Goal: Task Accomplishment & Management: Use online tool/utility

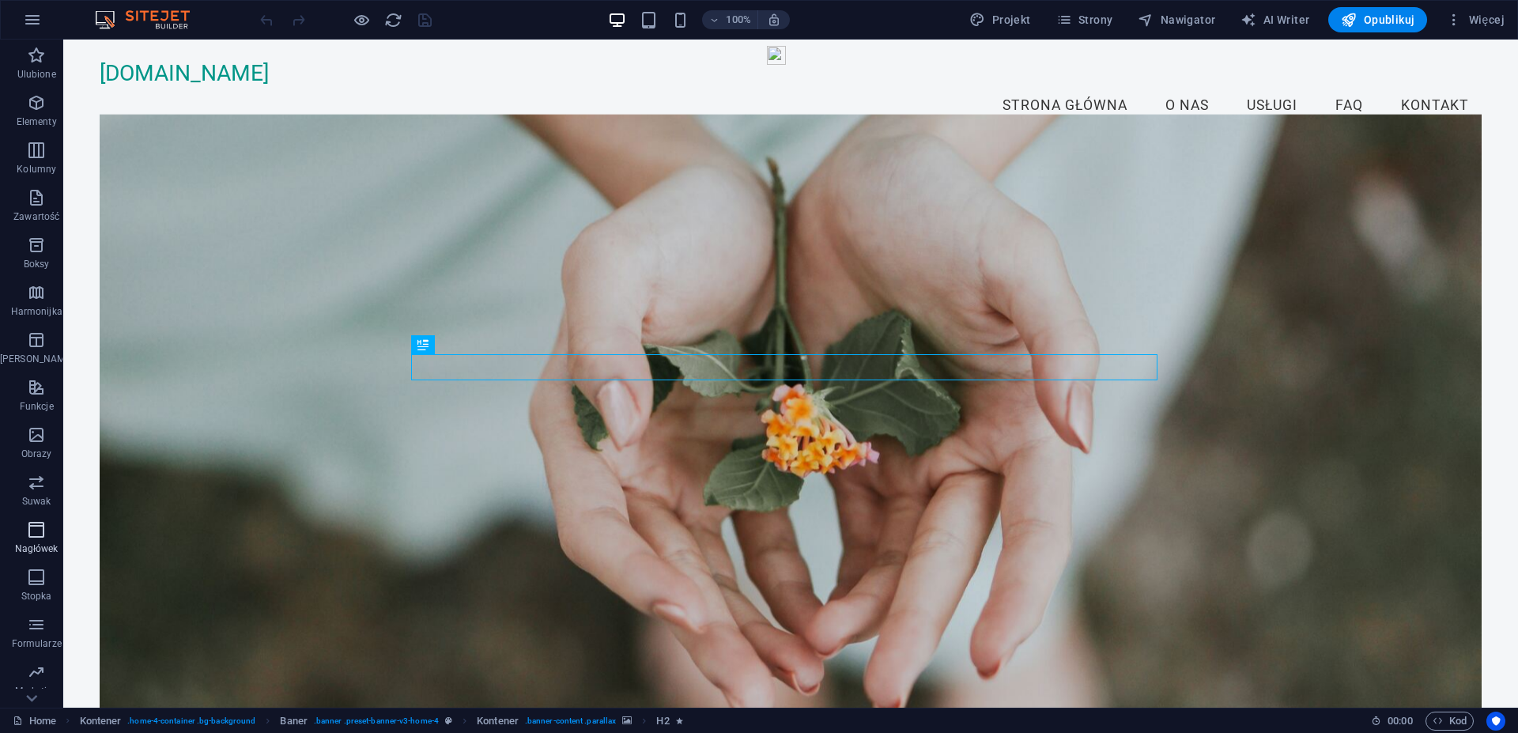
scroll to position [43, 0]
click at [1000, 23] on span "Projekt" at bounding box center [999, 20] width 61 height 16
select select "px"
select select "200"
select select "px"
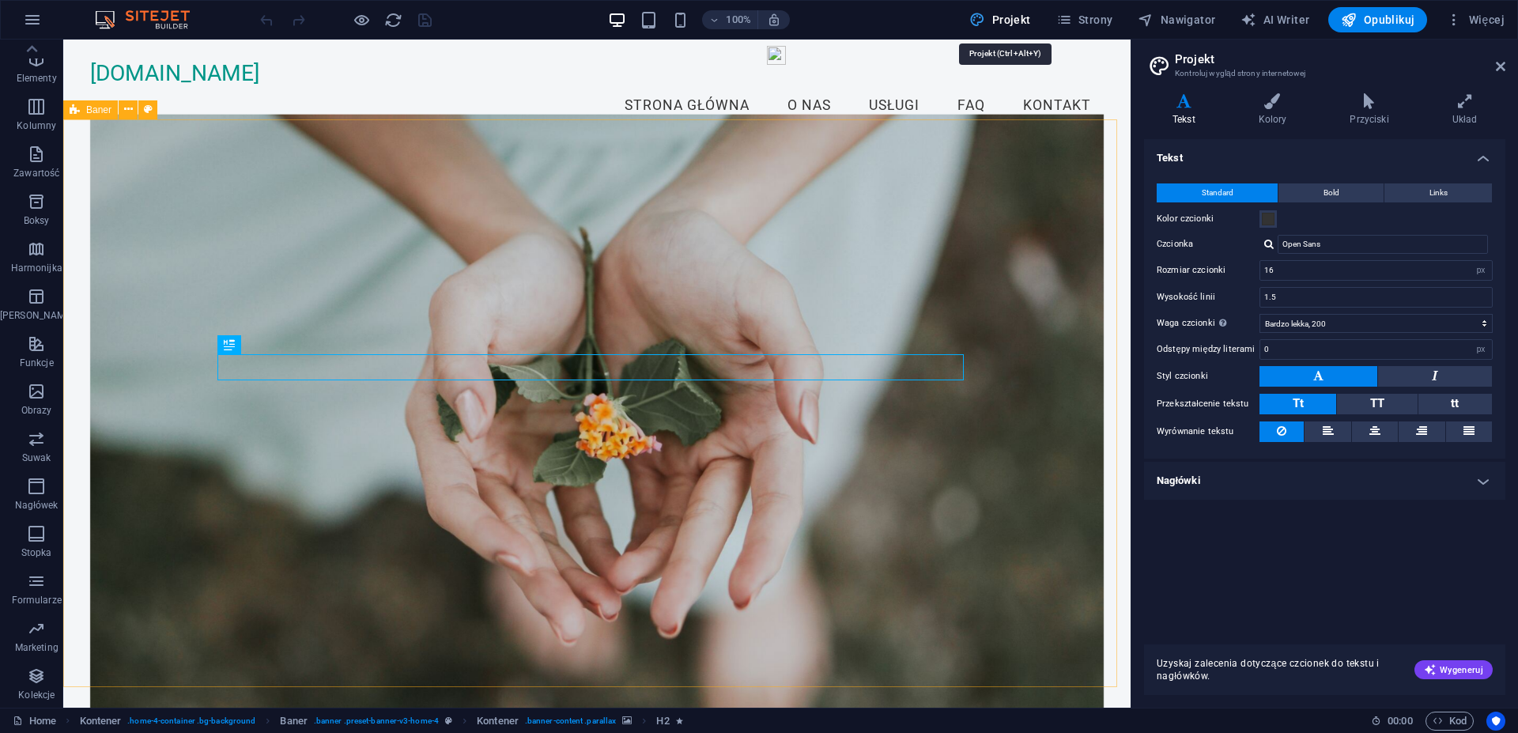
click at [1005, 17] on span "Projekt" at bounding box center [999, 20] width 61 height 16
click at [1089, 17] on span "Strony" at bounding box center [1084, 20] width 57 height 16
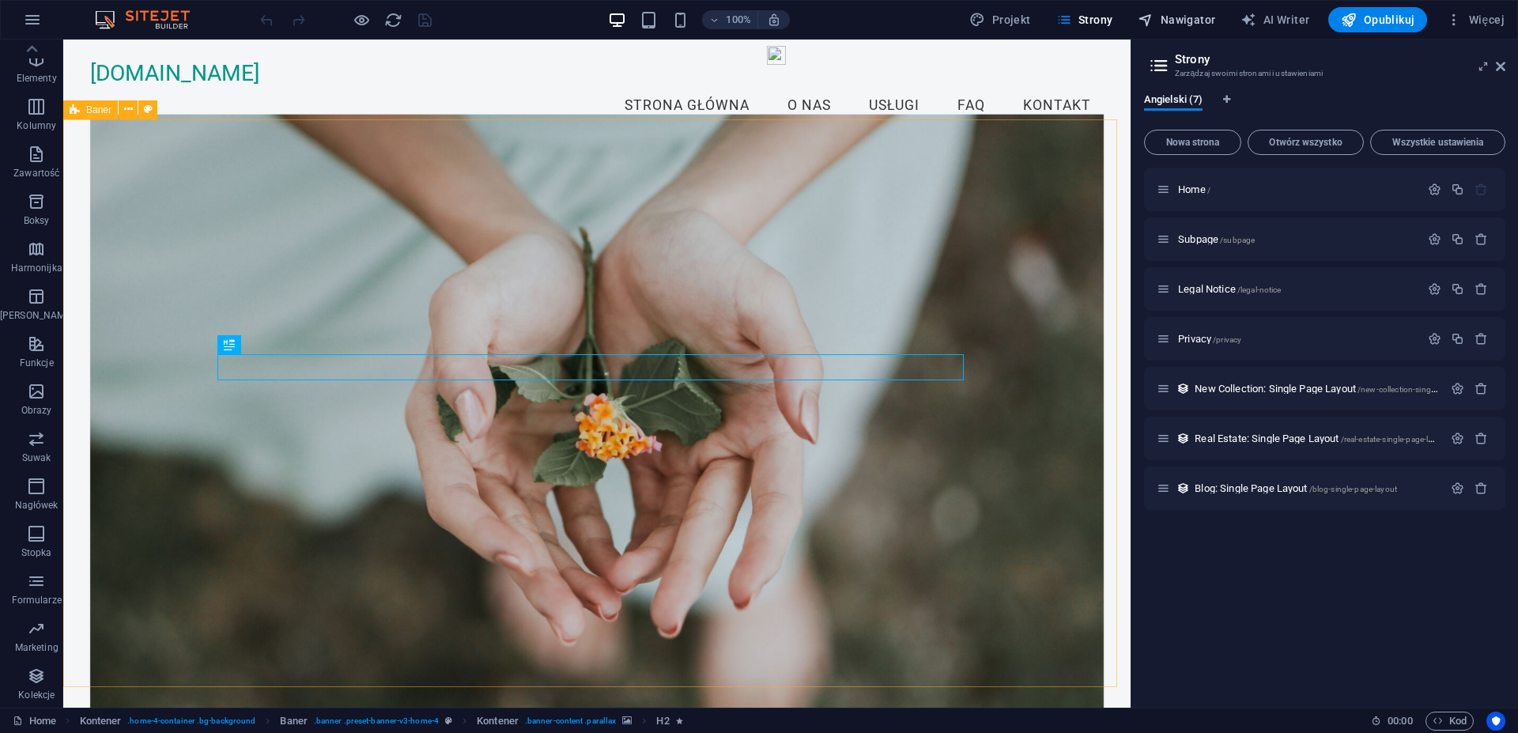
click at [1172, 24] on span "Nawigator" at bounding box center [1176, 20] width 77 height 16
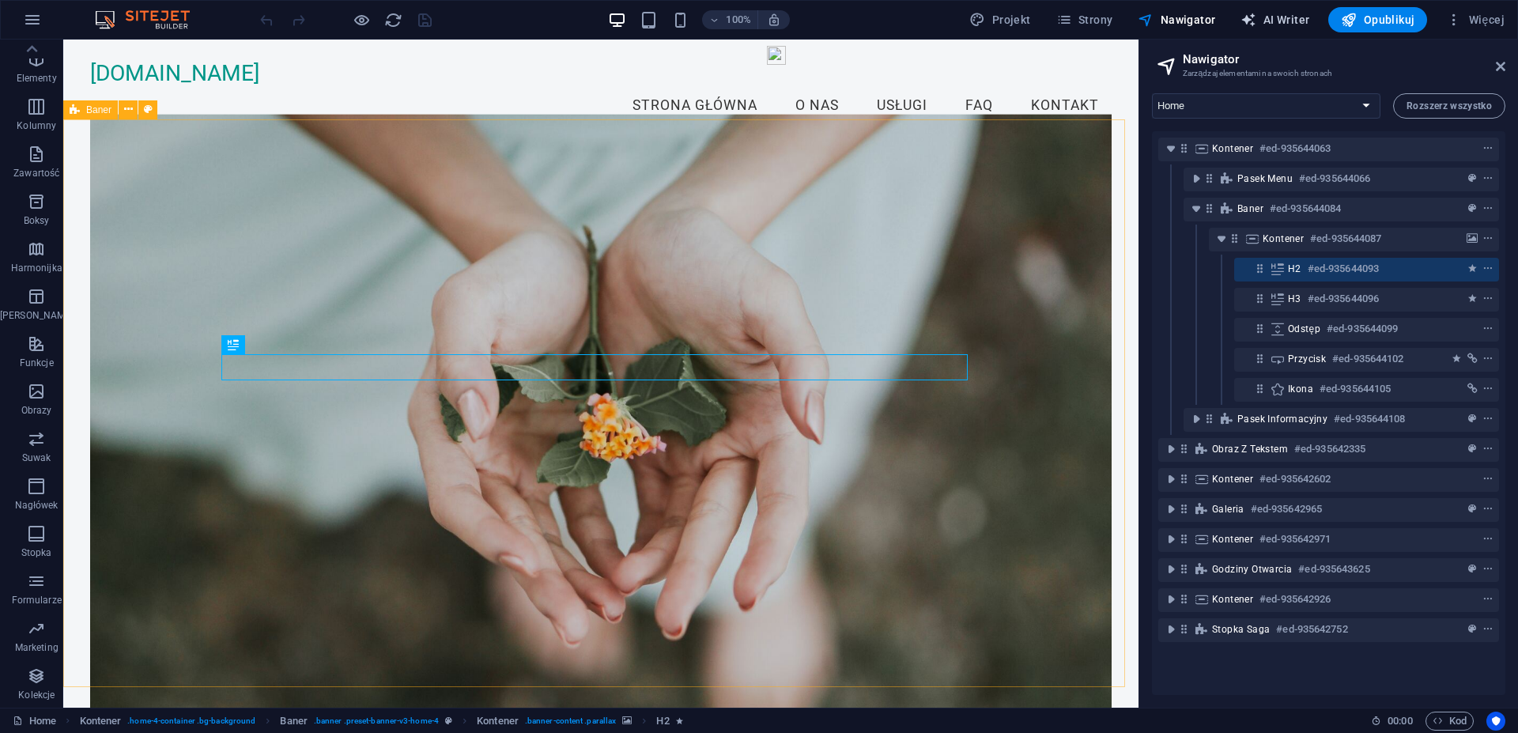
click at [1291, 24] on span "AI Writer" at bounding box center [1275, 20] width 69 height 16
select select "English"
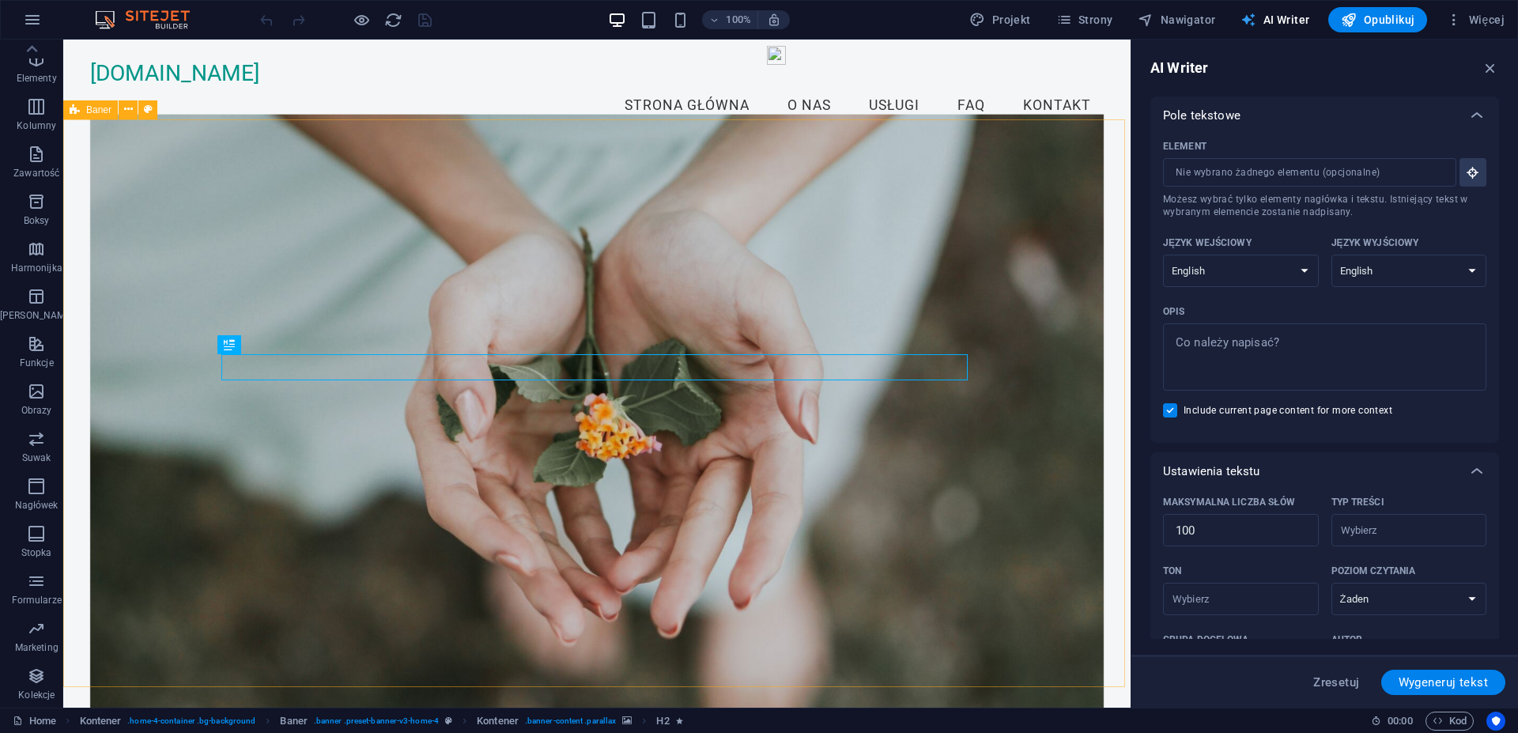
scroll to position [0, 0]
click at [1014, 22] on span "Projekt" at bounding box center [999, 20] width 61 height 16
select select "px"
select select "200"
select select "px"
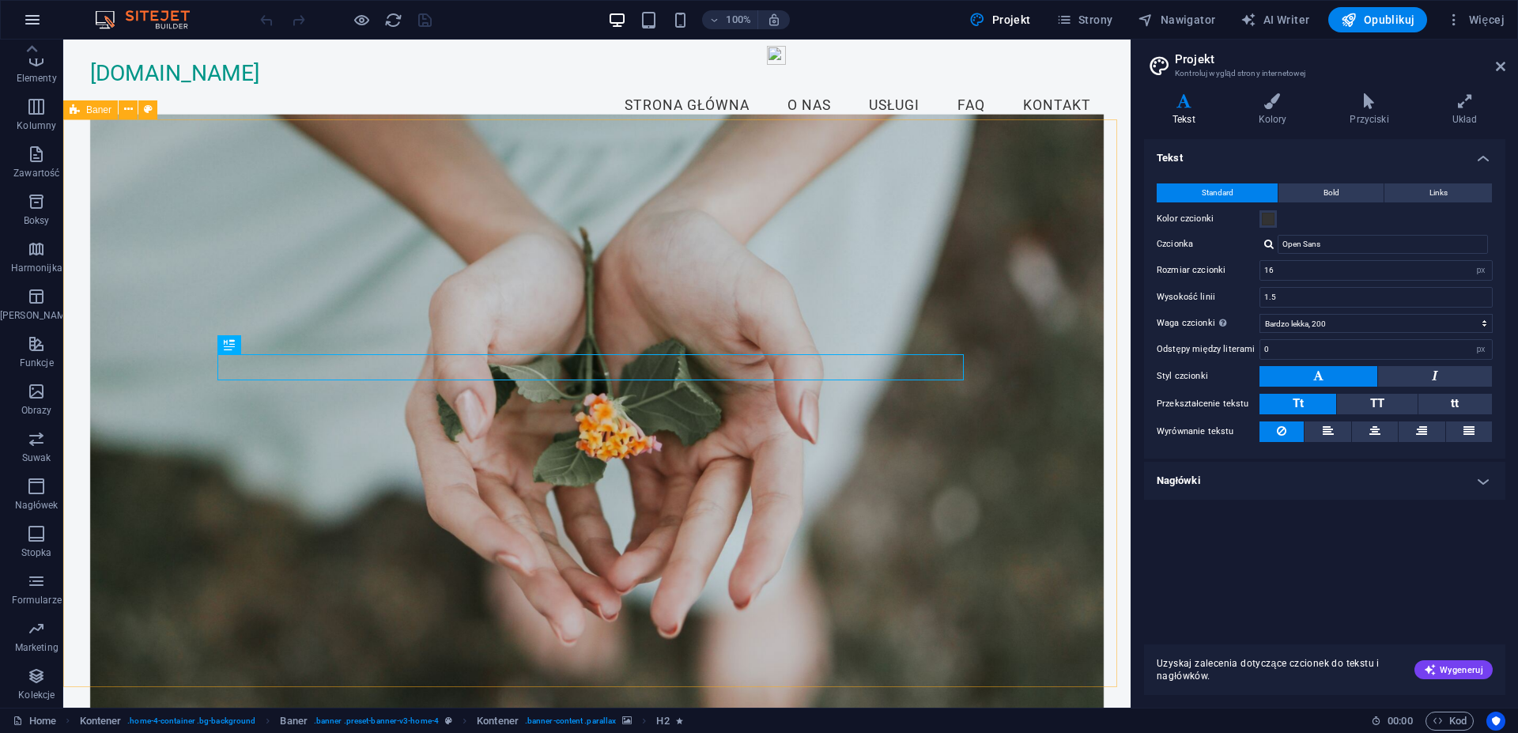
click at [32, 22] on icon "button" at bounding box center [32, 19] width 19 height 19
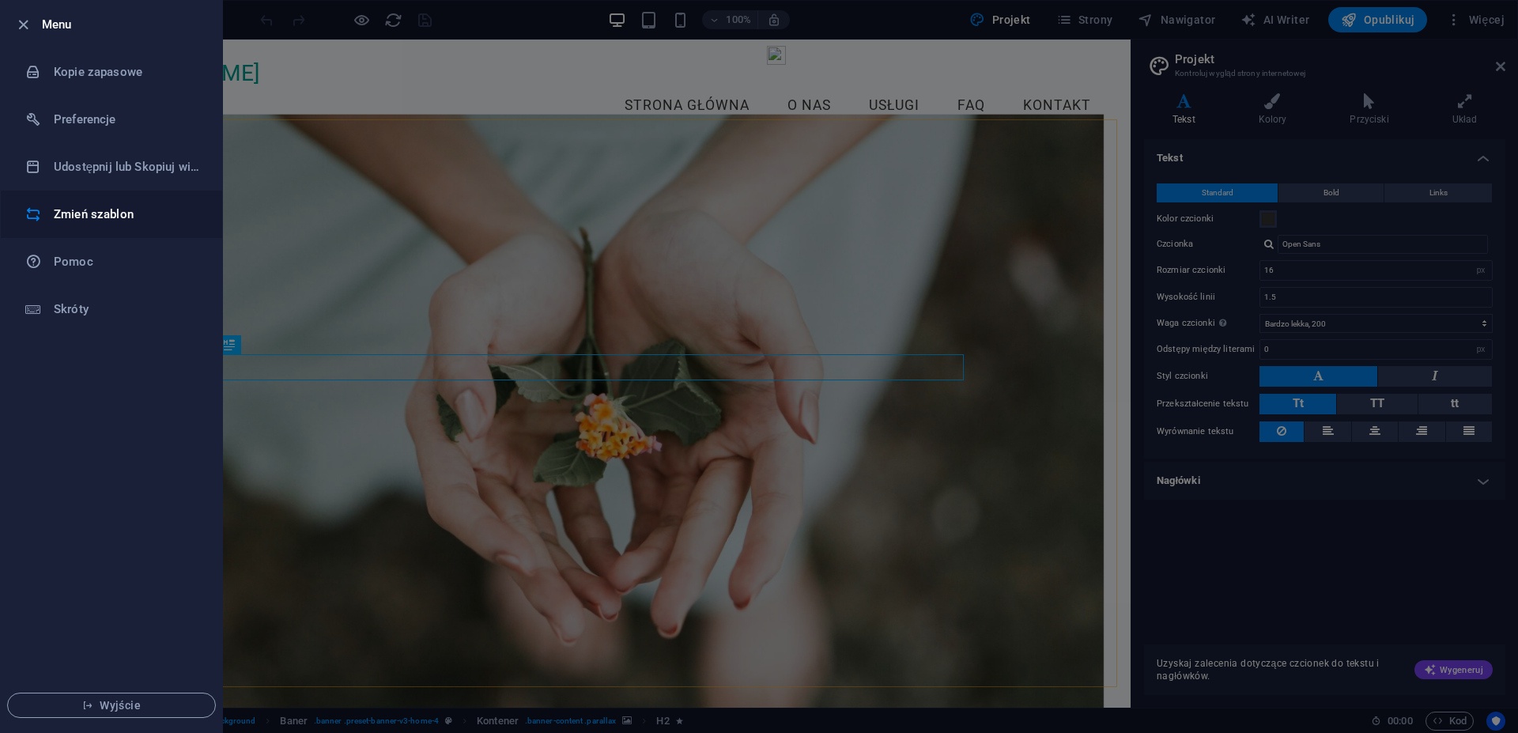
click at [101, 217] on h6 "Zmień szablon" at bounding box center [127, 214] width 146 height 19
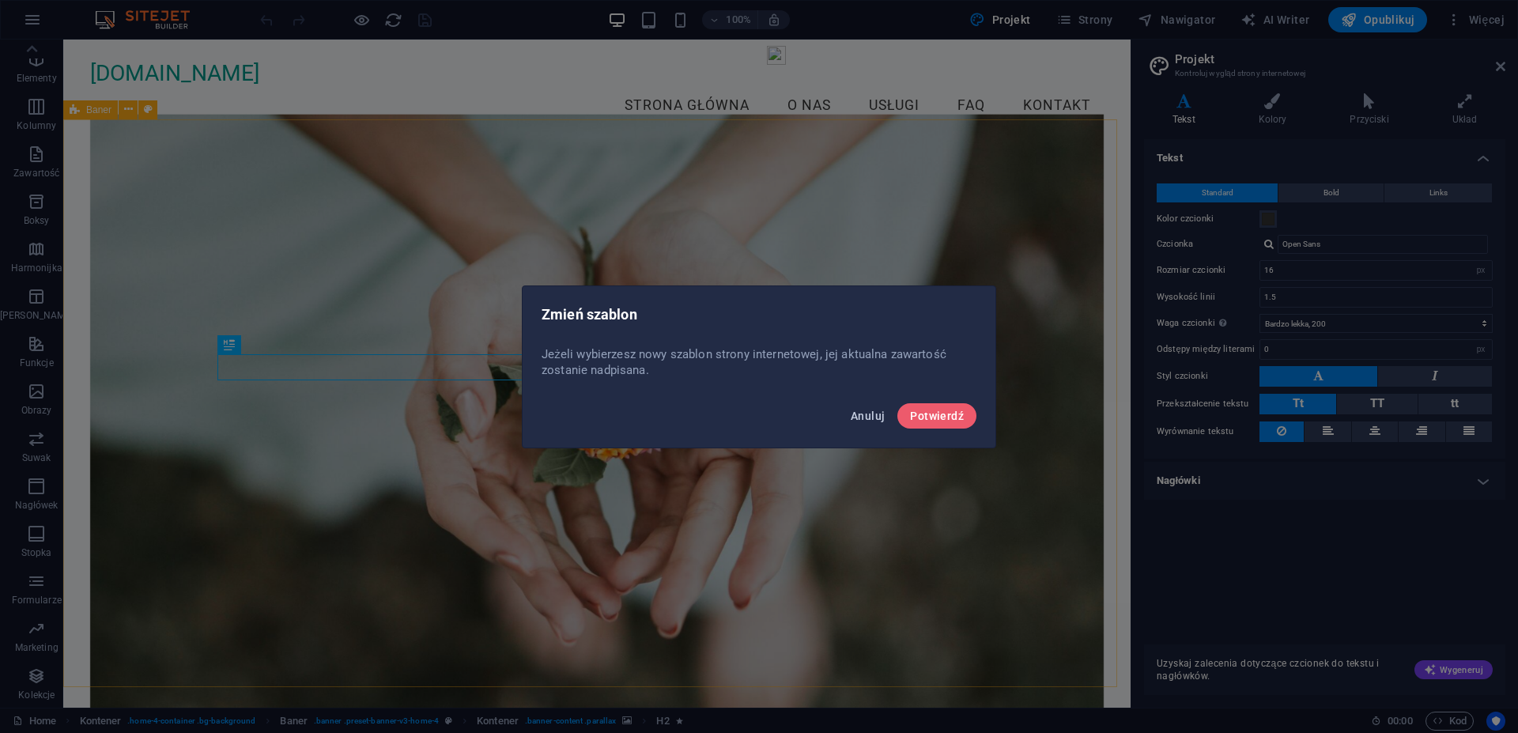
click at [863, 418] on span "Anuluj" at bounding box center [868, 416] width 34 height 13
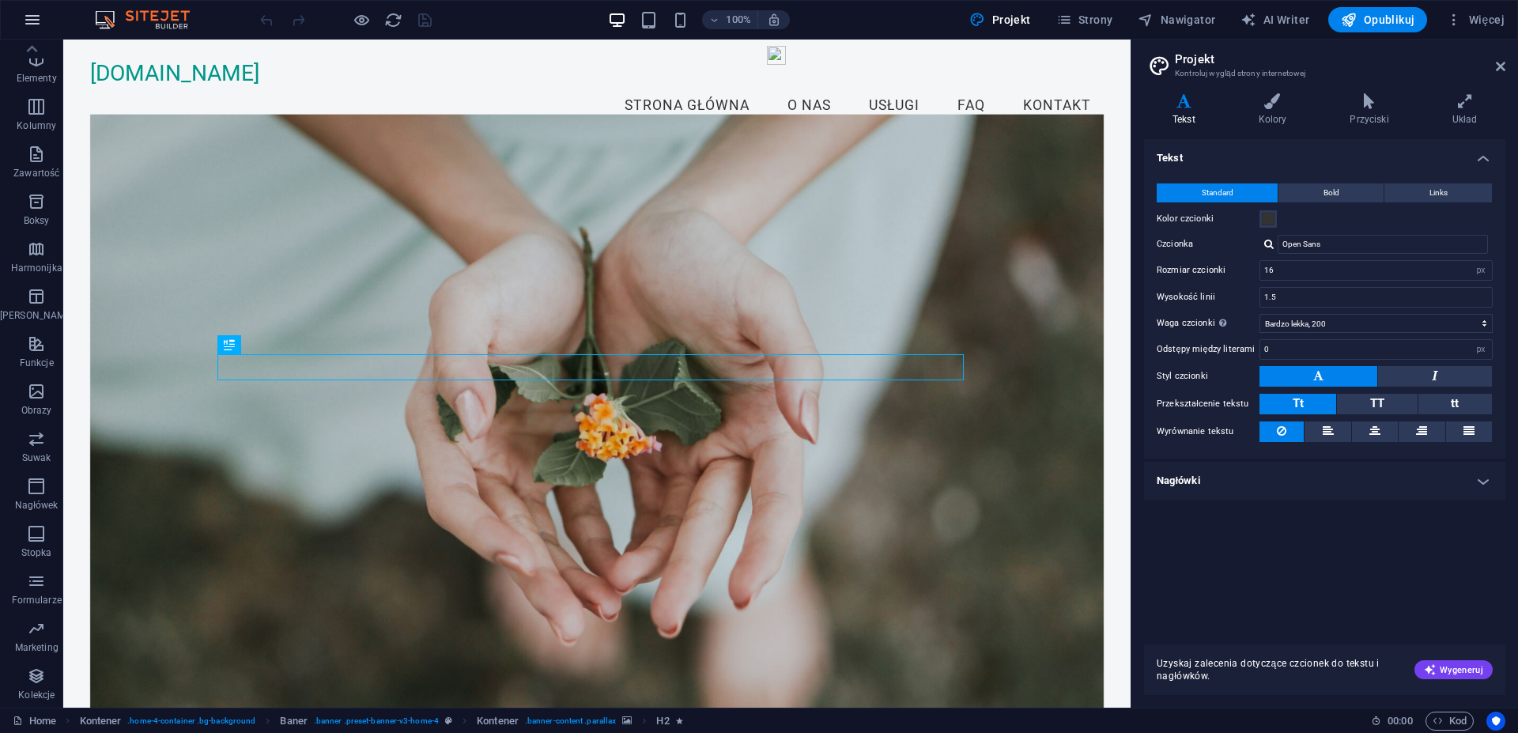
click at [34, 17] on icon "button" at bounding box center [32, 19] width 19 height 19
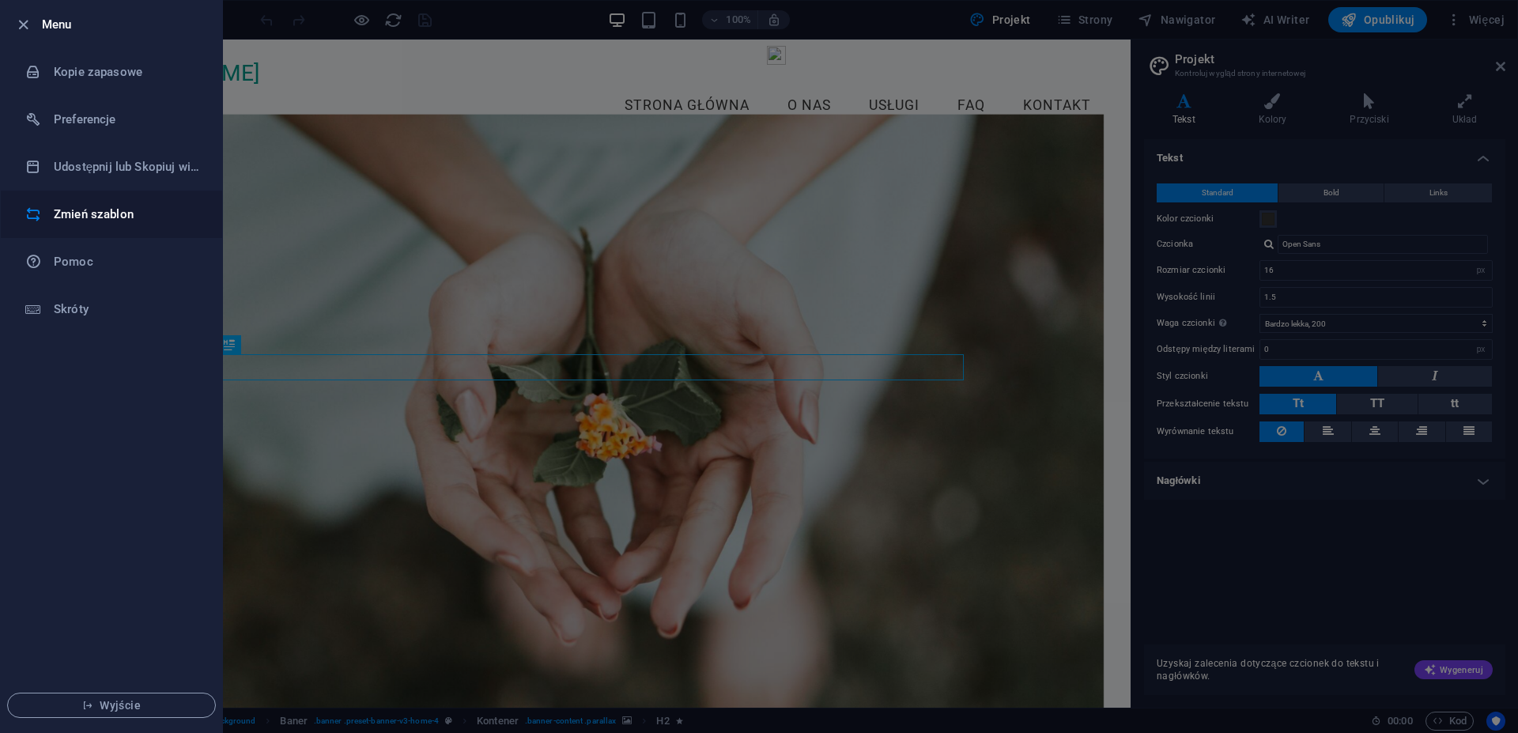
click at [131, 218] on h6 "Zmień szablon" at bounding box center [127, 214] width 146 height 19
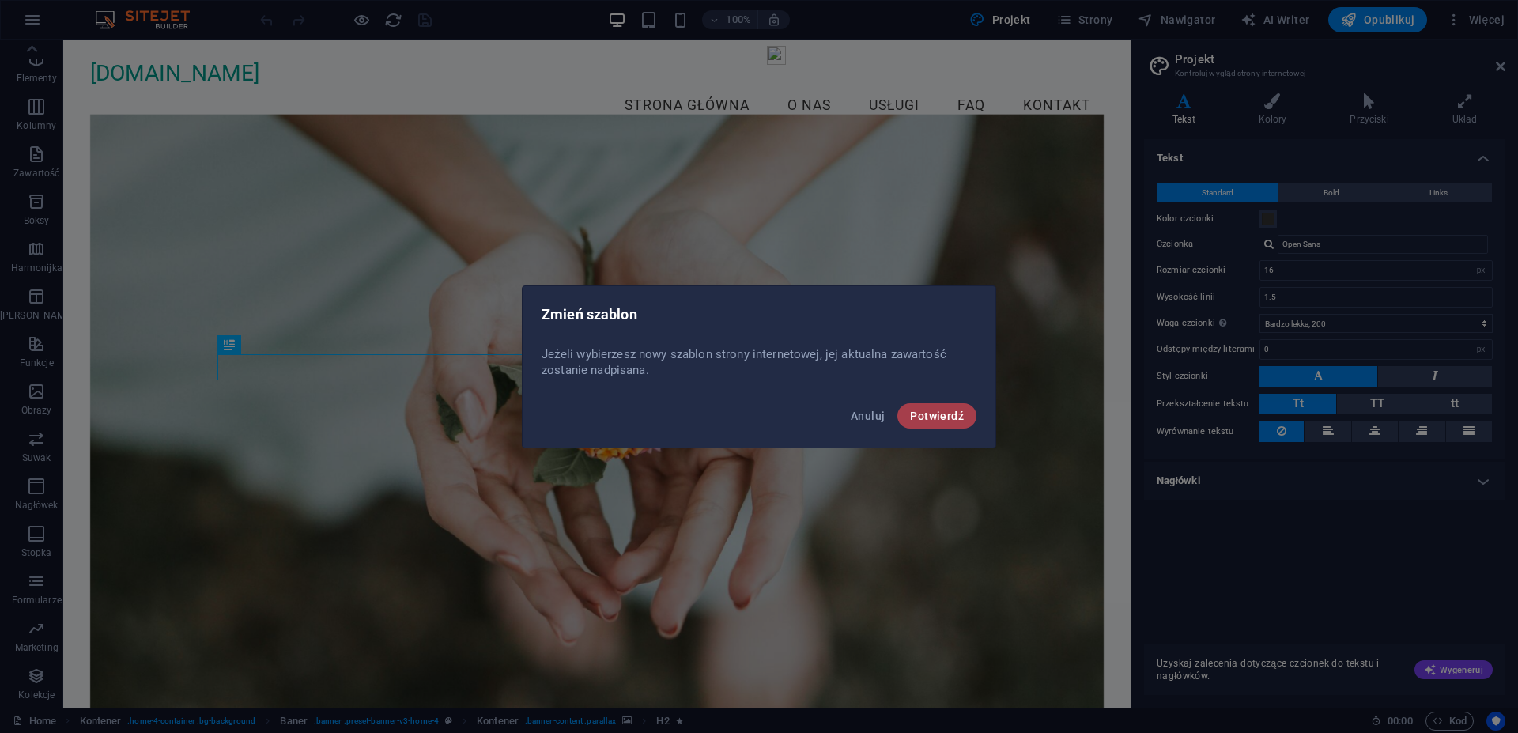
click at [954, 424] on button "Potwierdź" at bounding box center [936, 415] width 79 height 25
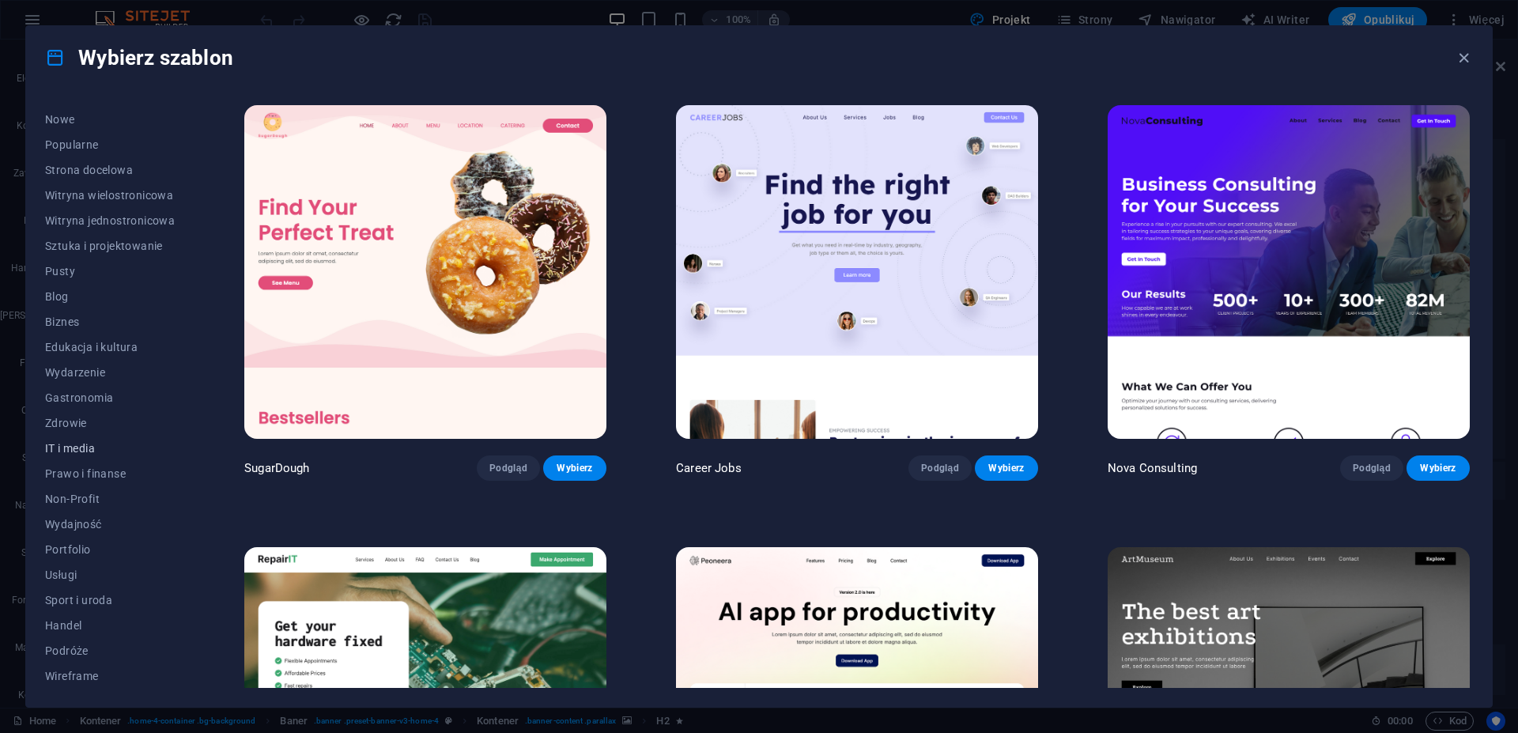
scroll to position [47, 0]
click at [75, 420] on span "Zdrowie" at bounding box center [110, 422] width 130 height 13
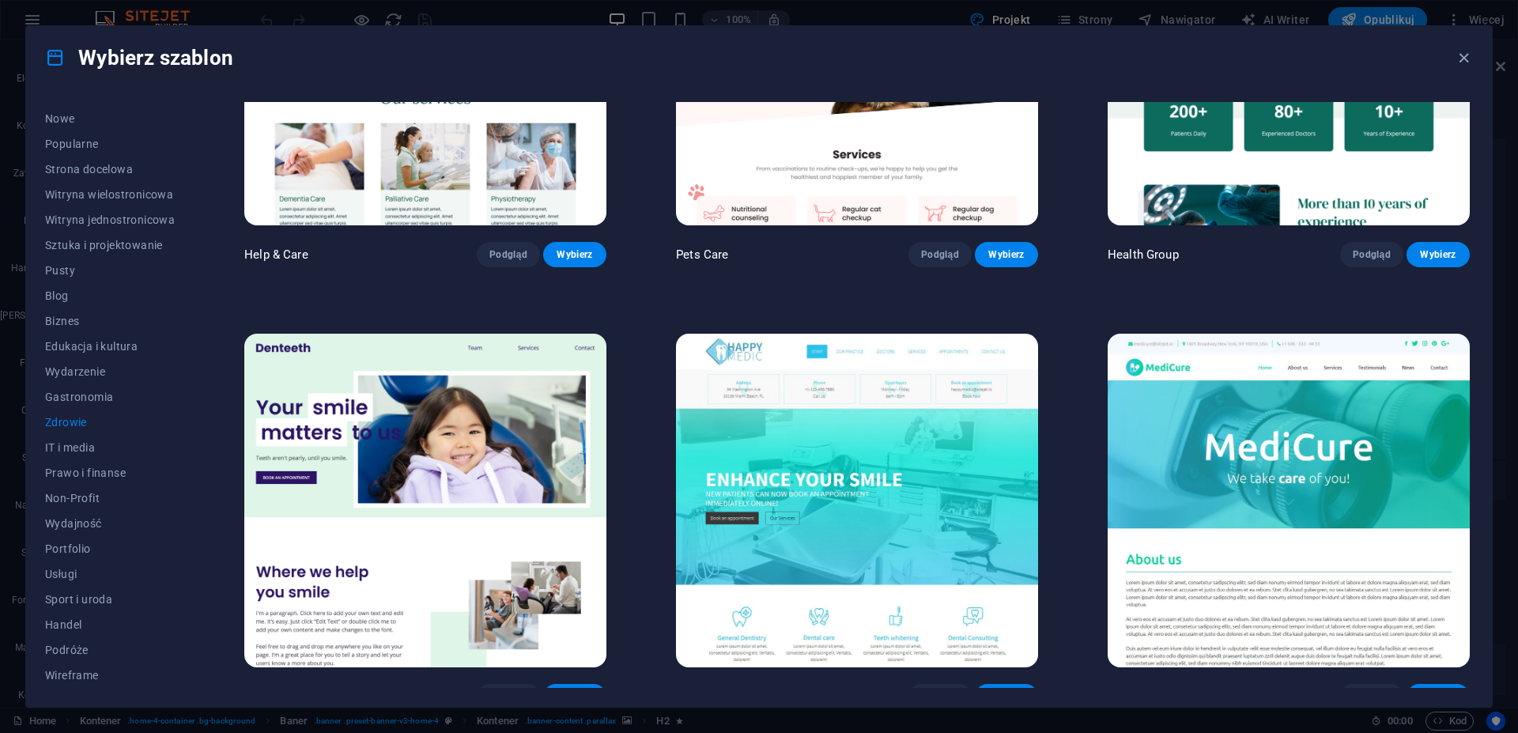
scroll to position [356, 0]
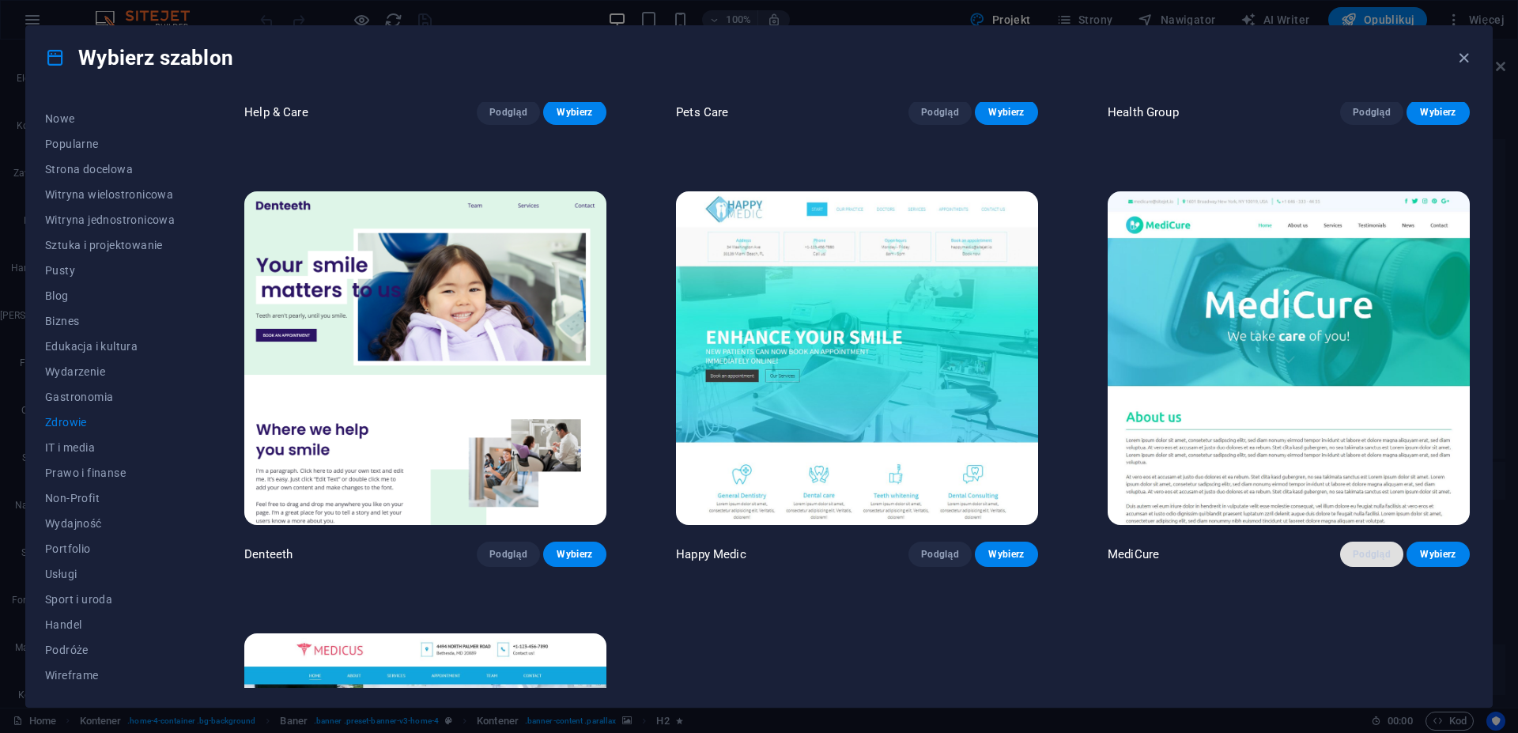
click at [1369, 548] on span "Podgląd" at bounding box center [1372, 554] width 38 height 13
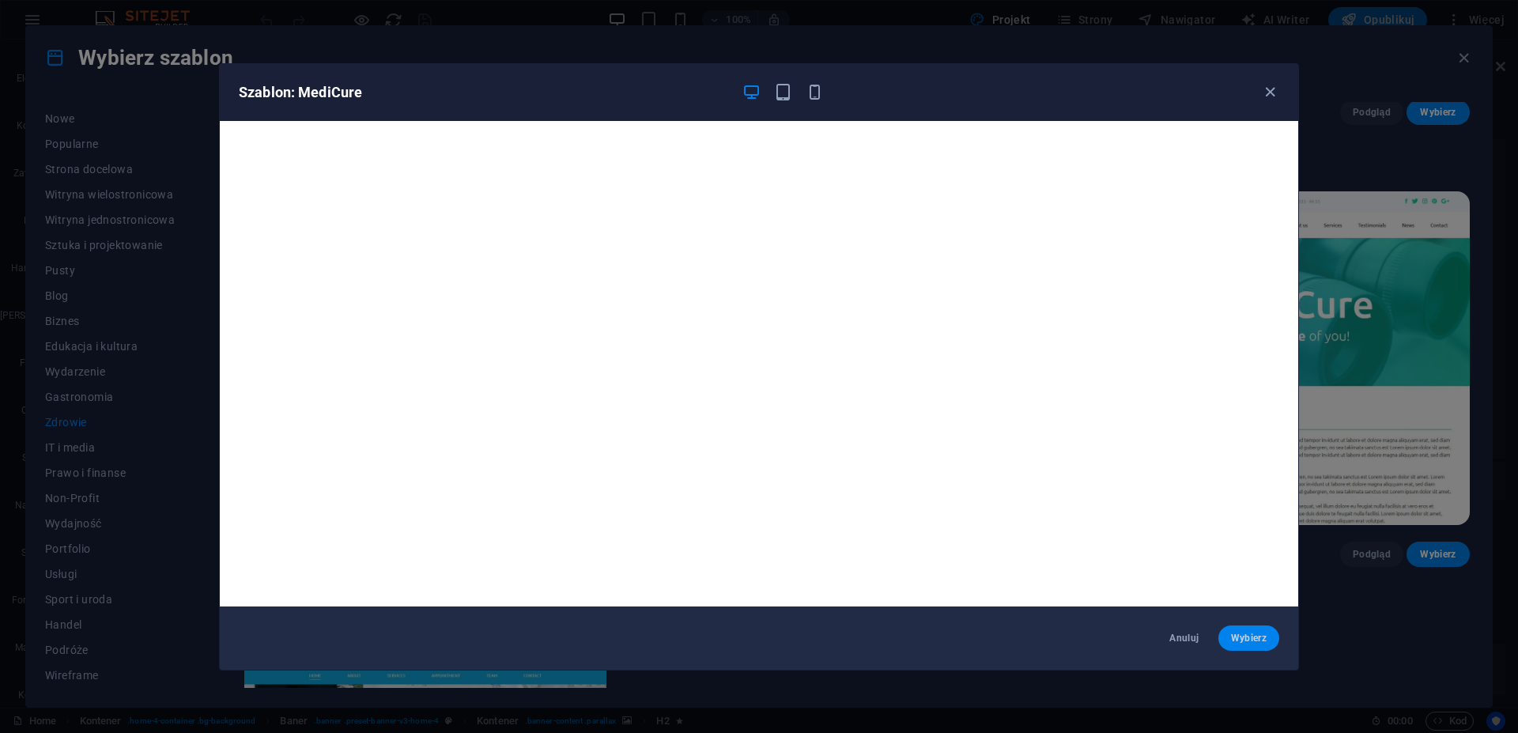
click at [1243, 639] on span "Wybierz" at bounding box center [1249, 638] width 36 height 13
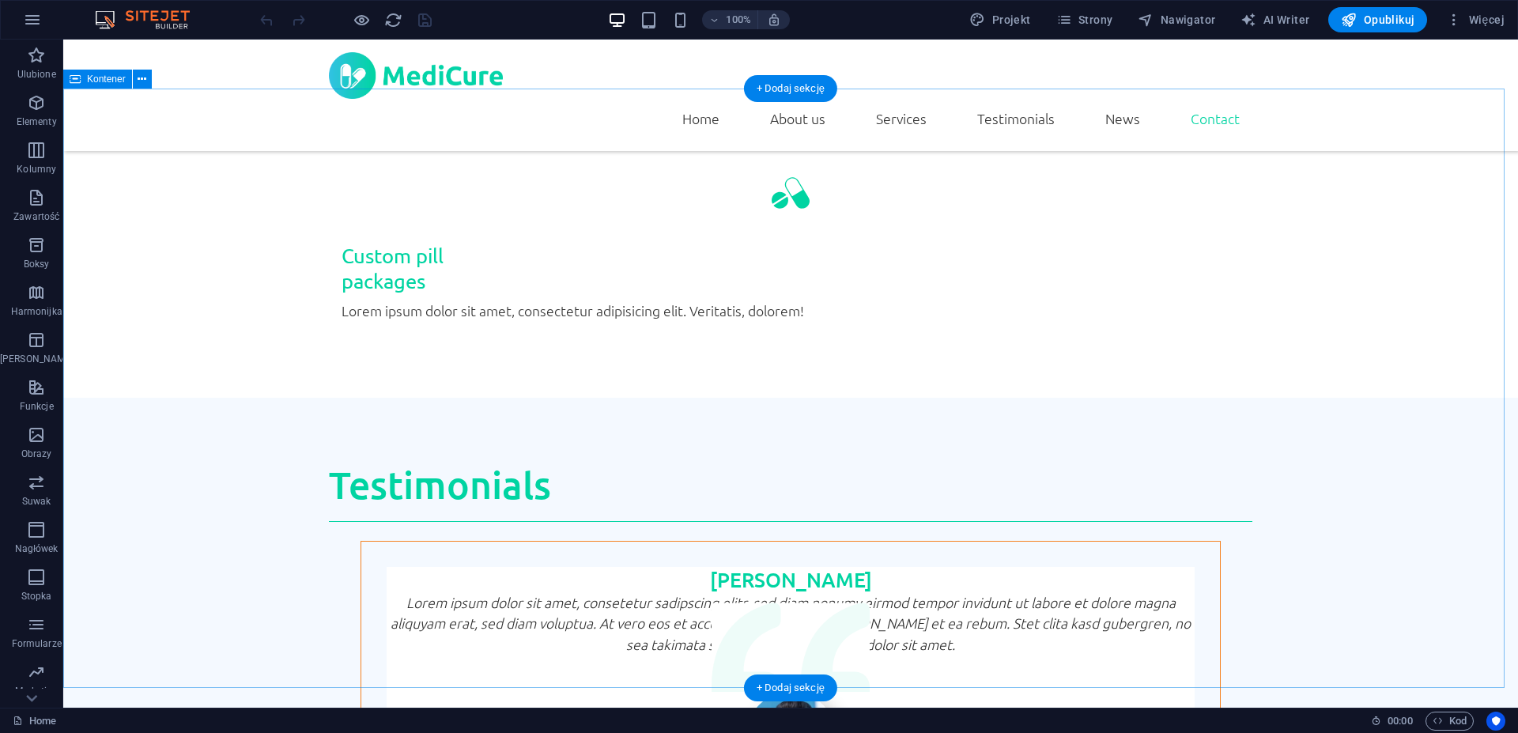
scroll to position [4060, 0]
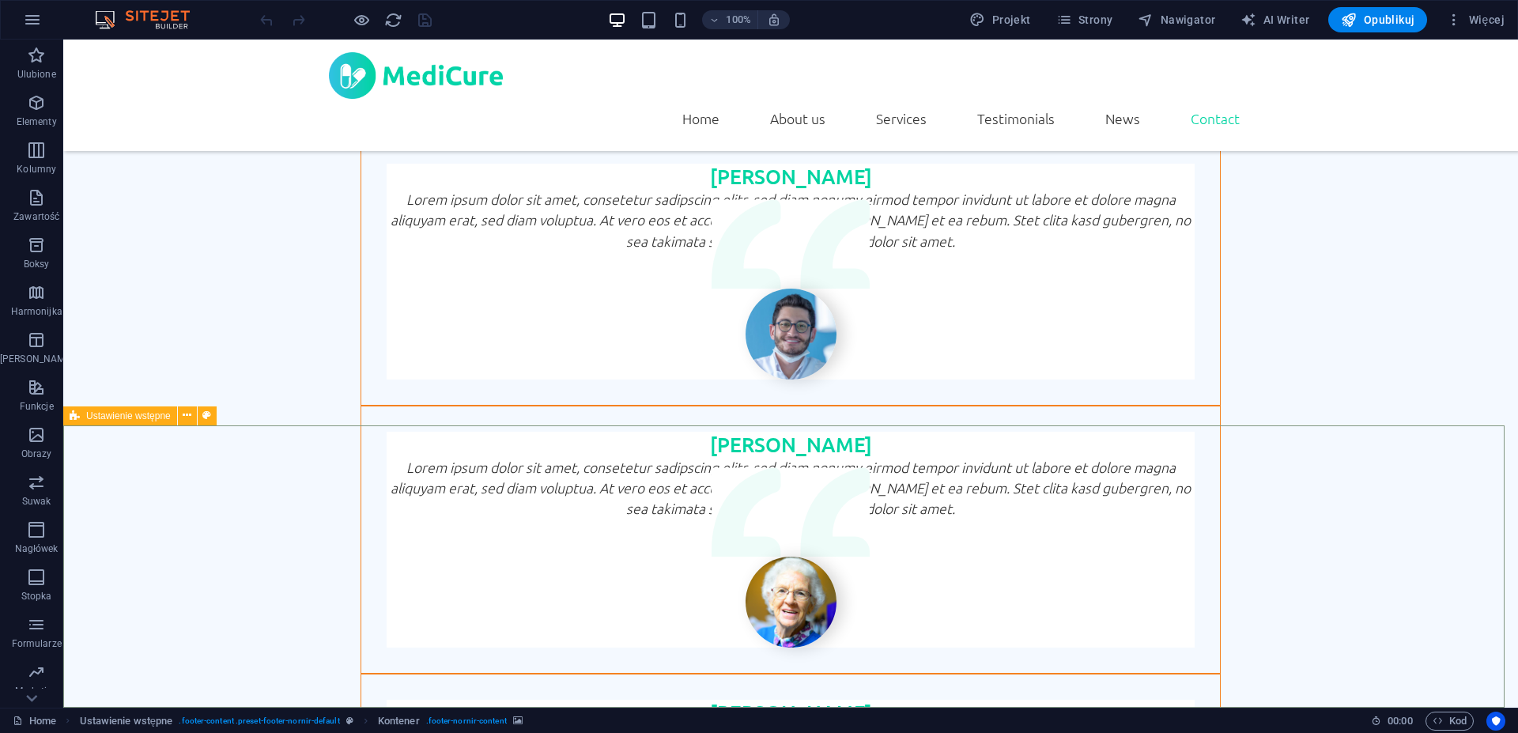
click at [76, 413] on icon at bounding box center [75, 415] width 10 height 19
click at [190, 417] on icon at bounding box center [187, 415] width 9 height 17
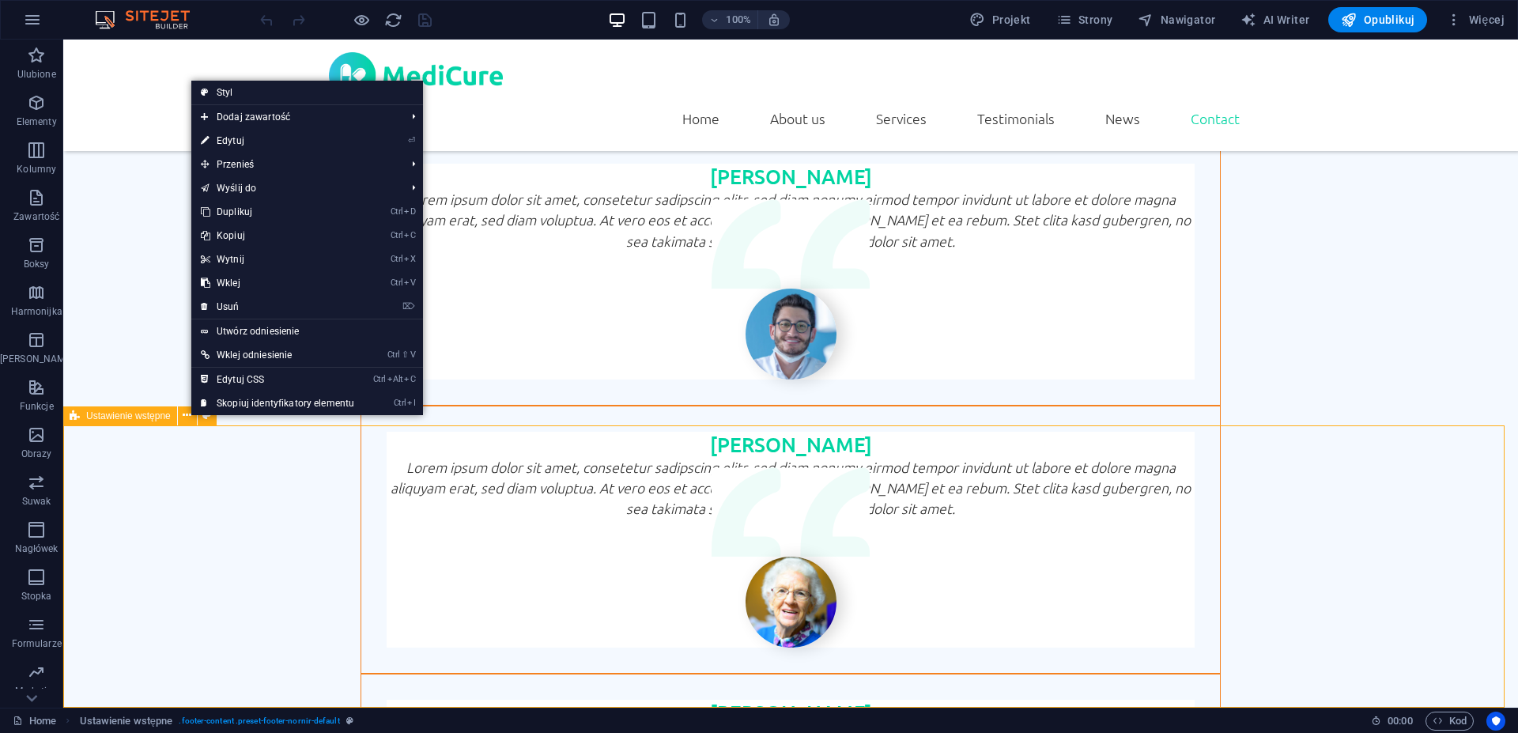
click at [144, 416] on span "Ustawienie wstępne" at bounding box center [128, 415] width 85 height 9
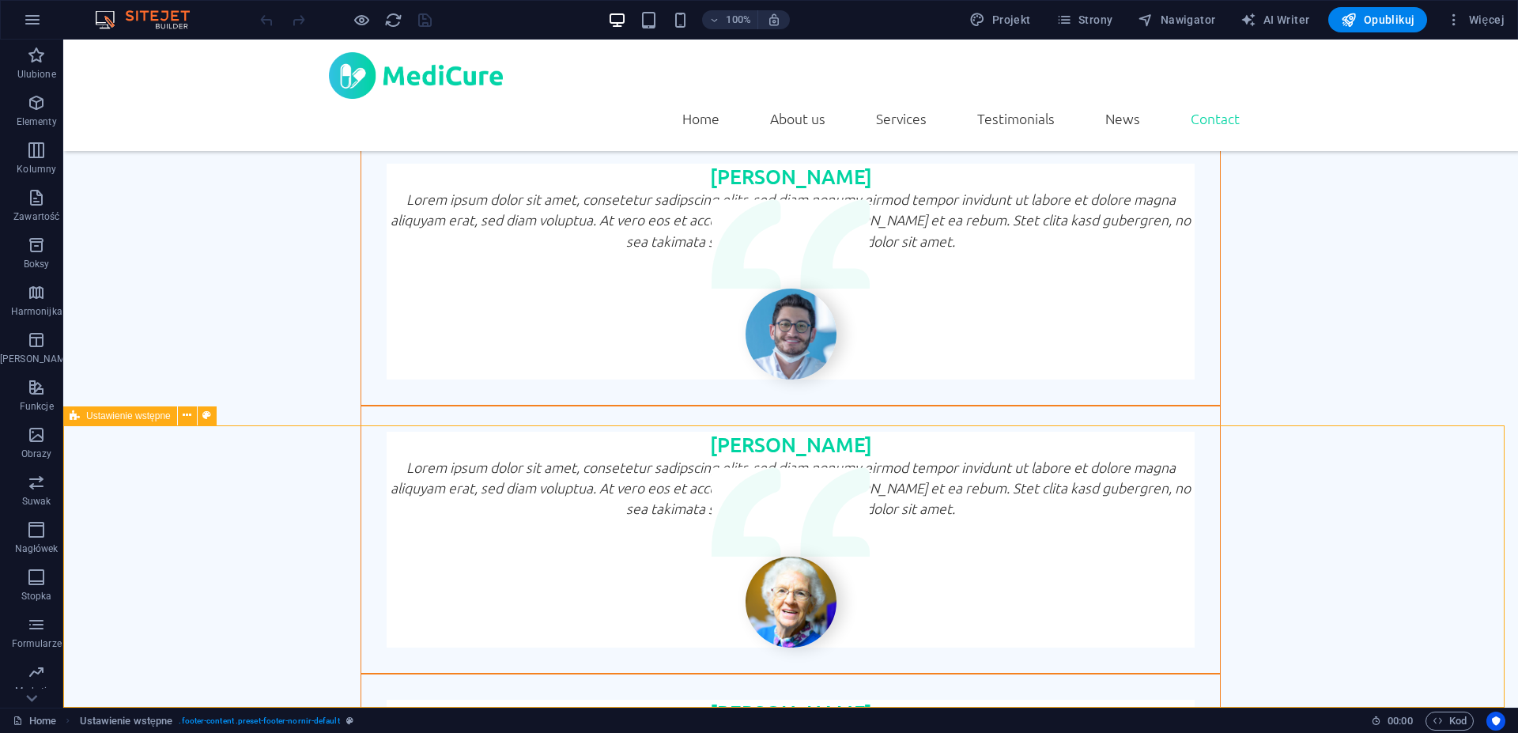
click at [144, 416] on span "Ustawienie wstępne" at bounding box center [128, 415] width 85 height 9
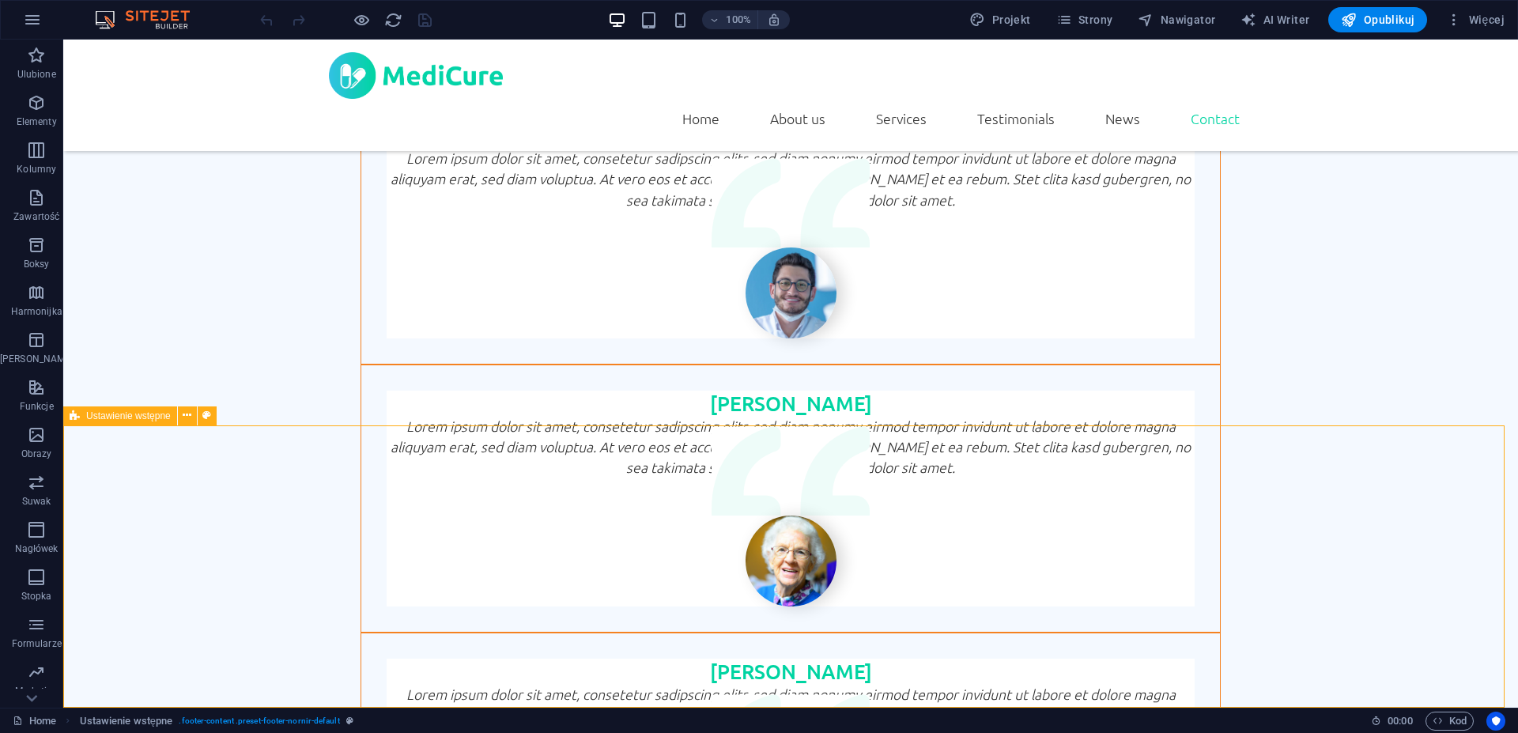
select select "footer"
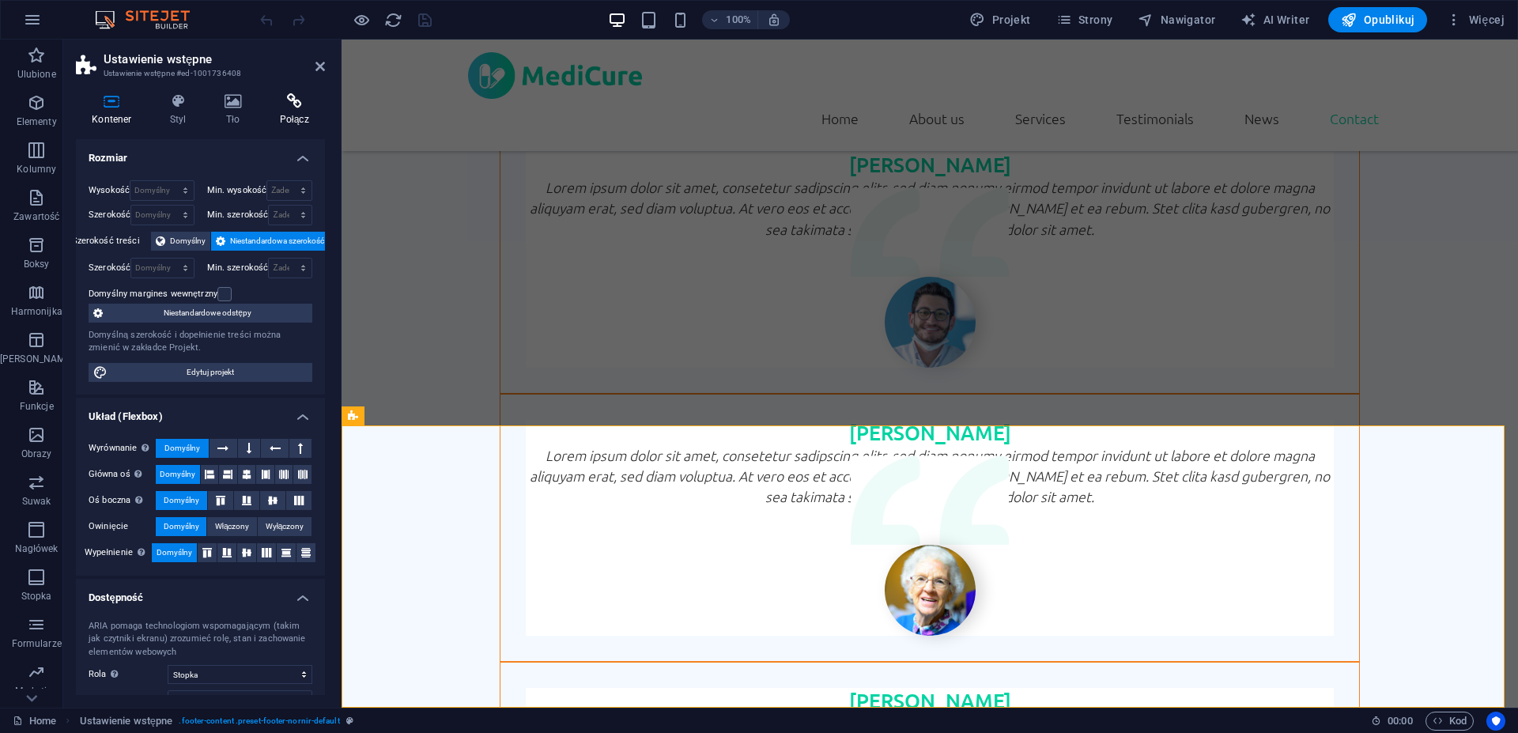
click at [303, 114] on h4 "Połącz" at bounding box center [294, 109] width 62 height 33
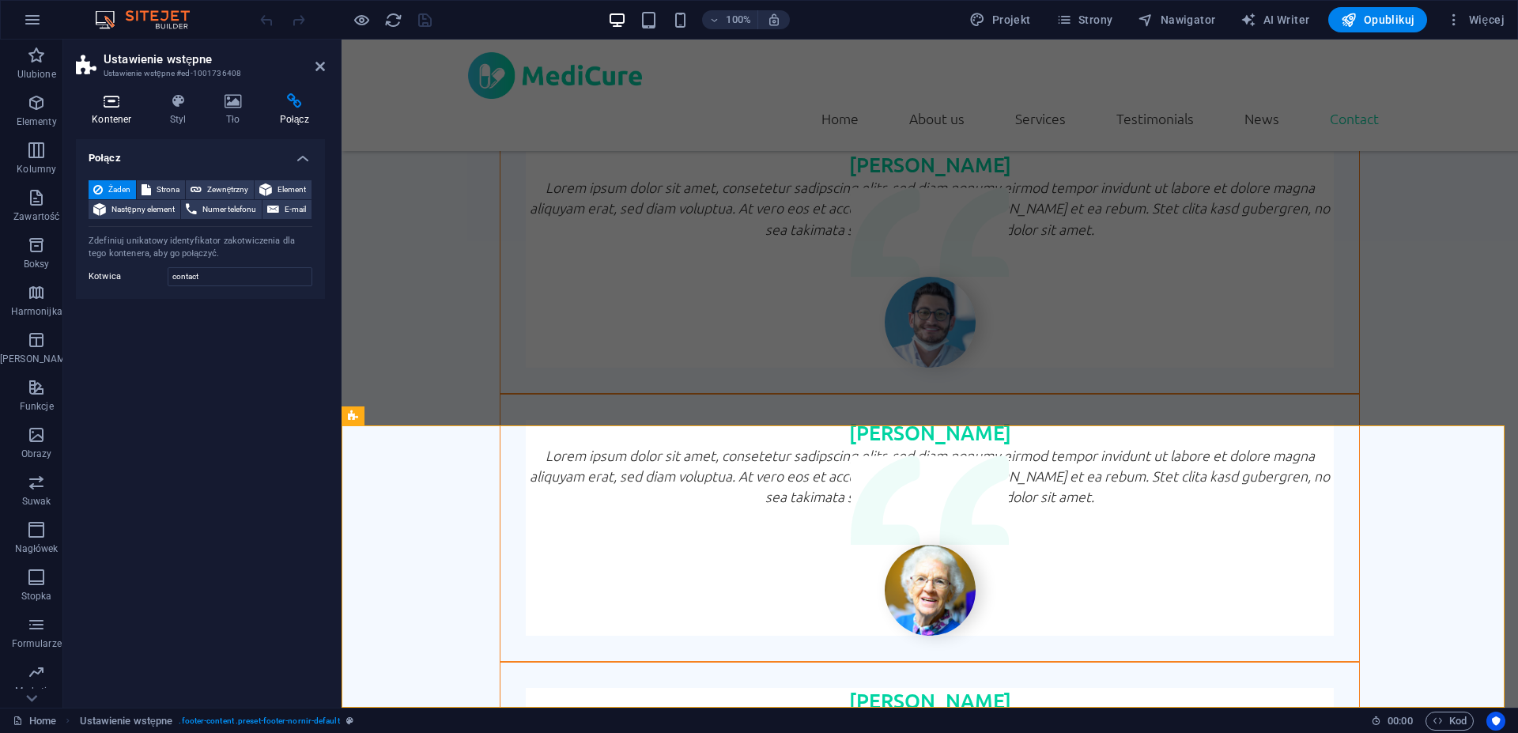
click at [111, 104] on icon at bounding box center [112, 101] width 72 height 16
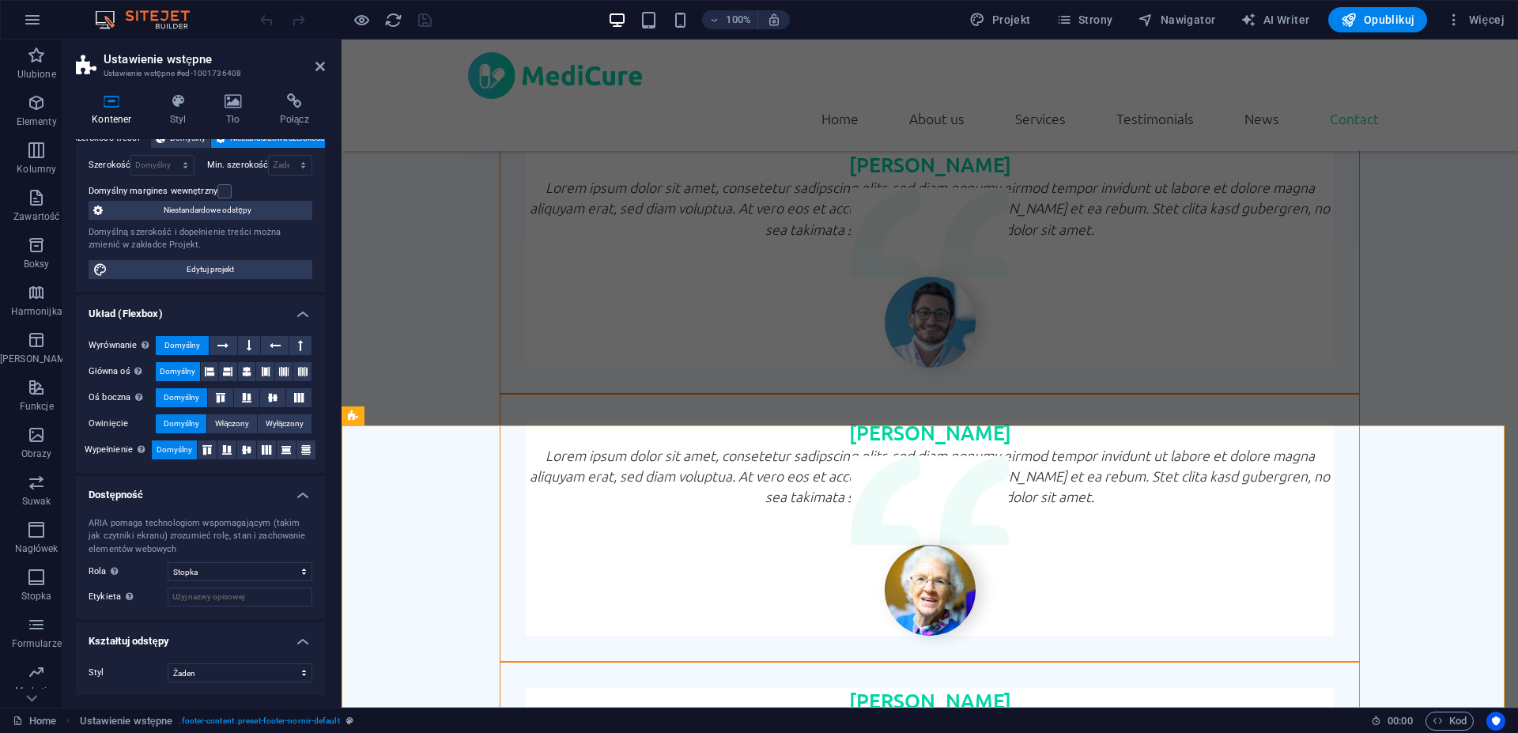
scroll to position [0, 0]
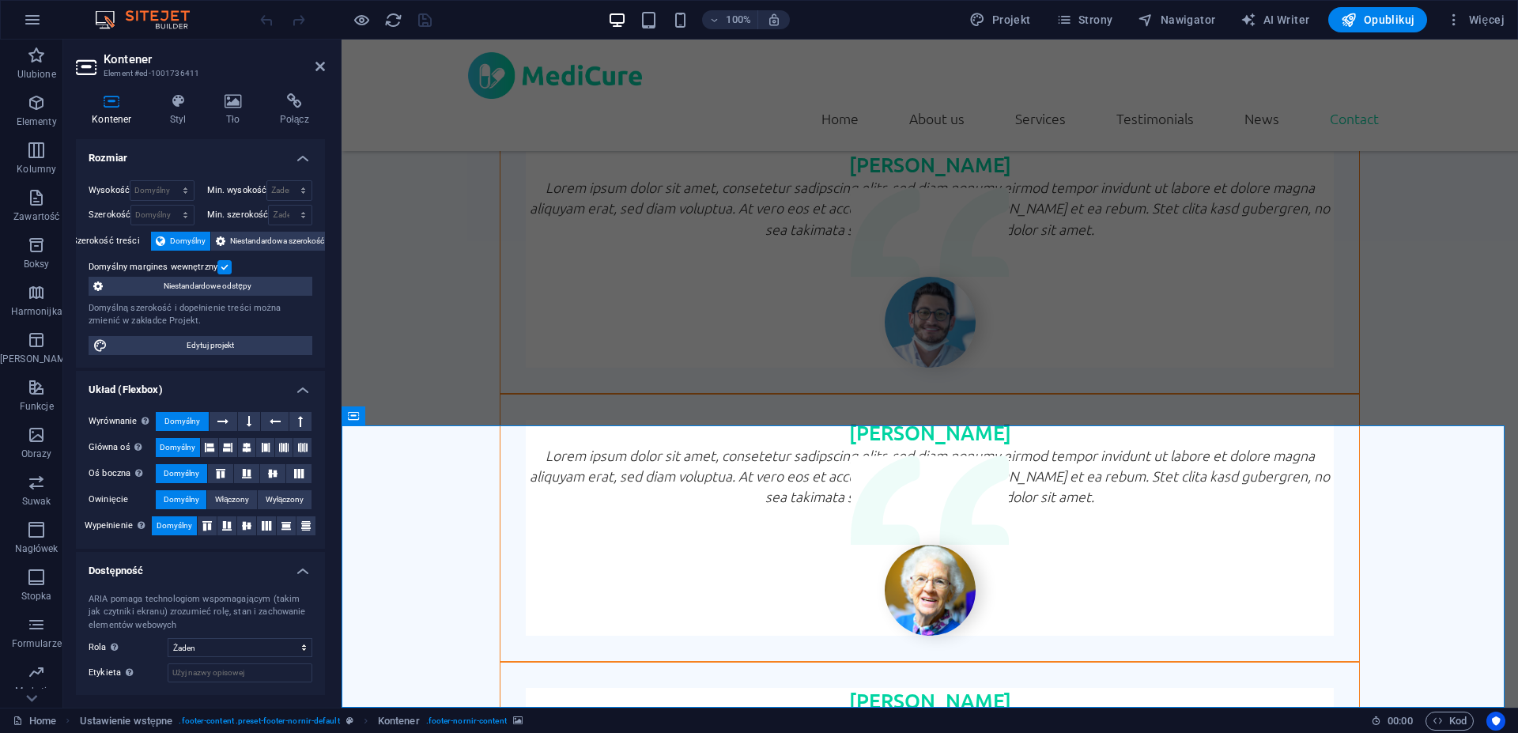
click at [470, 417] on icon at bounding box center [465, 415] width 9 height 17
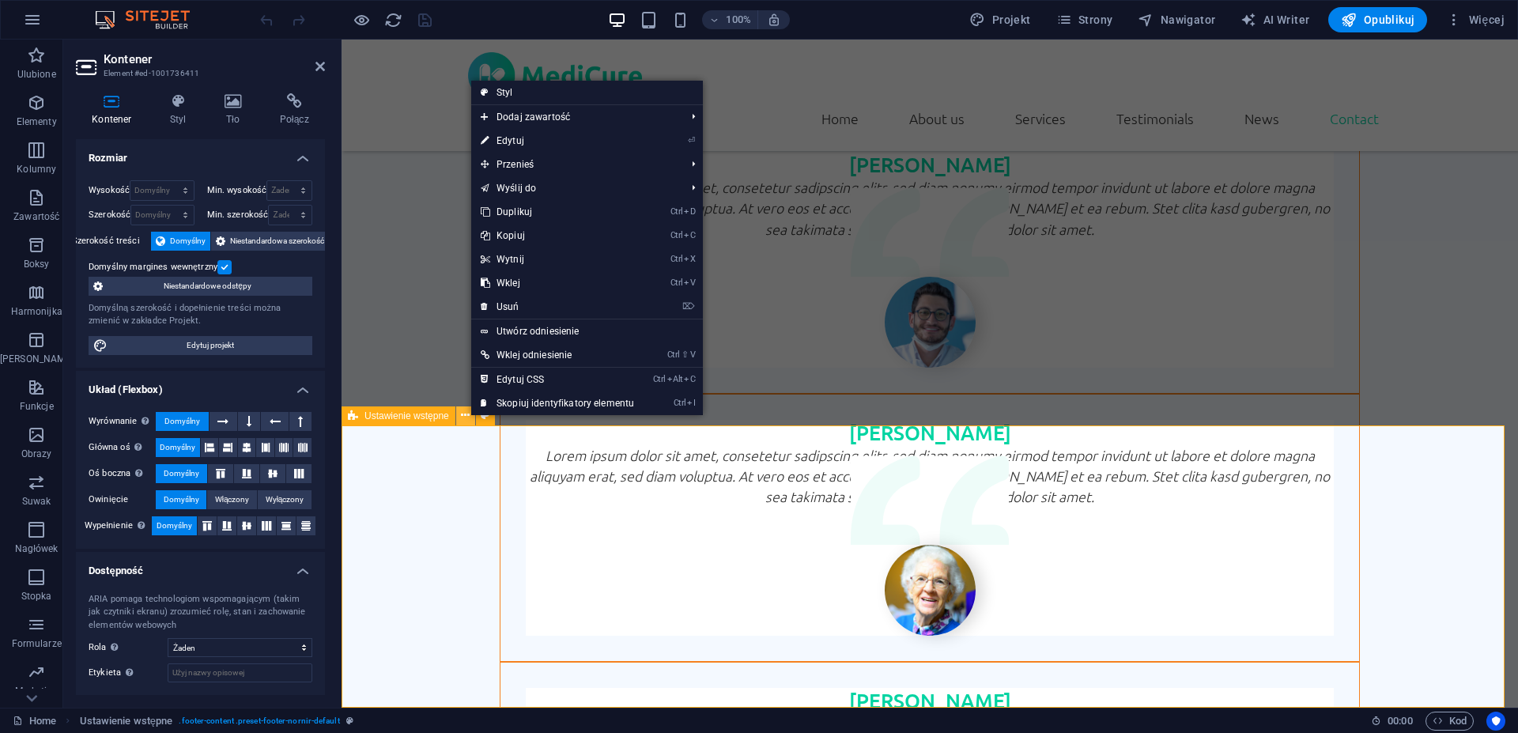
scroll to position [4060, 0]
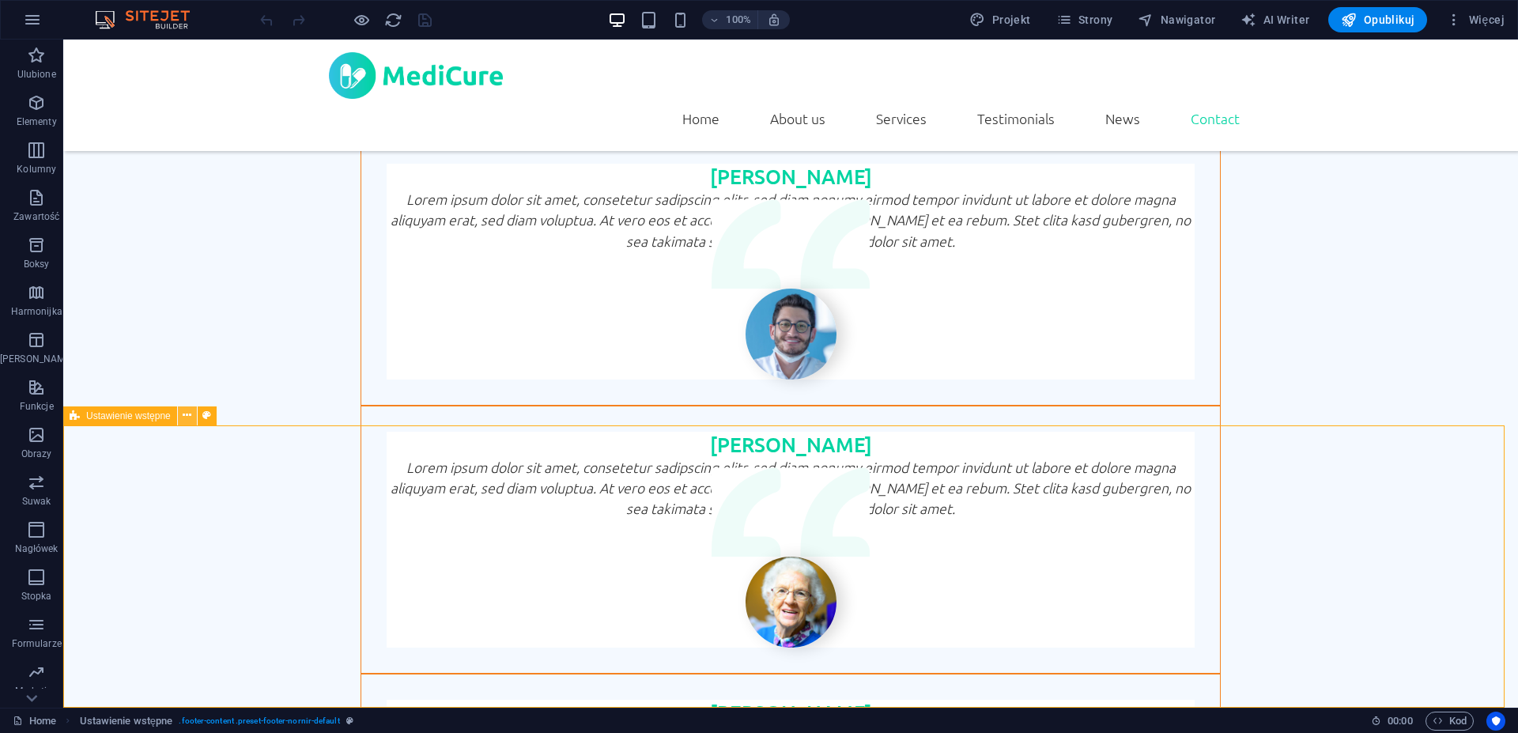
click at [187, 414] on icon at bounding box center [187, 415] width 9 height 17
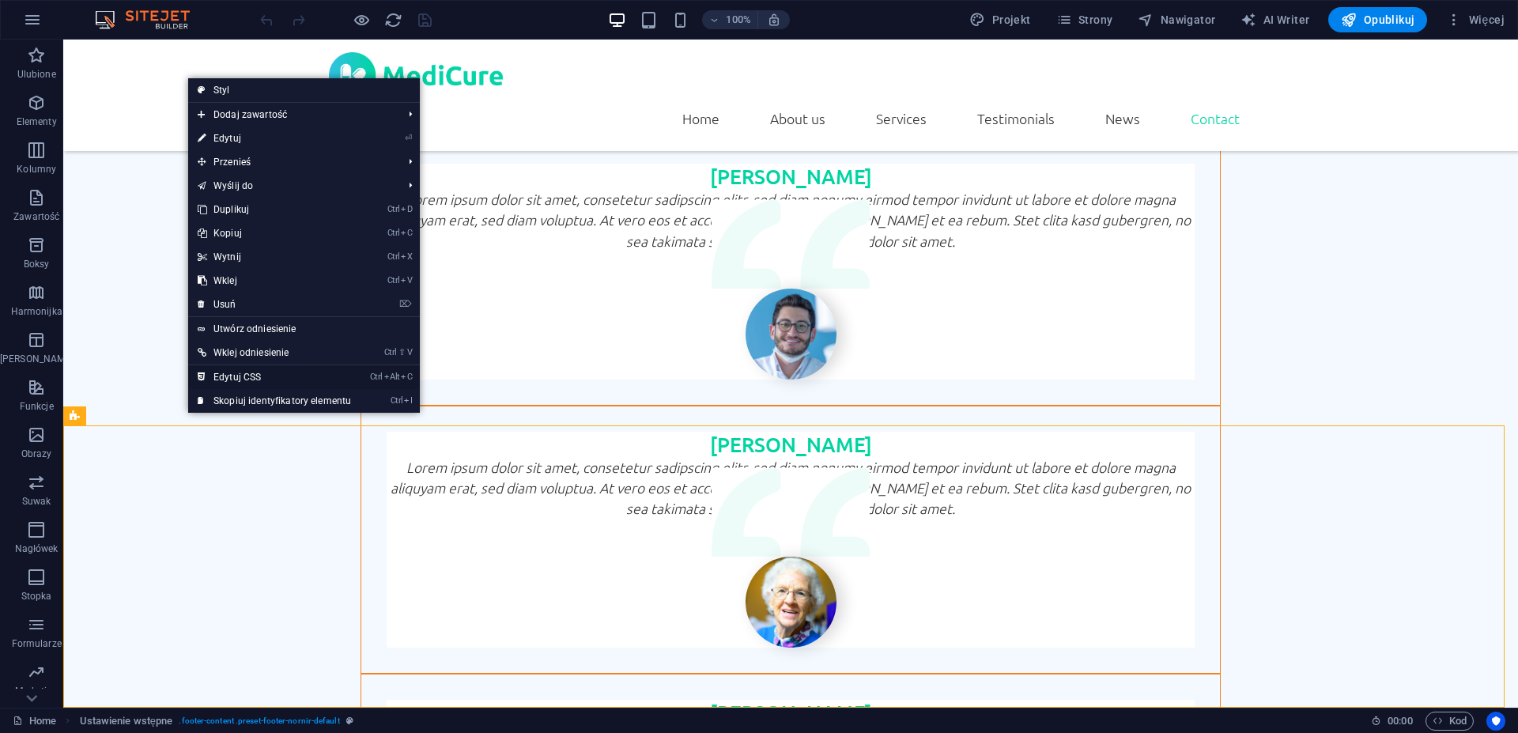
click at [252, 379] on link "Ctrl Alt C Edytuj CSS" at bounding box center [274, 377] width 172 height 24
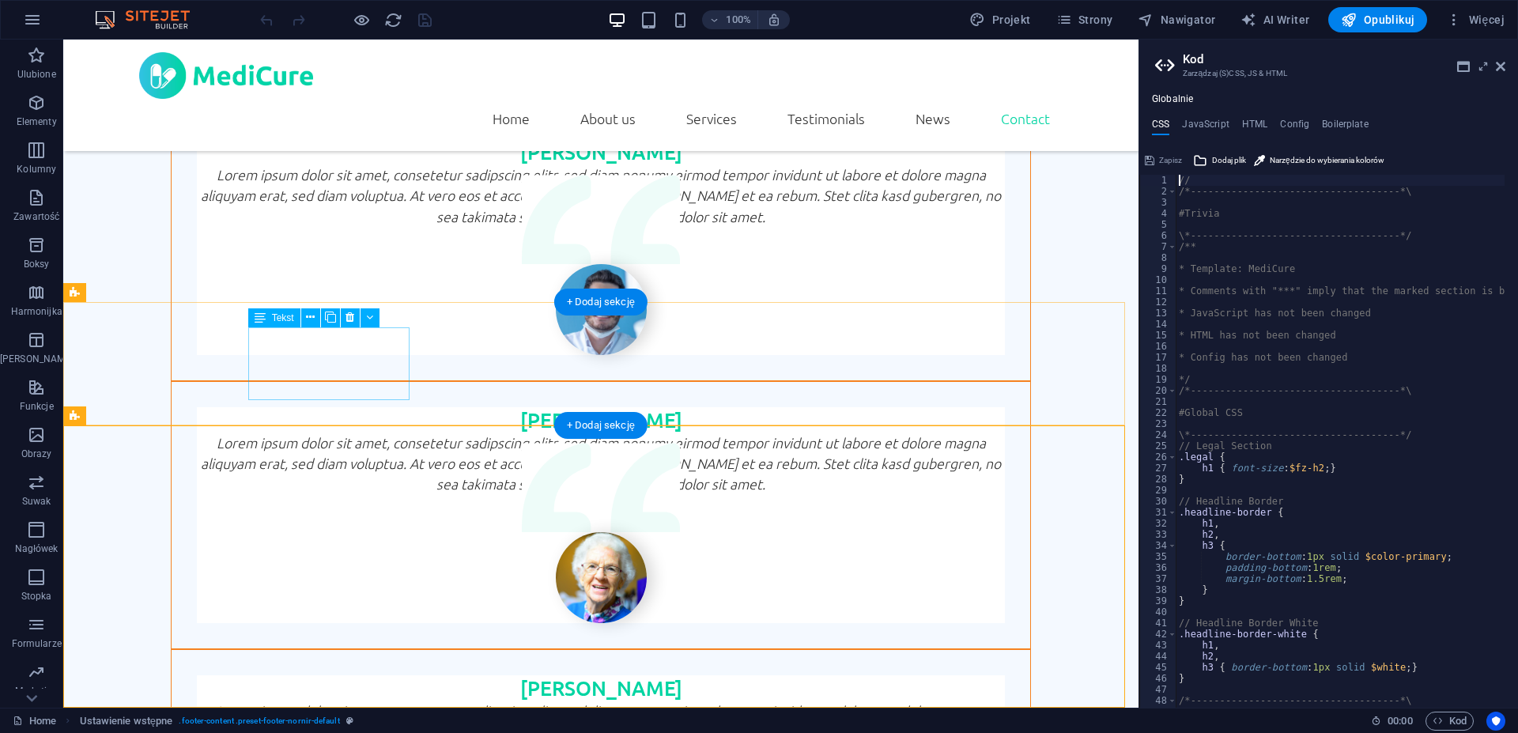
type textarea "@include footer-nornir("
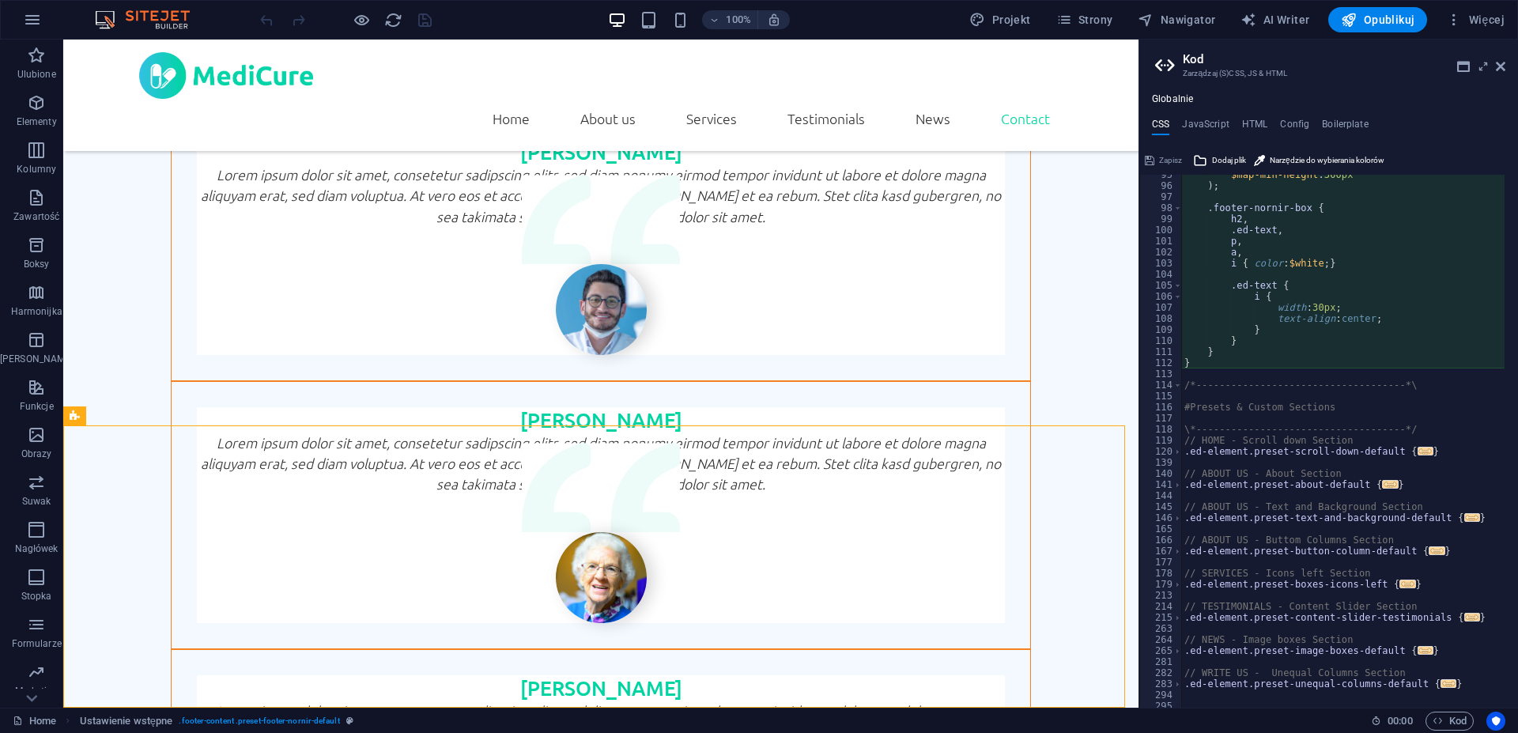
scroll to position [569, 0]
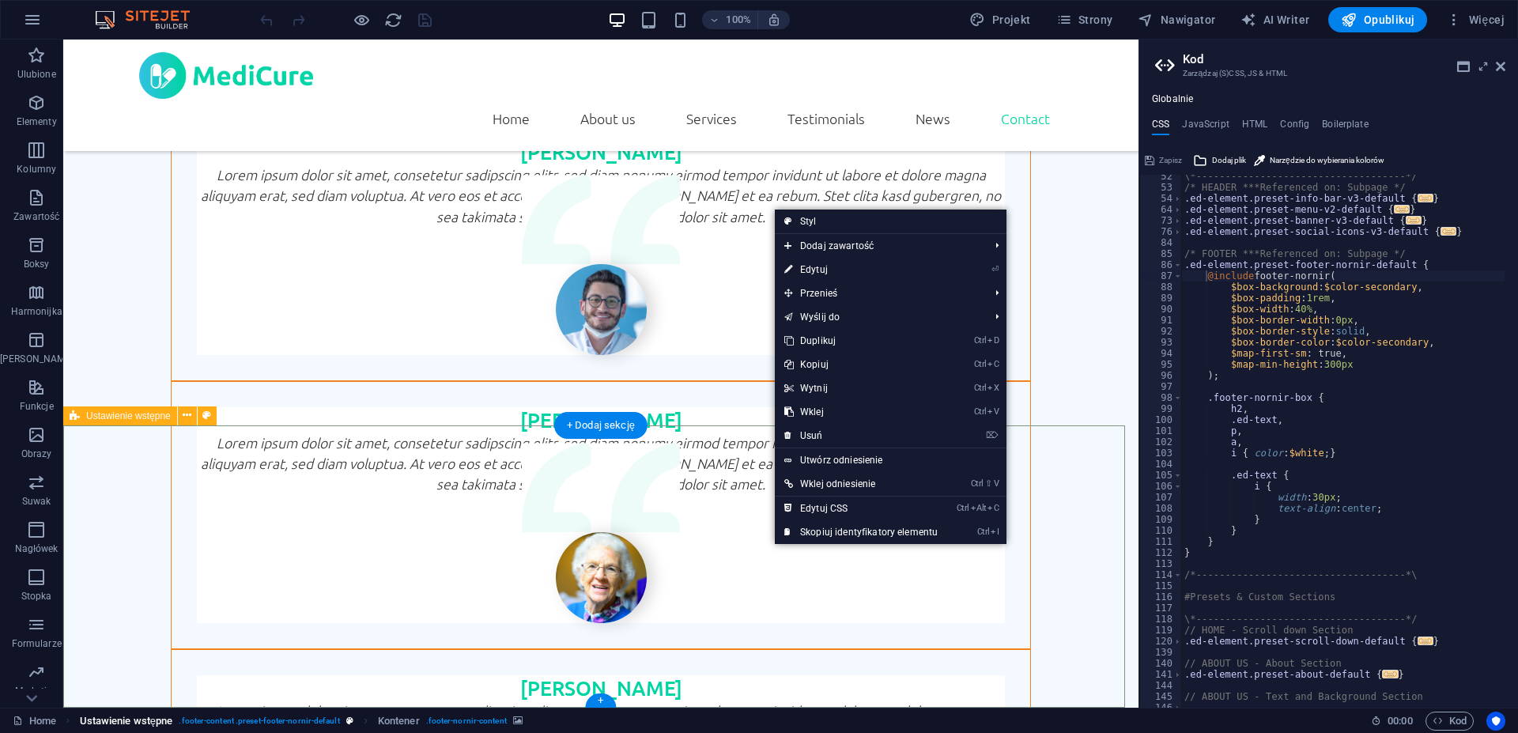
click at [297, 720] on span ". footer-content .preset-footer-nornir-default" at bounding box center [259, 721] width 161 height 19
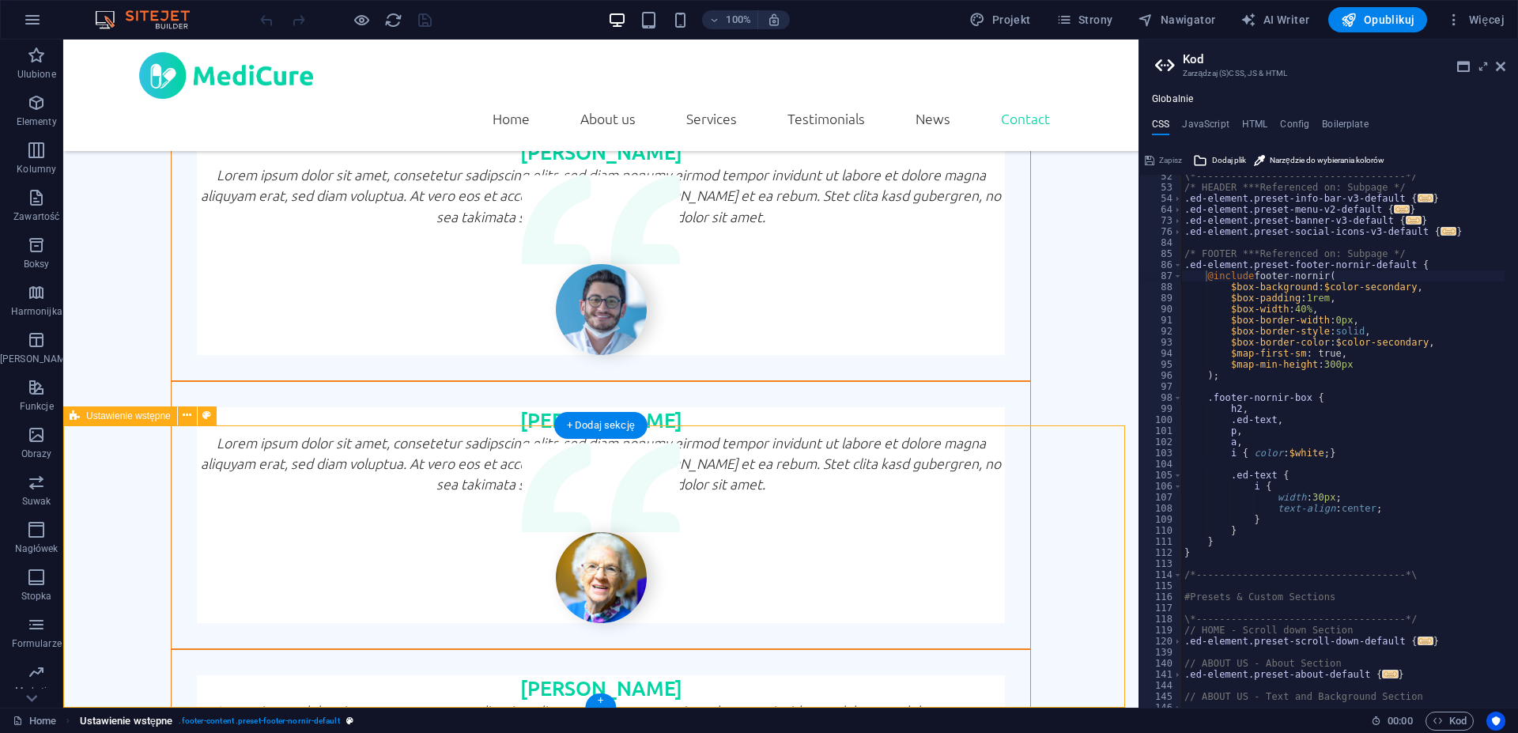
click at [297, 720] on span ". footer-content .preset-footer-nornir-default" at bounding box center [259, 721] width 161 height 19
select select "footer"
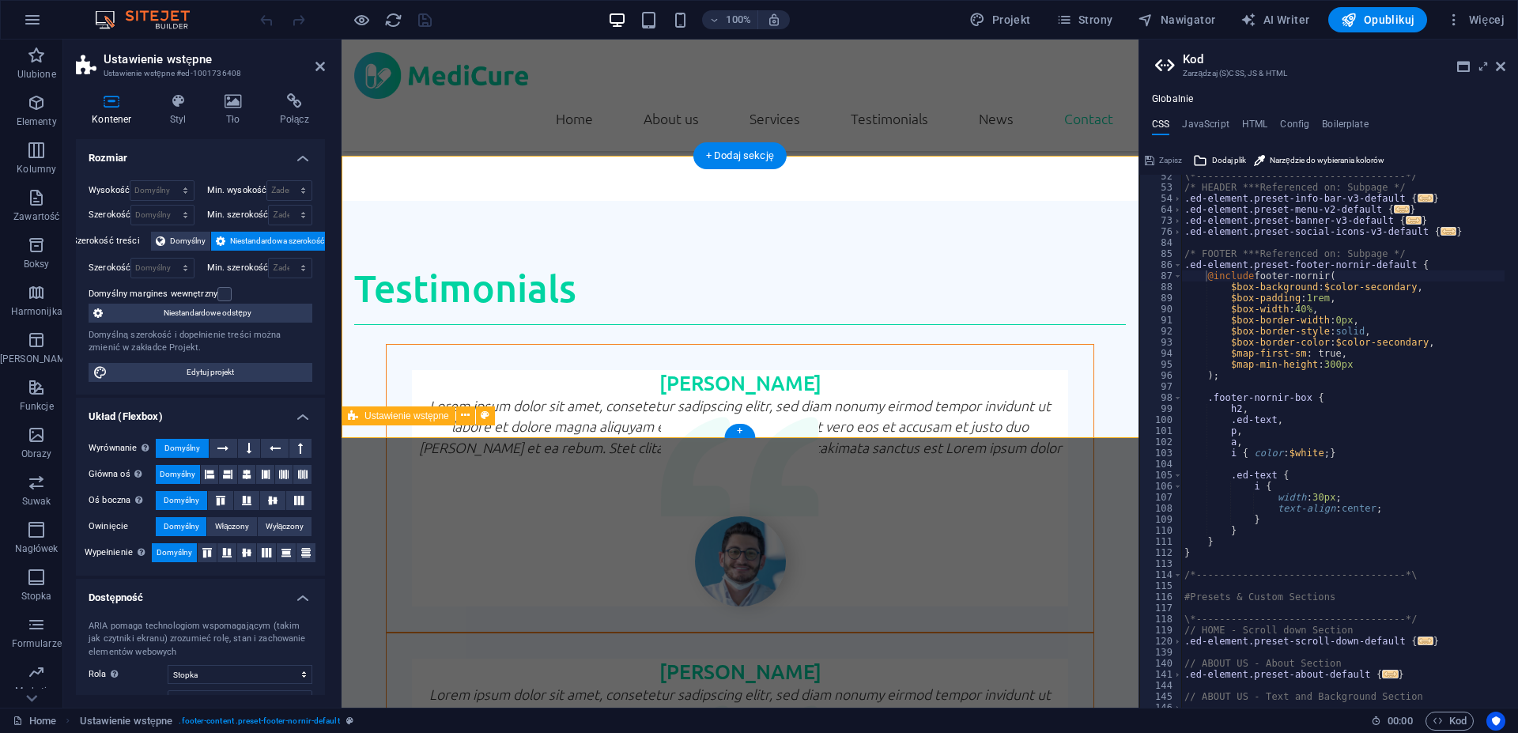
scroll to position [4412, 0]
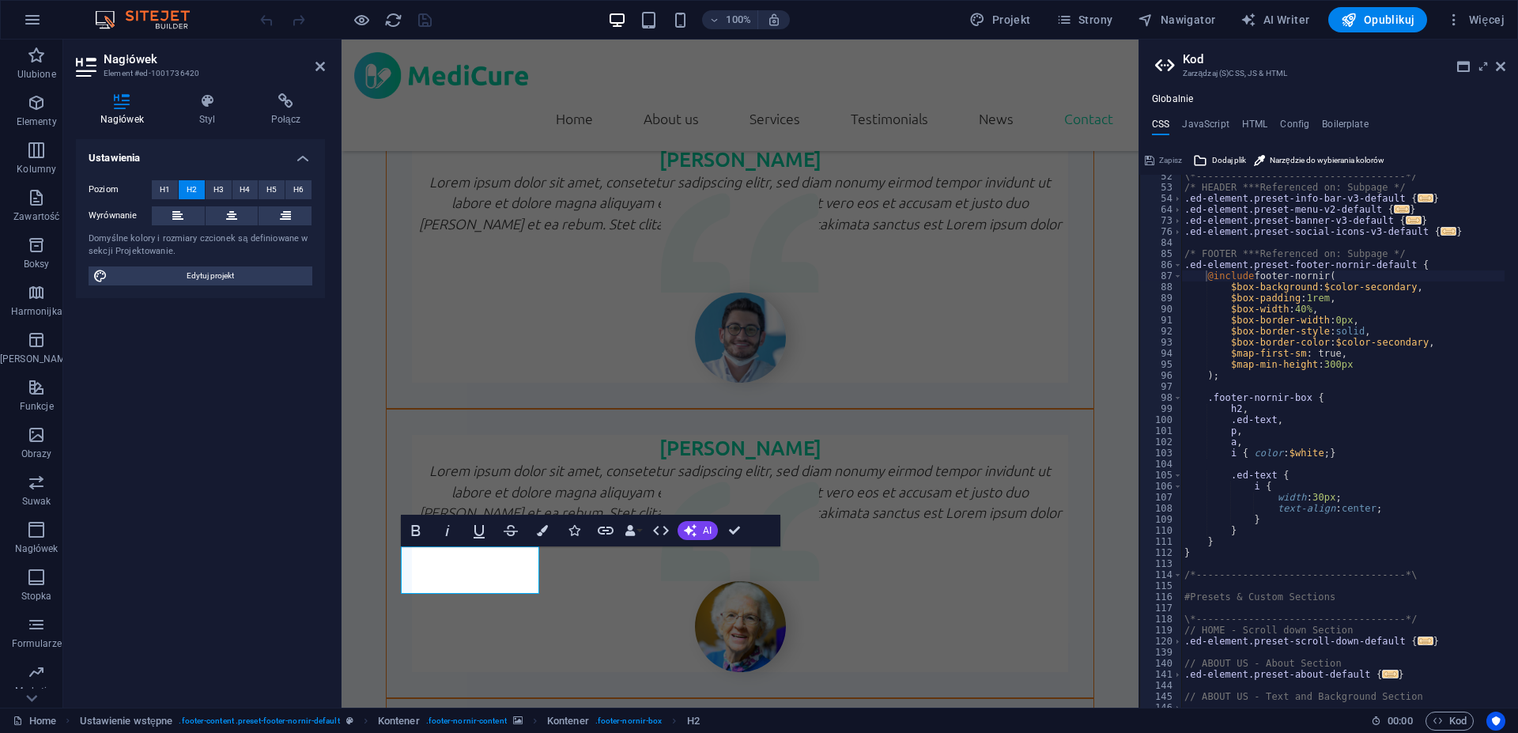
click at [697, 520] on div "Bold Italic Underline Strikethrough Colors Icons Link Data Bindings Firma Imię …" at bounding box center [575, 531] width 349 height 32
drag, startPoint x: 707, startPoint y: 526, endPoint x: 233, endPoint y: 552, distance: 474.4
click at [707, 526] on span "AI" at bounding box center [707, 530] width 9 height 9
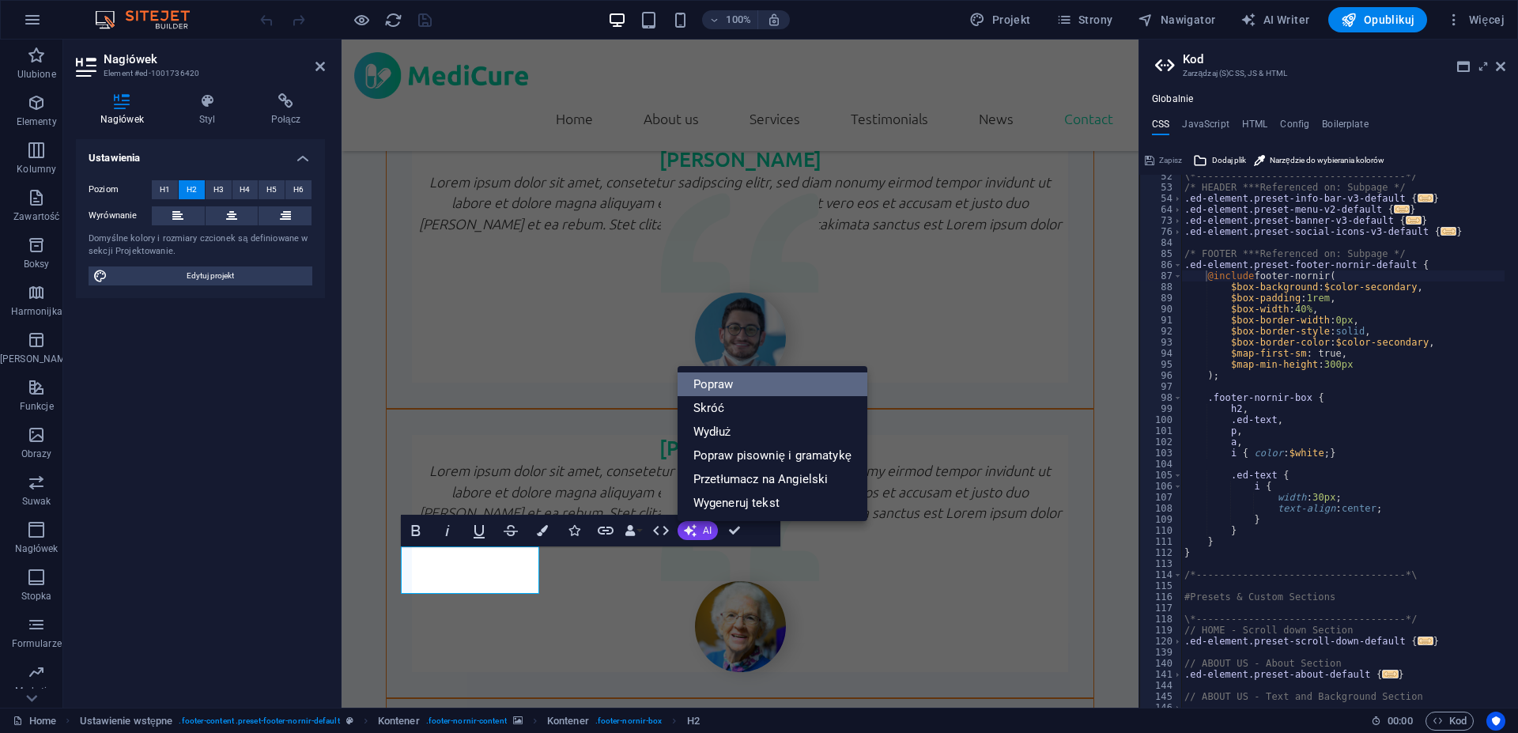
click at [759, 384] on link "Popraw" at bounding box center [773, 384] width 190 height 24
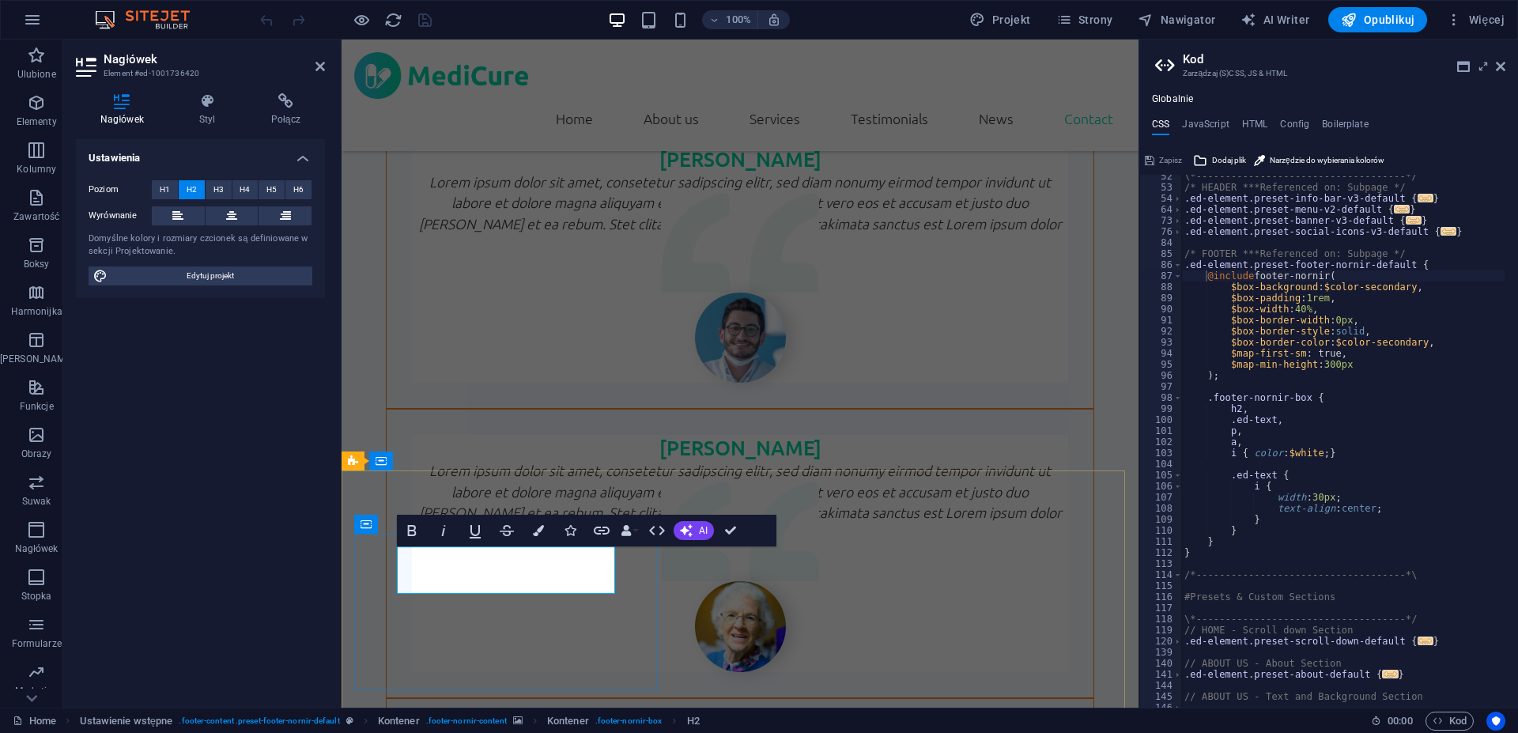
drag, startPoint x: 614, startPoint y: 569, endPoint x: 285, endPoint y: 569, distance: 329.7
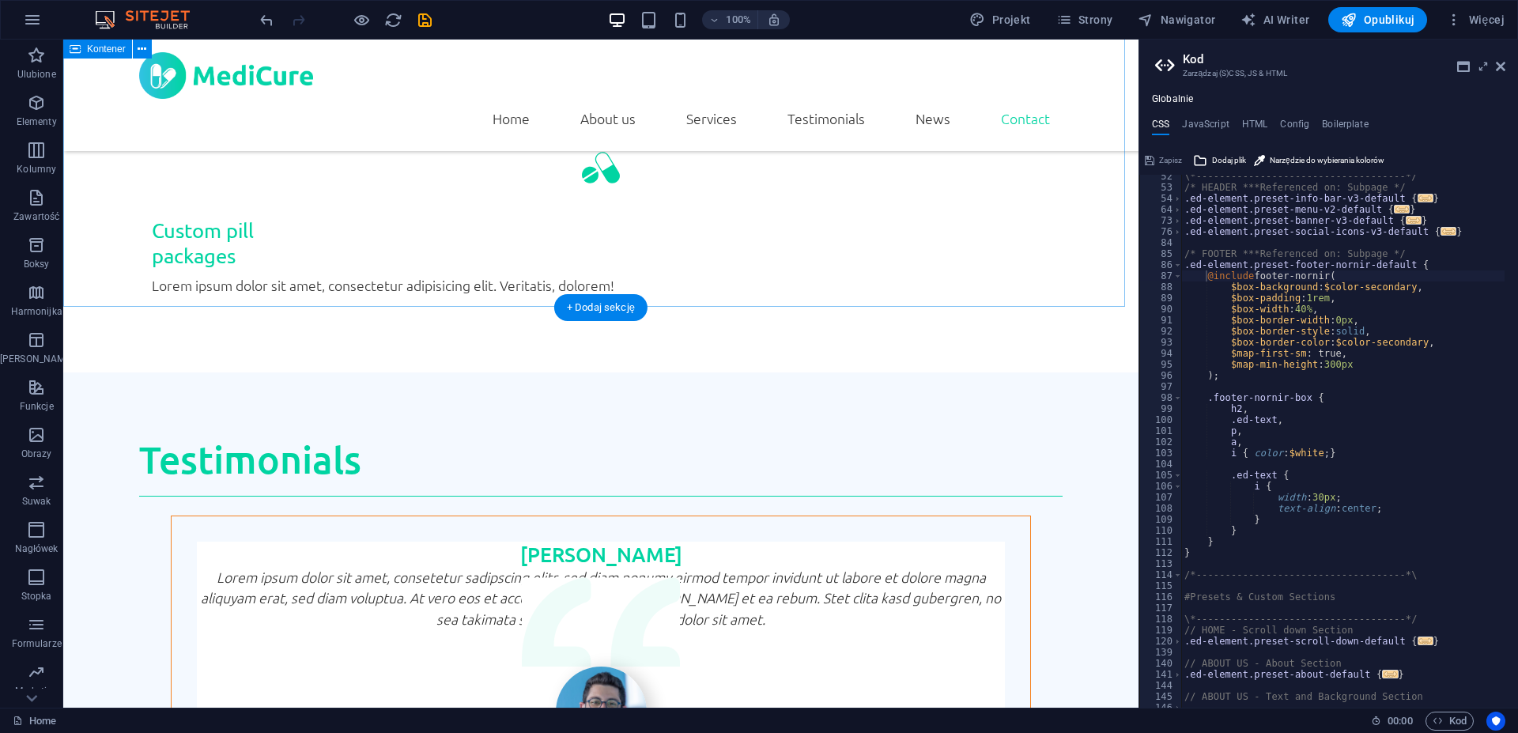
scroll to position [4143, 0]
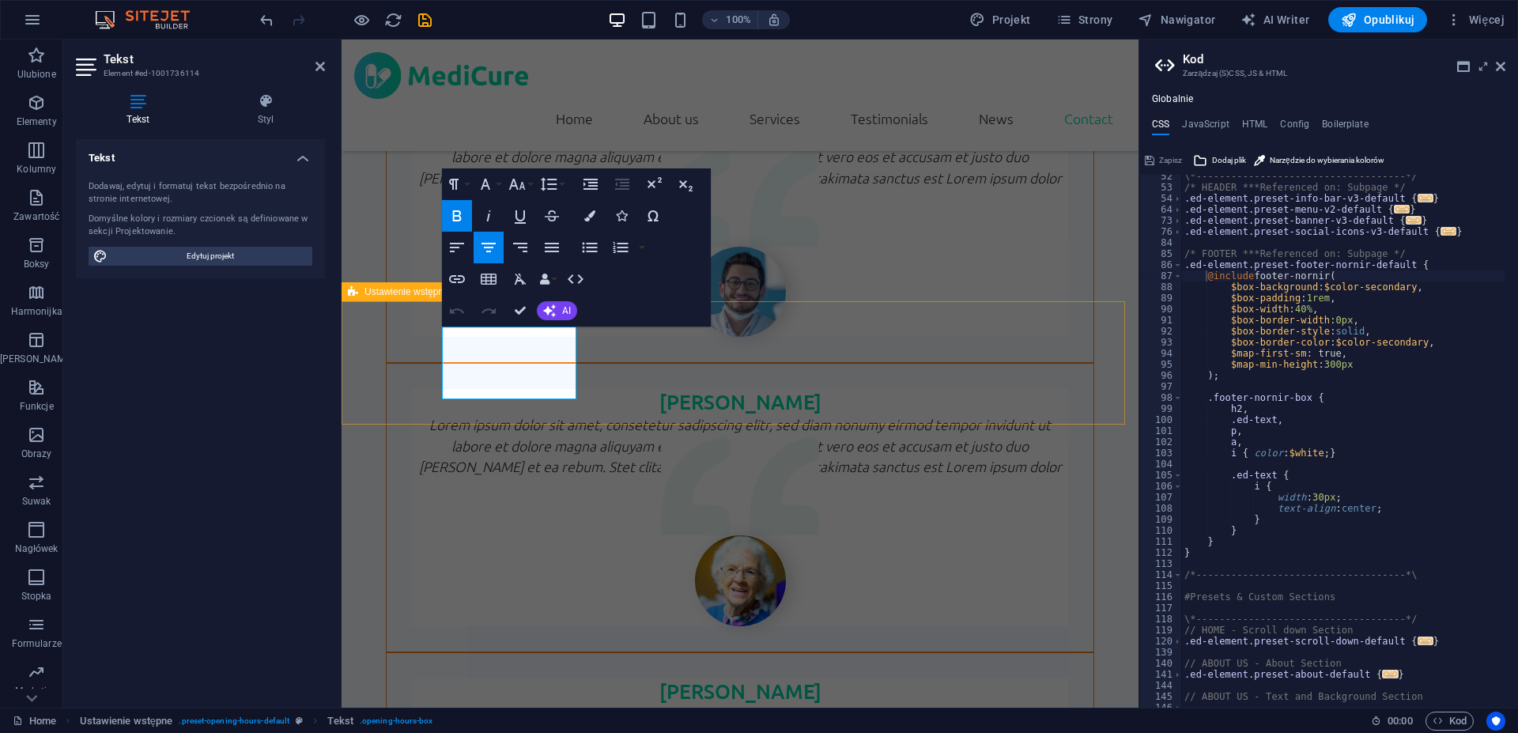
scroll to position [4412, 0]
drag, startPoint x: 532, startPoint y: 356, endPoint x: 435, endPoint y: 355, distance: 97.3
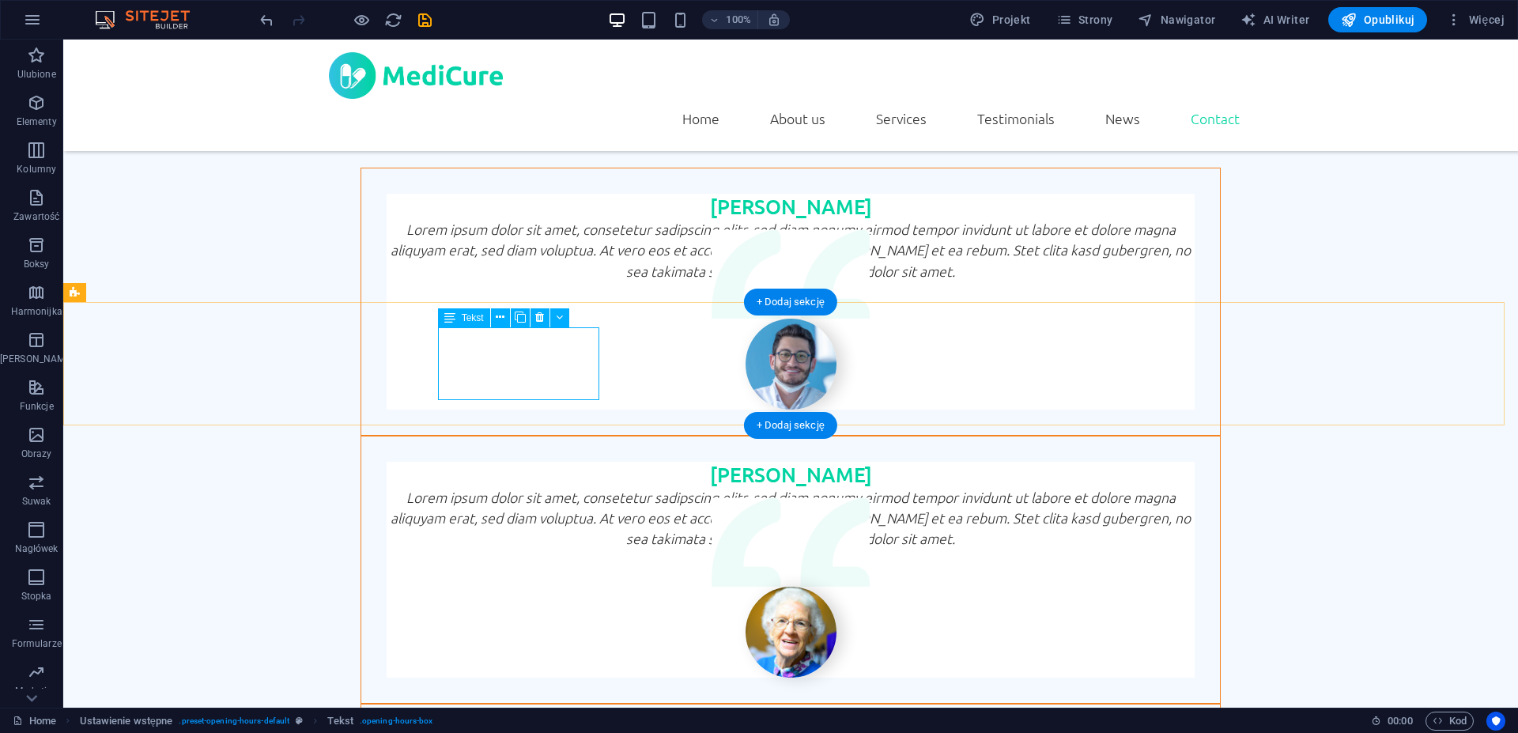
scroll to position [4101, 0]
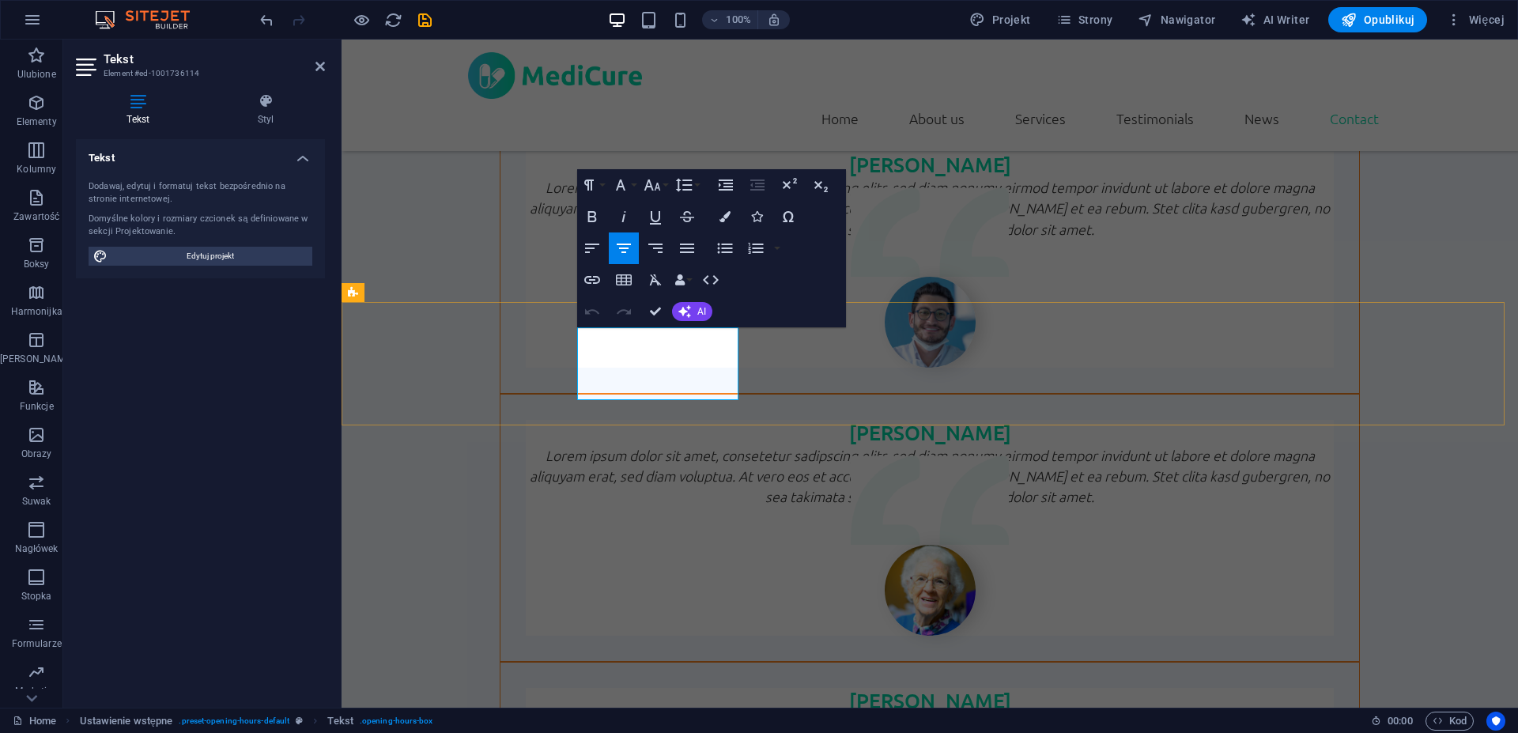
drag, startPoint x: 692, startPoint y: 358, endPoint x: 617, endPoint y: 355, distance: 75.2
click at [660, 187] on icon "button" at bounding box center [652, 185] width 19 height 19
click at [660, 185] on icon "button" at bounding box center [652, 185] width 19 height 19
click at [701, 311] on span "AI" at bounding box center [701, 311] width 9 height 9
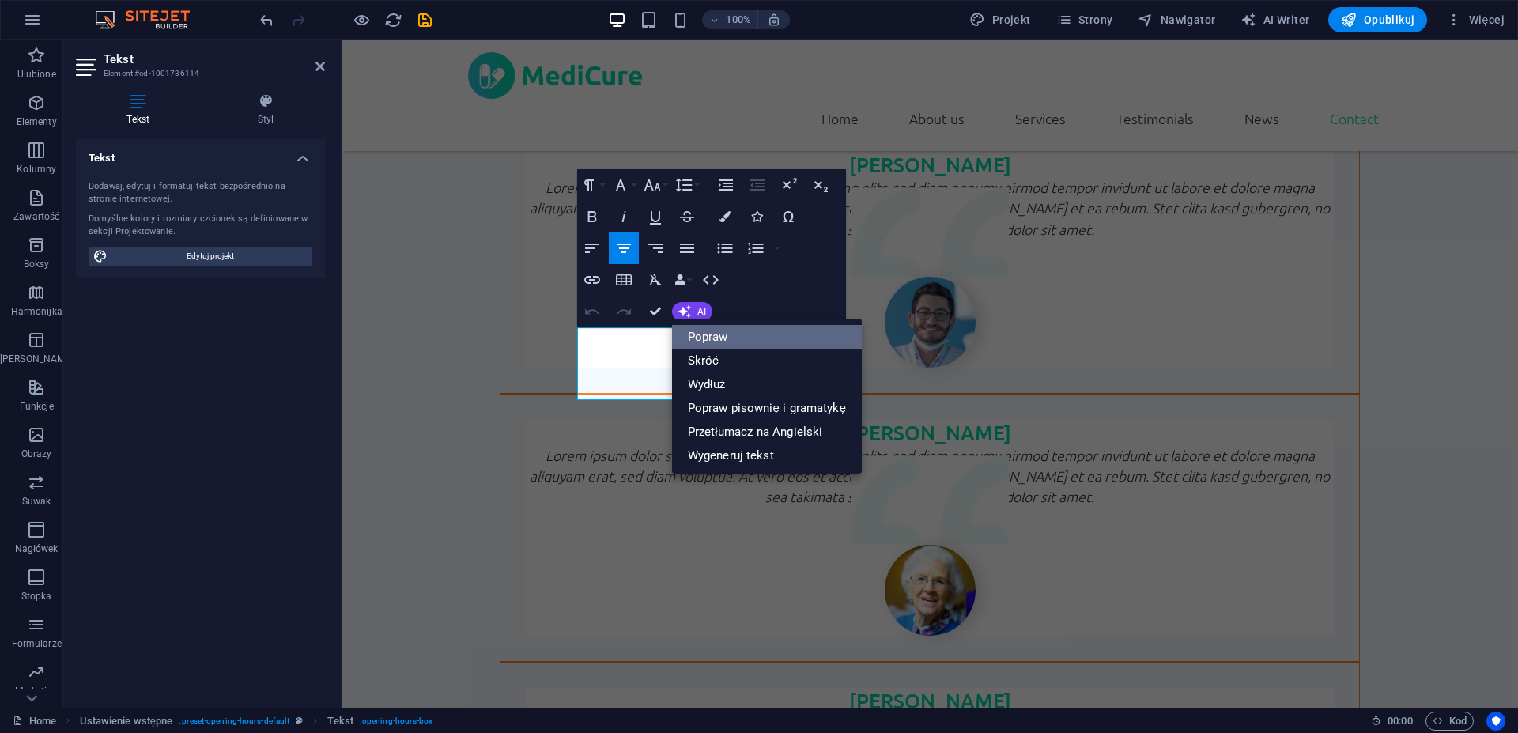
click at [767, 333] on link "Popraw" at bounding box center [767, 337] width 190 height 24
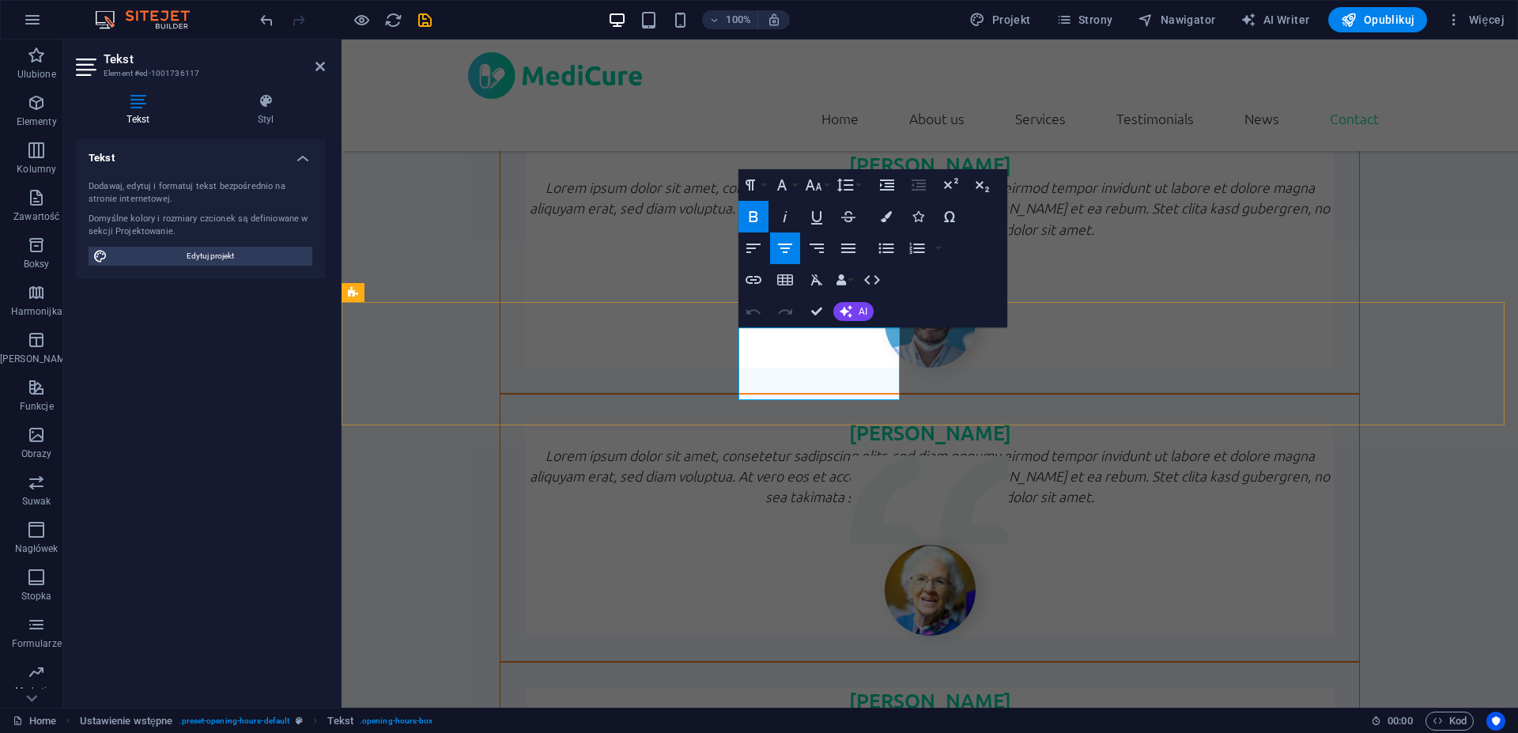
drag, startPoint x: 844, startPoint y: 356, endPoint x: 764, endPoint y: 356, distance: 79.9
drag, startPoint x: 838, startPoint y: 359, endPoint x: 803, endPoint y: 356, distance: 34.9
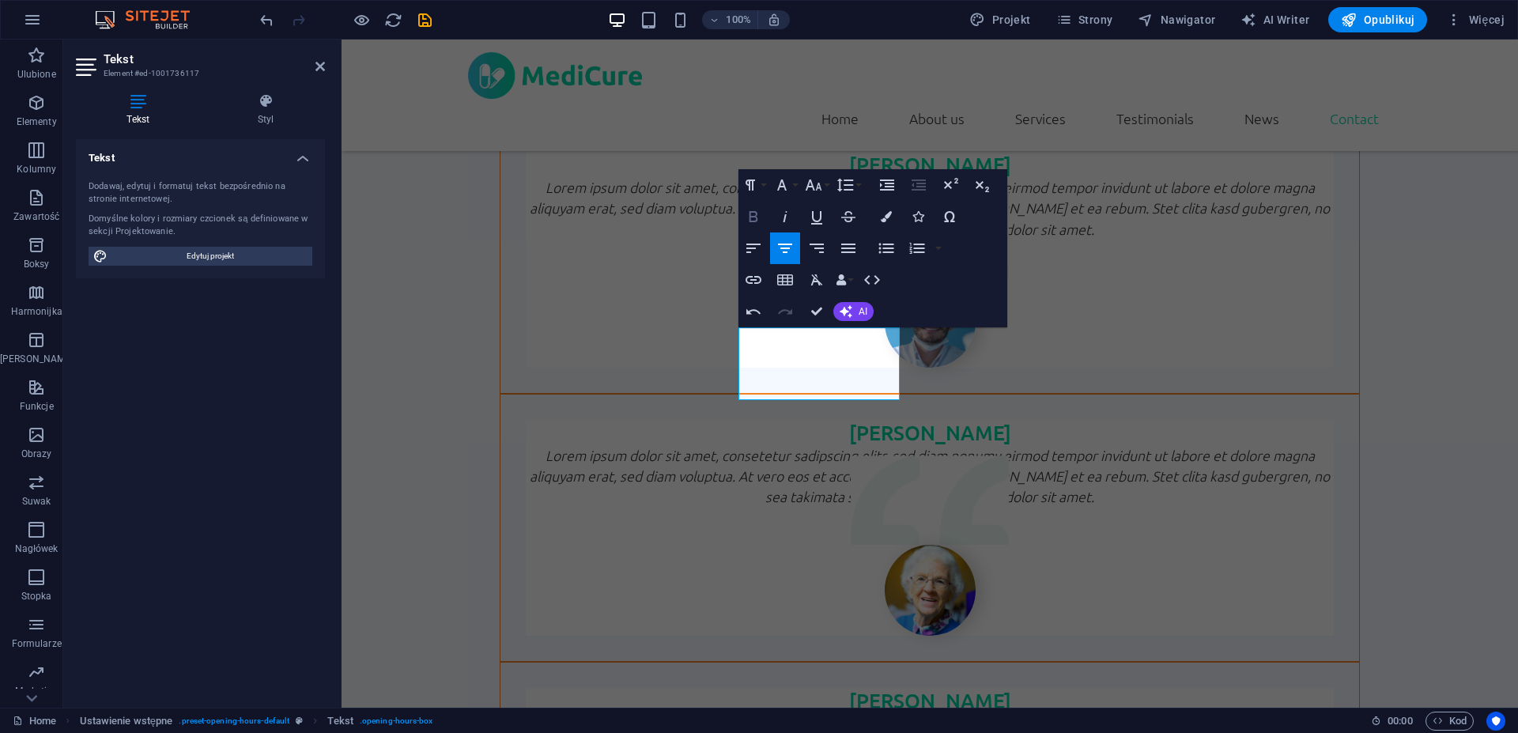
click at [755, 221] on icon "button" at bounding box center [754, 216] width 9 height 11
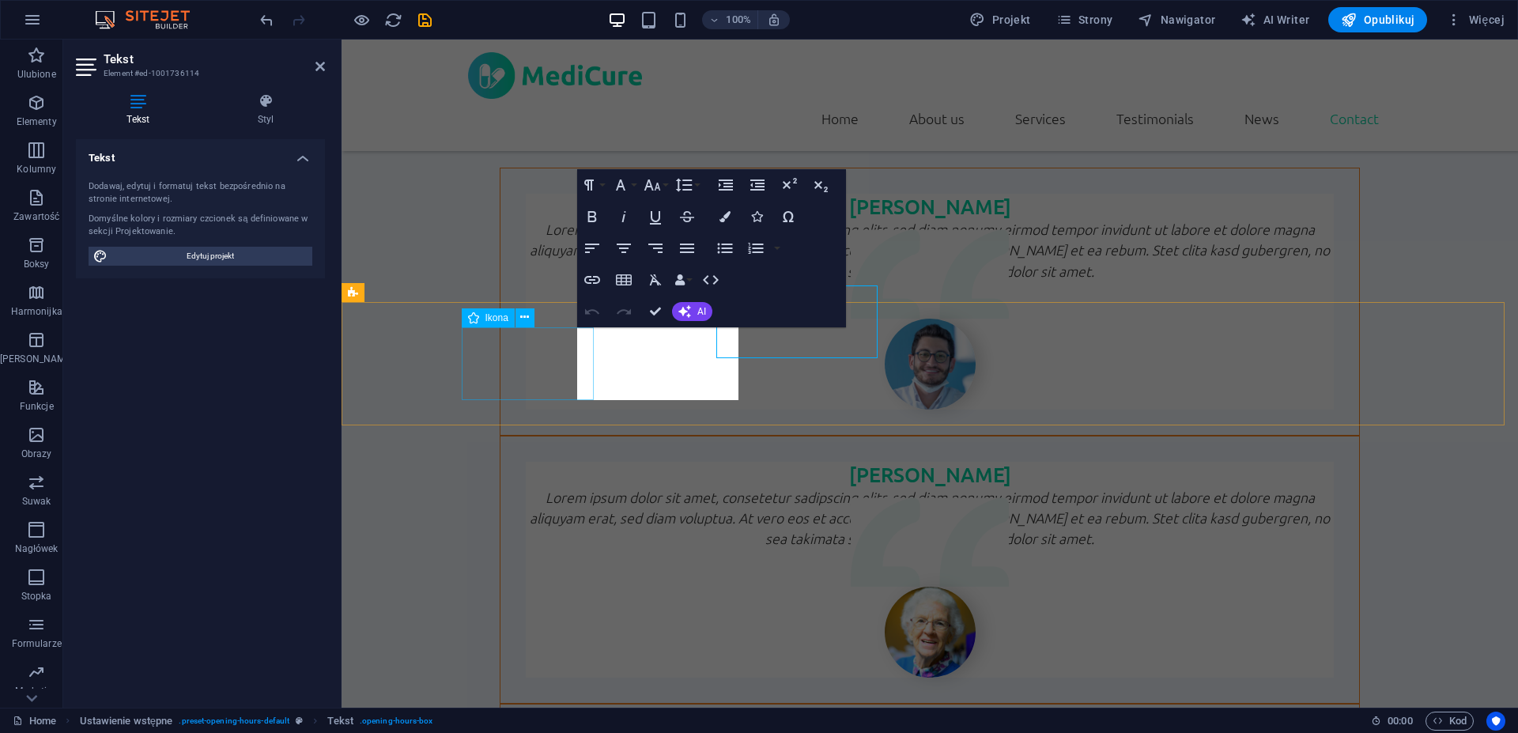
scroll to position [4101, 0]
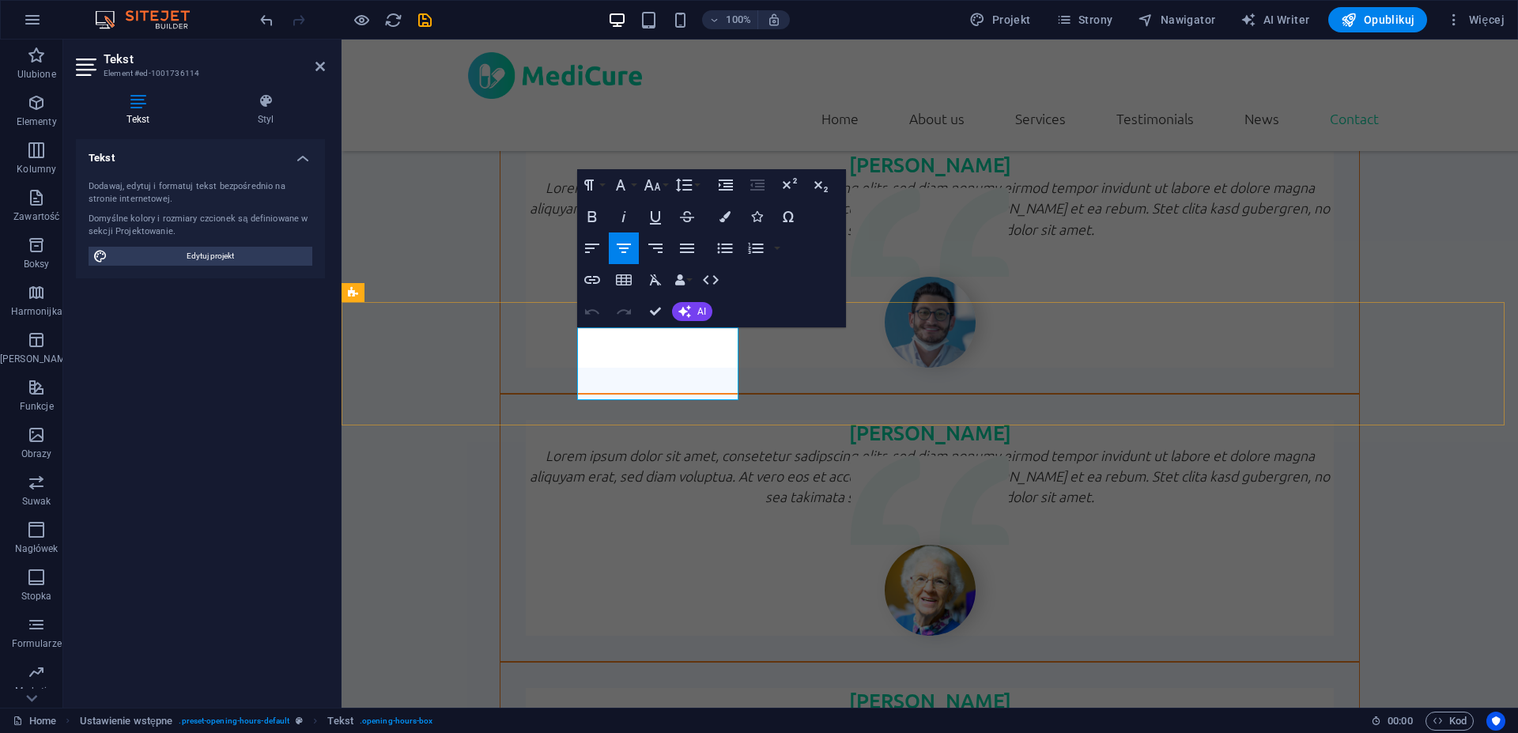
drag, startPoint x: 687, startPoint y: 355, endPoint x: 624, endPoint y: 356, distance: 63.3
click at [592, 212] on icon "button" at bounding box center [592, 216] width 9 height 11
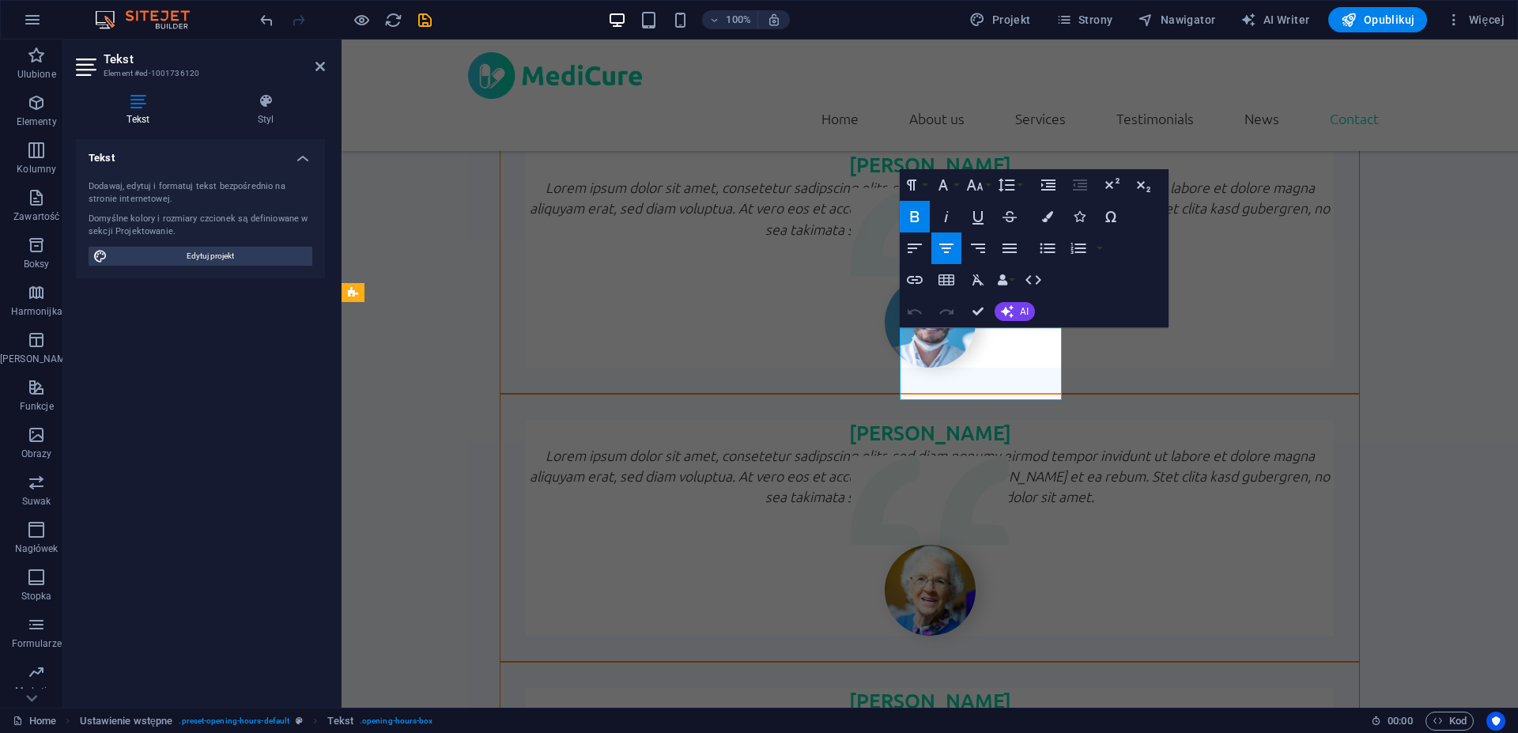
drag, startPoint x: 1014, startPoint y: 357, endPoint x: 932, endPoint y: 357, distance: 81.4
drag, startPoint x: 1000, startPoint y: 356, endPoint x: 965, endPoint y: 356, distance: 35.6
click at [919, 217] on icon "button" at bounding box center [914, 216] width 19 height 19
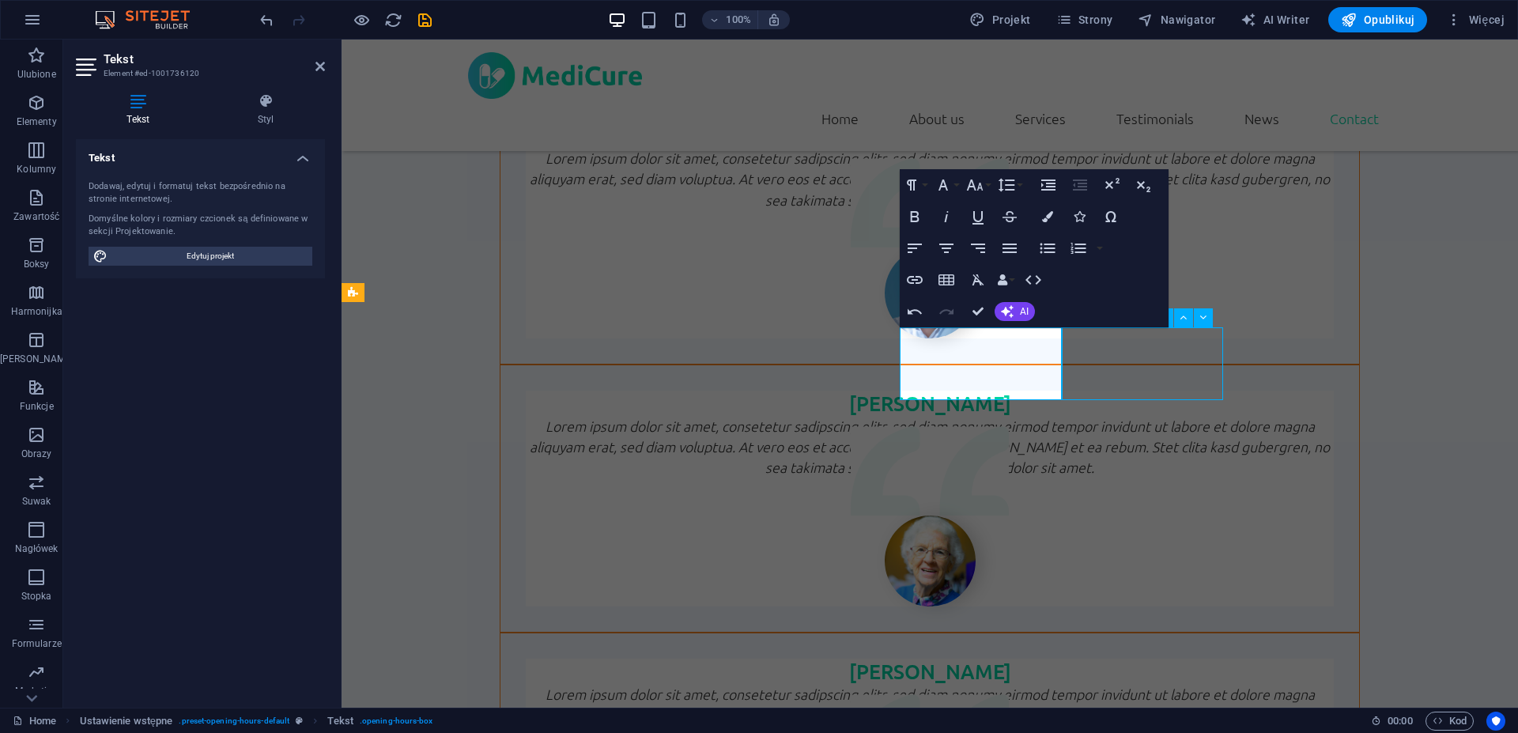
scroll to position [4059, 0]
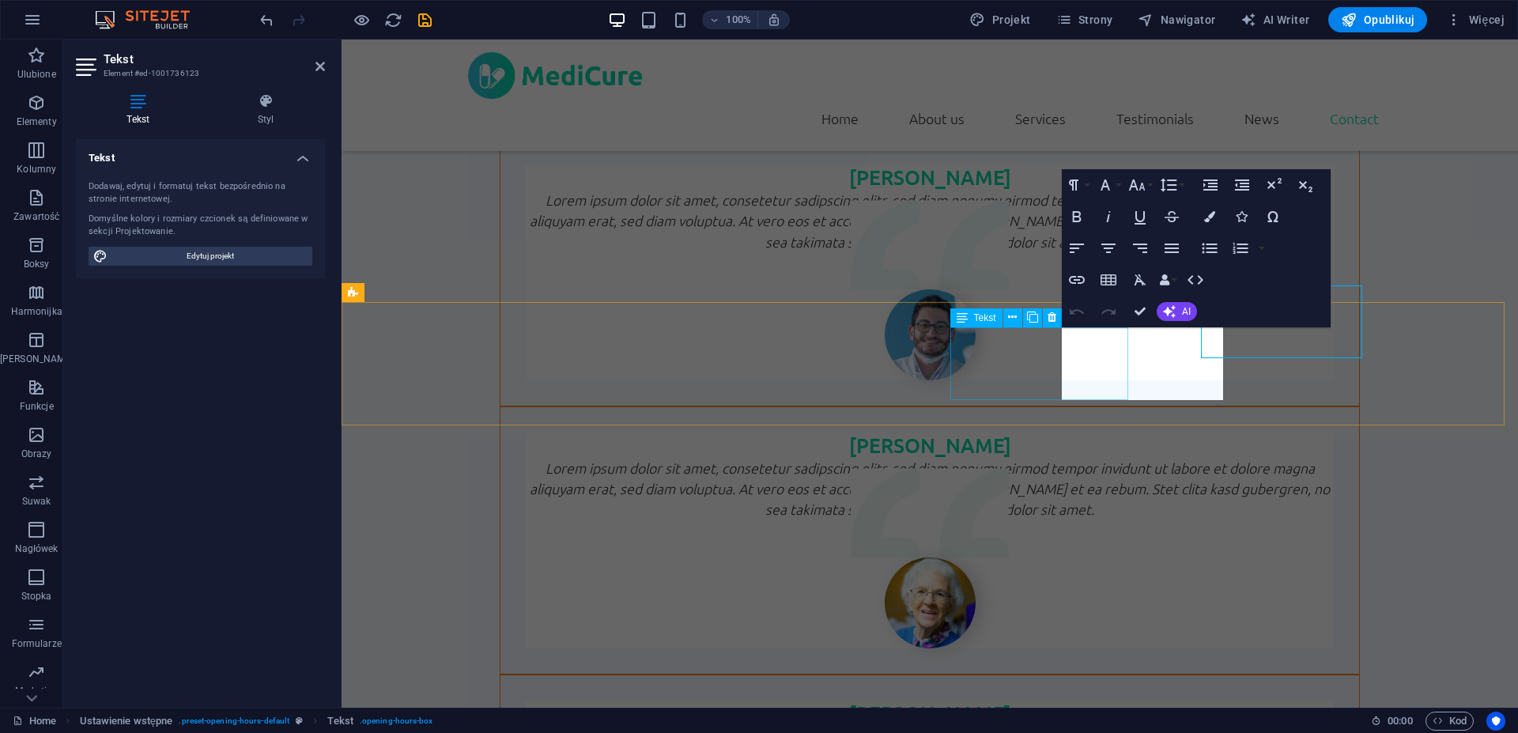
scroll to position [4101, 0]
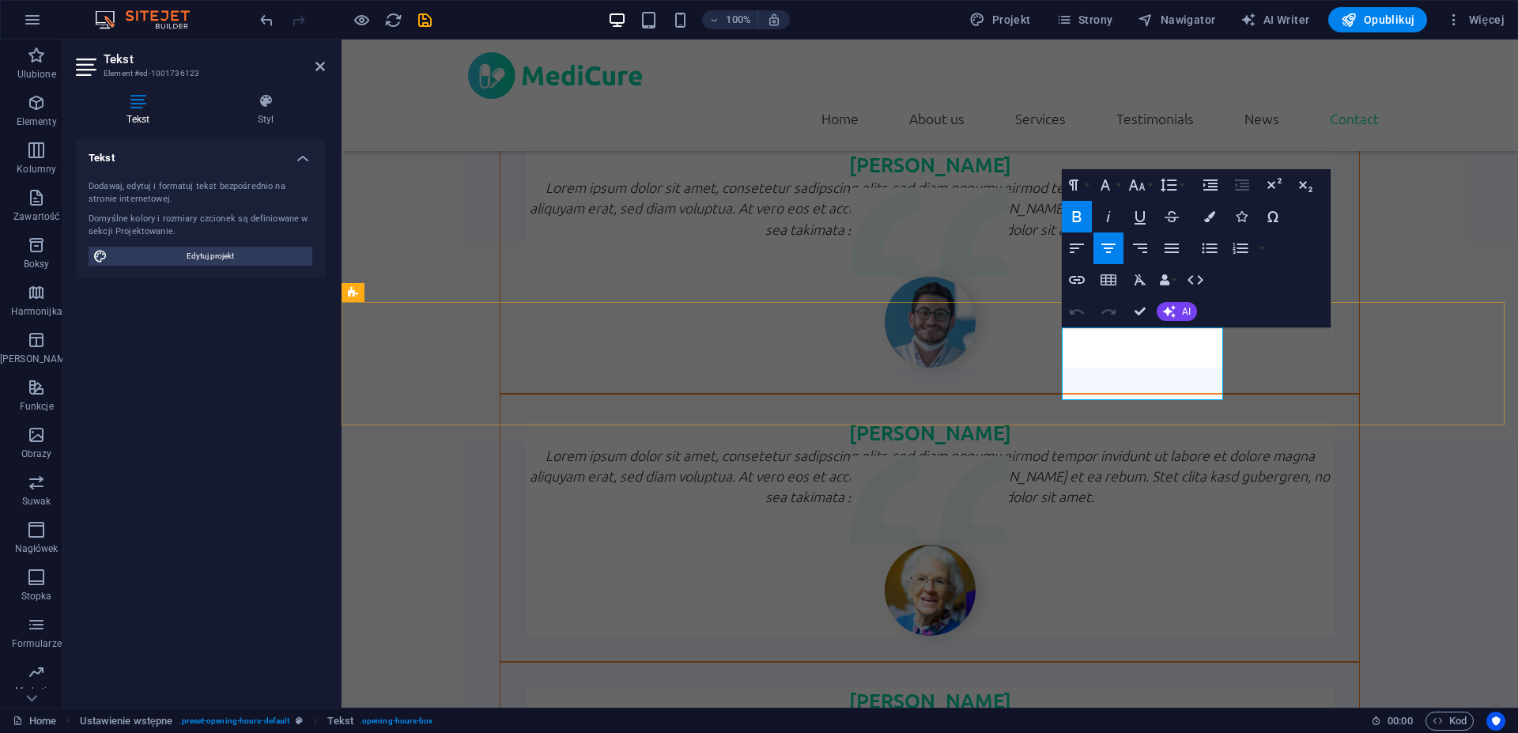
drag, startPoint x: 1170, startPoint y: 354, endPoint x: 1100, endPoint y: 354, distance: 70.4
drag, startPoint x: 1173, startPoint y: 350, endPoint x: 1117, endPoint y: 334, distance: 58.1
click at [1075, 213] on icon "button" at bounding box center [1076, 216] width 19 height 19
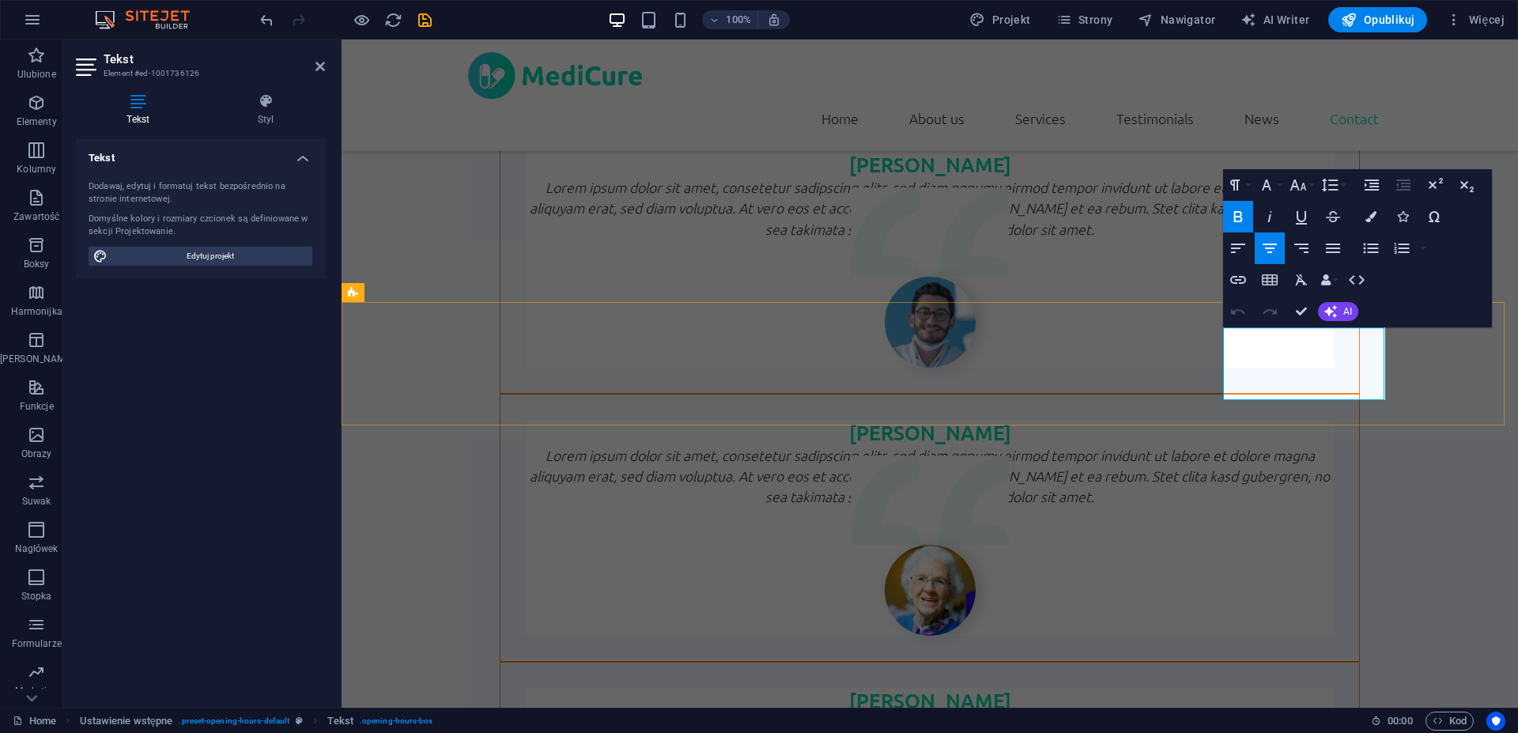
drag, startPoint x: 1328, startPoint y: 356, endPoint x: 1256, endPoint y: 356, distance: 72.0
drag, startPoint x: 1324, startPoint y: 357, endPoint x: 1268, endPoint y: 349, distance: 56.7
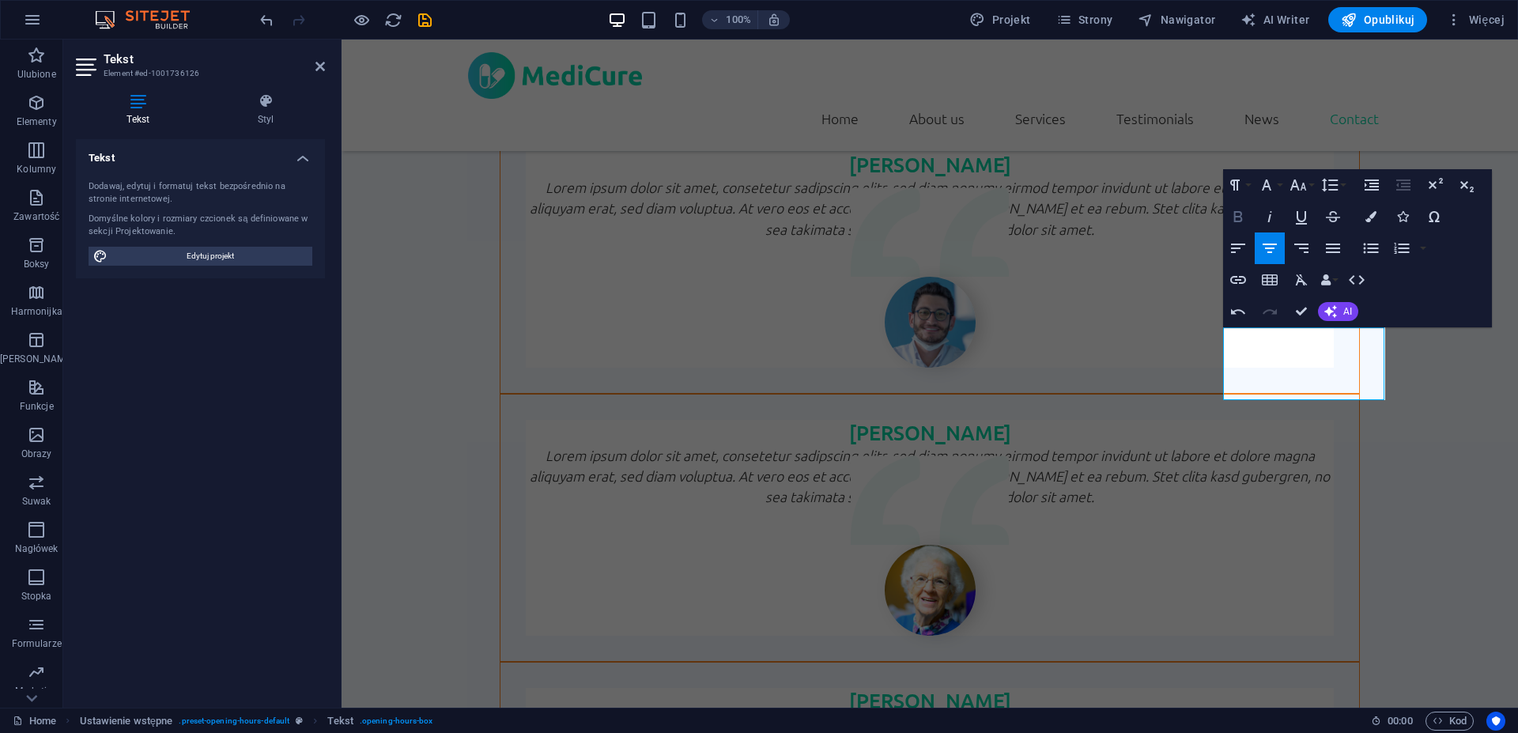
click at [1241, 211] on icon "button" at bounding box center [1238, 216] width 19 height 19
drag, startPoint x: 1255, startPoint y: 379, endPoint x: 1367, endPoint y: 378, distance: 112.3
click at [1335, 314] on icon "button" at bounding box center [1330, 311] width 13 height 13
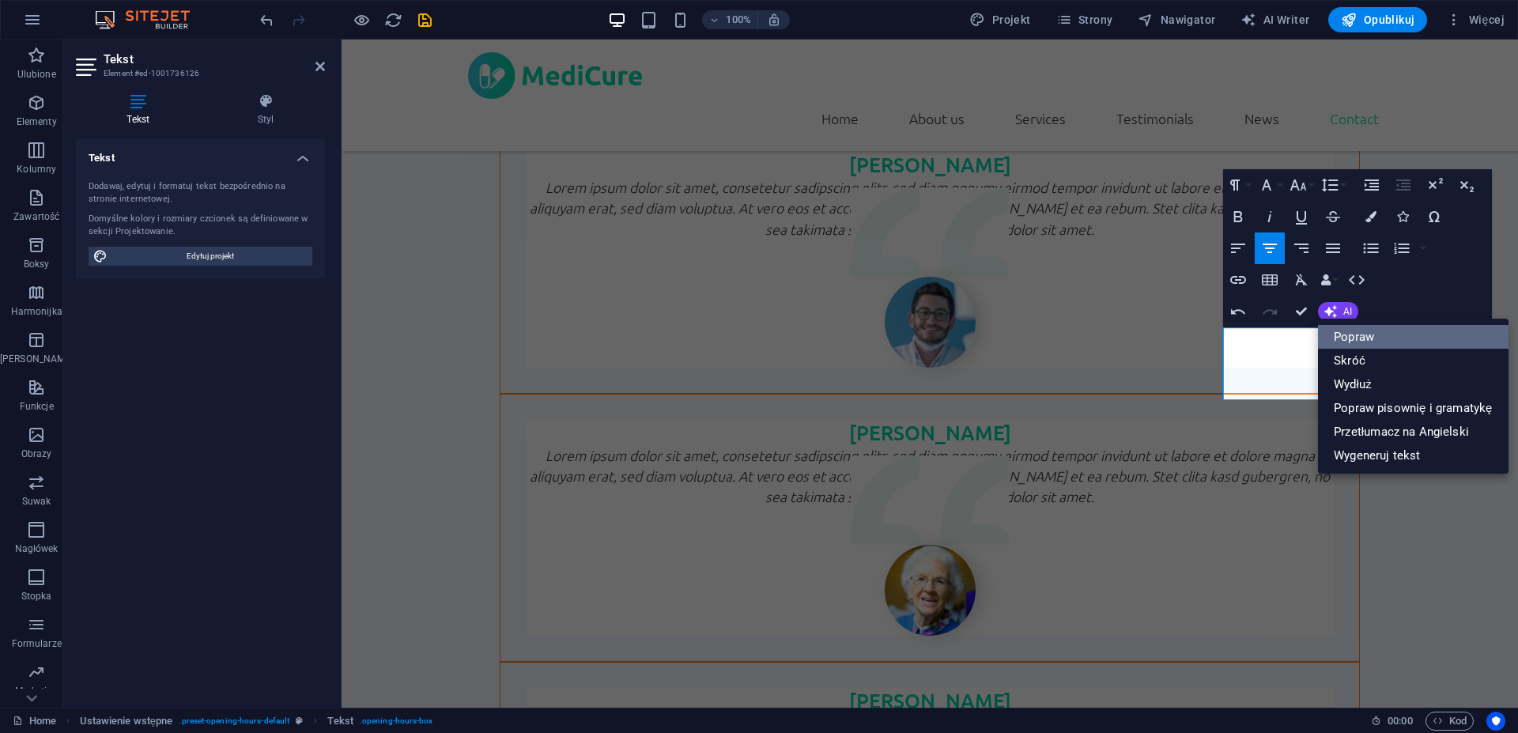
click at [1393, 336] on link "Popraw" at bounding box center [1413, 337] width 190 height 24
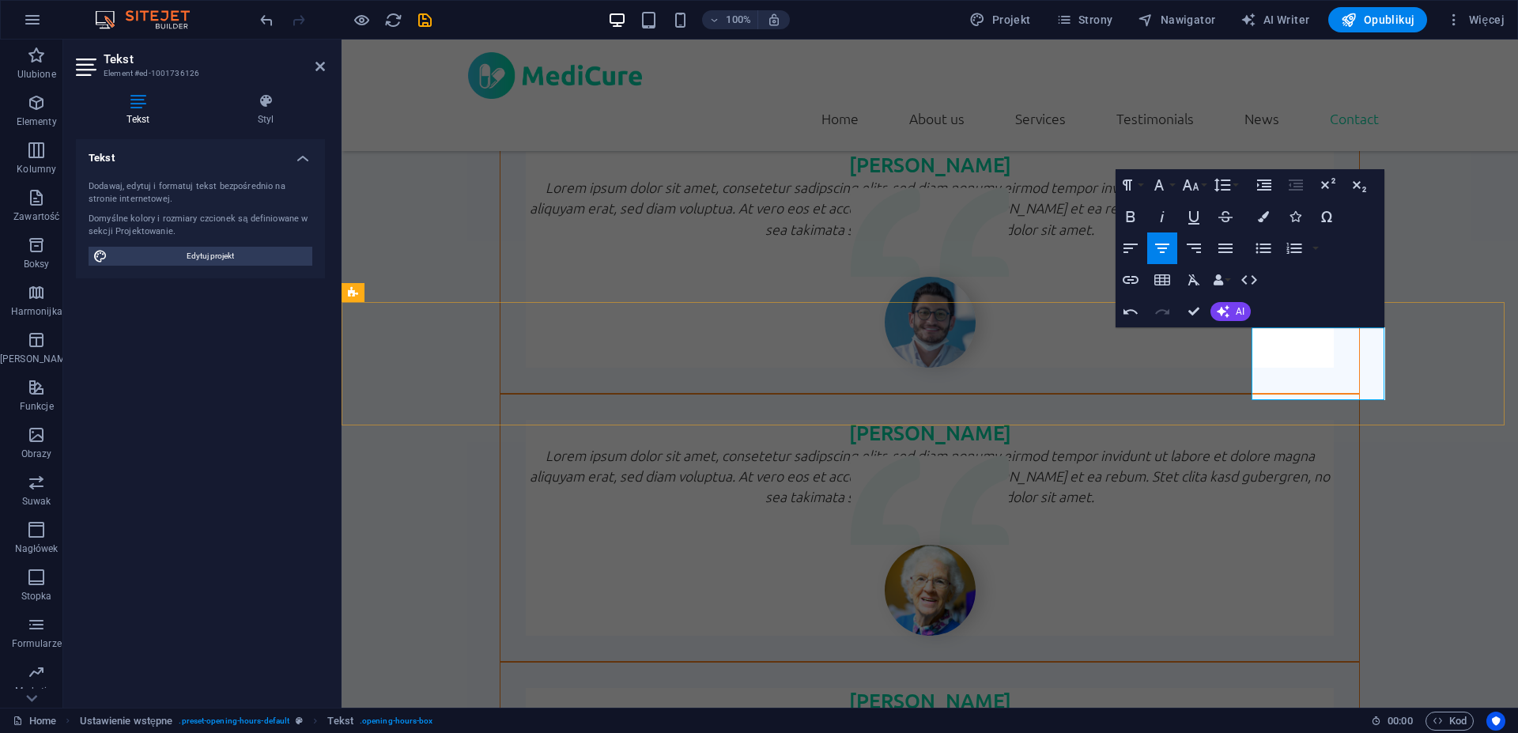
drag, startPoint x: 1351, startPoint y: 373, endPoint x: 1279, endPoint y: 373, distance: 72.0
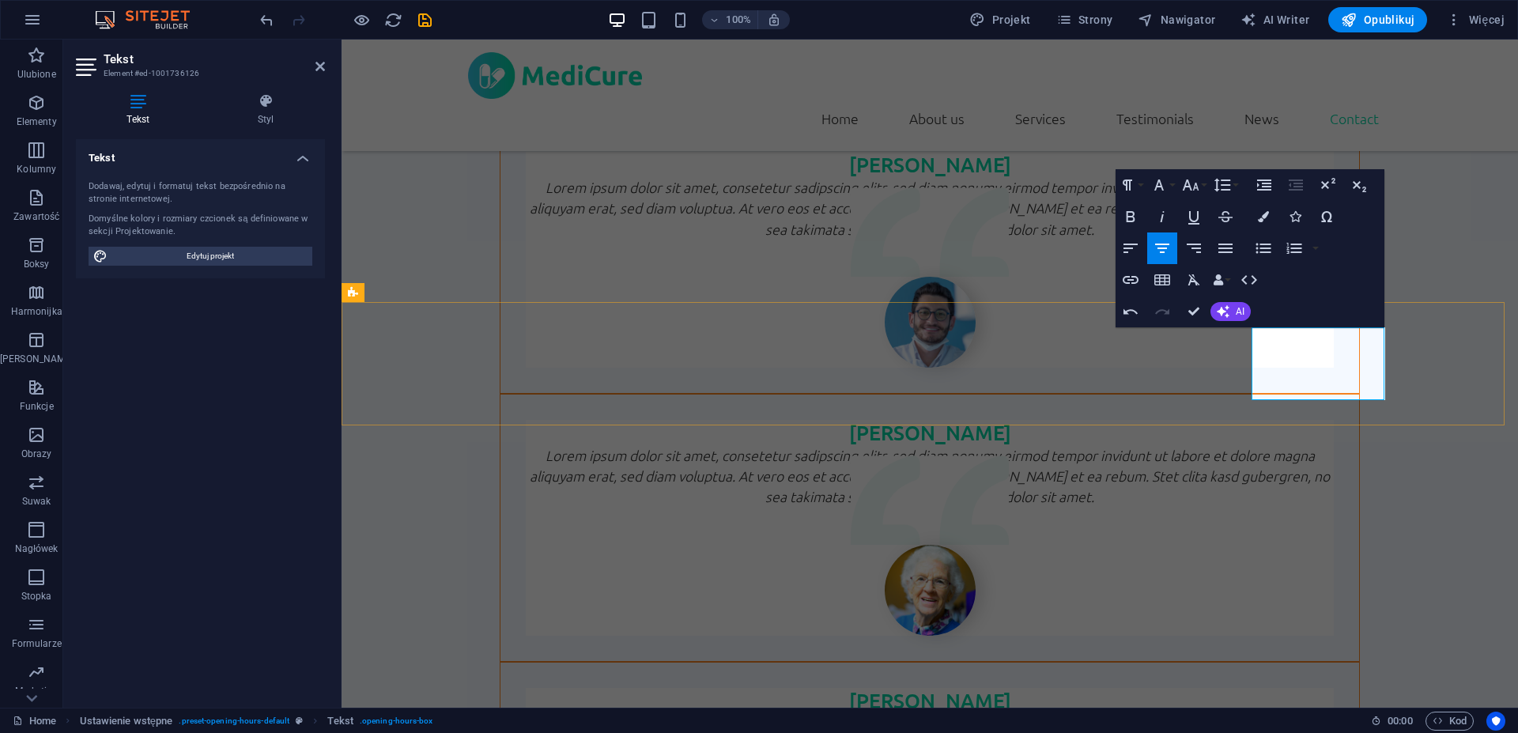
copy p "8:00 - 18:00"
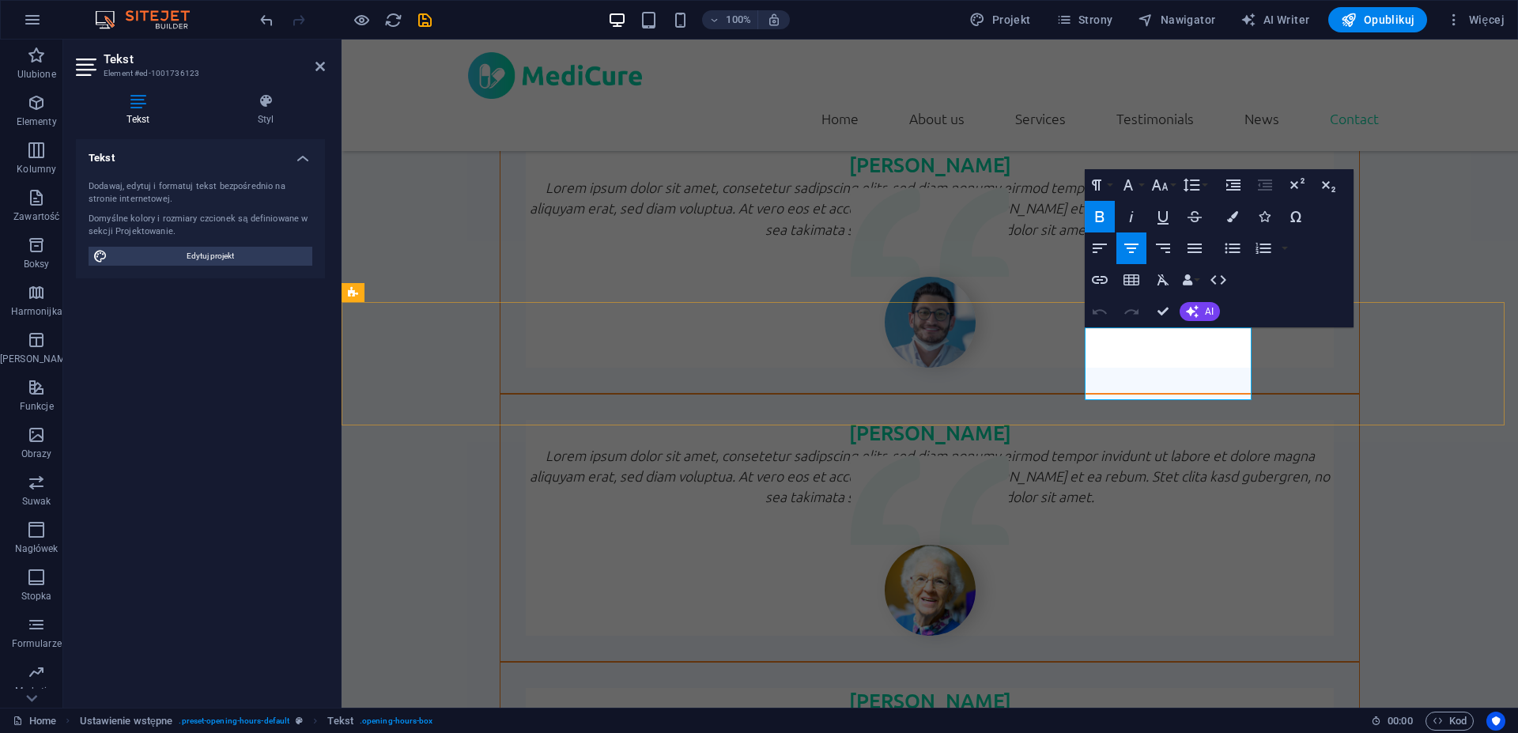
drag, startPoint x: 1217, startPoint y: 376, endPoint x: 1095, endPoint y: 376, distance: 121.8
drag, startPoint x: 1120, startPoint y: 375, endPoint x: 1236, endPoint y: 372, distance: 115.5
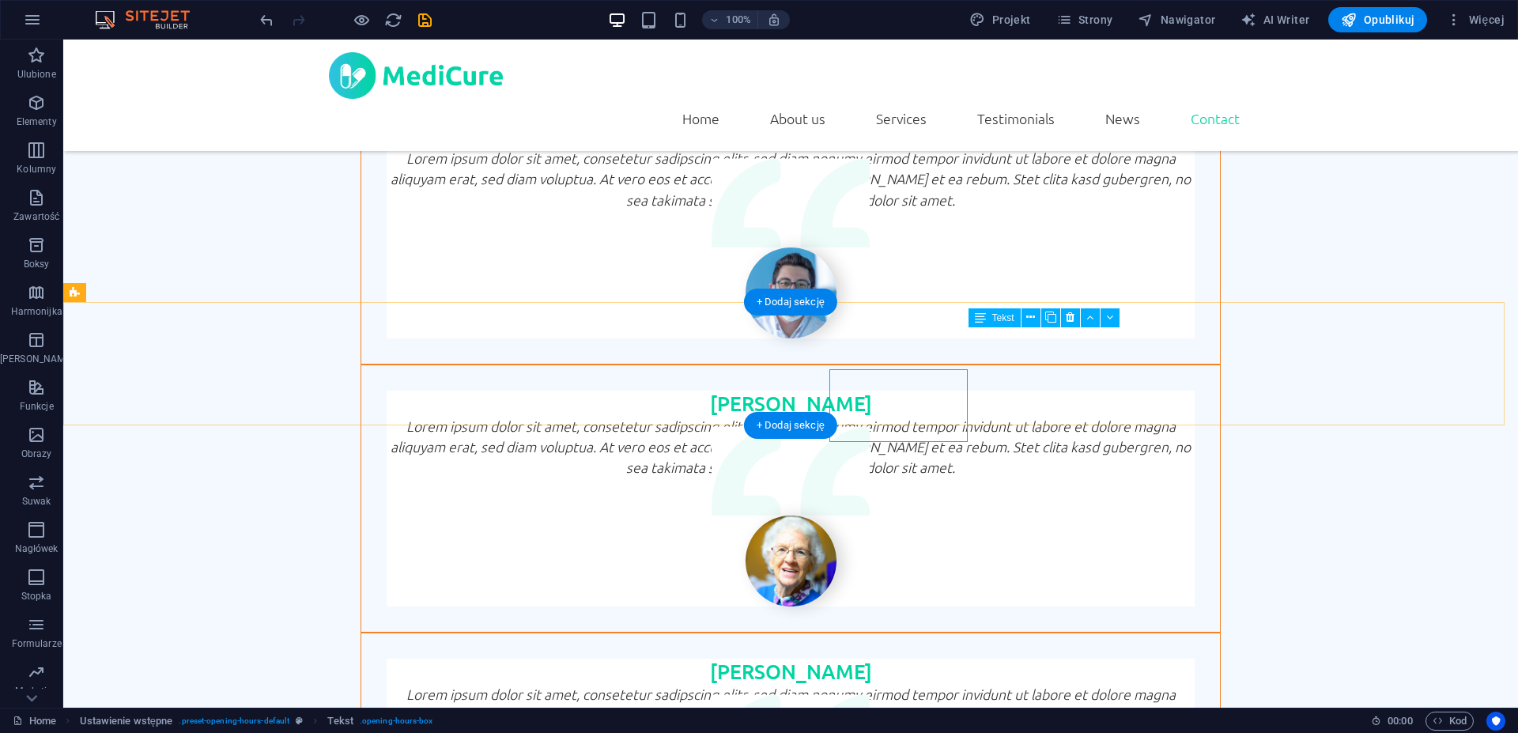
scroll to position [4059, 0]
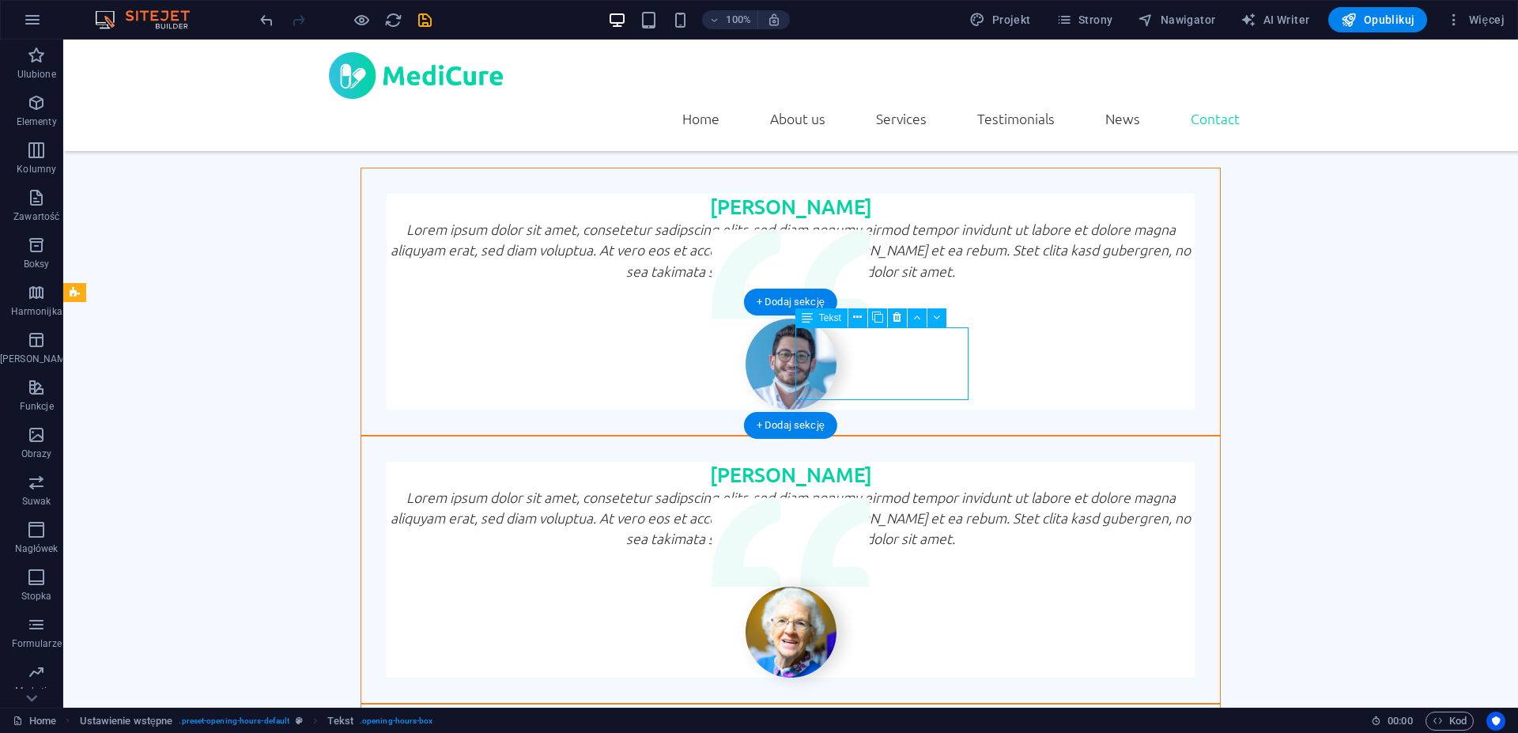
scroll to position [4101, 0]
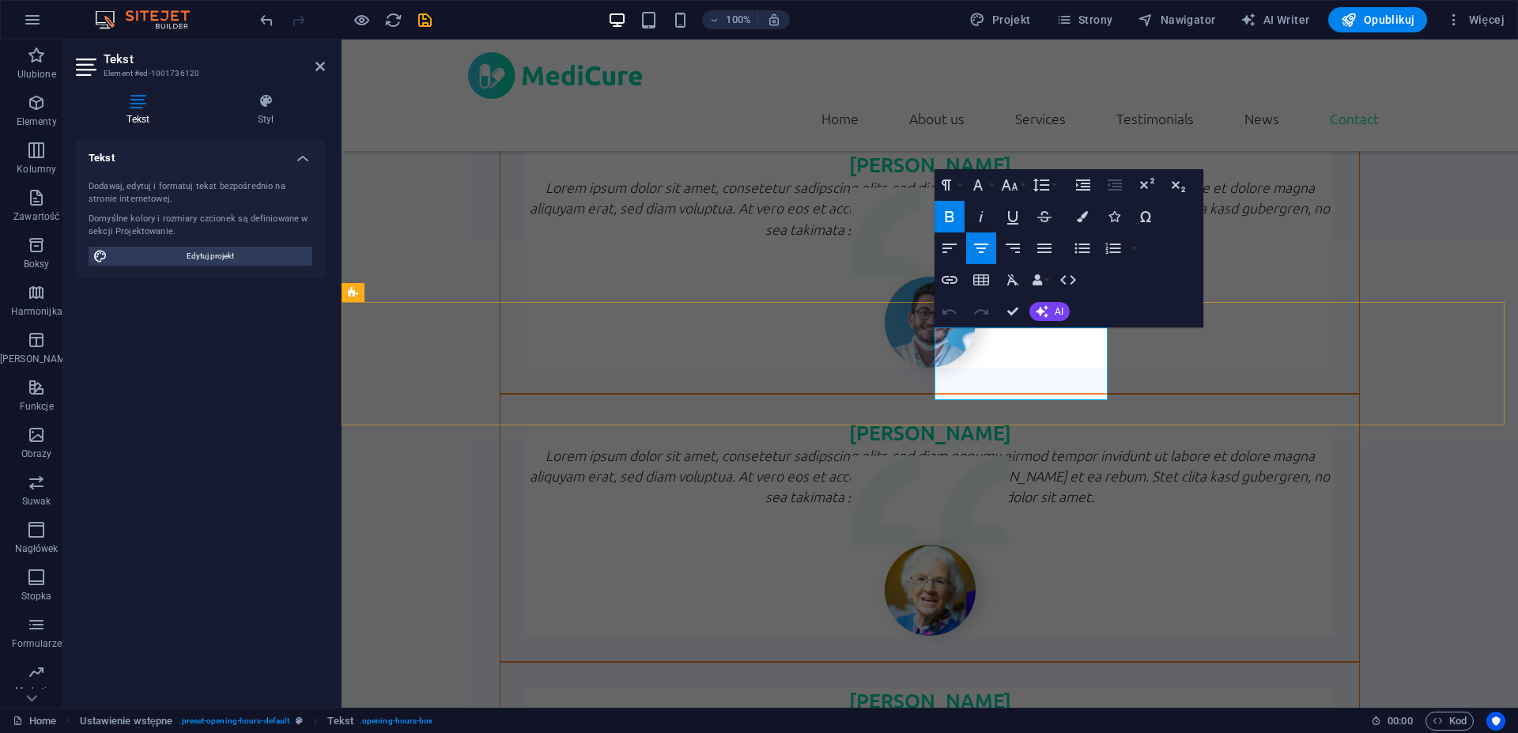
drag, startPoint x: 1068, startPoint y: 376, endPoint x: 969, endPoint y: 377, distance: 98.9
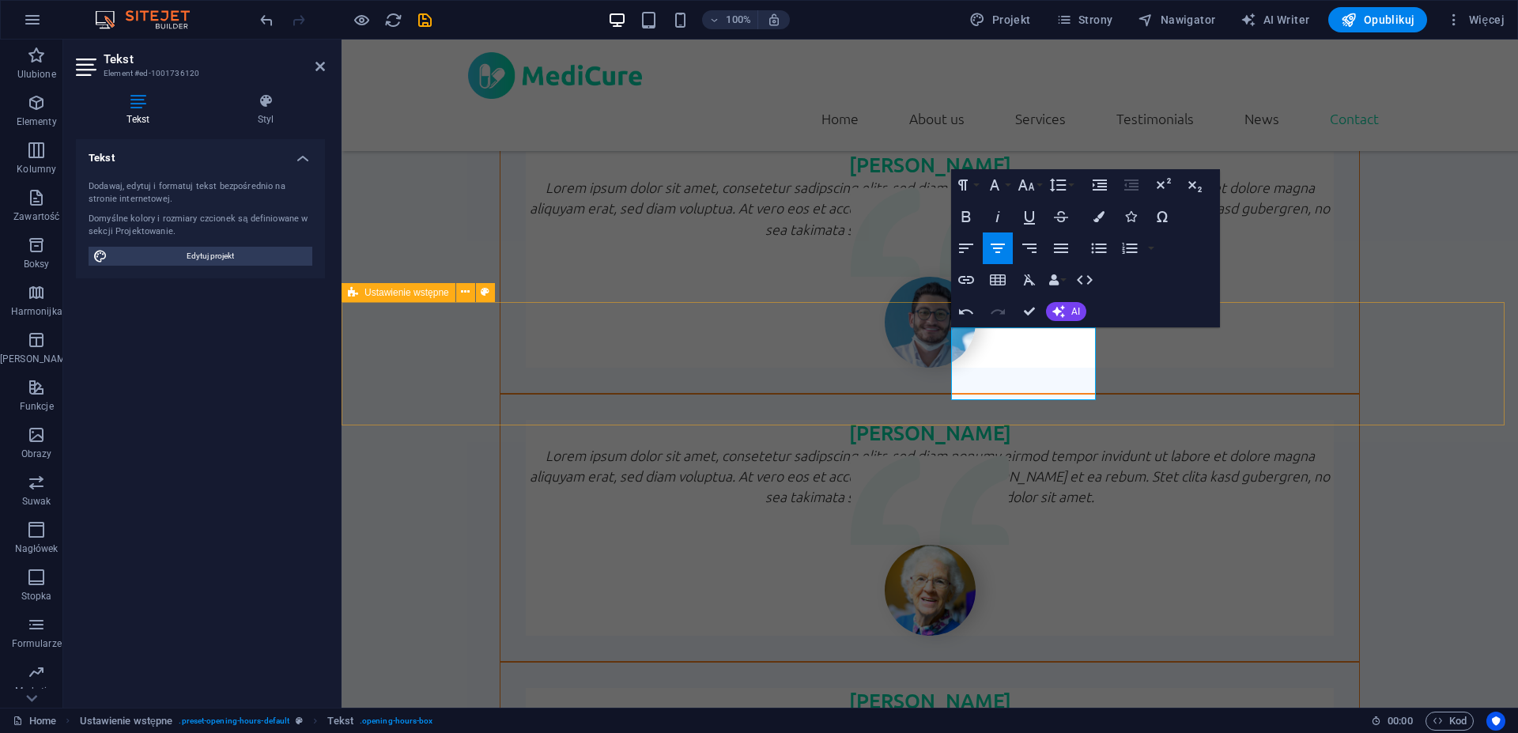
scroll to position [4059, 0]
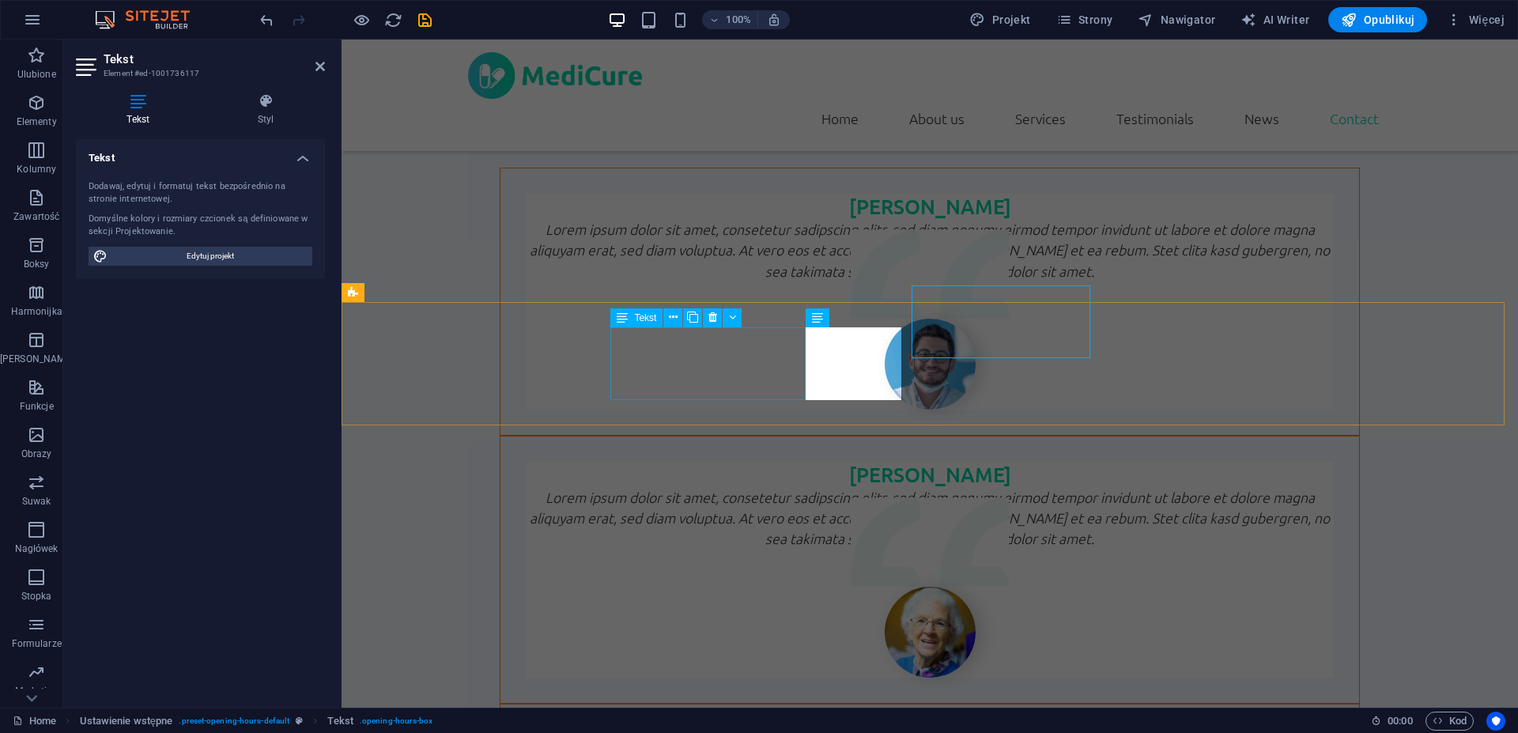
scroll to position [4101, 0]
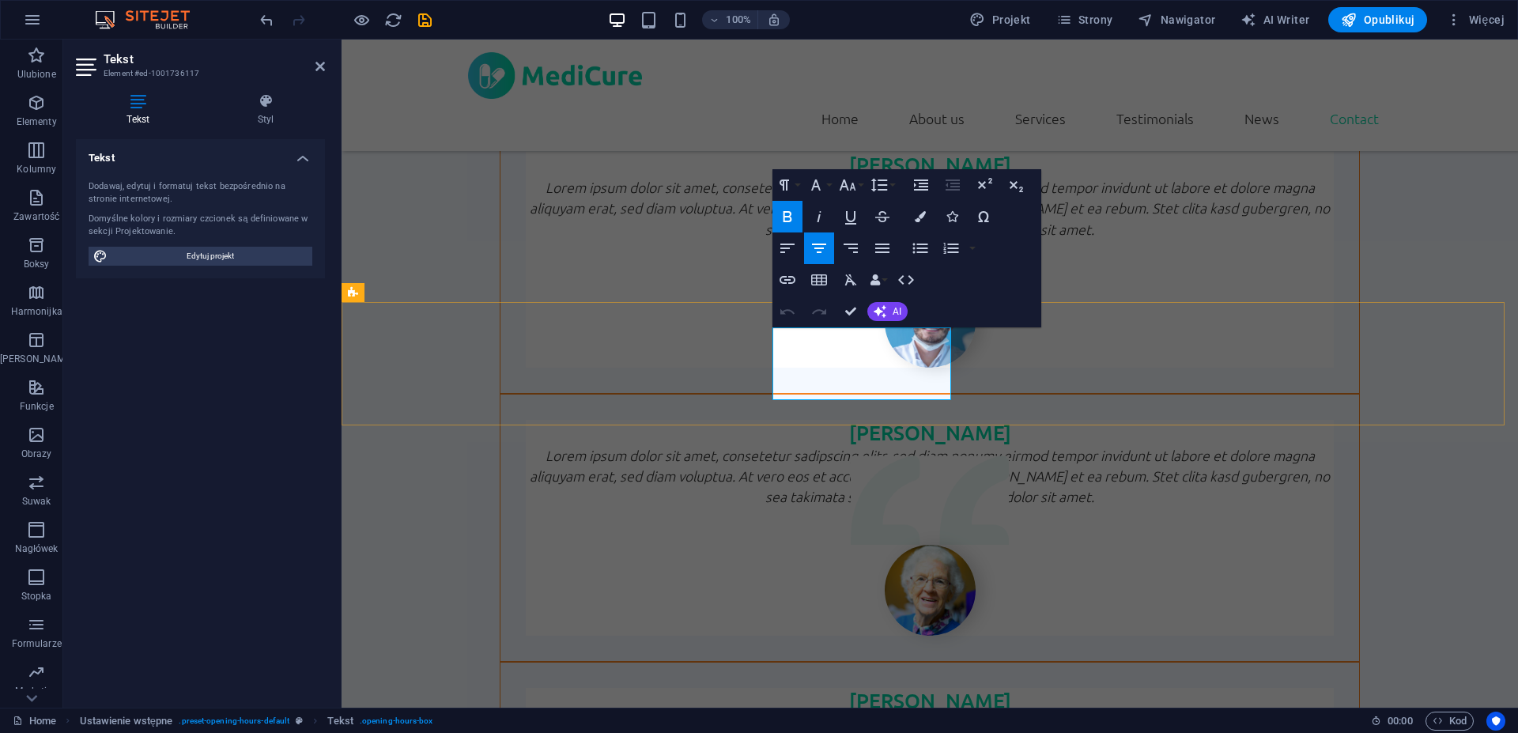
drag, startPoint x: 909, startPoint y: 374, endPoint x: 814, endPoint y: 376, distance: 95.7
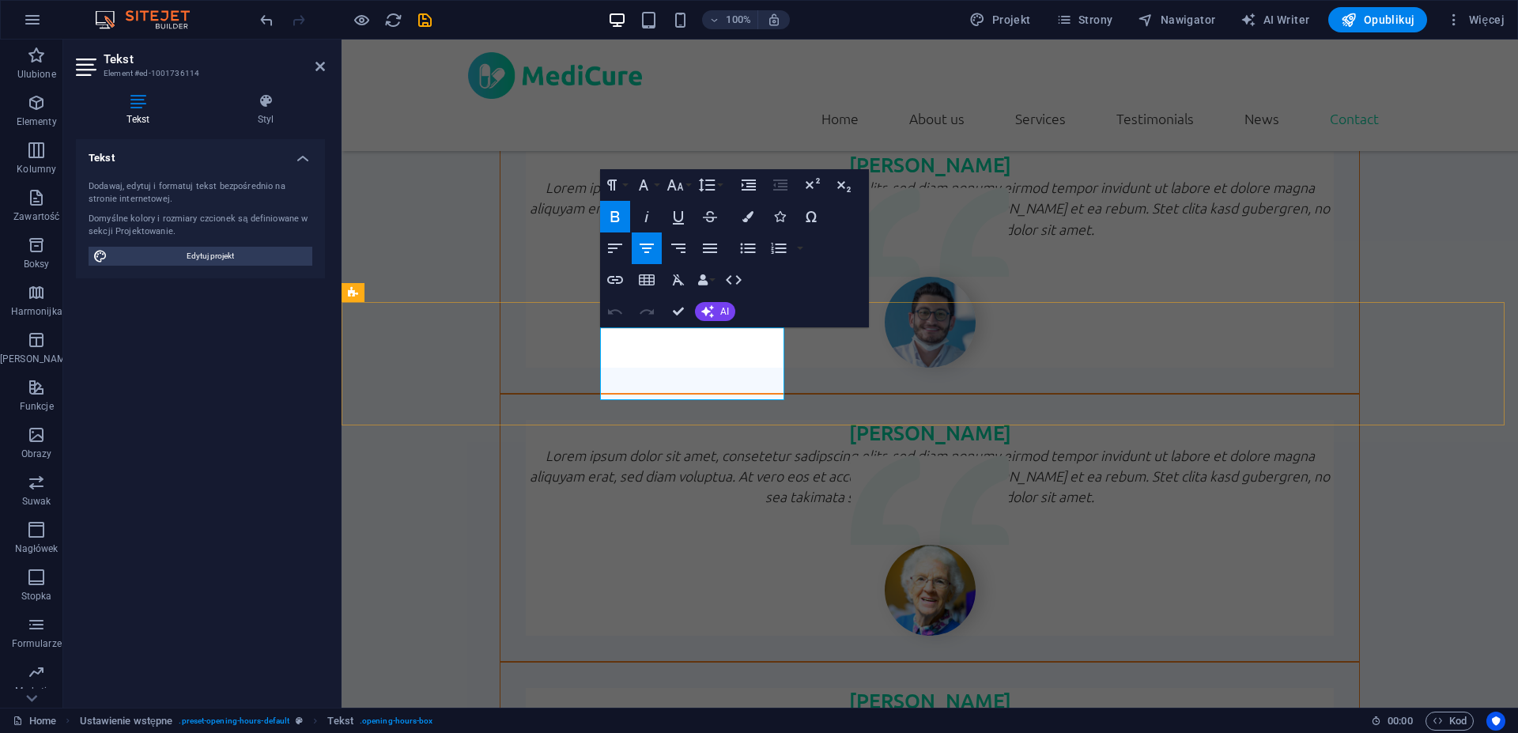
drag, startPoint x: 741, startPoint y: 375, endPoint x: 639, endPoint y: 375, distance: 102.0
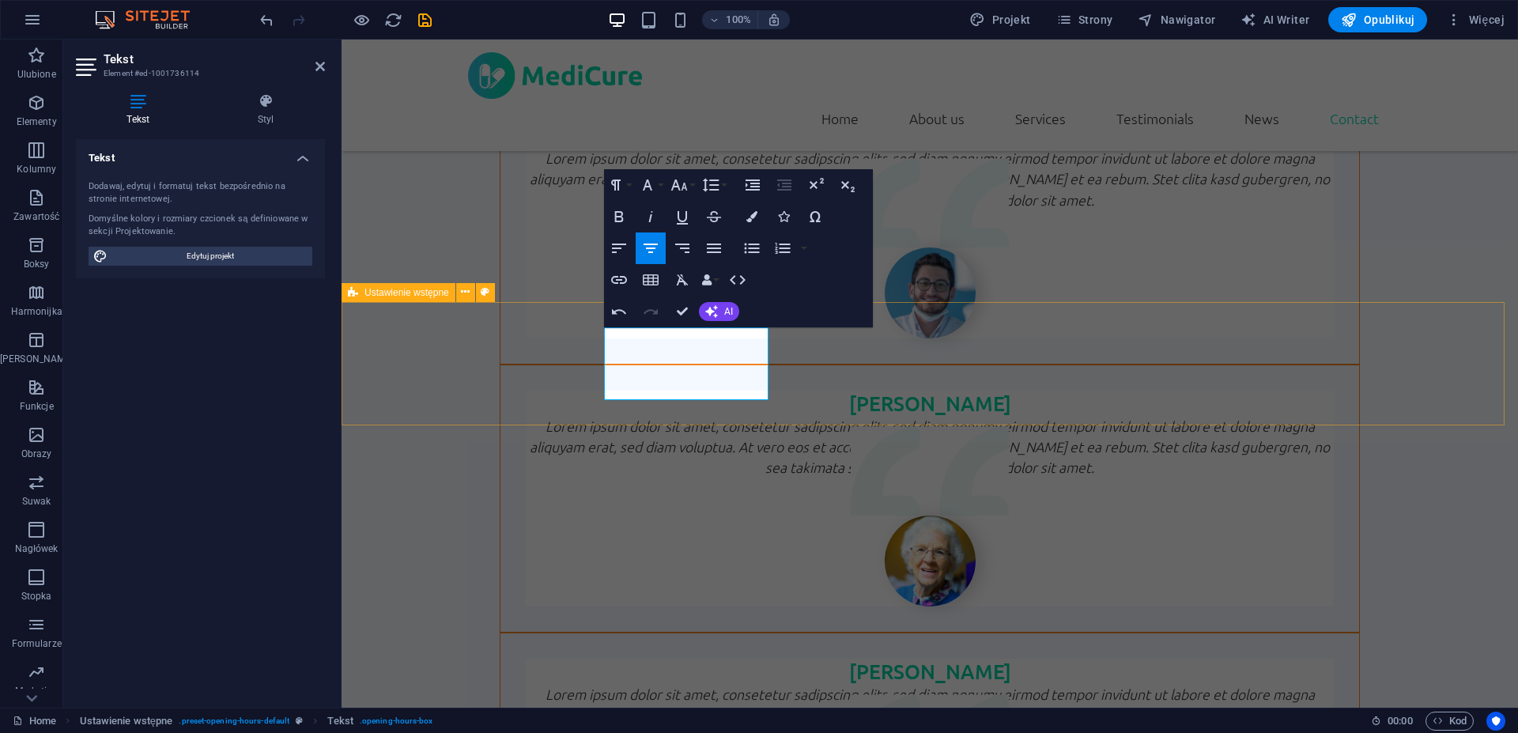
scroll to position [4059, 0]
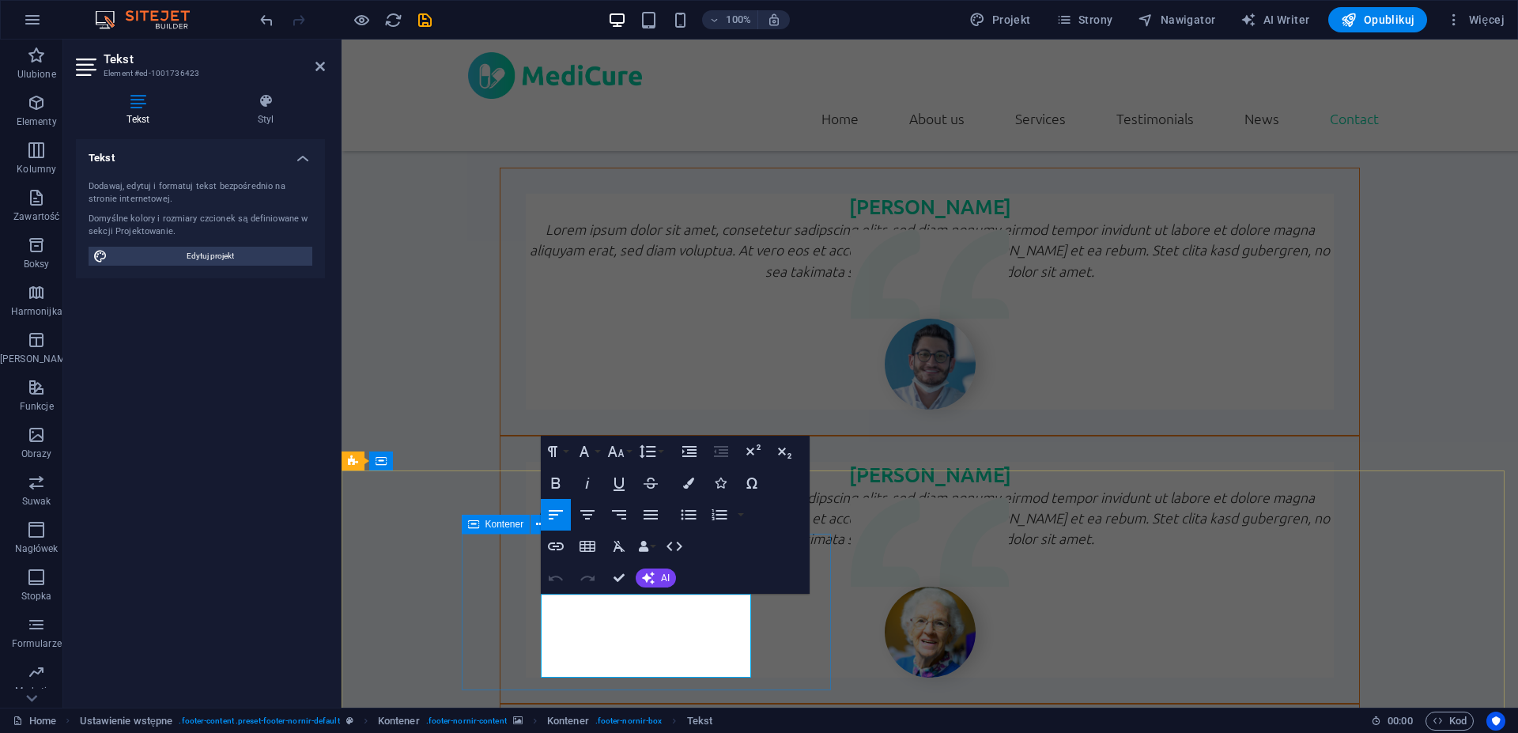
scroll to position [4056, 0]
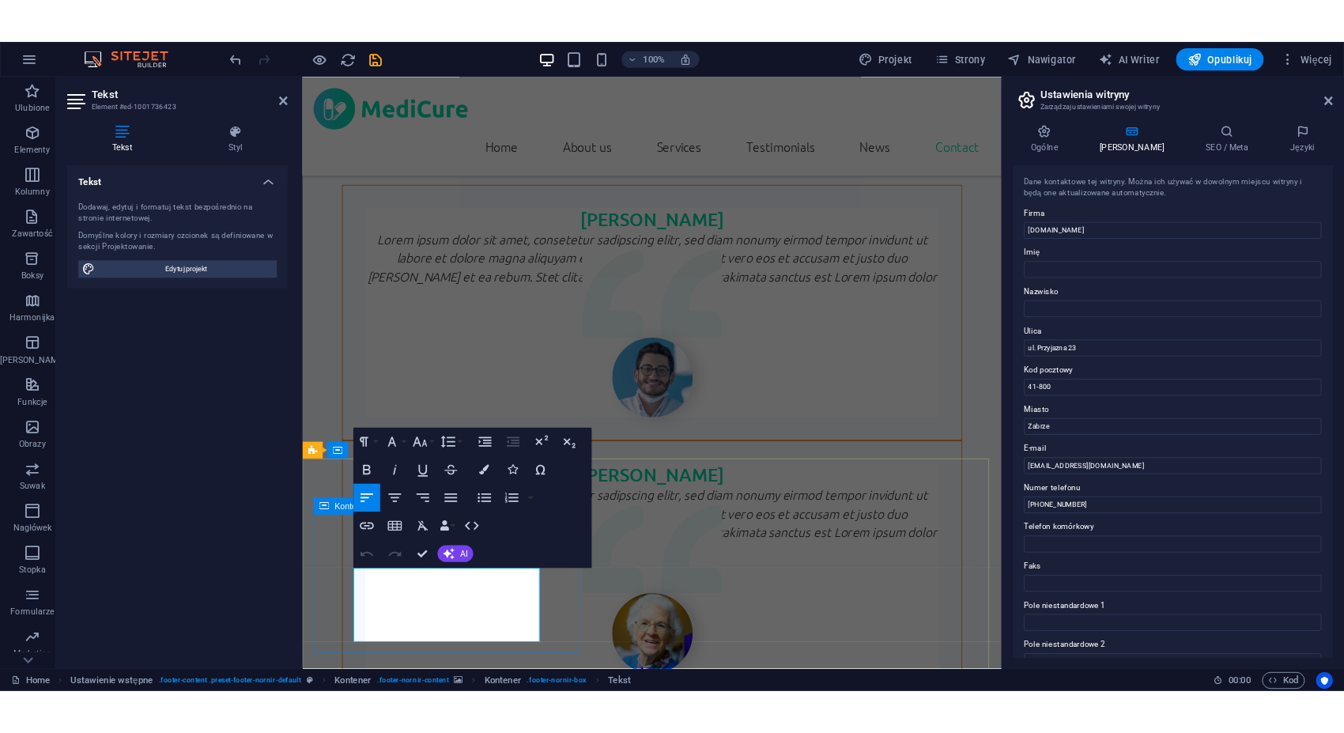
scroll to position [0, 10]
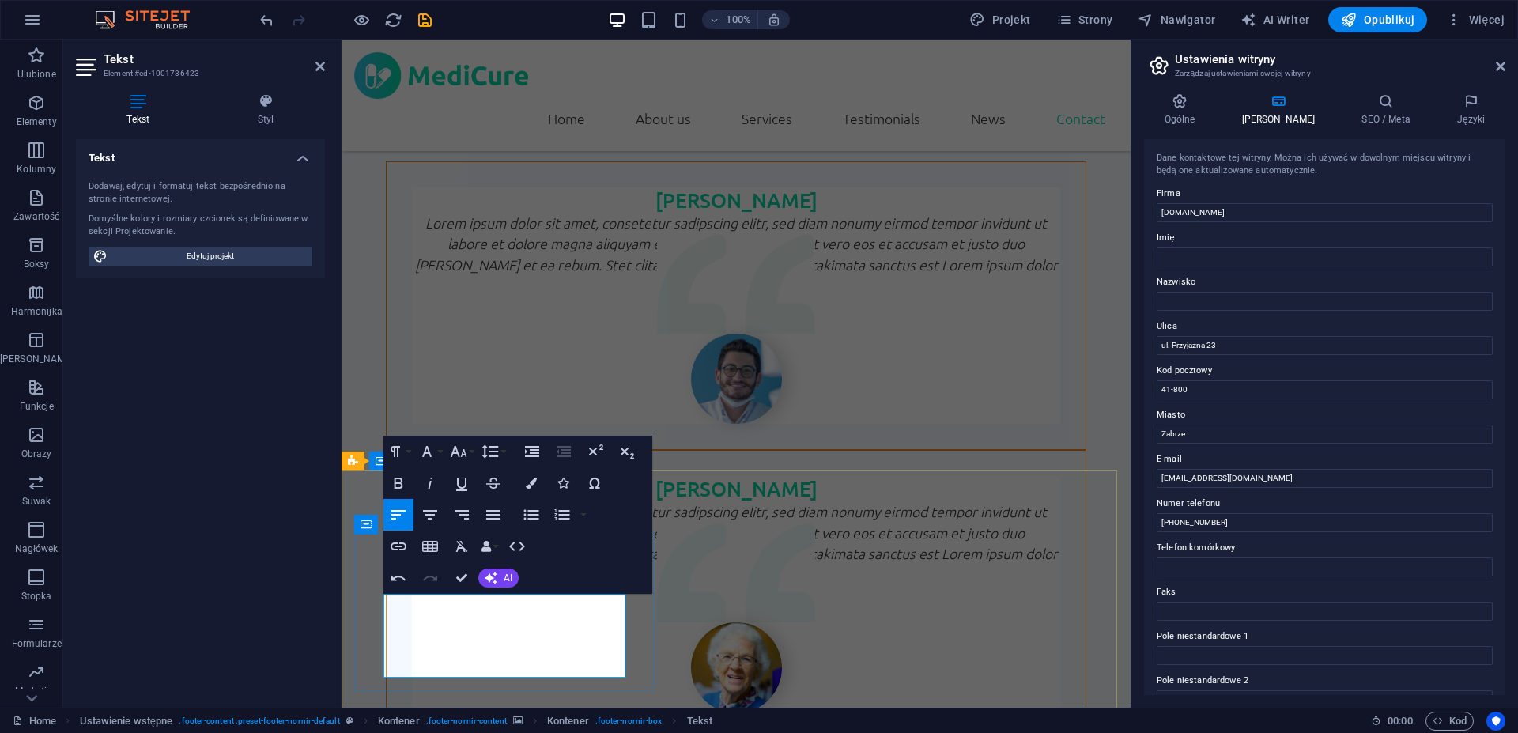
click at [1177, 387] on input "41-800" at bounding box center [1325, 389] width 336 height 19
type input "41-810"
click at [1239, 341] on input "ul. Przyjazna 23" at bounding box center [1325, 345] width 336 height 19
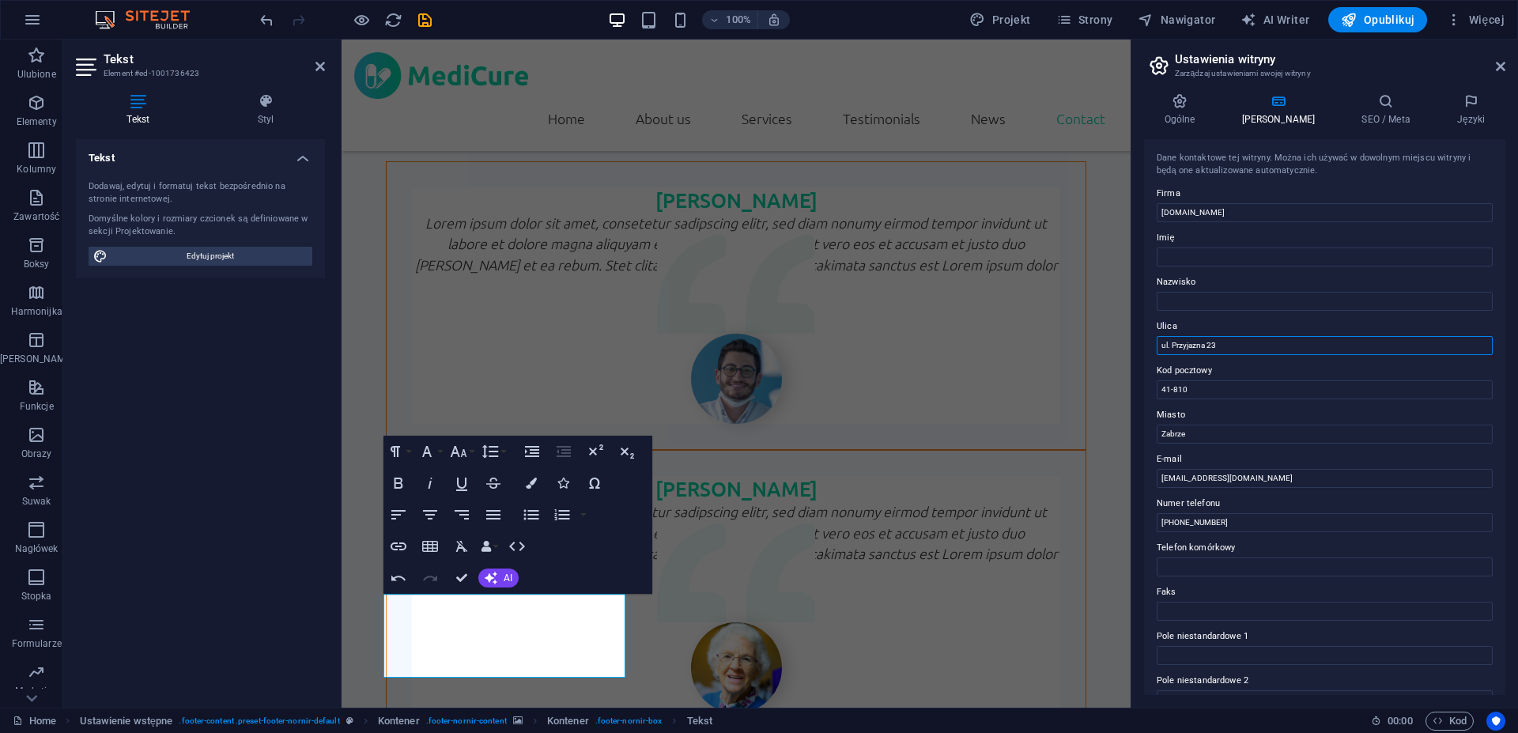
drag, startPoint x: 1249, startPoint y: 344, endPoint x: 1173, endPoint y: 352, distance: 77.1
click at [1173, 352] on input "ul. Przyjazna 23" at bounding box center [1325, 345] width 336 height 19
paste input "[STREET_ADDRESS]"
type input "ul. [PERSON_NAME][STREET_ADDRESS]"
click at [1209, 433] on input "Zabrze" at bounding box center [1325, 434] width 336 height 19
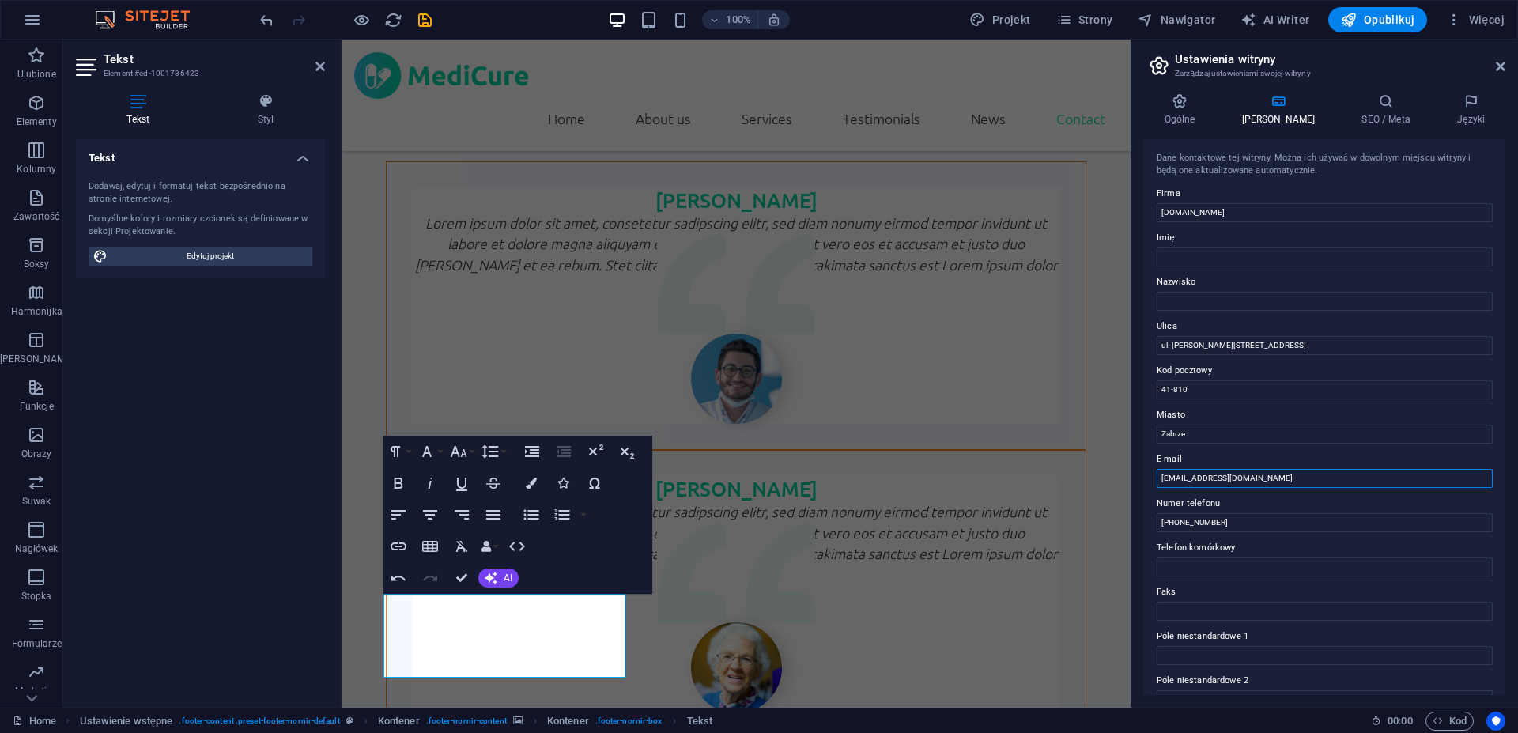
click at [1259, 480] on input "[EMAIL_ADDRESS][DOMAIN_NAME]" at bounding box center [1325, 478] width 336 height 19
drag, startPoint x: 1228, startPoint y: 521, endPoint x: 1178, endPoint y: 530, distance: 50.6
click at [1178, 530] on input "[PHONE_NUMBER]" at bounding box center [1325, 522] width 336 height 19
paste input "2750381"
click at [1196, 523] on input "[PHONE_NUMBER]" at bounding box center [1325, 522] width 336 height 19
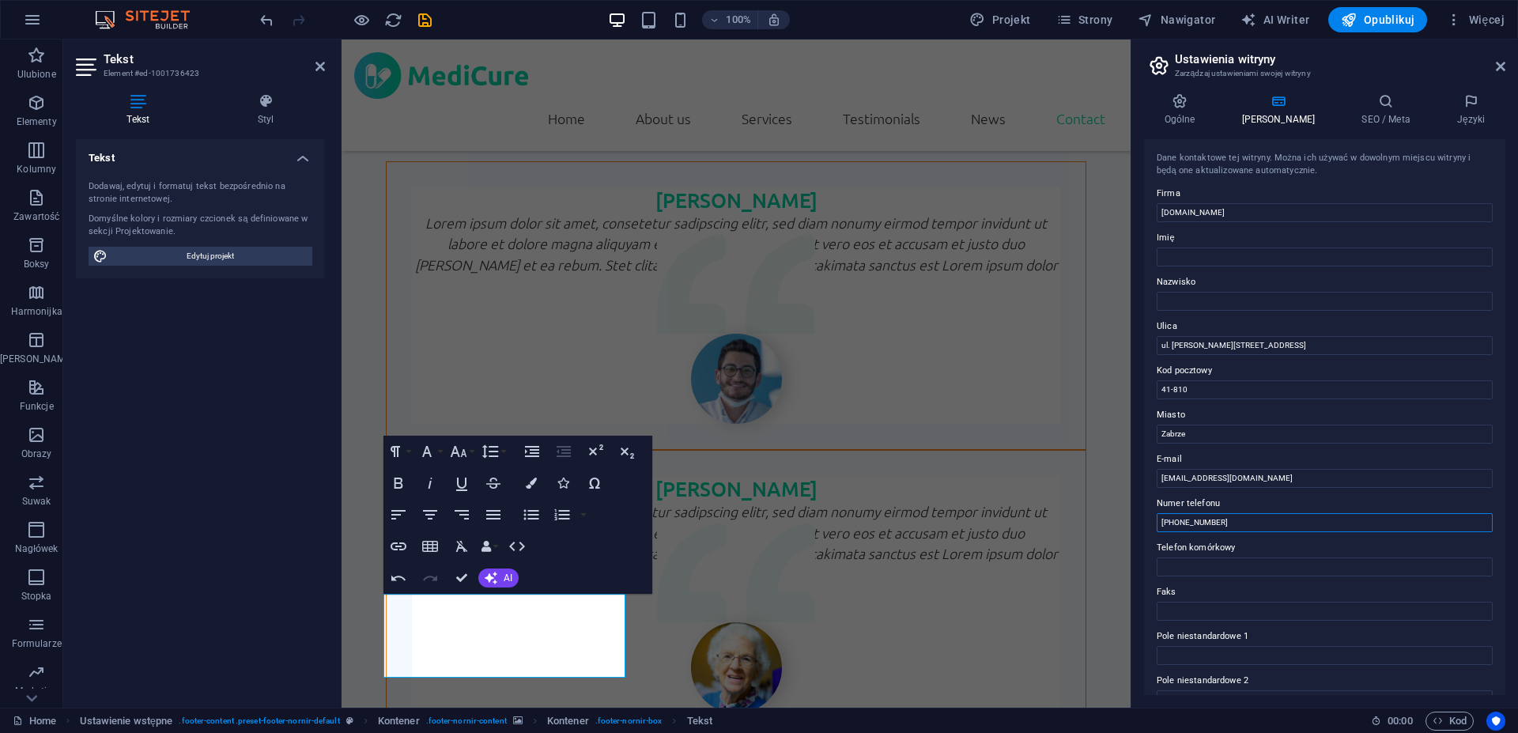
click at [1202, 523] on input "[PHONE_NUMBER]" at bounding box center [1325, 522] width 336 height 19
click at [1212, 523] on input "[PHONE_NUMBER]" at bounding box center [1325, 522] width 336 height 19
click at [1266, 521] on input "[PHONE_NUMBER]" at bounding box center [1325, 522] width 336 height 19
type input "[PHONE_NUMBER]"
click at [1238, 565] on input "Telefon komórkowy" at bounding box center [1325, 566] width 336 height 19
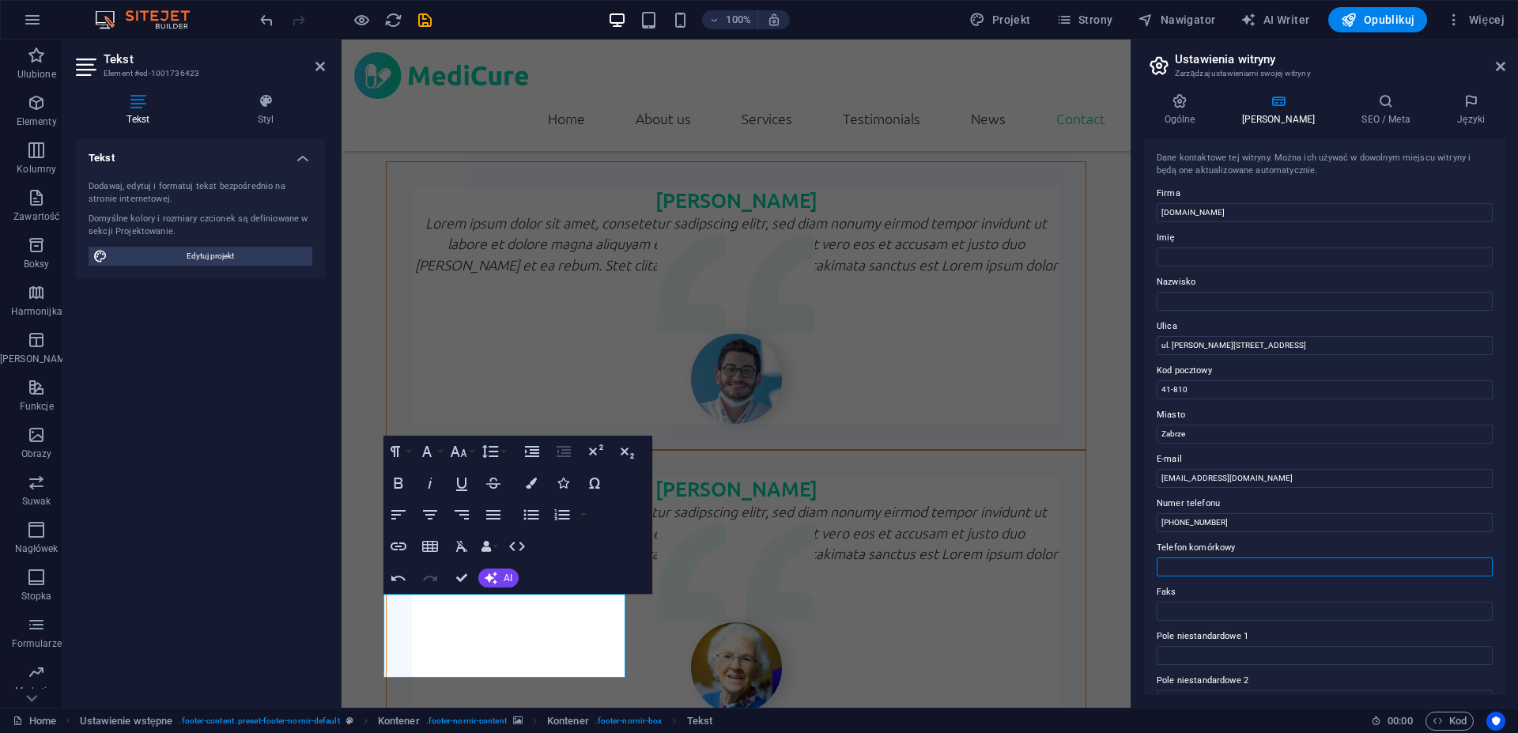
paste input "32 2750381"
type input "32 2750381"
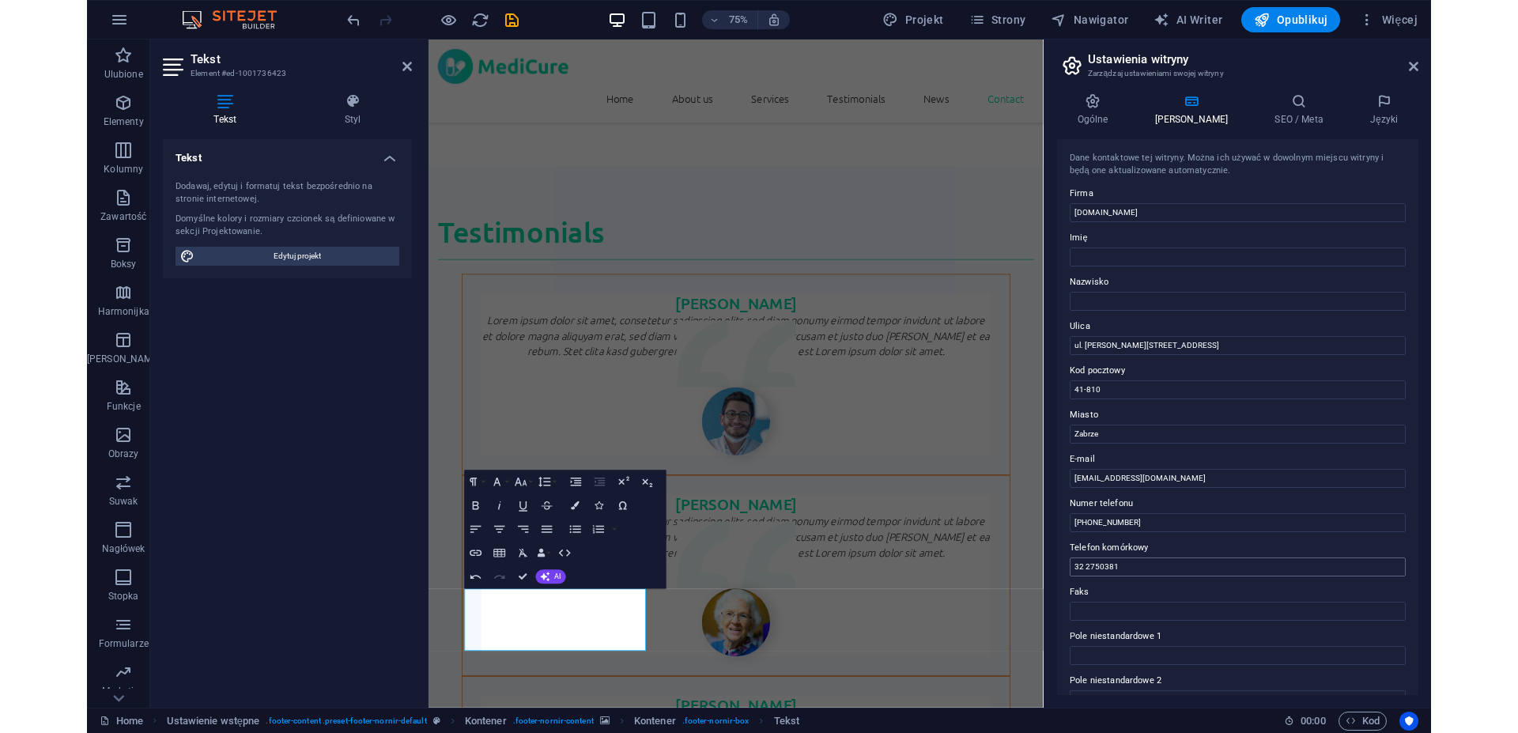
scroll to position [4342, 0]
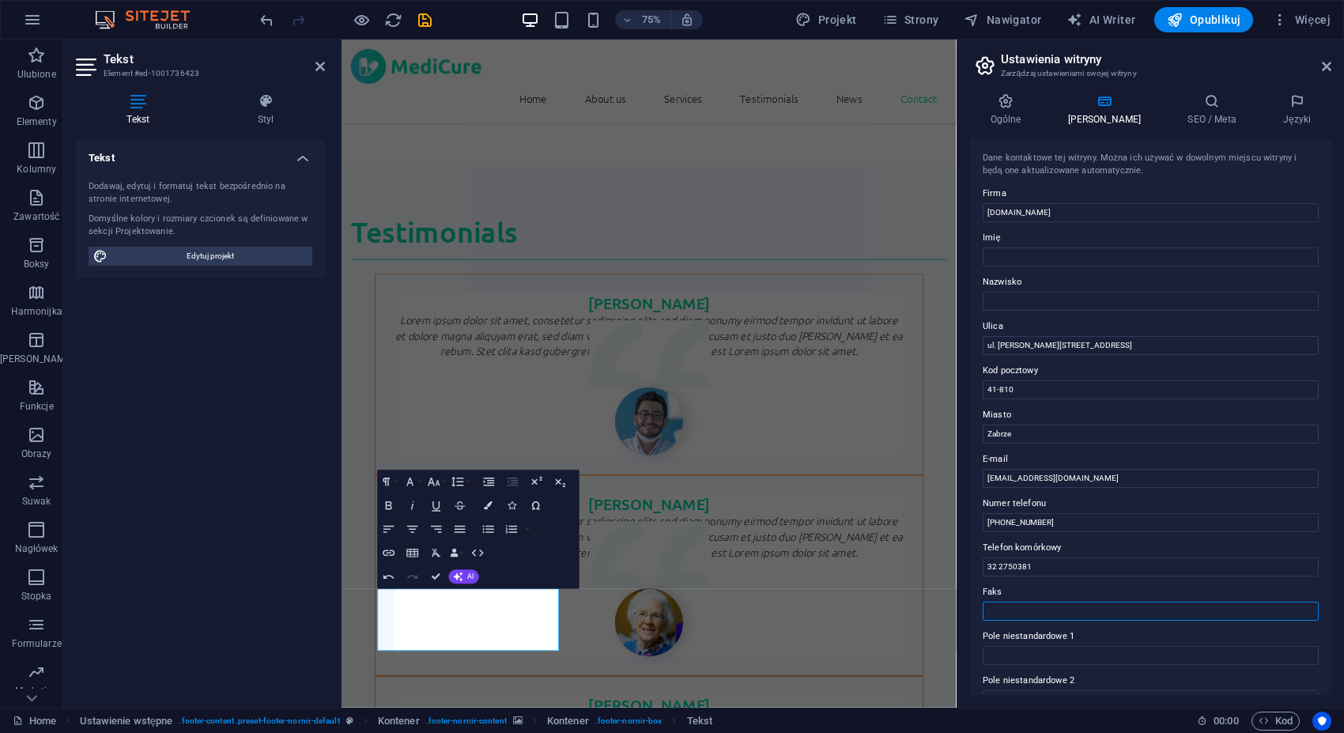
click at [1105, 615] on input "Faks" at bounding box center [1151, 611] width 336 height 19
paste input "32 2750381"
click at [1004, 611] on input "32 2750381" at bounding box center [1151, 611] width 336 height 19
click at [1009, 610] on input "32 2750381" at bounding box center [1151, 611] width 336 height 19
click at [1011, 610] on input "32 2750381" at bounding box center [1151, 611] width 336 height 19
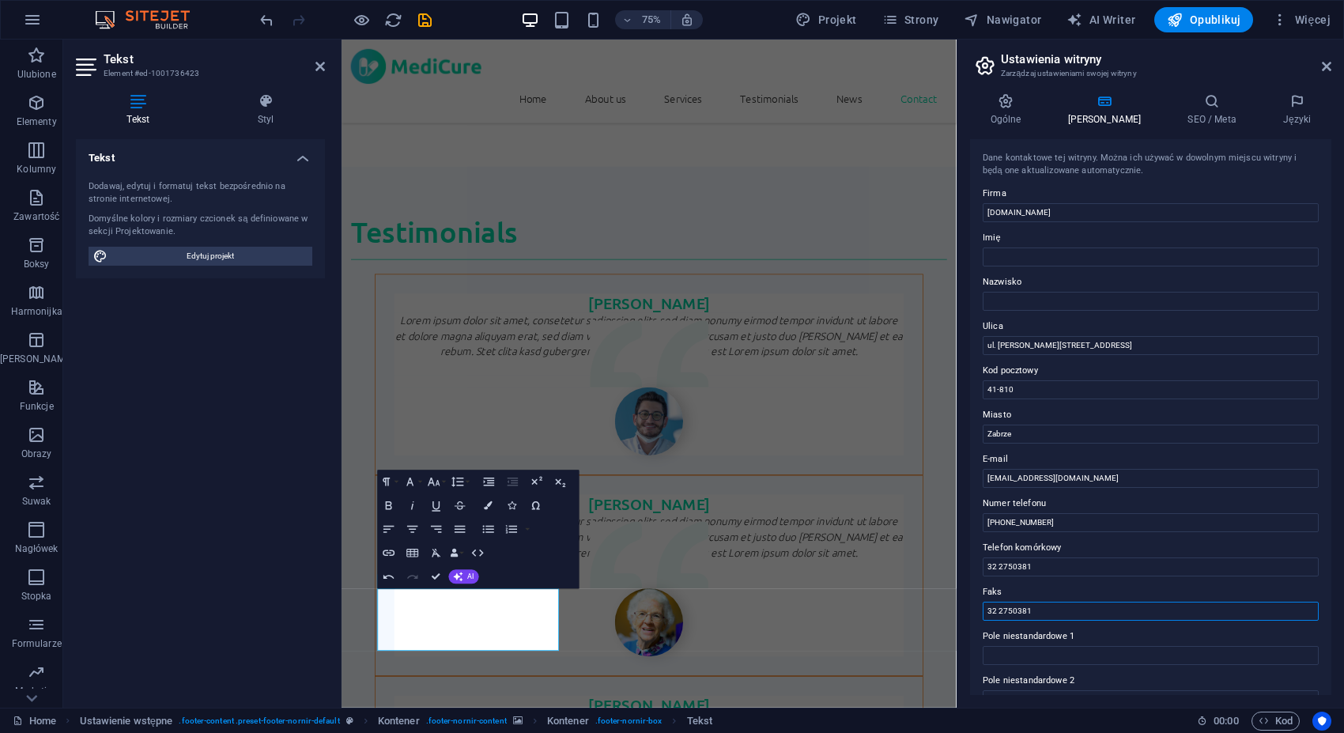
type input "32 275 0381"
click at [1054, 613] on input "32 275 0381" at bounding box center [1151, 611] width 336 height 19
drag, startPoint x: 1094, startPoint y: 614, endPoint x: 953, endPoint y: 606, distance: 141.7
click at [983, 606] on input "32 275 0381" at bounding box center [1151, 611] width 336 height 19
click at [1054, 567] on input "32 2750381" at bounding box center [1151, 566] width 336 height 19
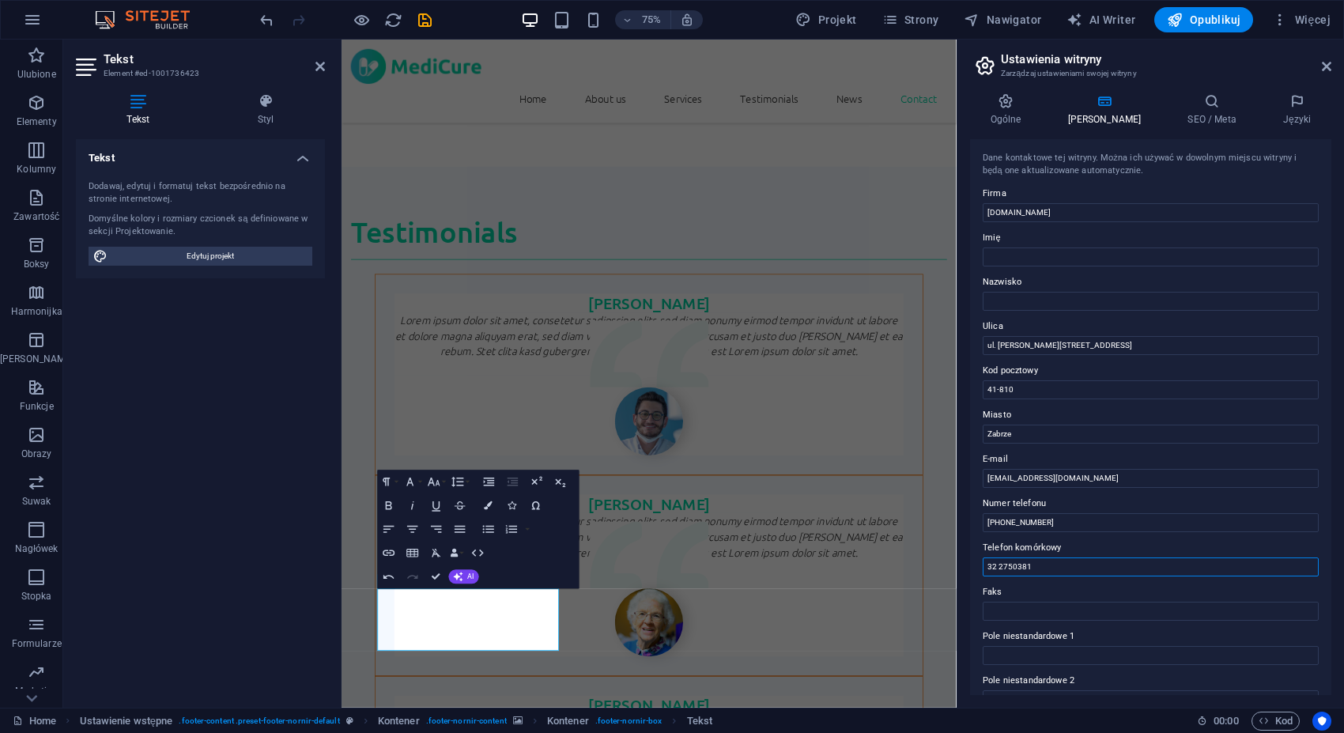
drag, startPoint x: 1063, startPoint y: 569, endPoint x: 871, endPoint y: 559, distance: 191.6
click at [983, 559] on input "32 2750381" at bounding box center [1151, 566] width 336 height 19
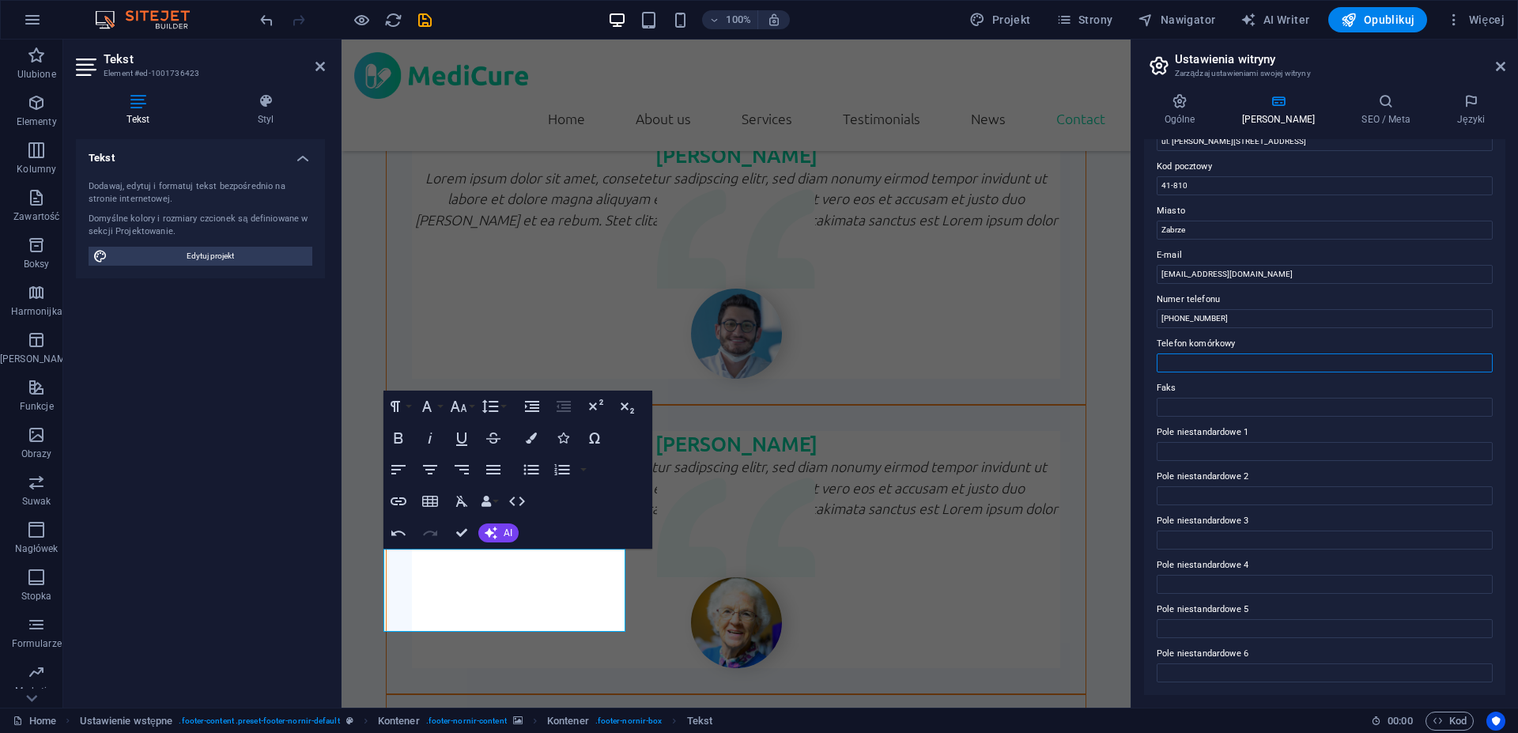
scroll to position [0, 0]
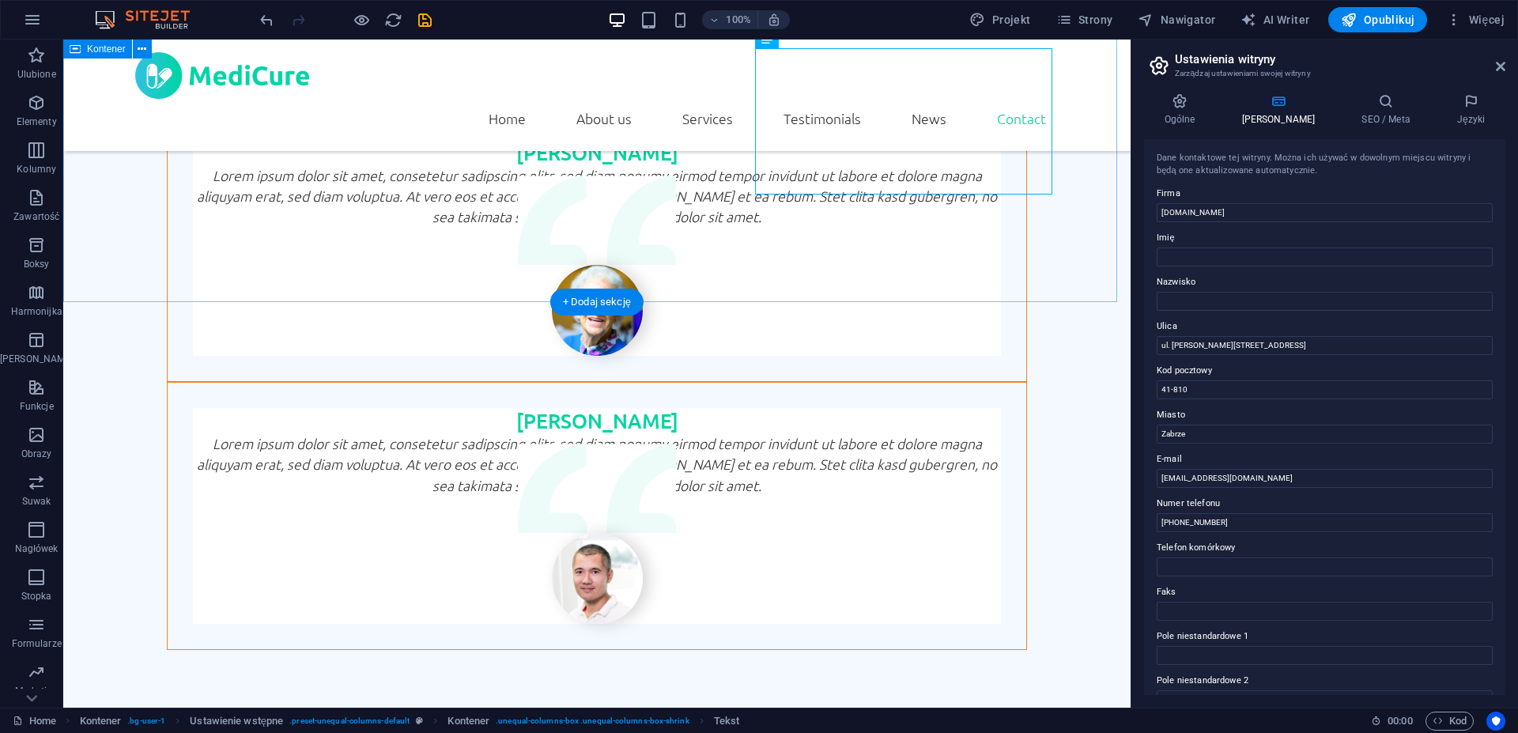
scroll to position [4143, 0]
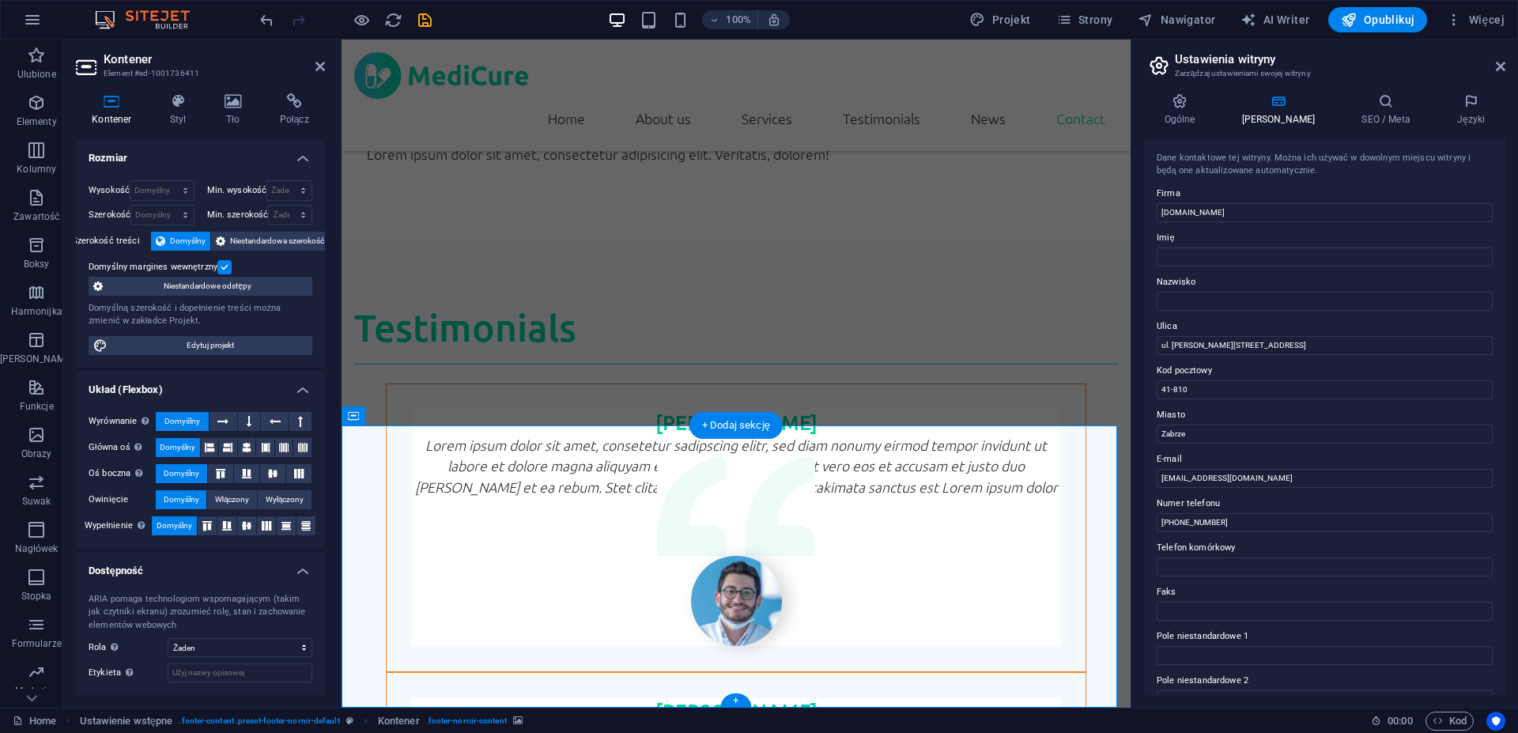
scroll to position [4410, 0]
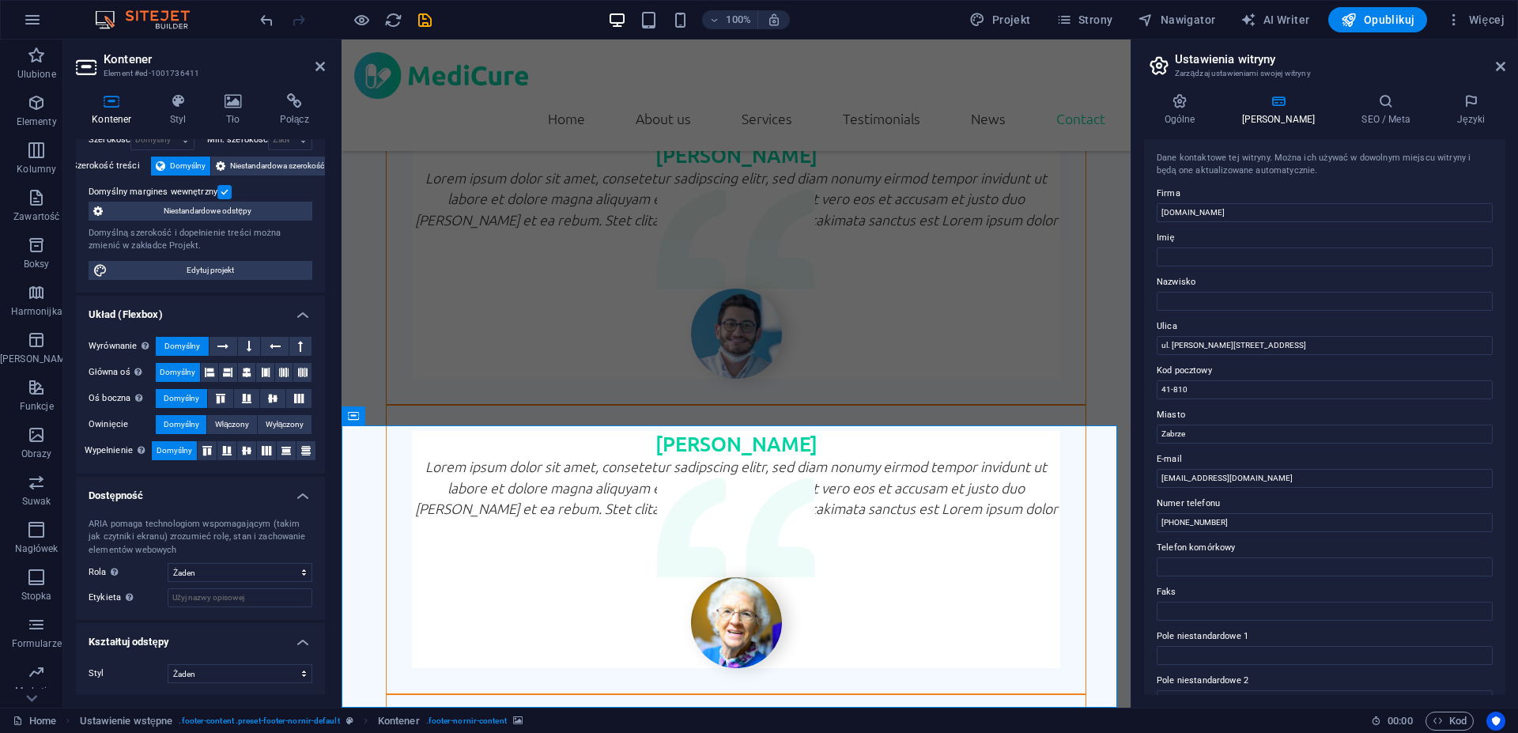
scroll to position [76, 0]
click at [203, 274] on span "Edytuj projekt" at bounding box center [209, 269] width 195 height 19
select select "rem"
select select "300"
select select "px"
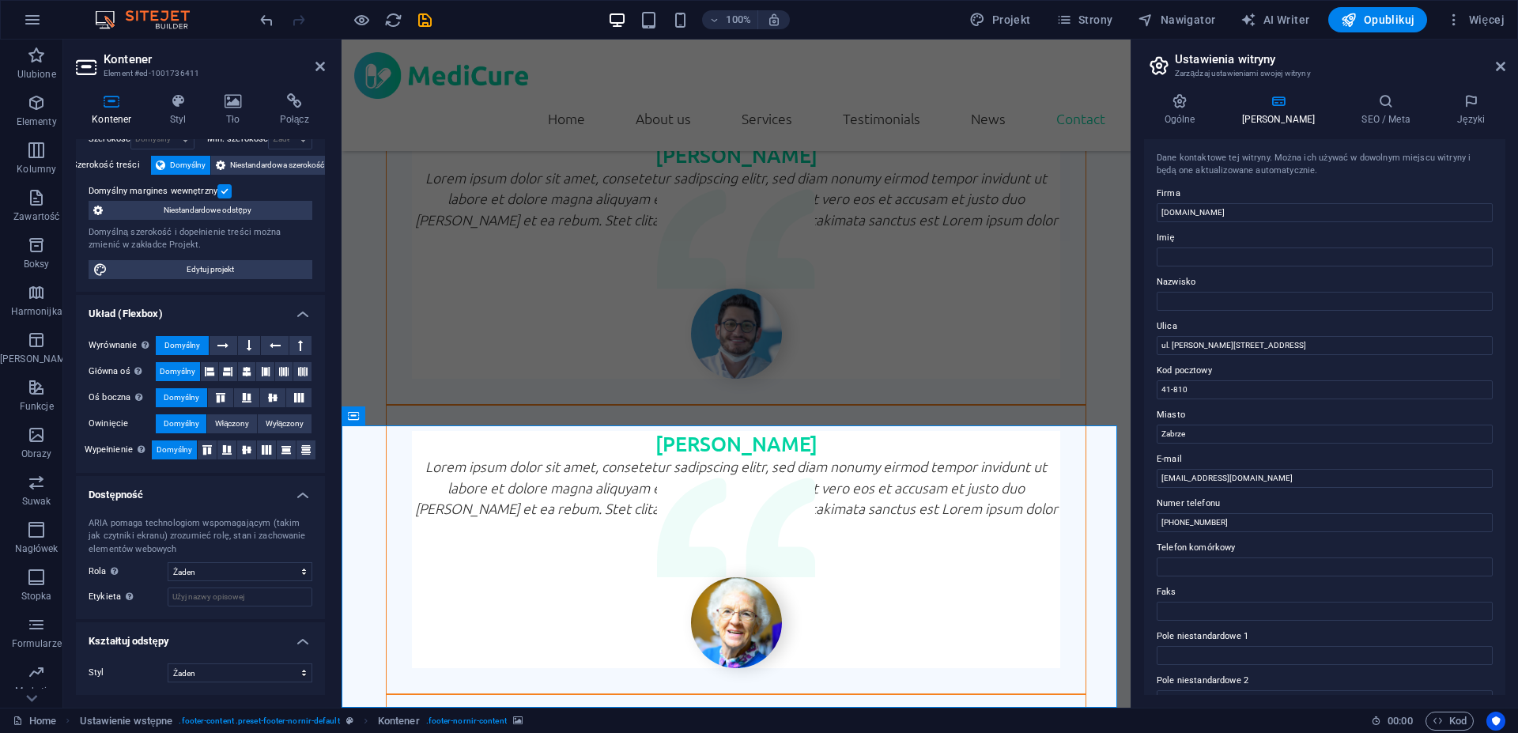
select select "rem"
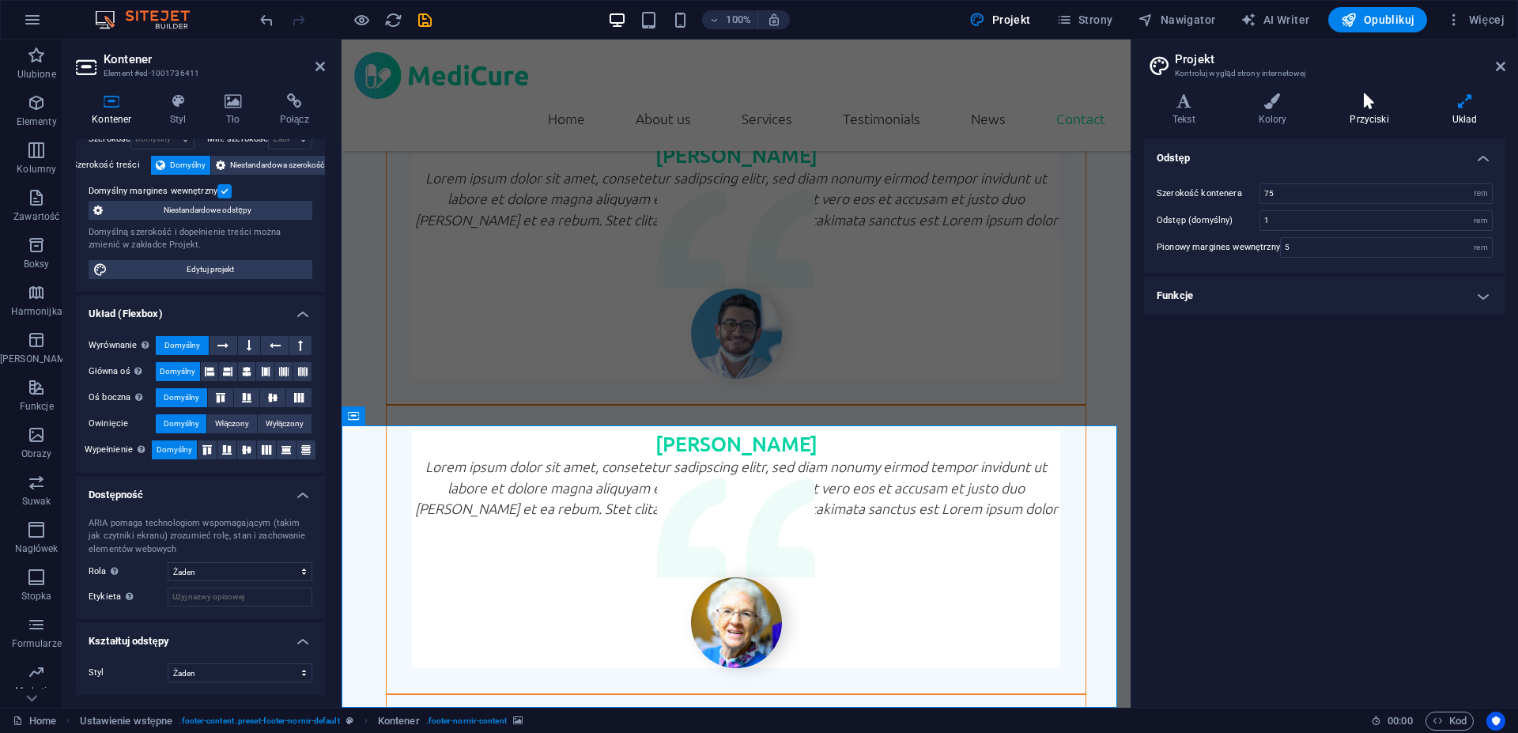
click at [1368, 107] on icon at bounding box center [1369, 101] width 96 height 16
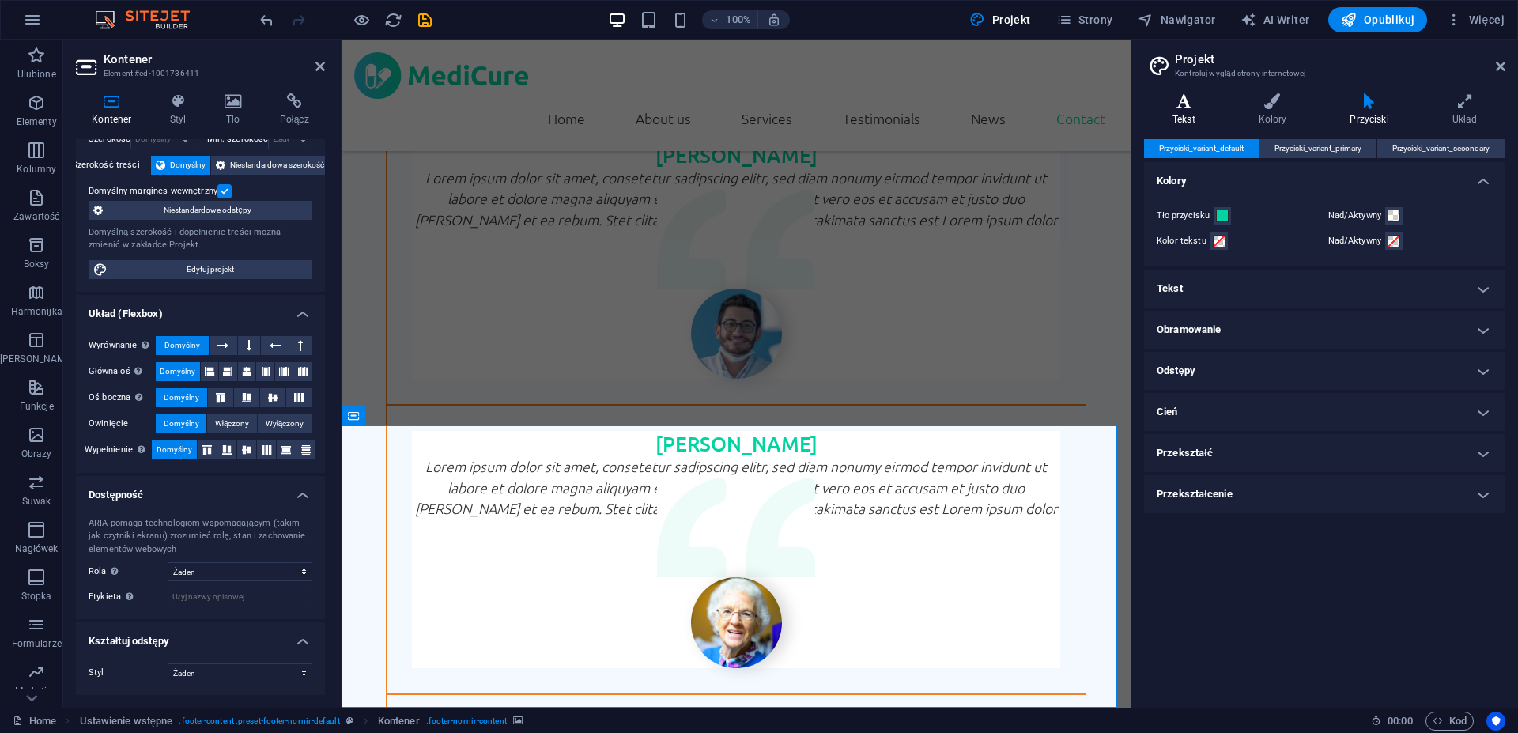
click at [1220, 109] on h4 "Tekst" at bounding box center [1187, 109] width 86 height 33
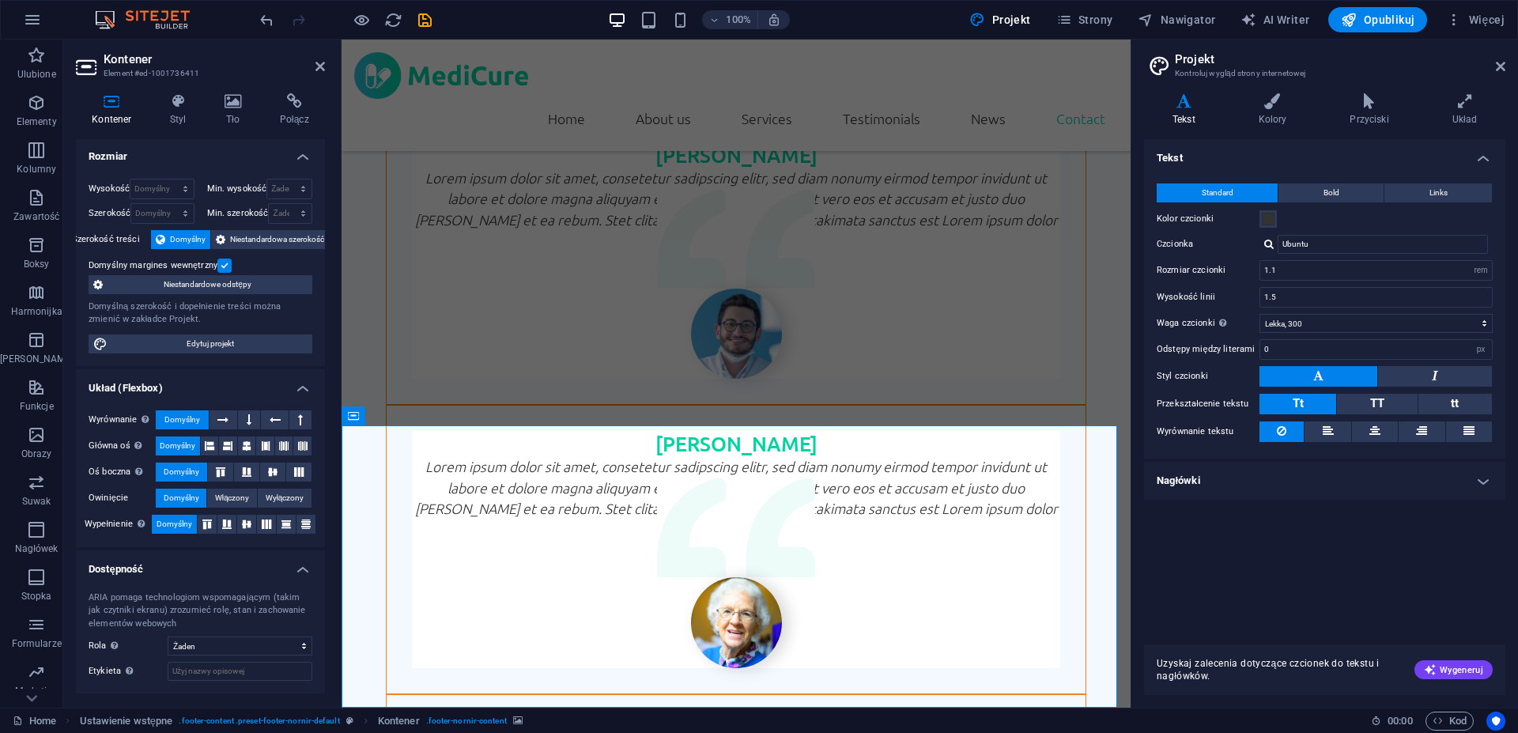
scroll to position [0, 0]
click at [169, 112] on h4 "Styl" at bounding box center [181, 109] width 55 height 33
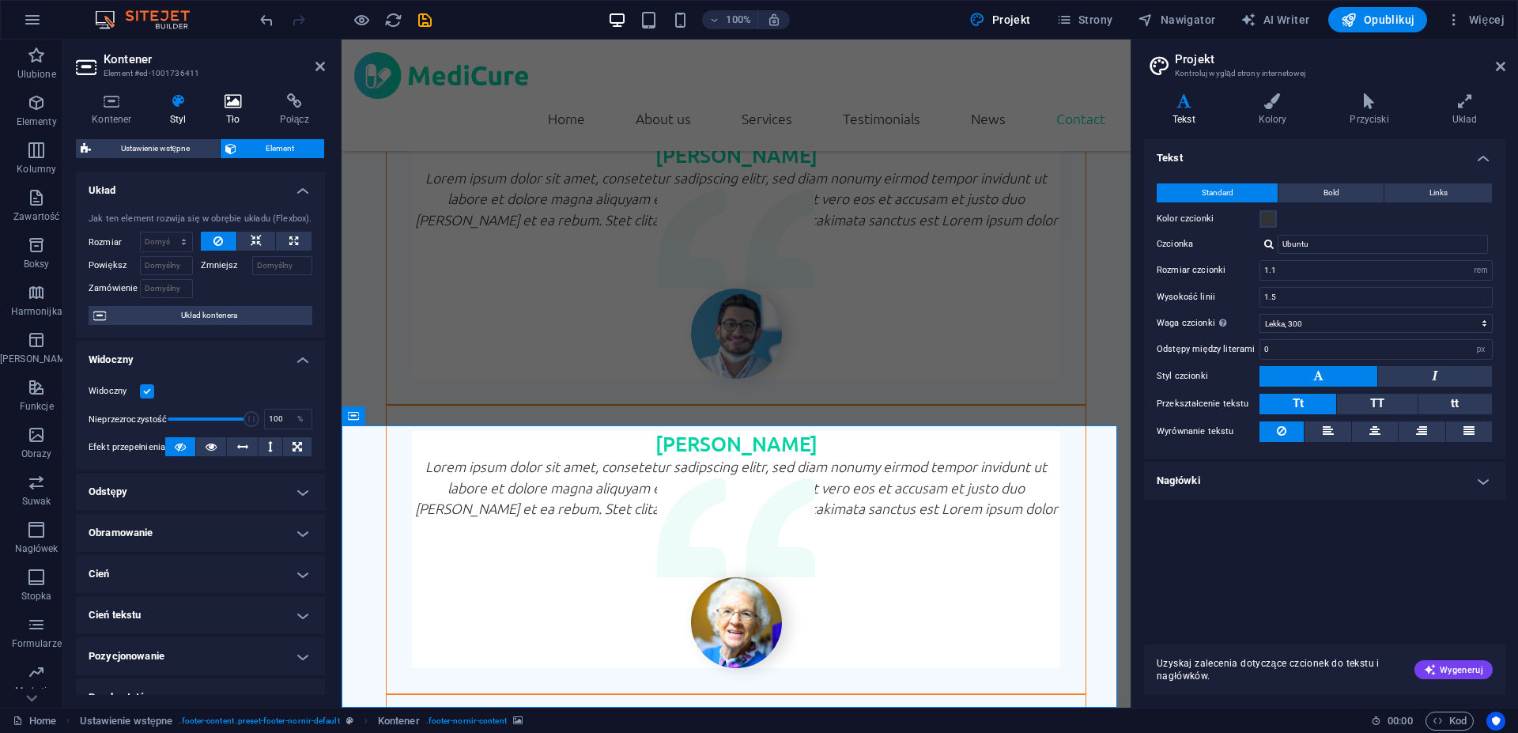
click at [236, 107] on icon at bounding box center [233, 101] width 49 height 16
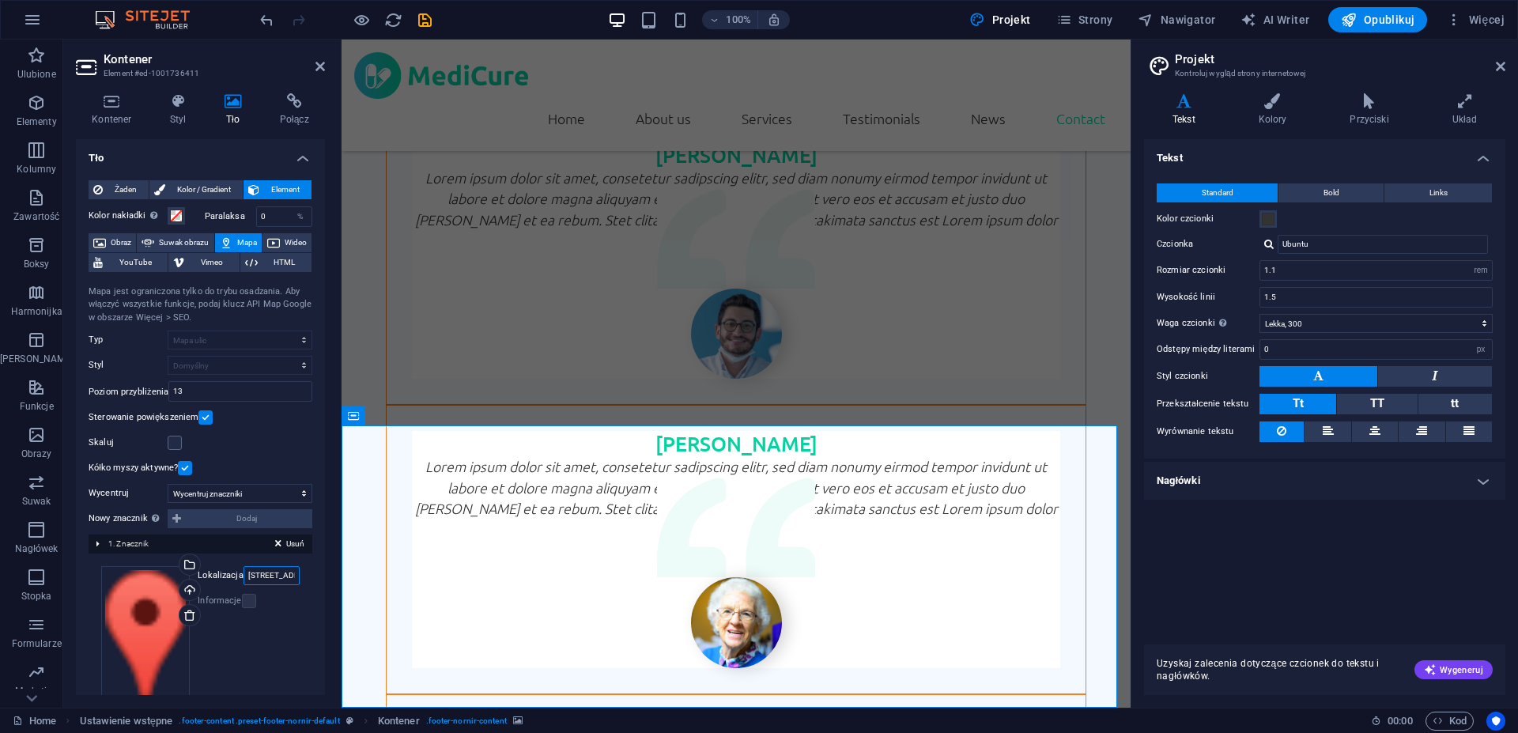
click at [251, 575] on input "[STREET_ADDRESS][US_STATE]" at bounding box center [272, 575] width 56 height 19
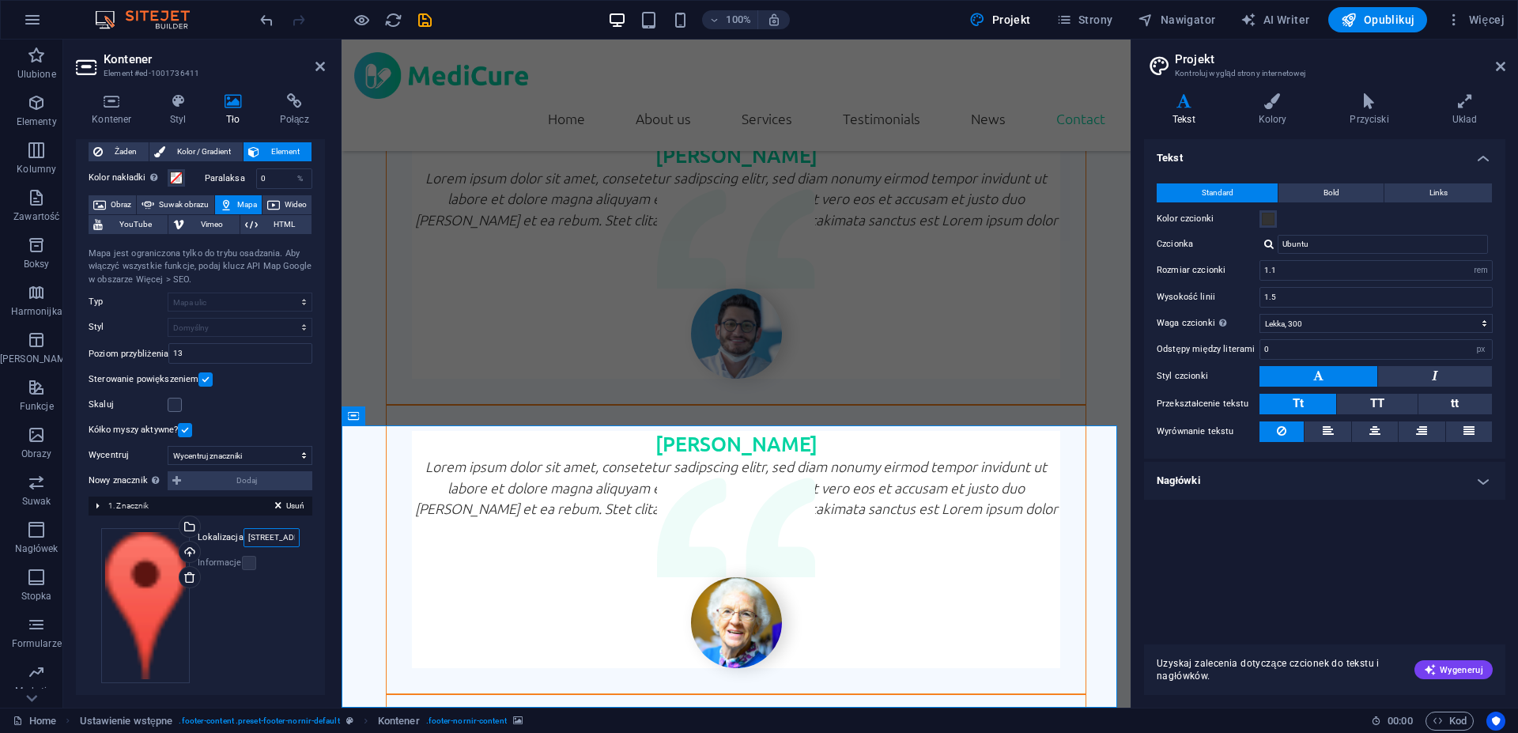
scroll to position [39, 0]
click at [267, 541] on input "[STREET_ADDRESS][US_STATE]" at bounding box center [272, 536] width 56 height 19
click at [280, 539] on input "[STREET_ADDRESS][US_STATE]" at bounding box center [272, 536] width 56 height 19
type input "Y"
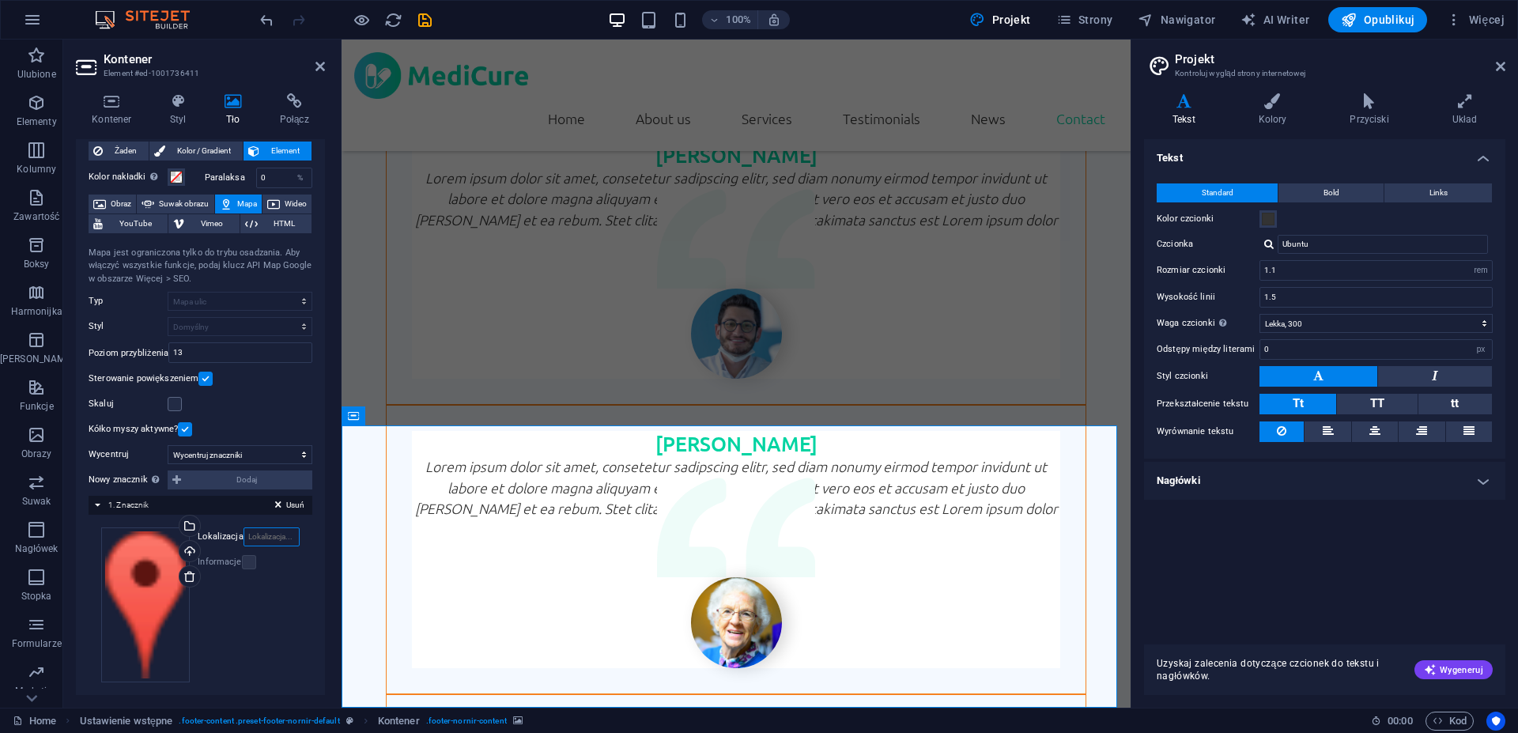
click at [259, 540] on input "Lokalizacja" at bounding box center [272, 536] width 56 height 19
paste input "[PERSON_NAME][STREET_ADDRESS]"
click at [282, 540] on input "[PERSON_NAME][STREET_ADDRESS]" at bounding box center [272, 536] width 56 height 19
paste input "41-810 Zabrze"
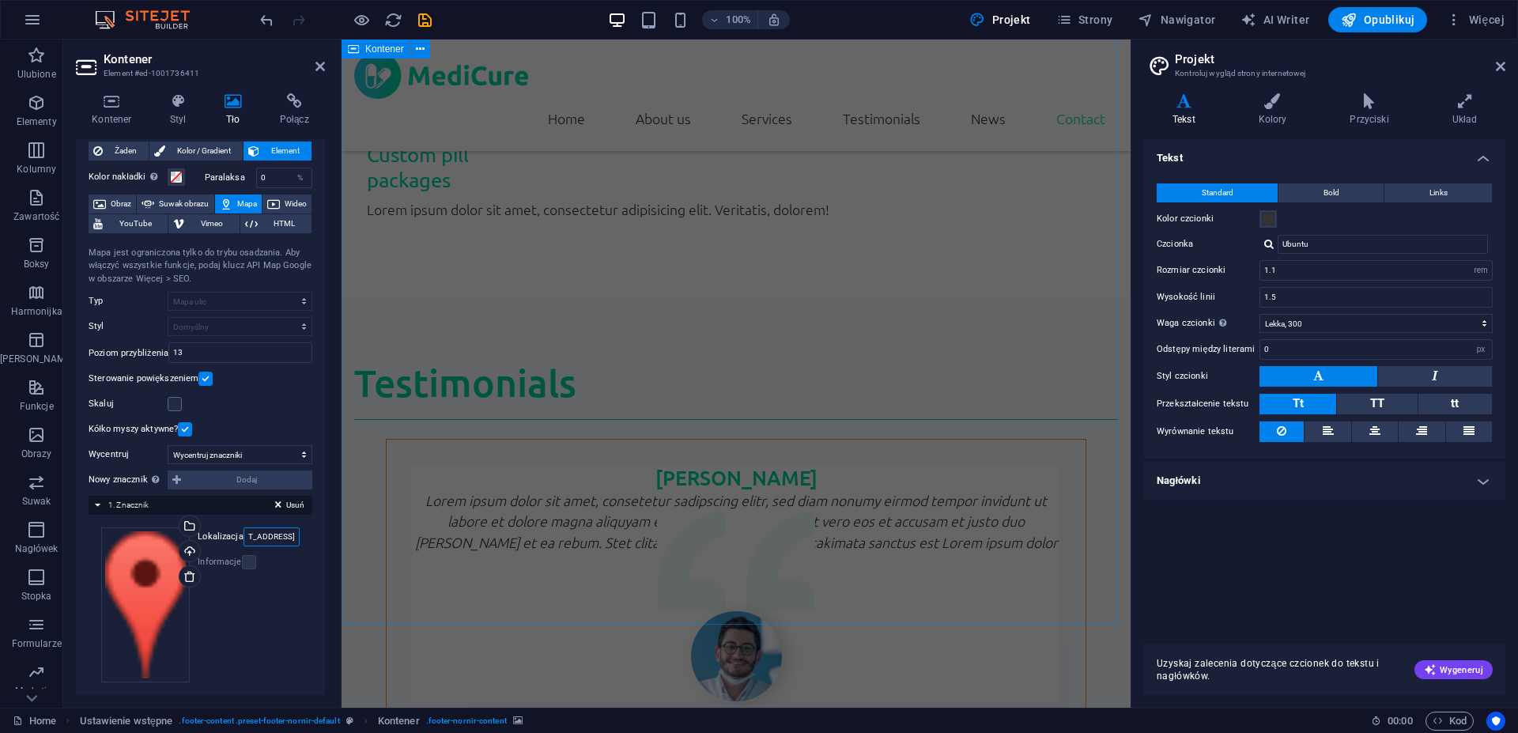
scroll to position [4410, 0]
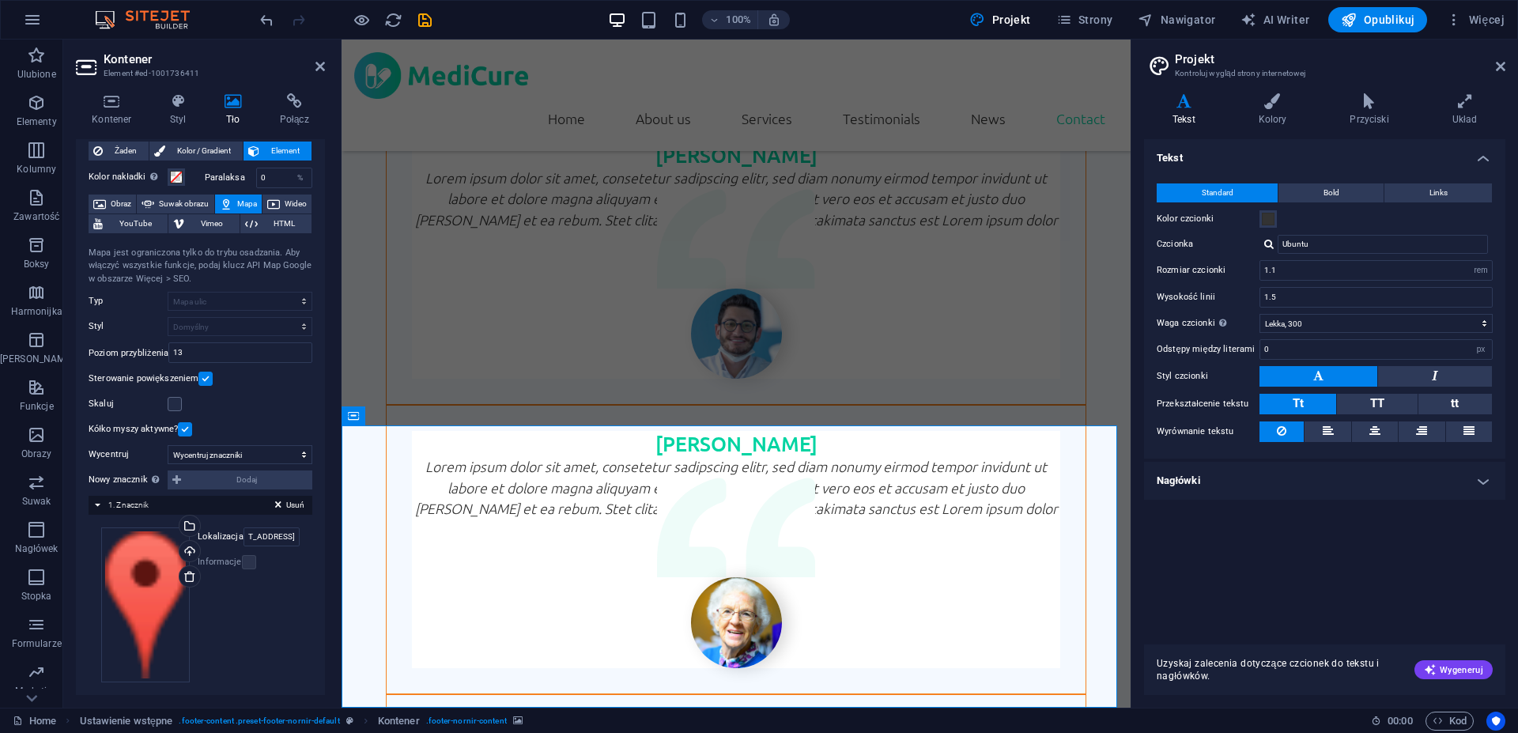
click at [258, 591] on div "Przeciągnij pliki tutaj, kliknij, aby wybrać pliki lub wybierz pliki z Plików l…" at bounding box center [200, 604] width 198 height 155
click at [242, 561] on label at bounding box center [249, 562] width 14 height 14
click at [242, 564] on label at bounding box center [249, 562] width 14 height 14
click at [264, 594] on div "Przeciągnij pliki tutaj, kliknij, aby wybrać pliki lub wybierz pliki z Plików l…" at bounding box center [200, 604] width 198 height 155
click at [266, 533] on input "[STREET_ADDRESS]" at bounding box center [272, 536] width 56 height 19
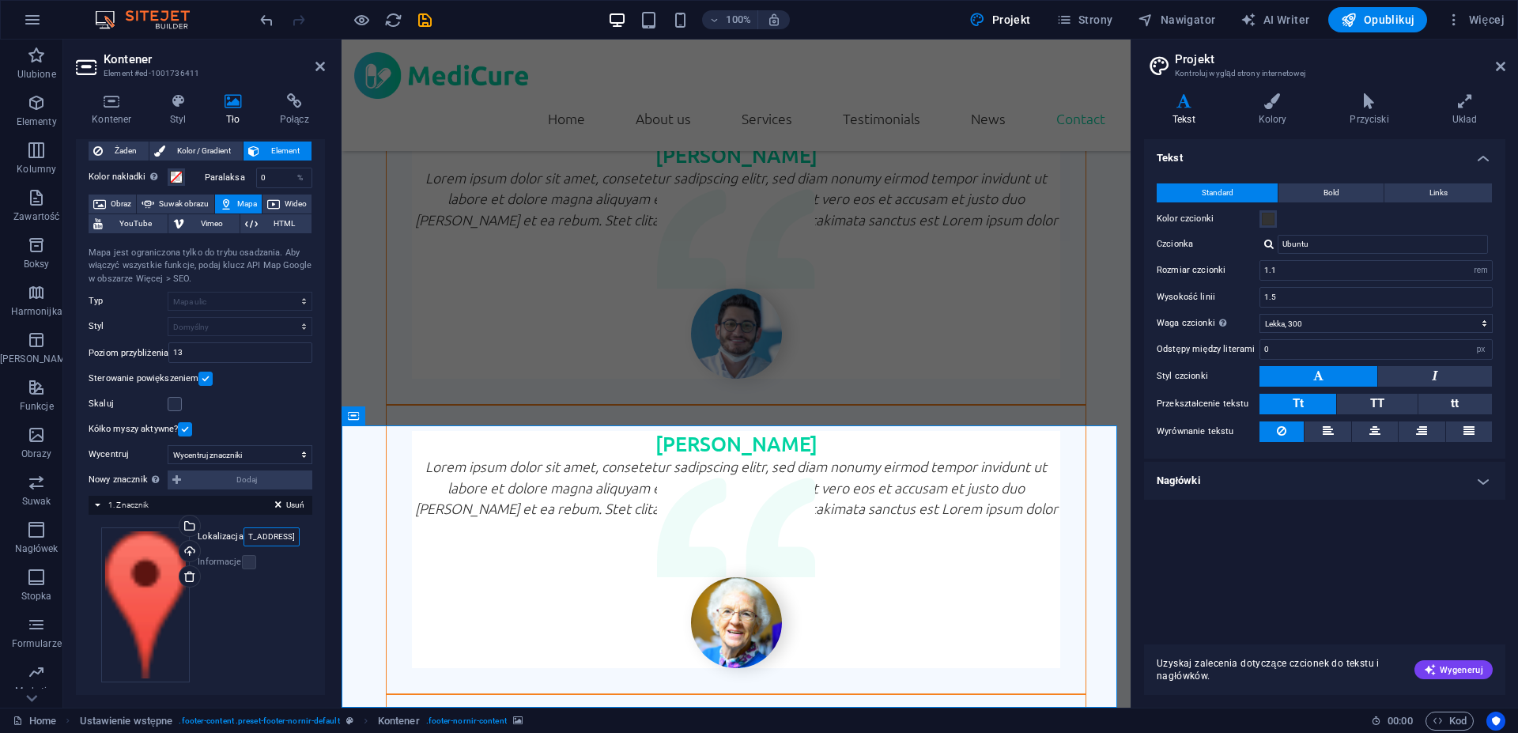
scroll to position [0, 0]
drag, startPoint x: 280, startPoint y: 541, endPoint x: 157, endPoint y: 538, distance: 122.6
click at [244, 538] on input "[STREET_ADDRESS]" at bounding box center [272, 536] width 56 height 19
click at [244, 539] on input "[STREET_ADDRESS]" at bounding box center [272, 536] width 56 height 19
type input "Unimed [STREET_ADDRESS]"
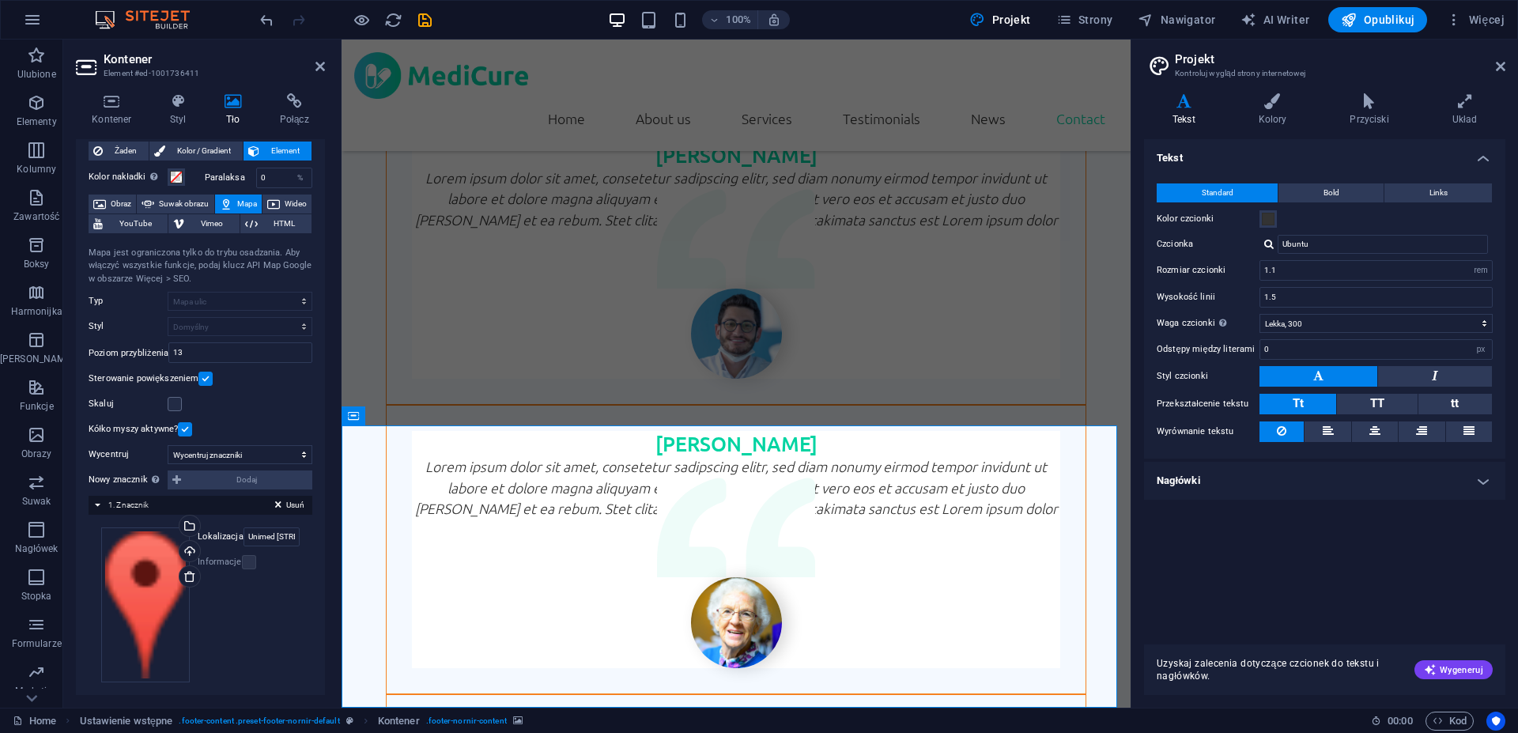
click at [262, 614] on div "Przeciągnij pliki tutaj, kliknij, aby wybrać pliki lub wybierz pliki z Plików l…" at bounding box center [200, 604] width 198 height 155
click at [230, 350] on input "13" at bounding box center [240, 352] width 142 height 19
drag, startPoint x: 240, startPoint y: 353, endPoint x: 178, endPoint y: 357, distance: 61.9
click at [178, 357] on input "13" at bounding box center [240, 352] width 142 height 19
drag, startPoint x: 194, startPoint y: 353, endPoint x: 177, endPoint y: 357, distance: 16.9
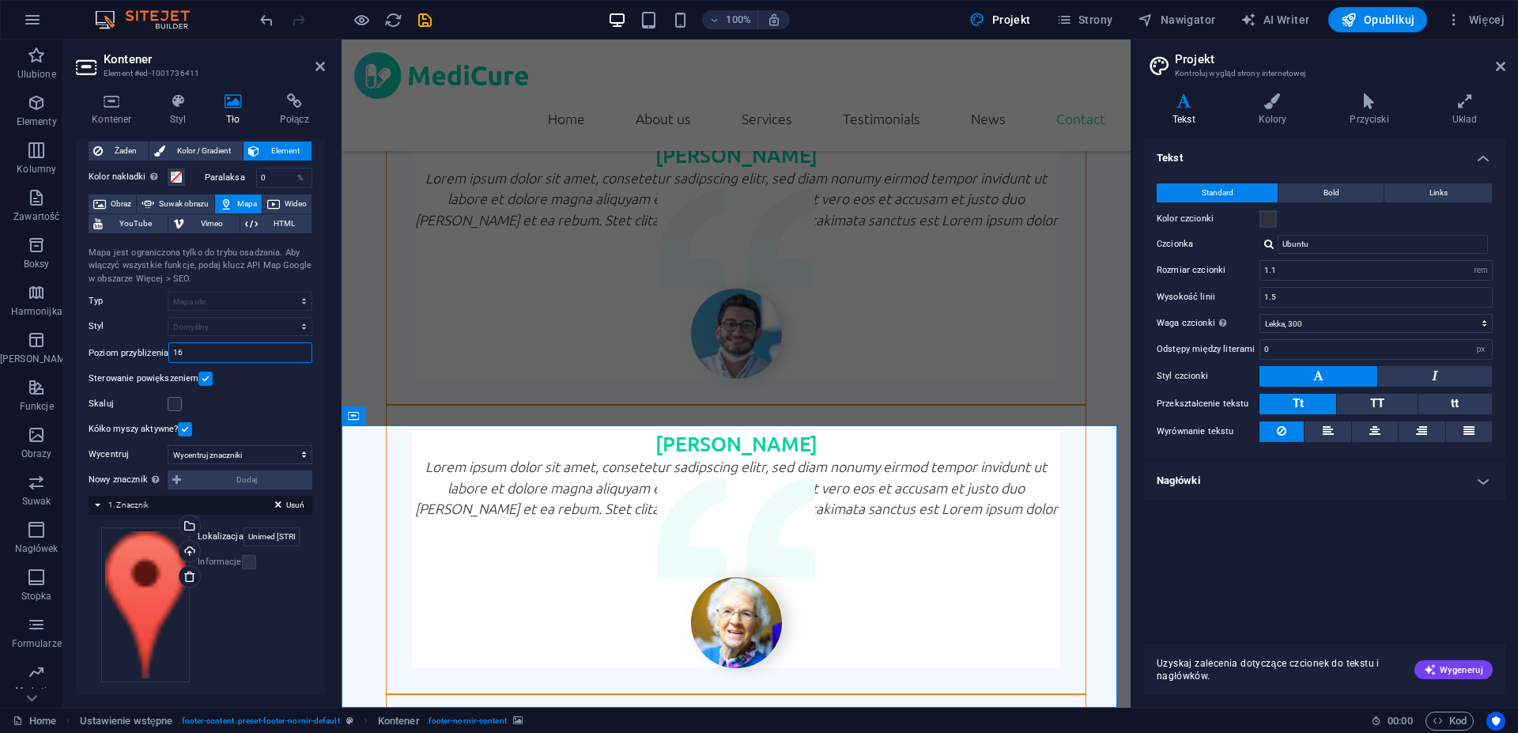
click at [177, 357] on input "16" at bounding box center [240, 352] width 142 height 19
type input "14"
click at [259, 380] on div "Sterowanie powiększeniem" at bounding box center [201, 378] width 224 height 19
click at [174, 407] on label at bounding box center [175, 404] width 14 height 14
click at [0, 0] on input "Skaluj" at bounding box center [0, 0] width 0 height 0
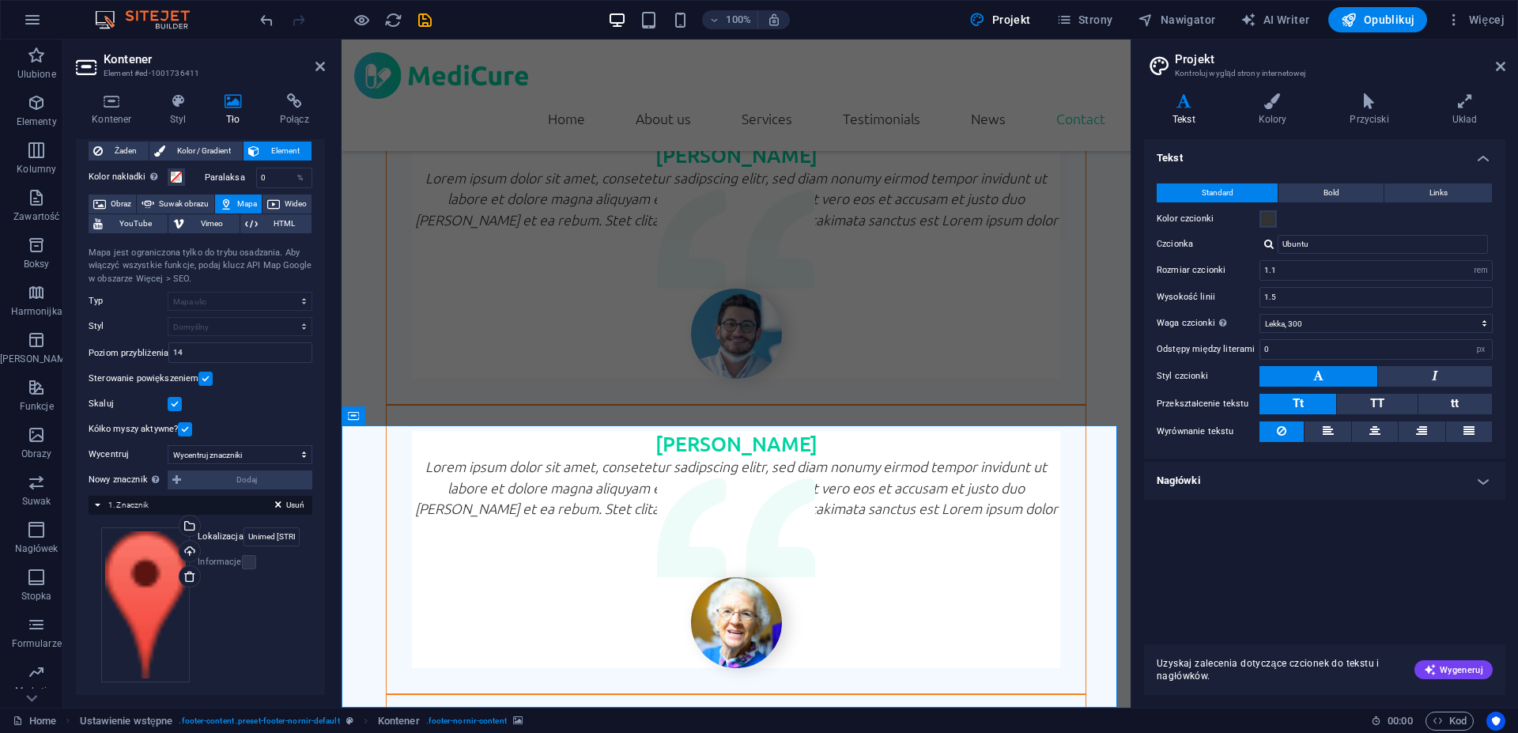
click at [174, 406] on label at bounding box center [175, 404] width 14 height 14
click at [0, 0] on input "Skaluj" at bounding box center [0, 0] width 0 height 0
click at [252, 414] on div "Centrum mapy east village Mapa jest ograniczona tylko do trybu osadzania. Aby w…" at bounding box center [201, 337] width 224 height 206
click at [319, 62] on icon at bounding box center [320, 66] width 9 height 13
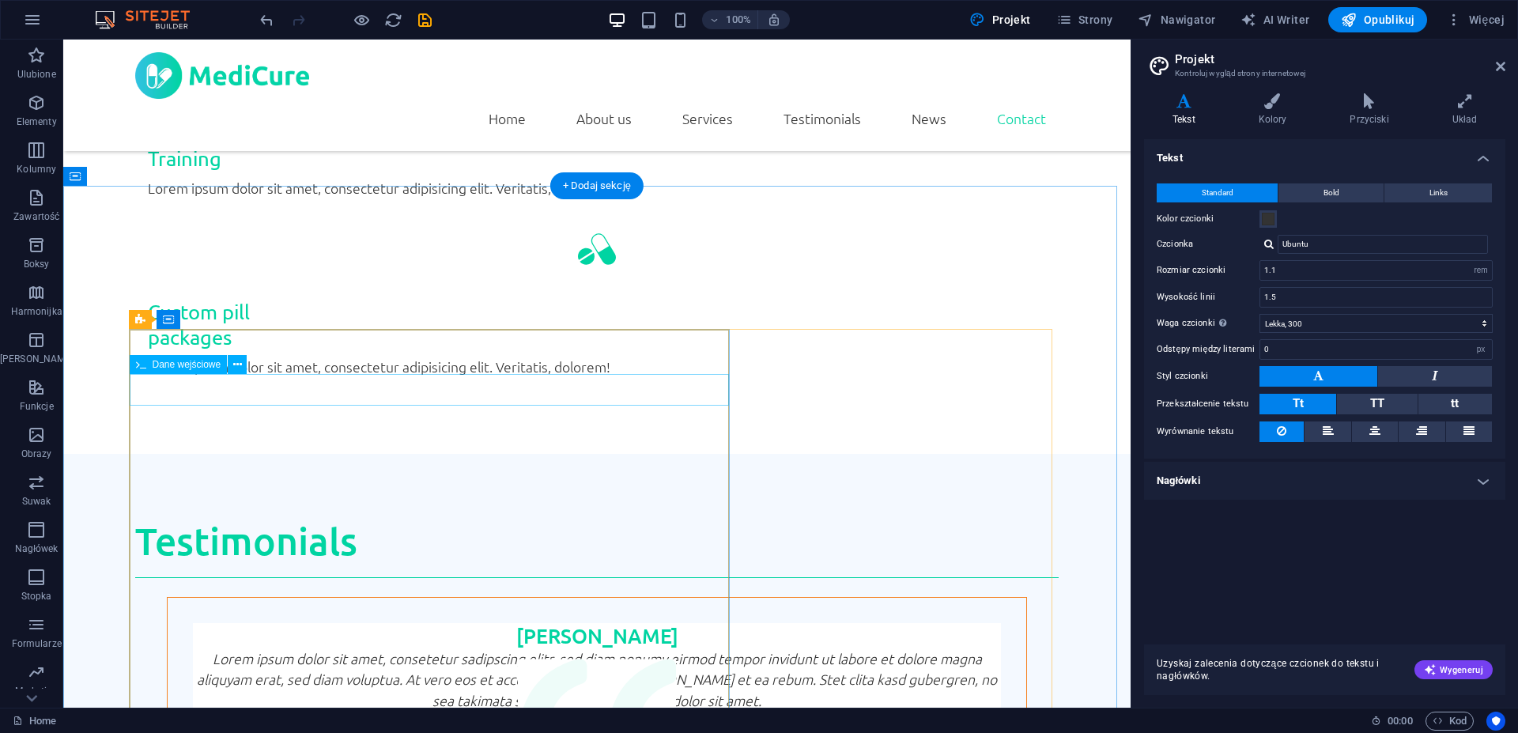
scroll to position [3820, 0]
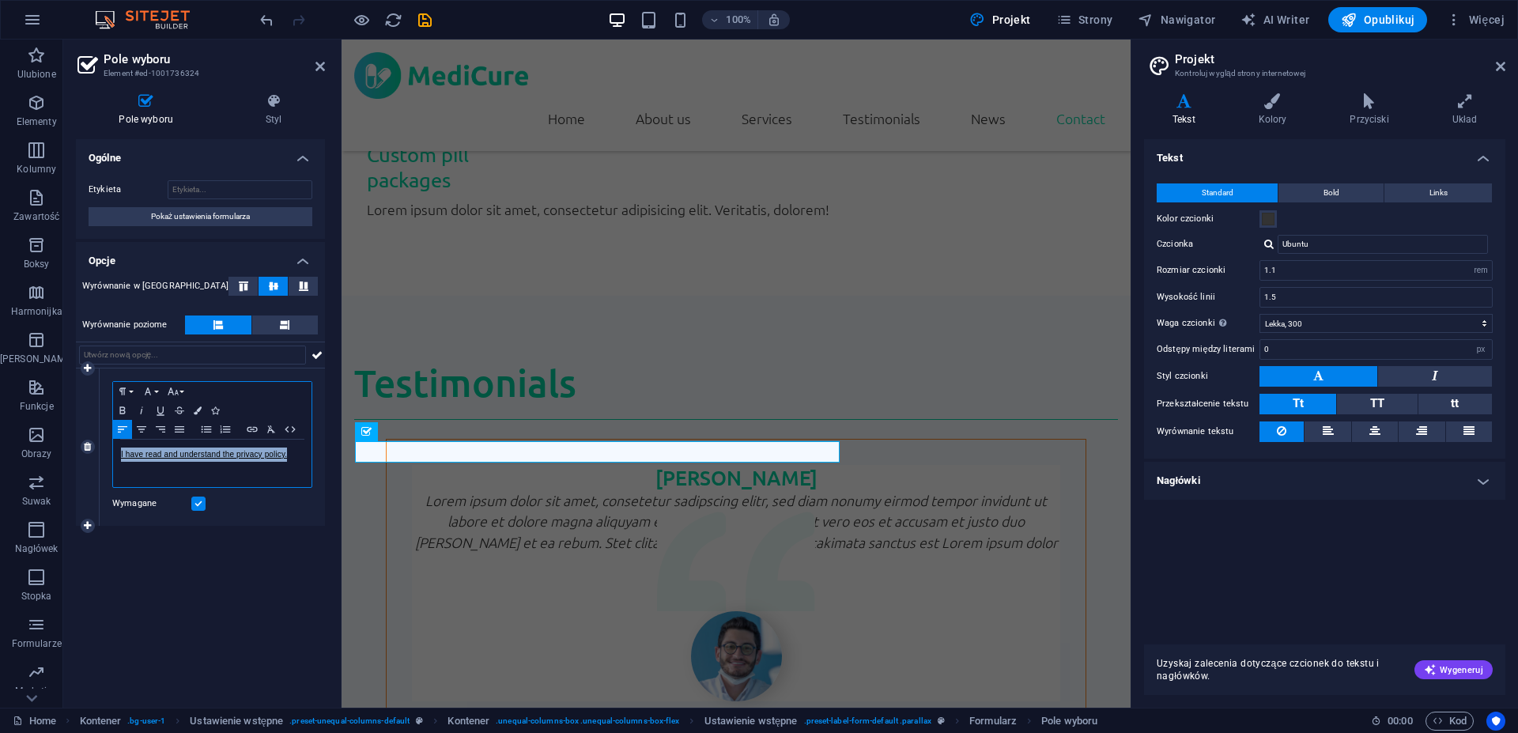
drag, startPoint x: 293, startPoint y: 456, endPoint x: 102, endPoint y: 452, distance: 191.4
click at [113, 452] on div "I have read and understand the privacy policy." at bounding box center [212, 463] width 198 height 47
click at [168, 650] on div "Ogólne Etykieta Pokaż ustawienia formularza Opcje Wyrównanie w pionie Wyrównani…" at bounding box center [200, 417] width 249 height 556
click at [294, 447] on div "I have read and understand the privacy policy." at bounding box center [212, 463] width 198 height 47
drag, startPoint x: 297, startPoint y: 449, endPoint x: 102, endPoint y: 451, distance: 194.5
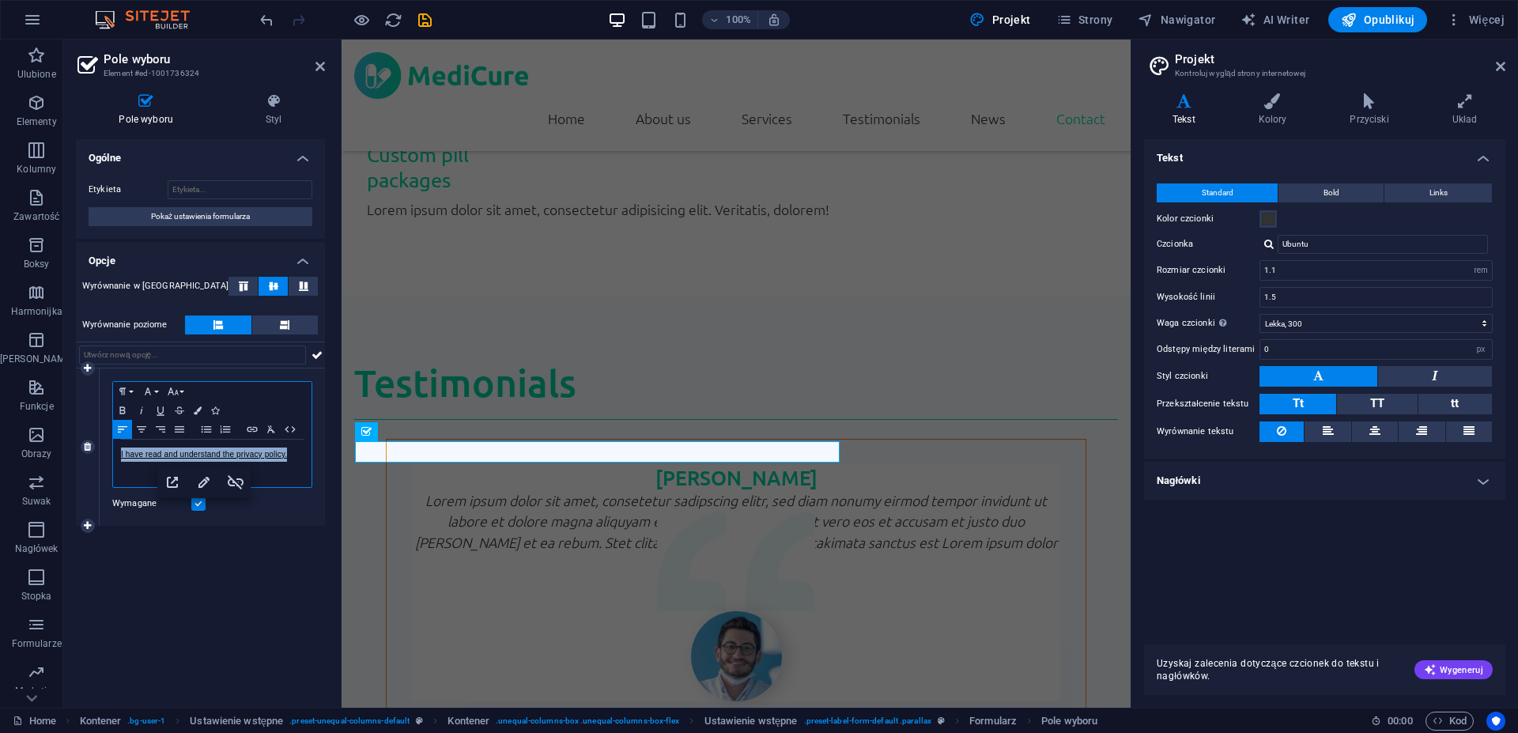
click at [113, 451] on div "I have read and understand the privacy policy." at bounding box center [212, 463] width 198 height 47
click at [1279, 24] on span "AI Writer" at bounding box center [1275, 20] width 69 height 16
select select "English"
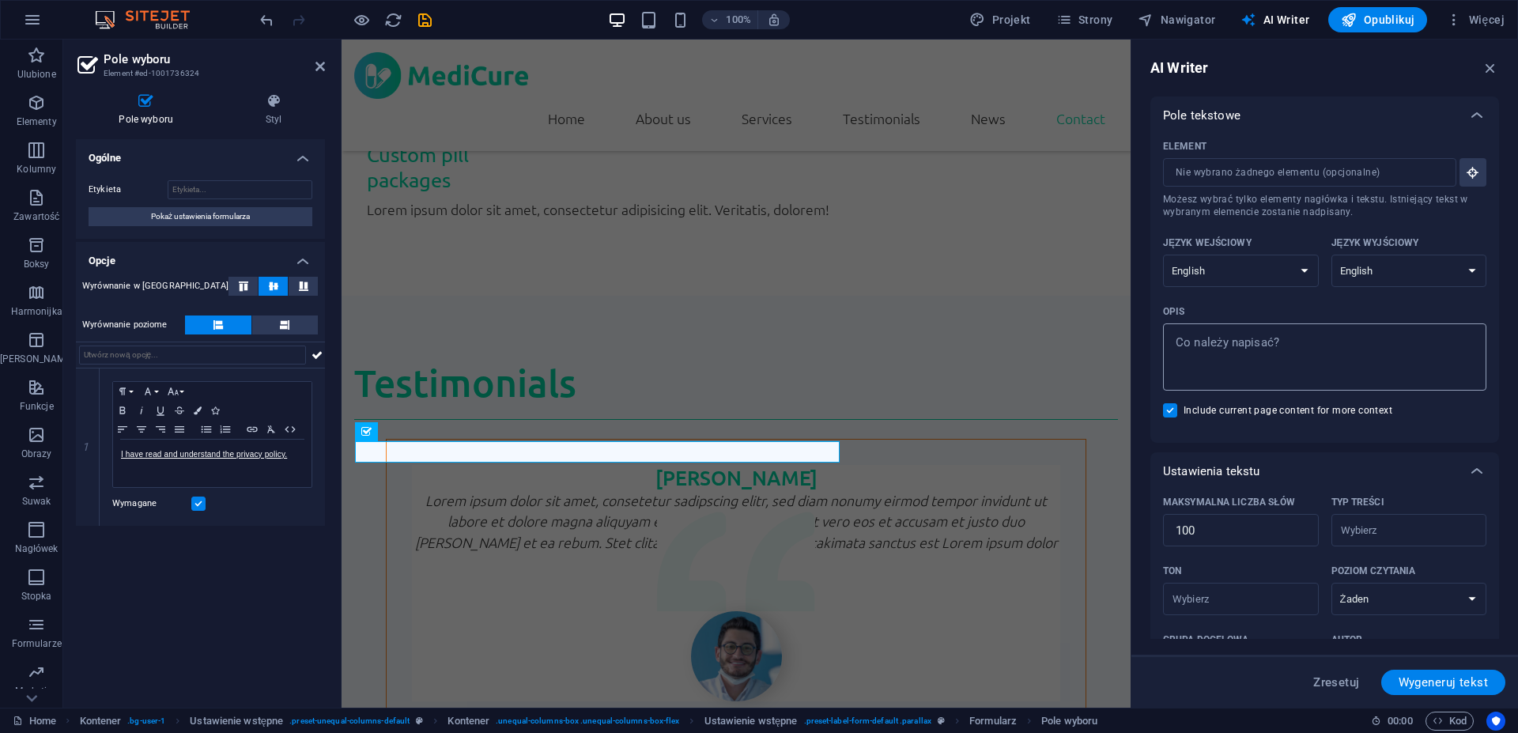
type textarea "x"
click at [1284, 352] on textarea "Opis x ​" at bounding box center [1325, 356] width 308 height 51
paste textarea "41-810 Zabrze"
type textarea "41-810 Zabrze"
type textarea "x"
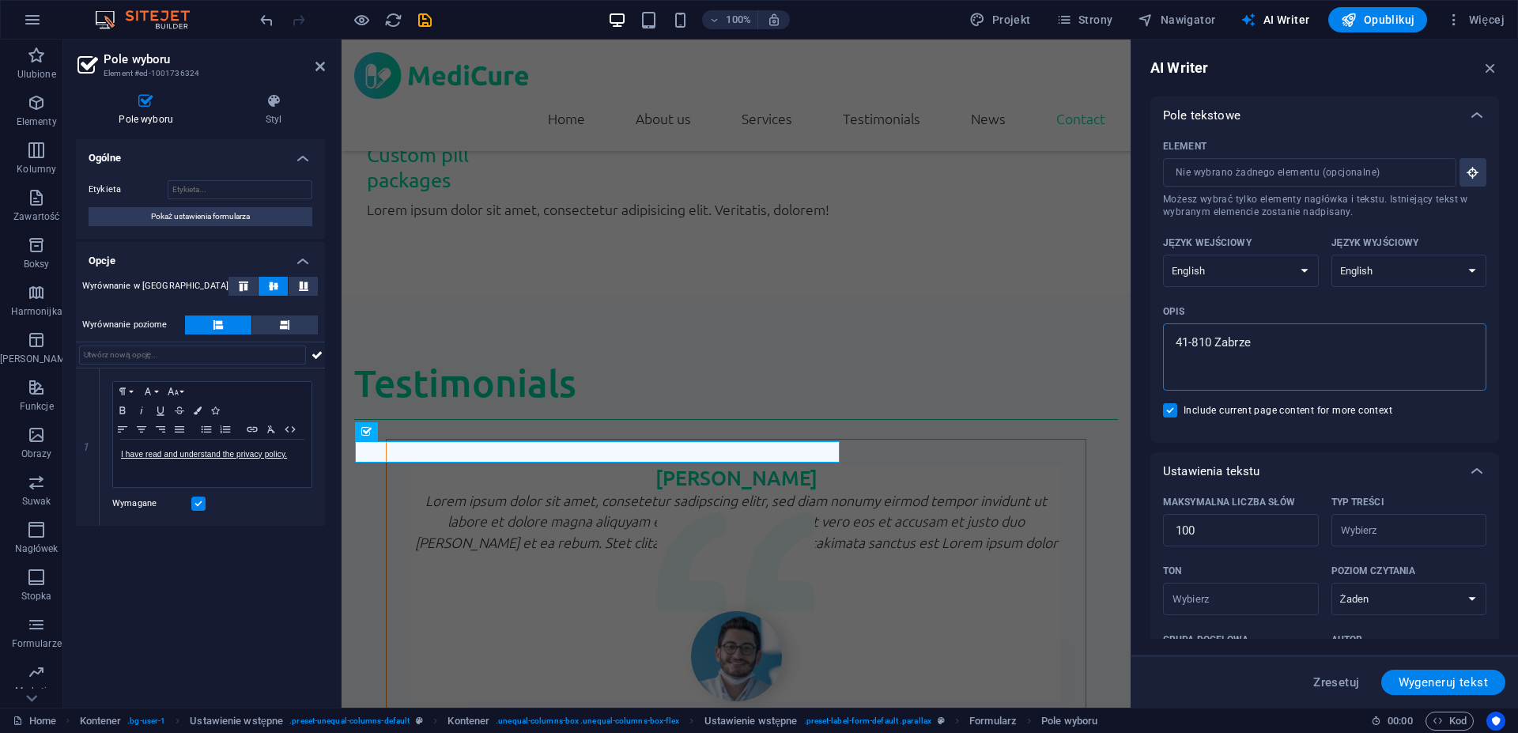
drag, startPoint x: 1302, startPoint y: 333, endPoint x: 947, endPoint y: 331, distance: 355.0
click at [1171, 331] on textarea "41-810 Zabrze" at bounding box center [1325, 356] width 308 height 51
drag, startPoint x: 292, startPoint y: 457, endPoint x: 72, endPoint y: 450, distance: 219.9
click at [113, 450] on div "I have read and understand the privacy policy." at bounding box center [212, 463] width 198 height 47
copy link "I have read and understand the privacy policy."
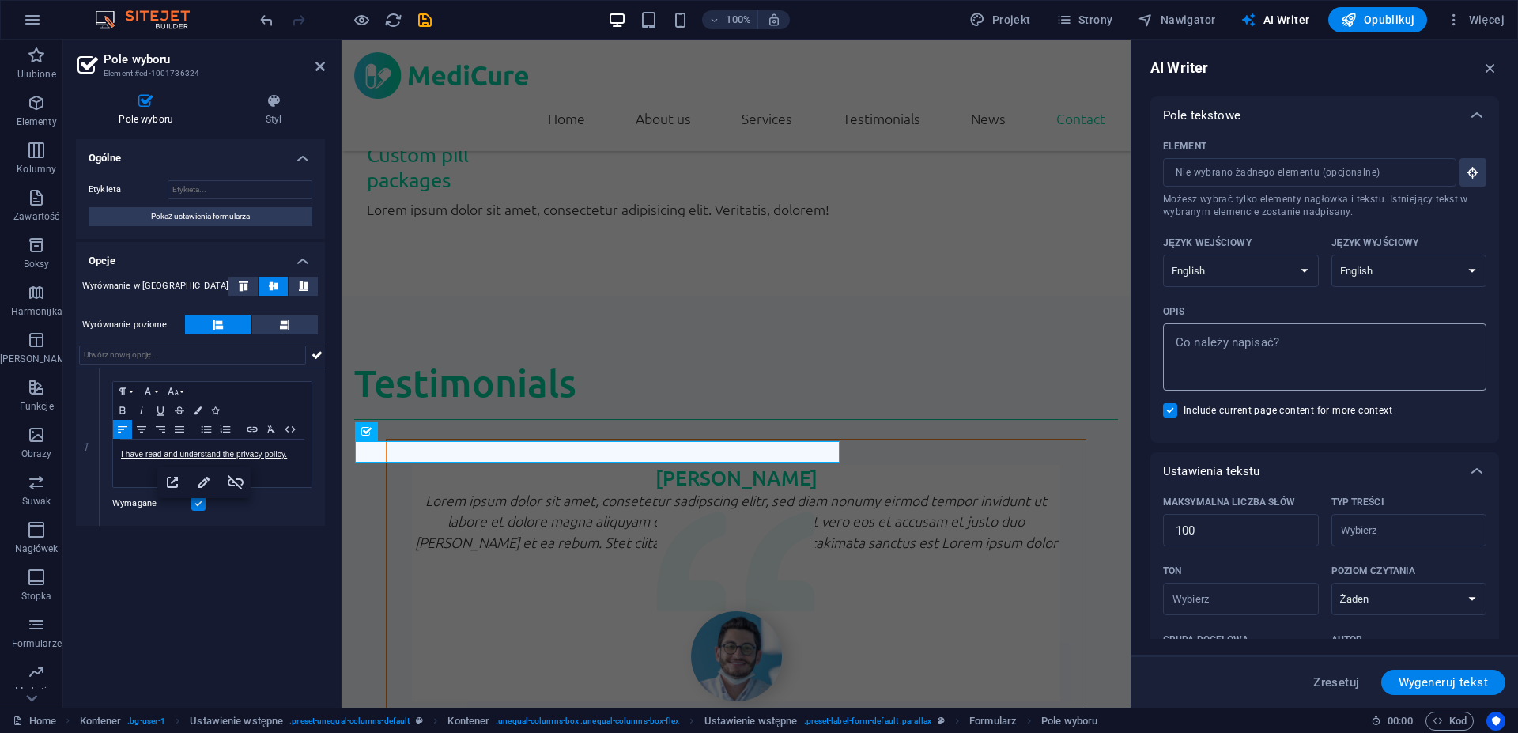
type textarea "x"
click at [1344, 350] on textarea "Opis x ​" at bounding box center [1325, 356] width 308 height 51
paste textarea "I have read and understand the privacy policy."
type textarea "I have read and understand the privacy policy."
type textarea "x"
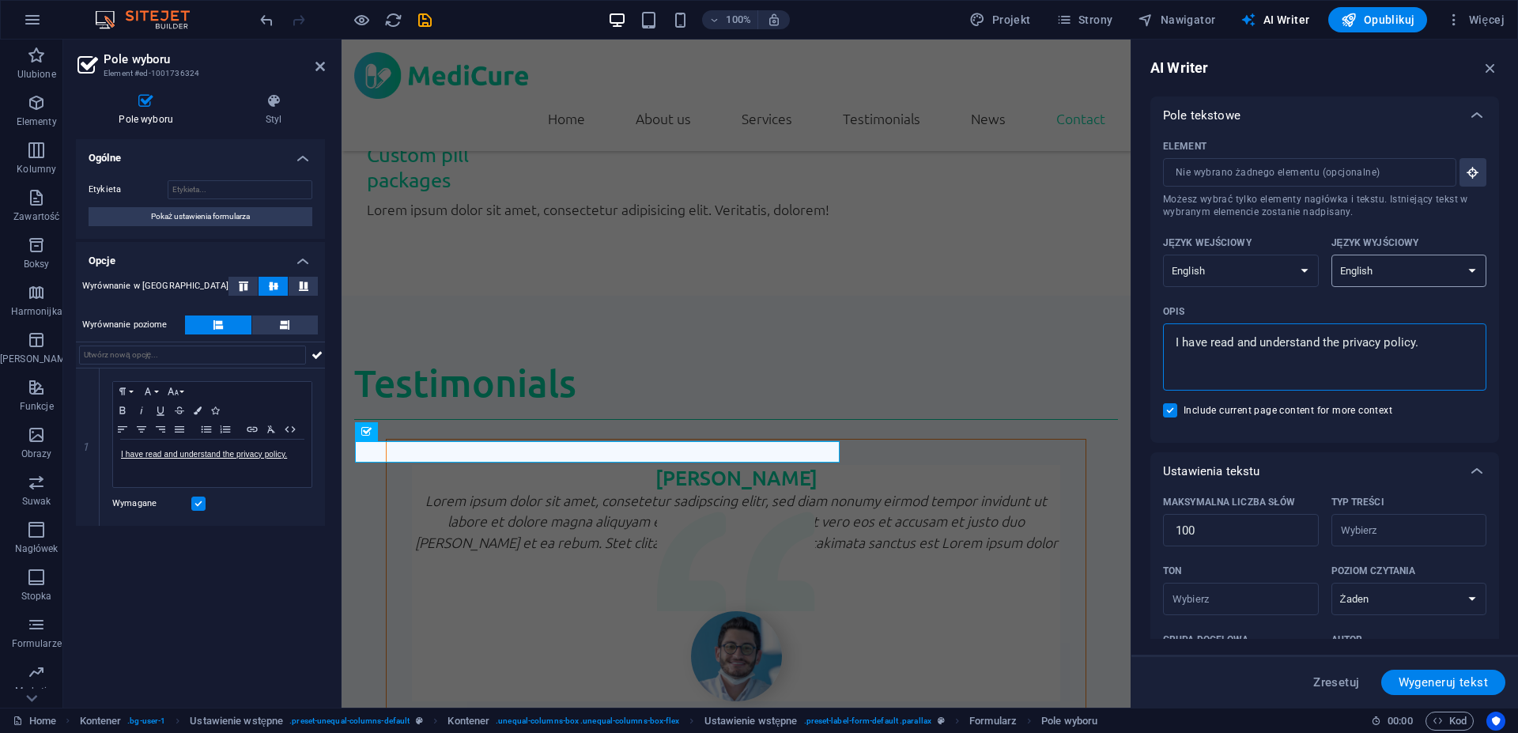
type textarea "I have read and understand the privacy policy."
type textarea "x"
click at [1332, 255] on select "Albanian Arabic Armenian Awadhi Azerbaijani Bashkir Basque Belarusian Bengali B…" at bounding box center [1410, 271] width 156 height 32
select select "Polish"
click option "Polish" at bounding box center [0, 0] width 0 height 0
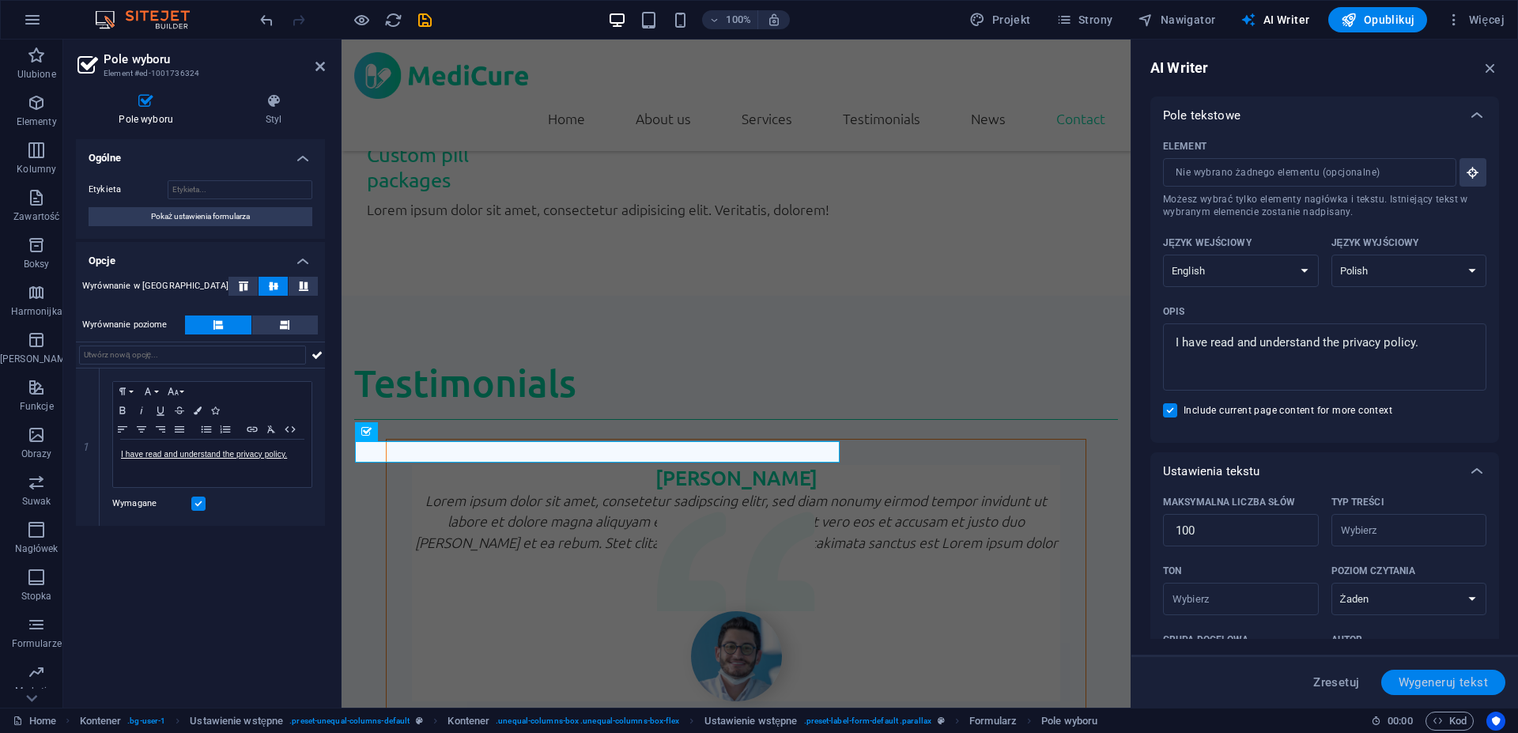
click at [1445, 678] on span "Wygeneruj tekst" at bounding box center [1443, 682] width 89 height 13
type textarea "x"
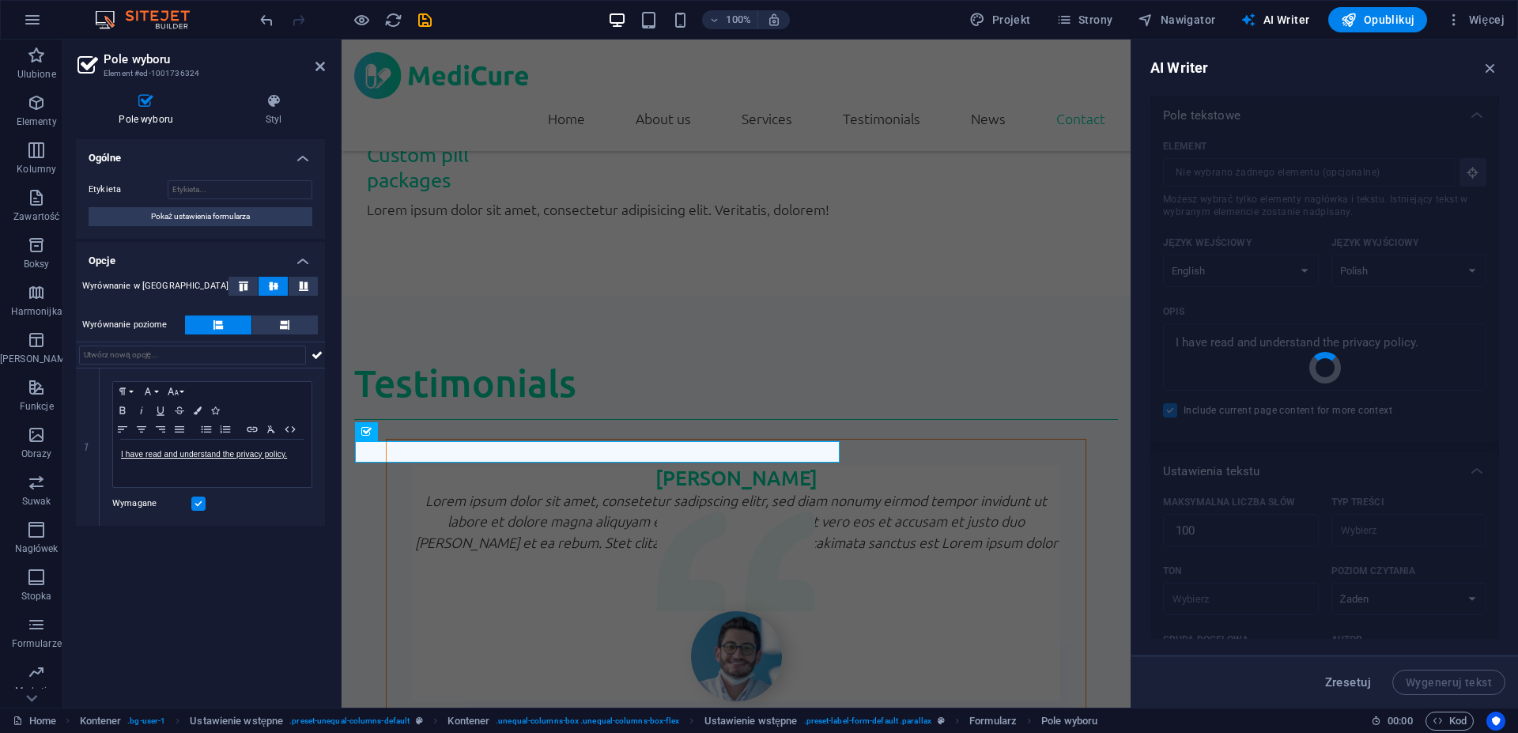
type textarea "x"
type textarea "Przeczytałem i zrozumiałem politykę prywatności. W MediCure zapewniamy wyjątkow…"
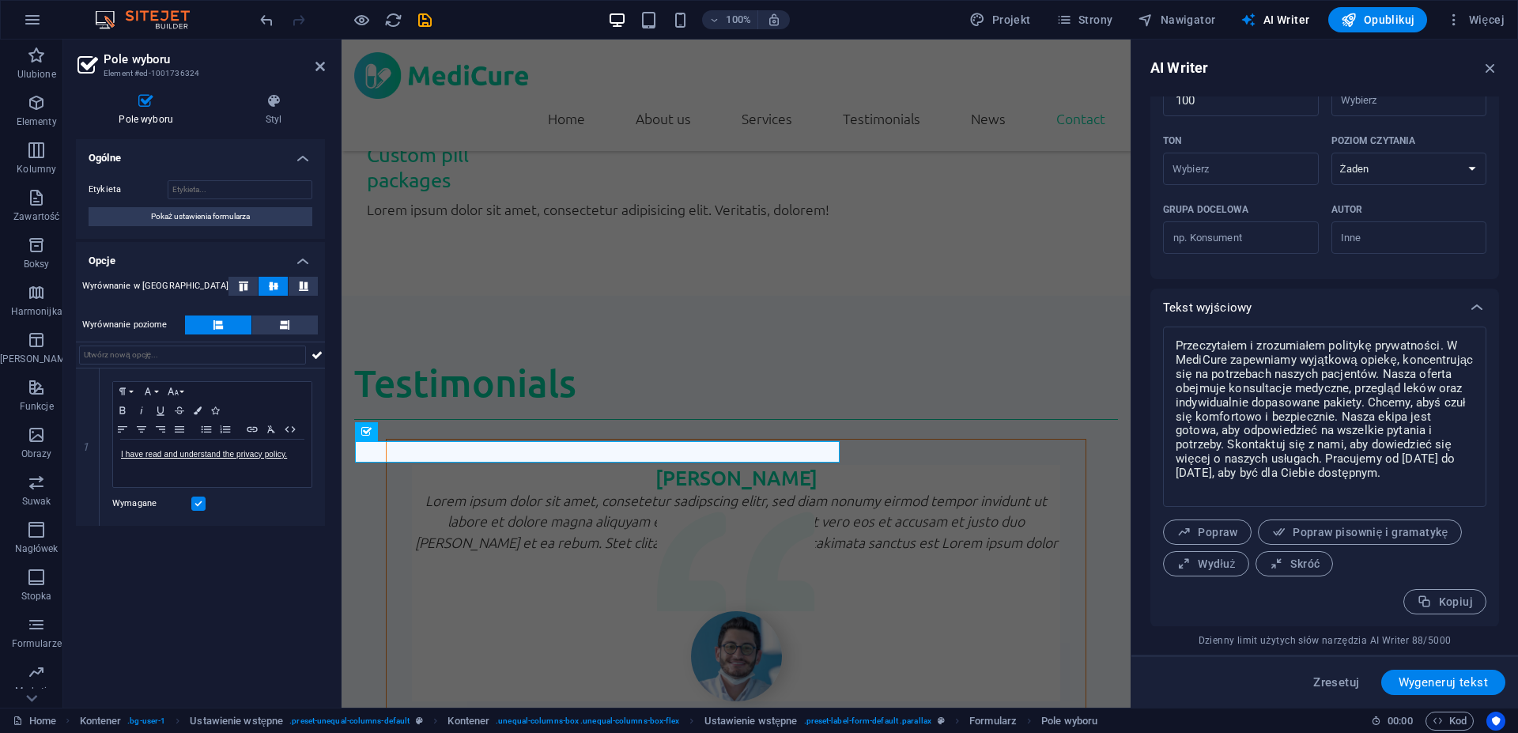
scroll to position [431, 0]
drag, startPoint x: 1176, startPoint y: 345, endPoint x: 1444, endPoint y: 342, distance: 268.1
click at [1444, 342] on textarea "Przeczytałem i zrozumiałem politykę prywatności. W MediCure zapewniamy wyjątkow…" at bounding box center [1325, 416] width 308 height 164
type textarea "x"
drag, startPoint x: 297, startPoint y: 453, endPoint x: 107, endPoint y: 449, distance: 189.8
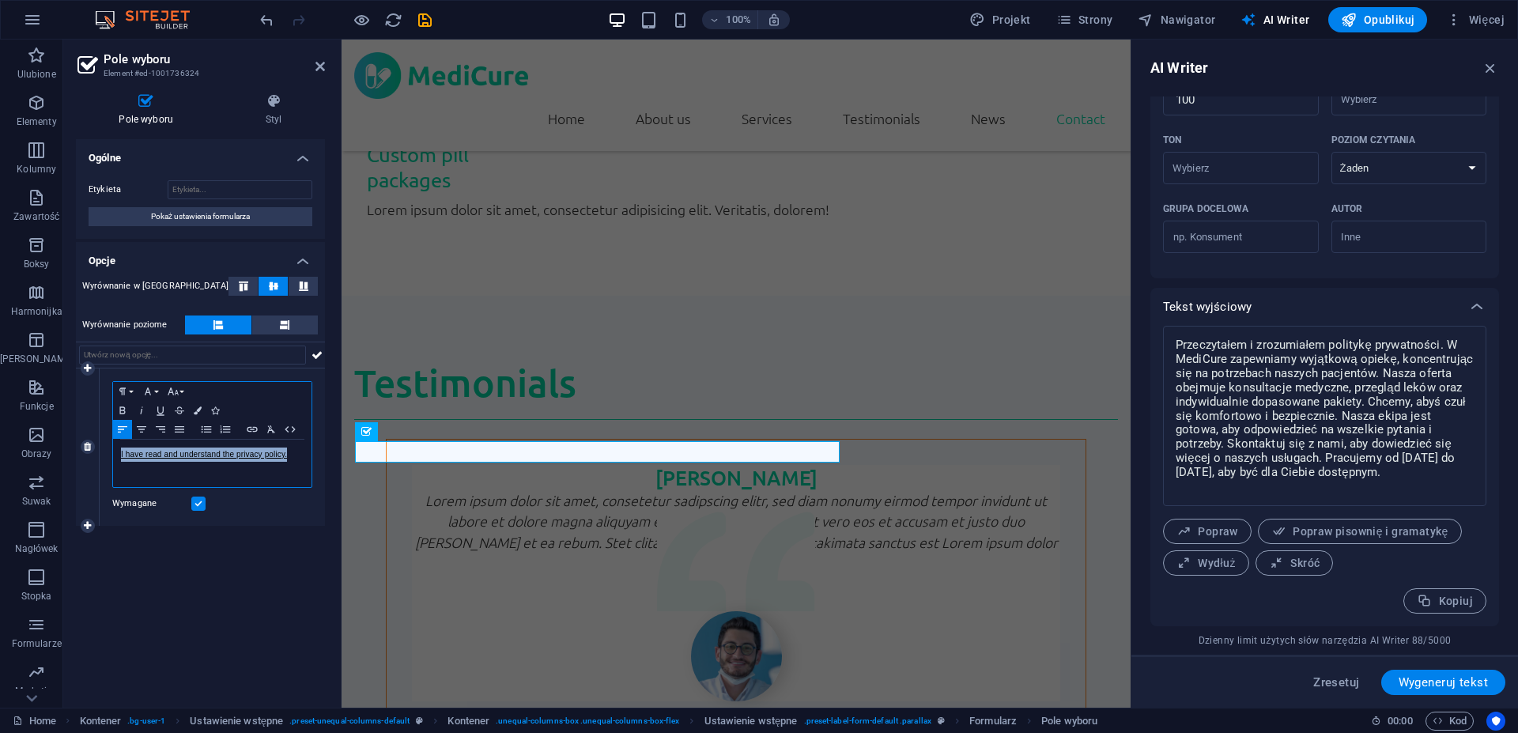
click at [113, 449] on div "I have read and understand the privacy policy." at bounding box center [212, 463] width 198 height 47
click at [229, 598] on div "Ogólne Etykieta Pokaż ustawienia formularza Opcje Wyrównanie w pionie Wyrównani…" at bounding box center [200, 417] width 249 height 556
drag, startPoint x: 1489, startPoint y: 64, endPoint x: 142, endPoint y: 149, distance: 1349.3
click at [1489, 64] on icon "button" at bounding box center [1490, 67] width 17 height 17
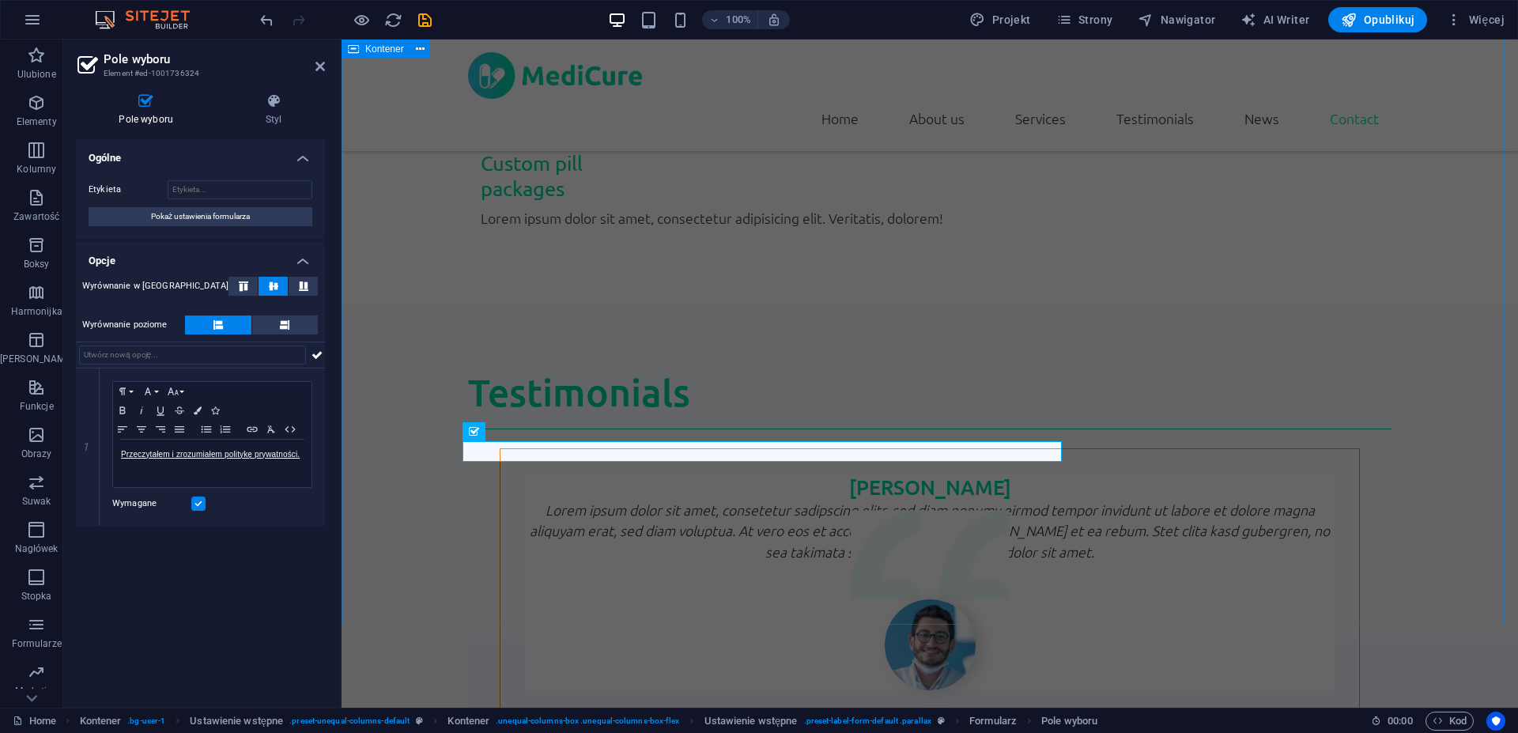
scroll to position [3778, 0]
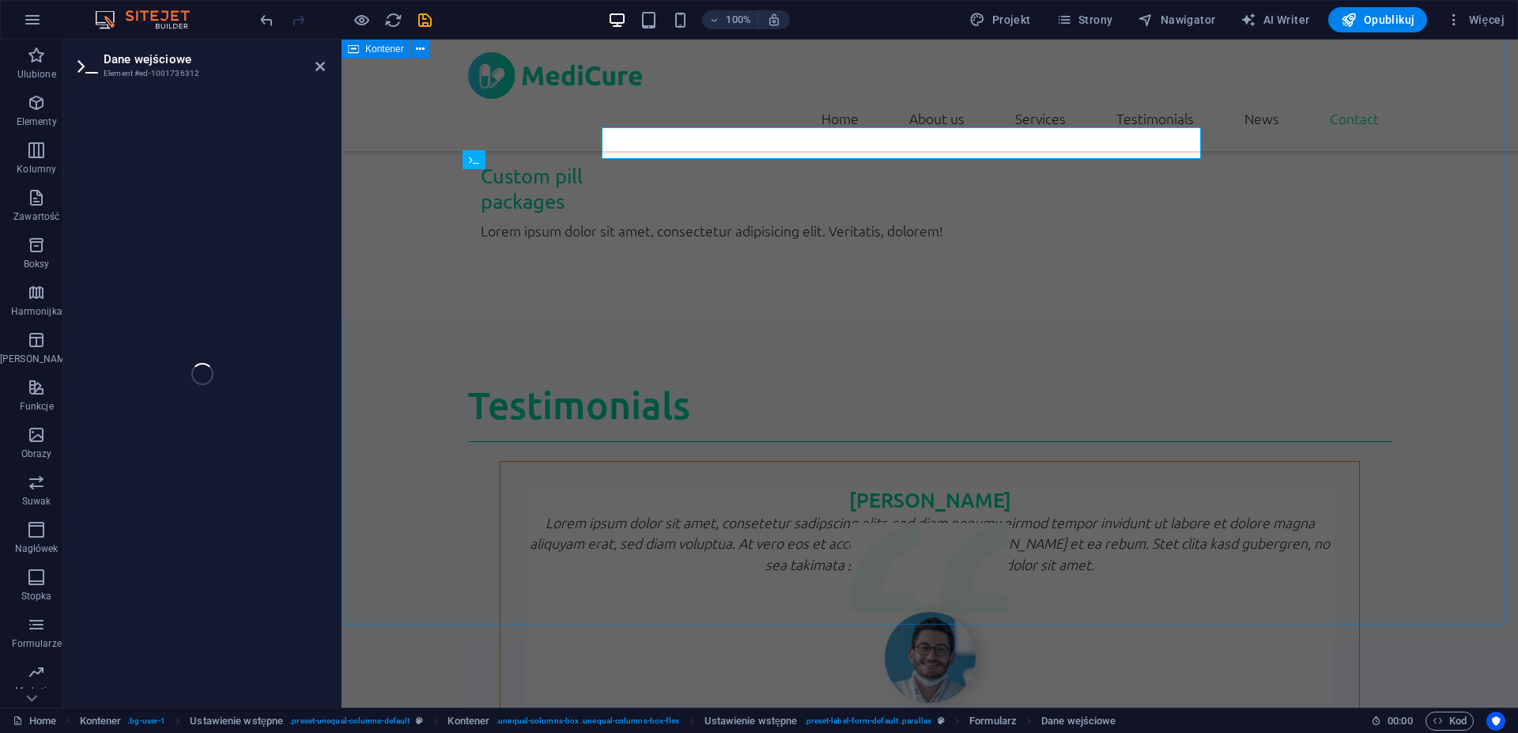
scroll to position [3778, 0]
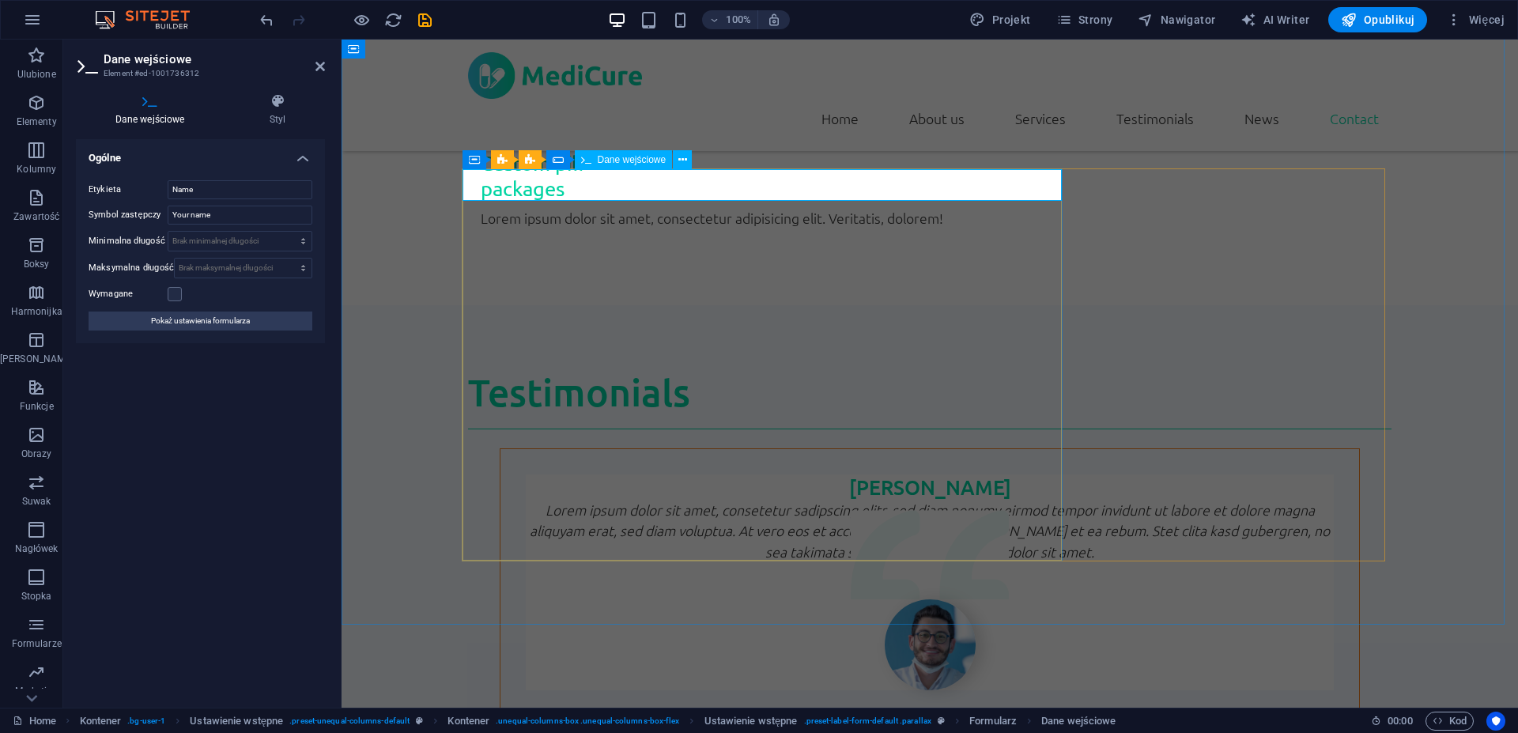
drag, startPoint x: 217, startPoint y: 191, endPoint x: 130, endPoint y: 189, distance: 87.0
click at [168, 189] on input "Name" at bounding box center [240, 189] width 145 height 19
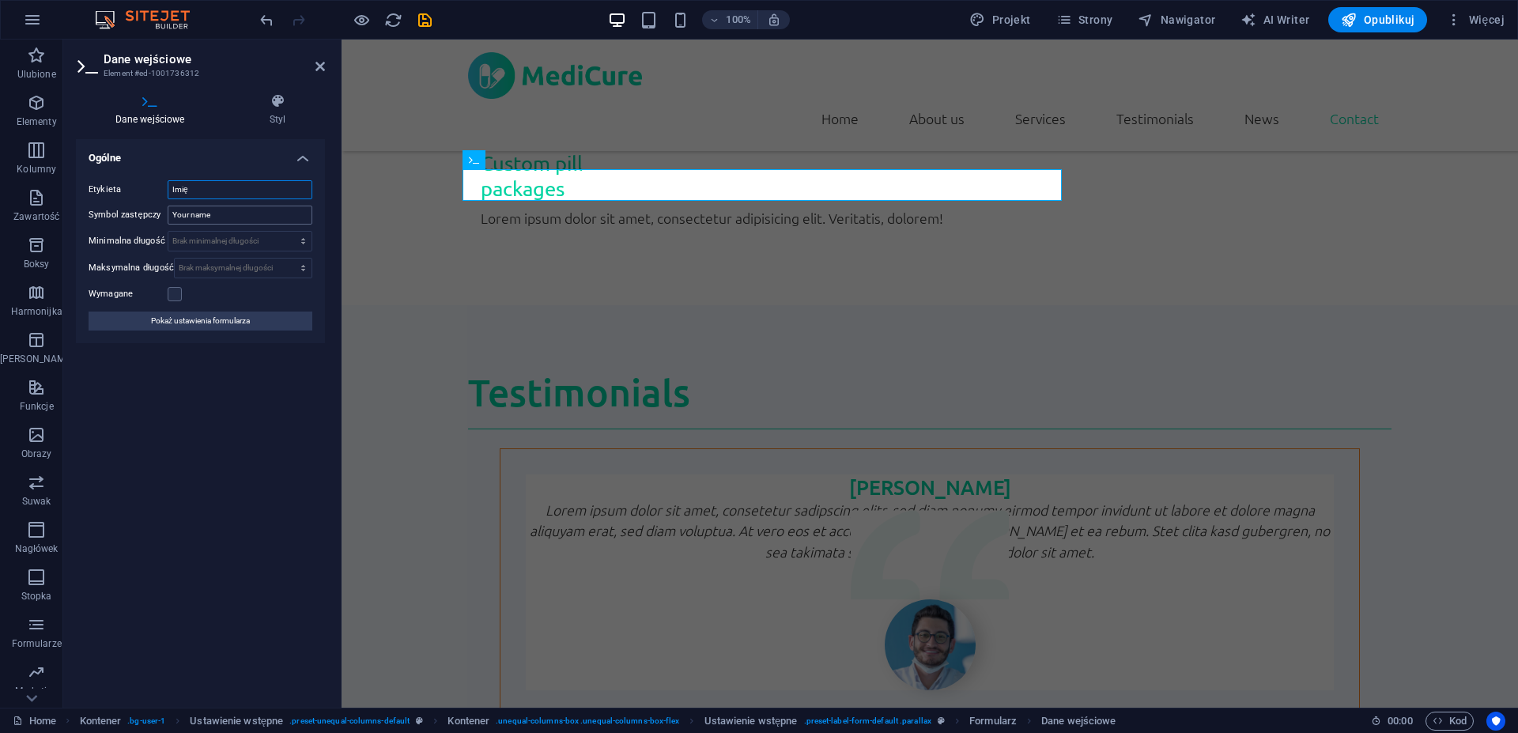
type input "Imię"
drag, startPoint x: 233, startPoint y: 215, endPoint x: 119, endPoint y: 206, distance: 114.2
click at [168, 206] on input "Your name" at bounding box center [240, 215] width 145 height 19
type input "Twoje imię"
click at [228, 462] on div "Ogólne Etykieta Imię Symbol zastępczy Twoje imię Minimalna długość Brak minimal…" at bounding box center [200, 417] width 249 height 556
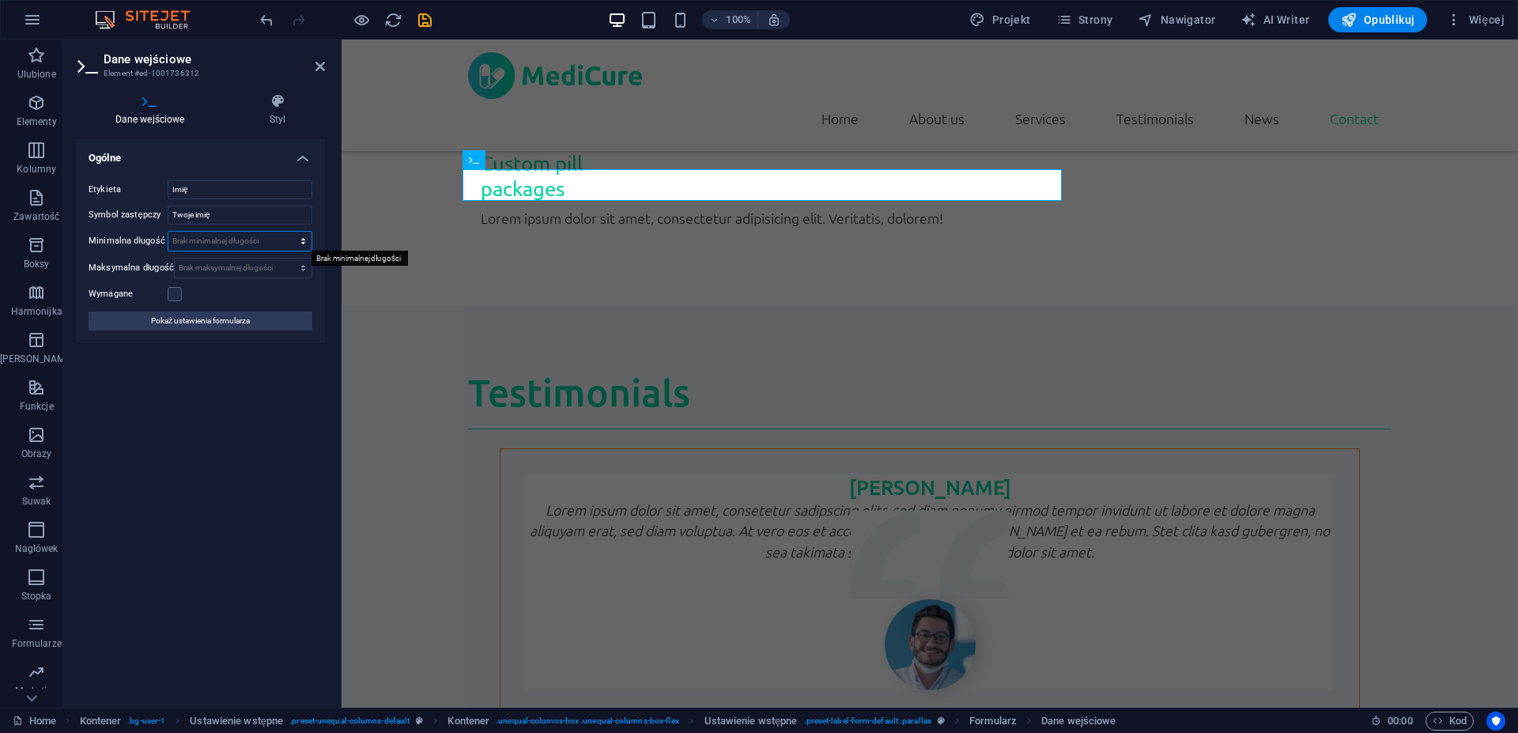
click at [168, 232] on select "Brak minimalnej długości znaki" at bounding box center [239, 241] width 143 height 19
click at [253, 240] on select "Brak minimalnej długości znaki" at bounding box center [239, 241] width 143 height 19
click at [168, 232] on select "Brak minimalnej długości znaki" at bounding box center [239, 241] width 143 height 19
select select "characters"
click option "znaki" at bounding box center [0, 0] width 0 height 0
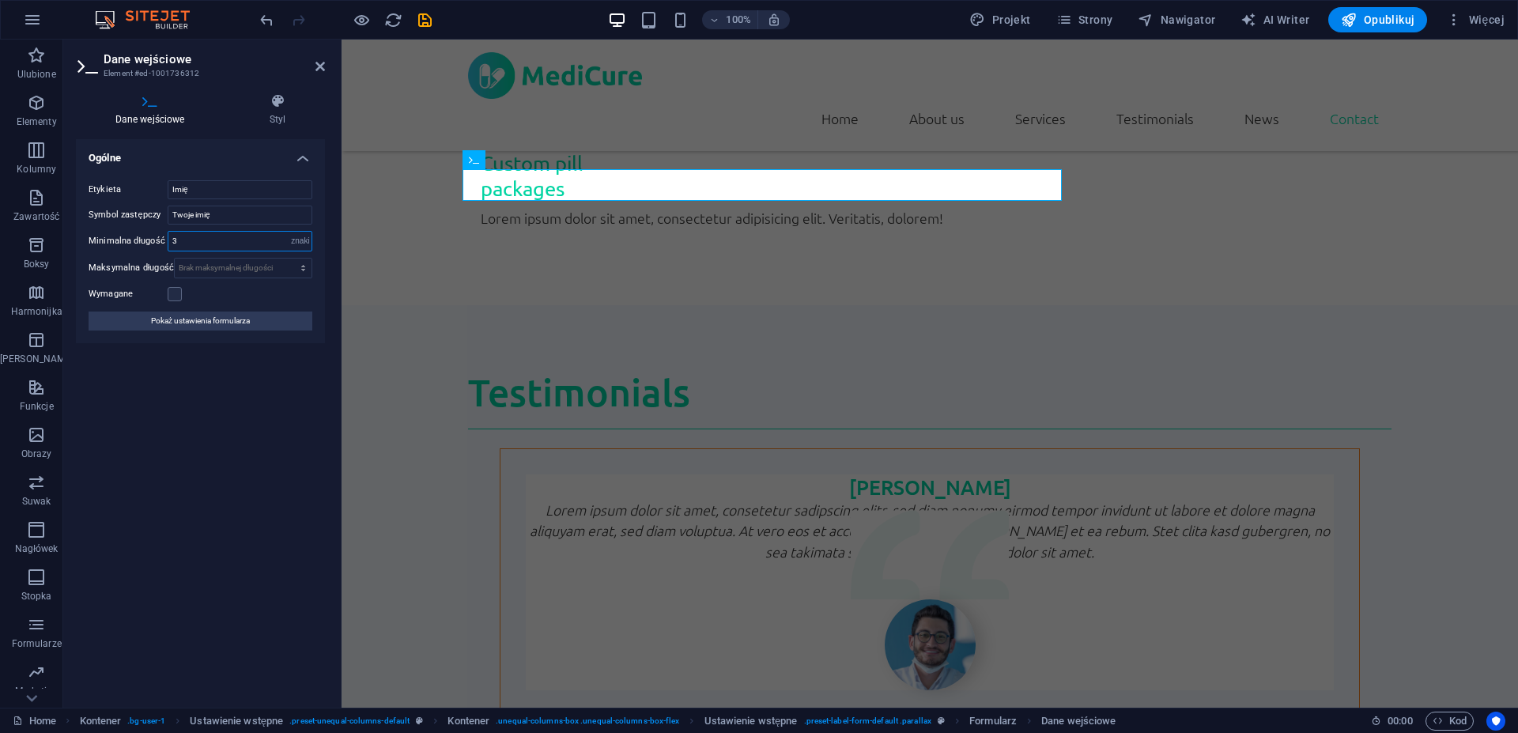
type input "3"
click at [242, 376] on div "Ogólne Etykieta Imię Symbol zastępczy Twoje imię Minimalna długość 3 Brak minim…" at bounding box center [200, 417] width 249 height 556
click at [175, 259] on select "Brak maksymalnej długości znaki" at bounding box center [243, 268] width 137 height 19
select select "characters"
click option "znaki" at bounding box center [0, 0] width 0 height 0
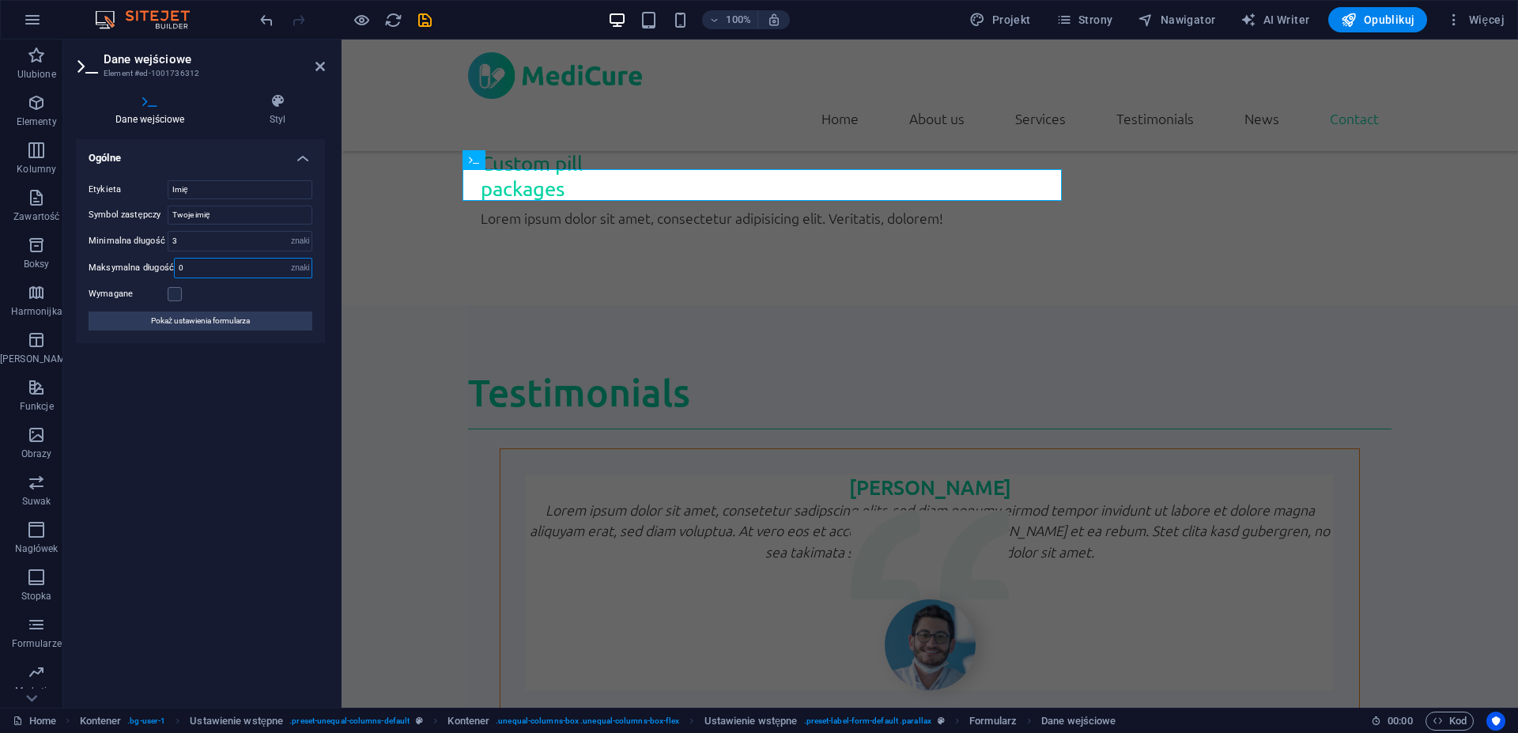
drag, startPoint x: 244, startPoint y: 269, endPoint x: 119, endPoint y: 267, distance: 124.2
click at [175, 267] on input "0" at bounding box center [243, 268] width 137 height 19
type input "35"
click at [179, 394] on div "Ogólne Etykieta Imię Symbol zastępczy Twoje imię Minimalna długość 3 Brak minim…" at bounding box center [200, 417] width 249 height 556
click at [176, 297] on label at bounding box center [175, 294] width 14 height 14
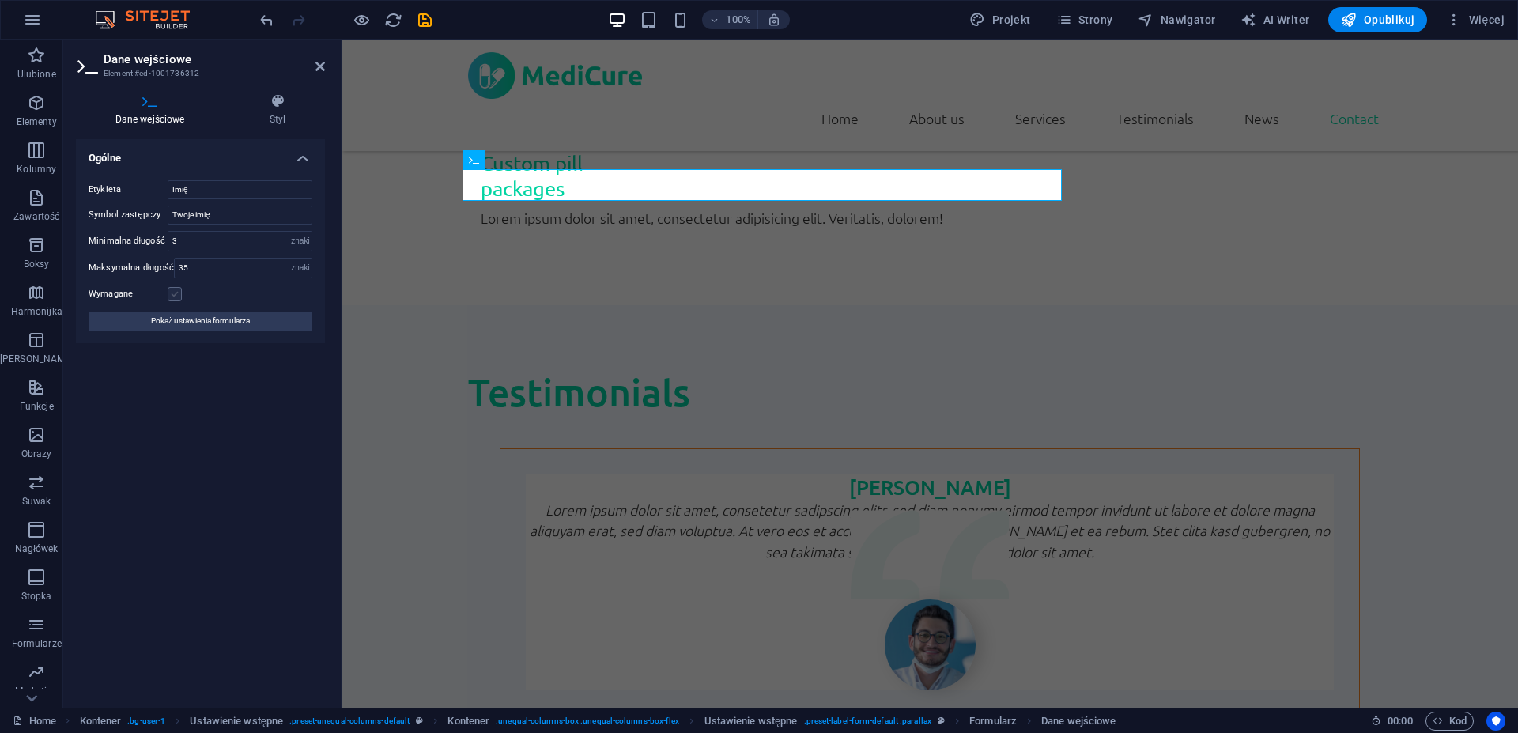
click at [0, 0] on input "Wymagane" at bounding box center [0, 0] width 0 height 0
click at [240, 319] on span "Pokaż ustawienia formularza" at bounding box center [200, 321] width 99 height 19
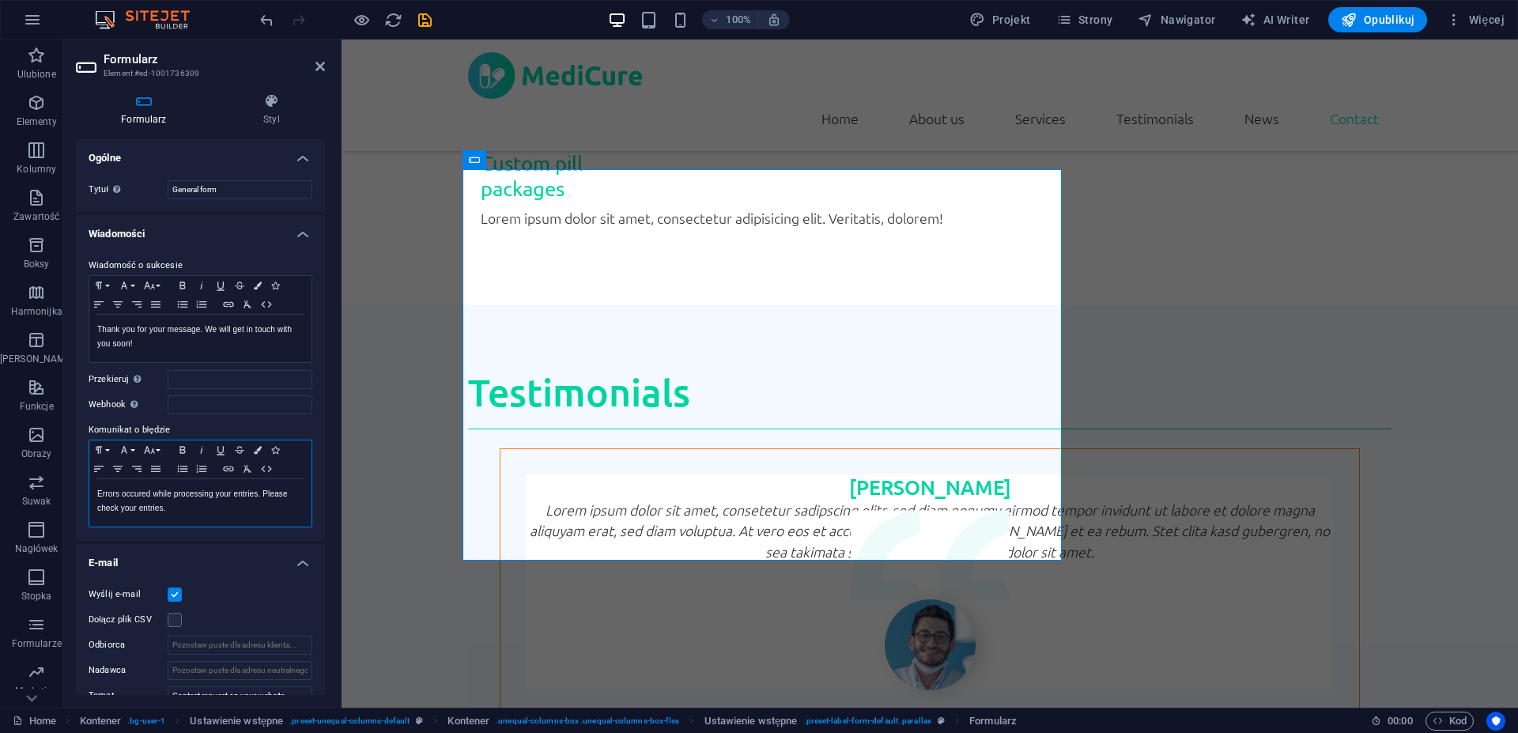
click at [222, 511] on p "Errors occured while processing your entries. Please check your entries." at bounding box center [200, 501] width 206 height 28
click at [198, 342] on p "Thank you for your message. We will get in touch with you soon!" at bounding box center [200, 337] width 206 height 28
drag, startPoint x: 169, startPoint y: 346, endPoint x: 43, endPoint y: 309, distance: 131.1
click at [89, 315] on div "Thank you for your message. We will get in touch with you soon! Wyświetlane po …" at bounding box center [200, 338] width 222 height 47
click at [1293, 17] on span "AI Writer" at bounding box center [1275, 20] width 69 height 16
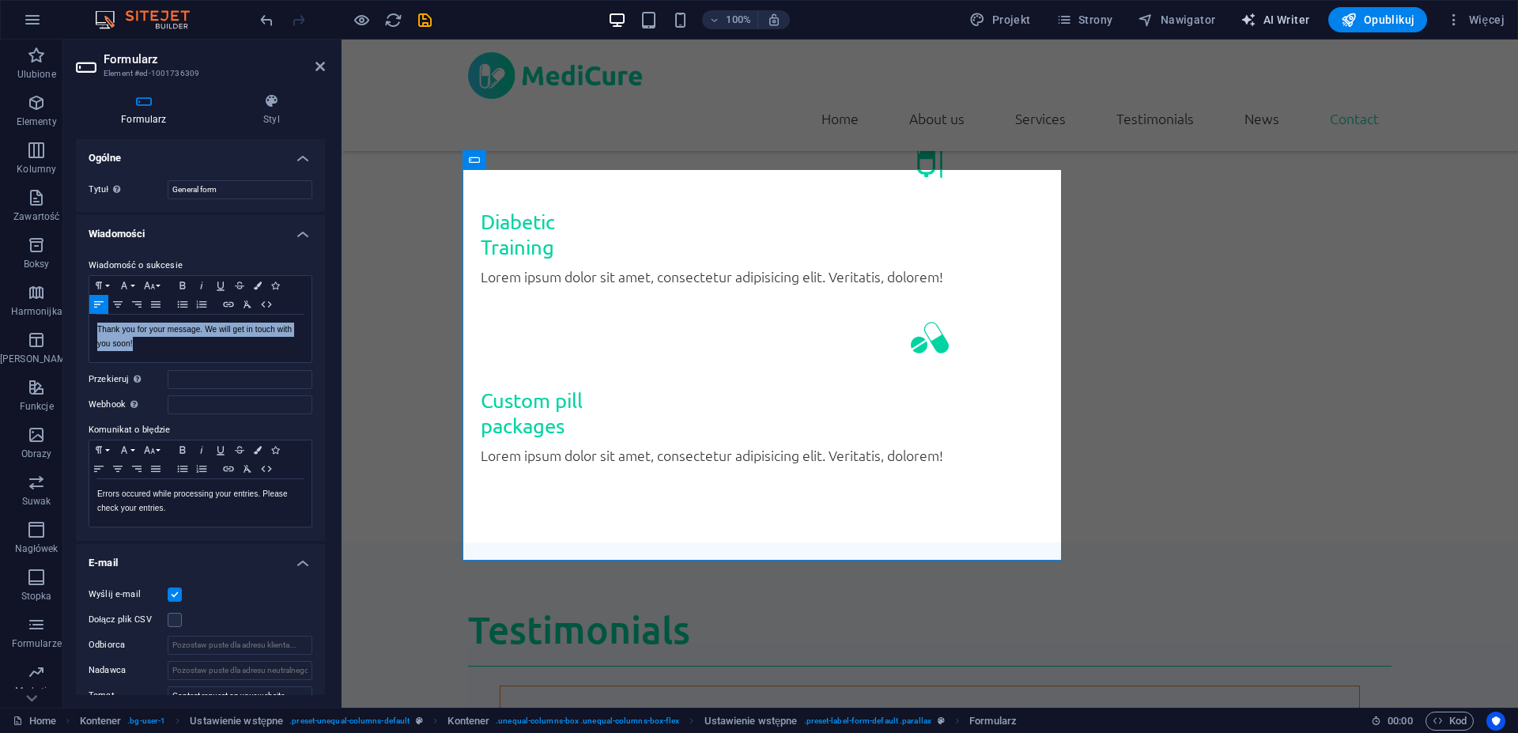
select select "English"
select select "Polish"
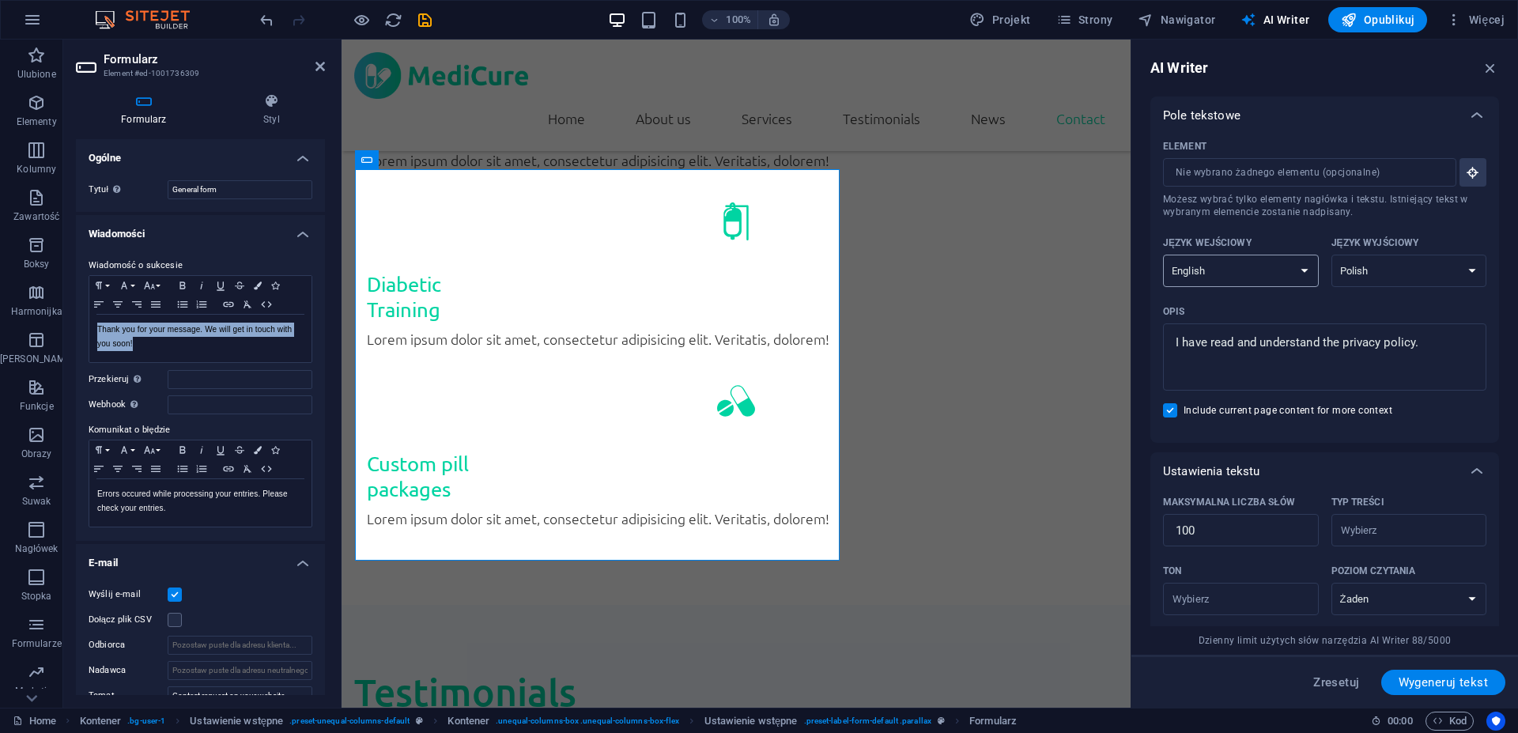
scroll to position [4087, 0]
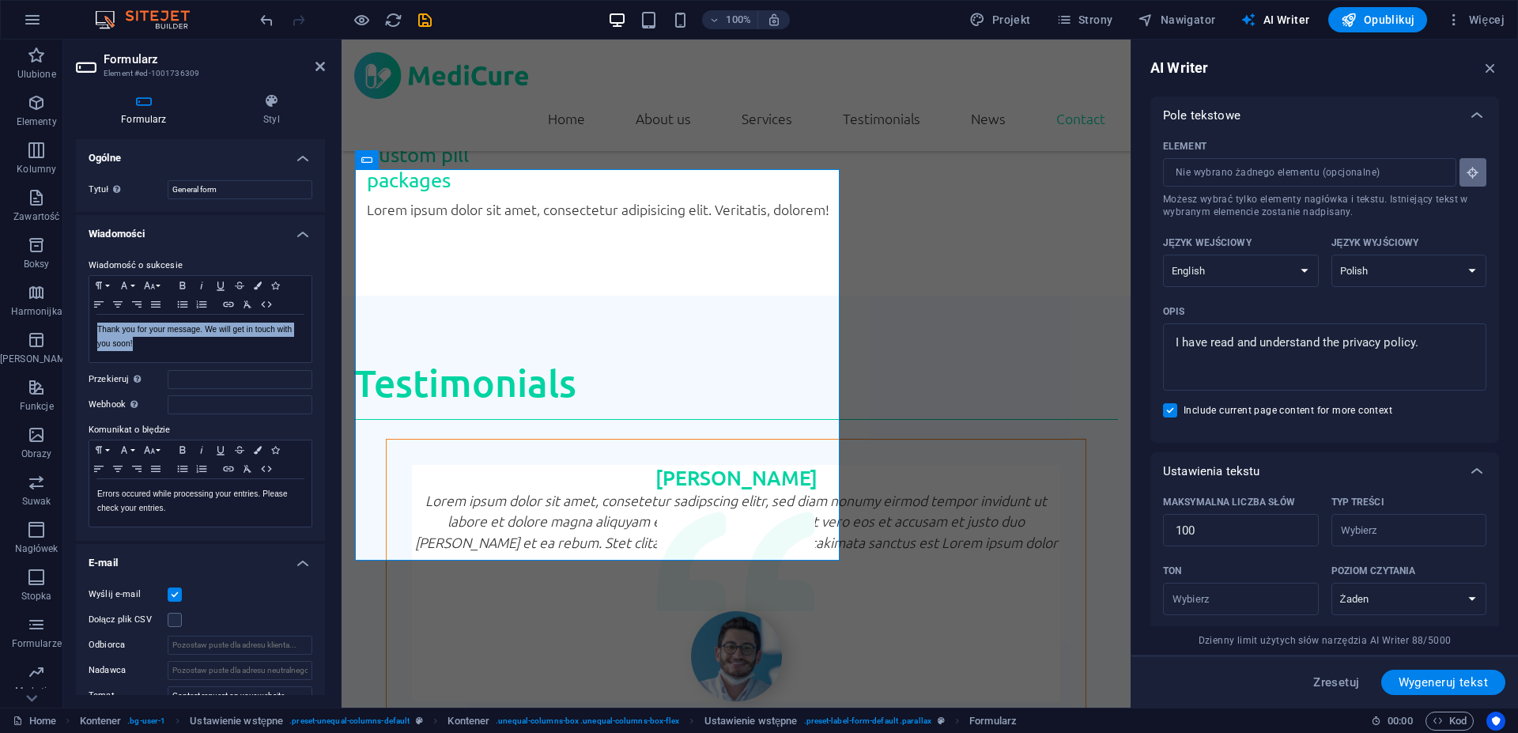
click at [1467, 176] on button "Element ​ Możesz wybrać tylko elementy nagłówka i tekstu. Istniejący tekst w wy…" at bounding box center [1473, 172] width 27 height 28
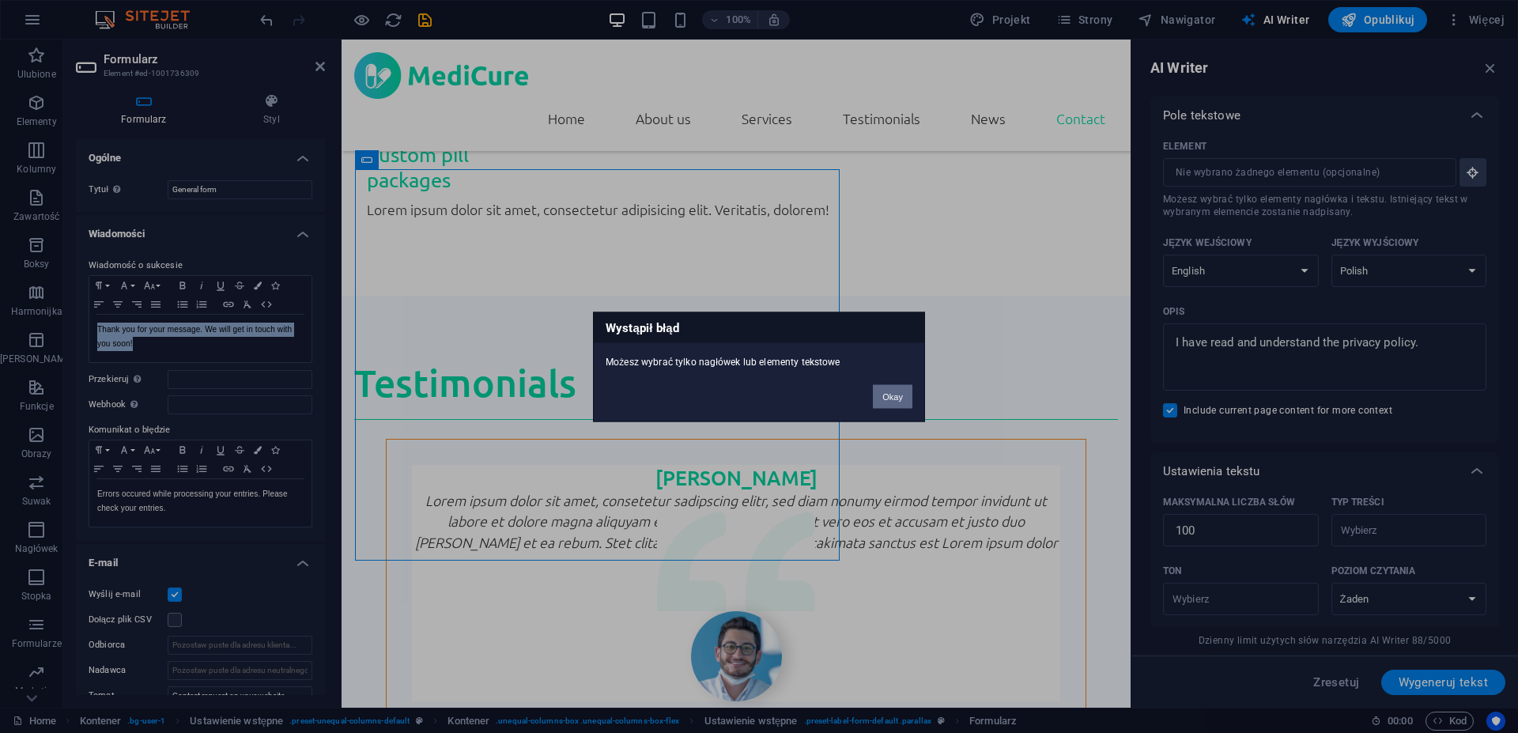
click at [898, 399] on button "Okay" at bounding box center [893, 396] width 40 height 24
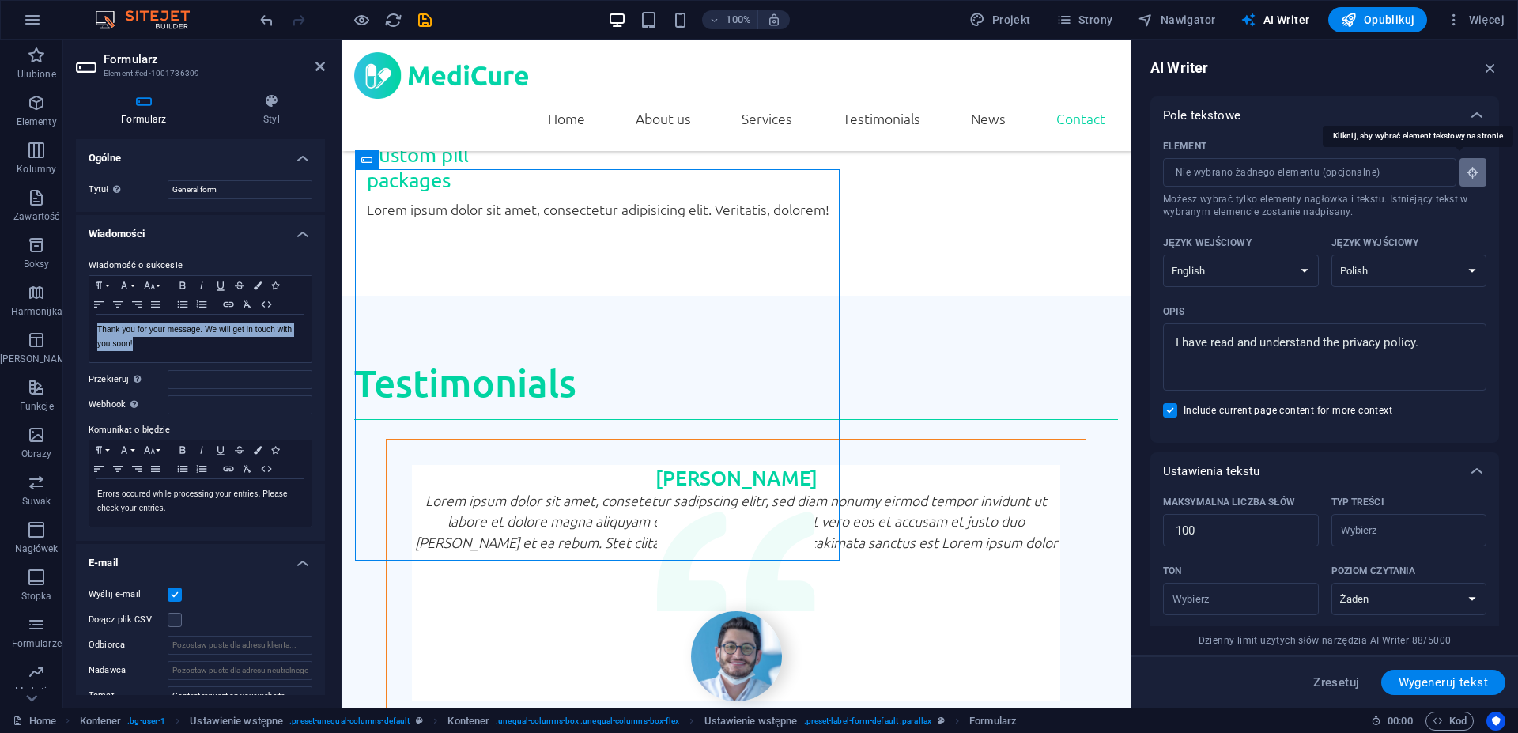
click at [1466, 174] on icon "button" at bounding box center [1473, 172] width 14 height 14
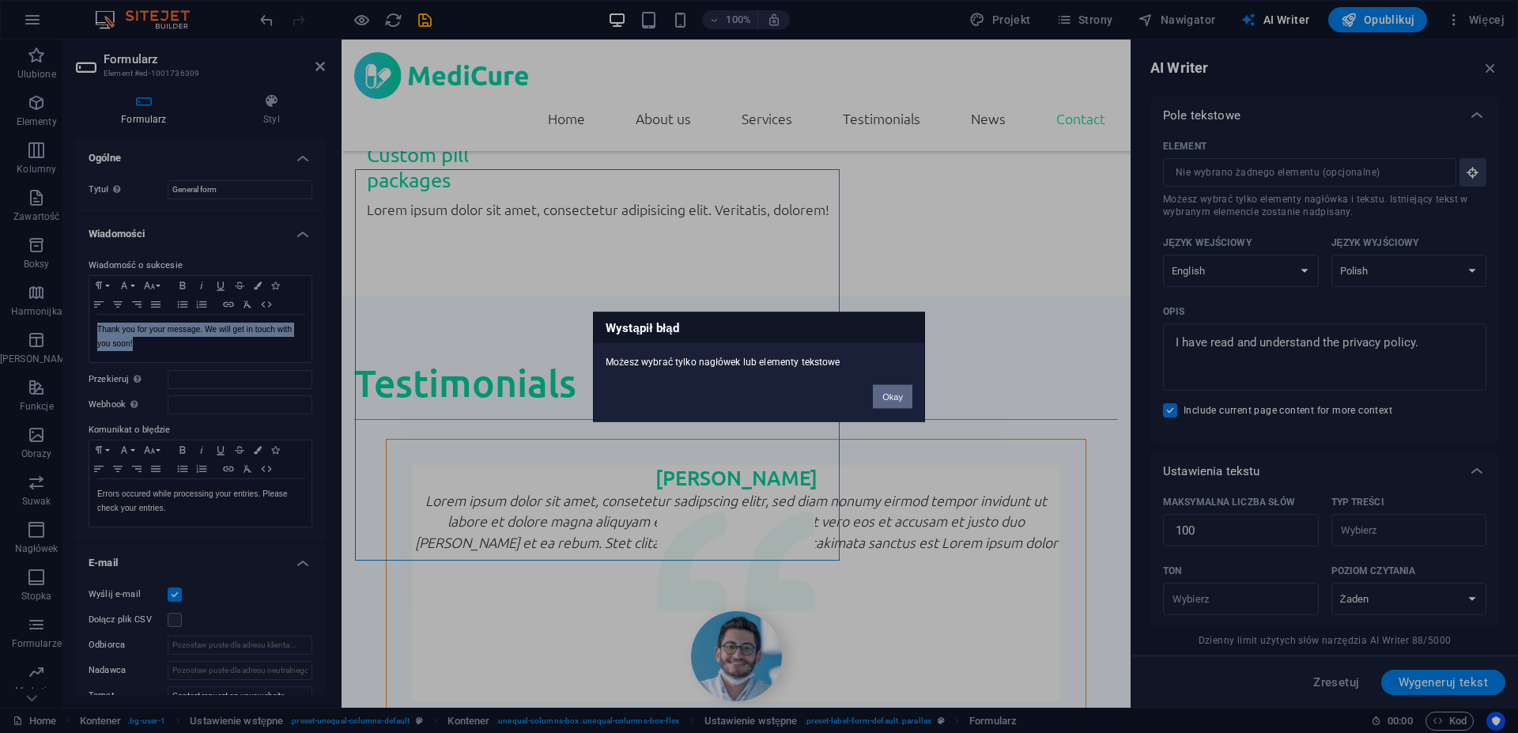
click at [896, 403] on button "Okay" at bounding box center [893, 396] width 40 height 24
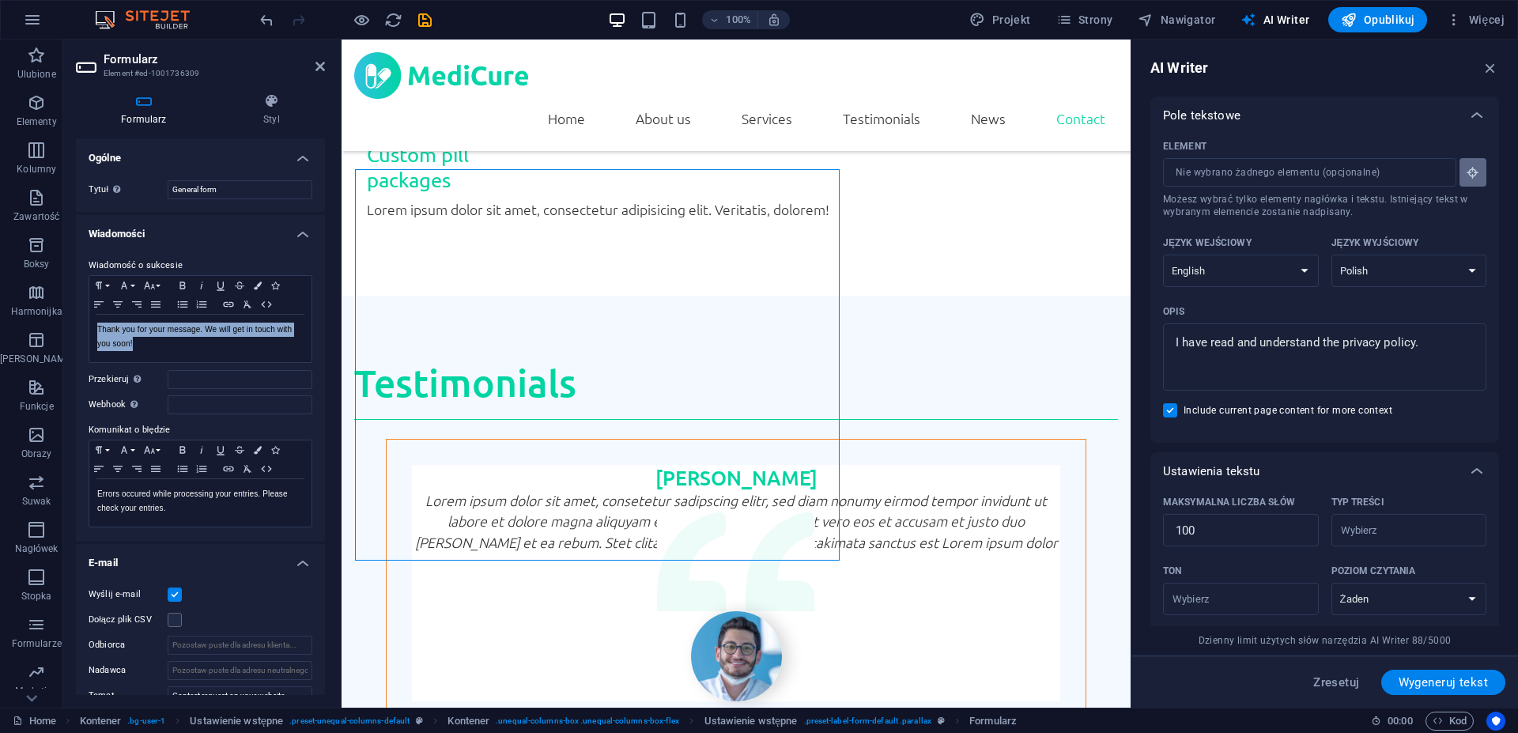
click at [1466, 168] on icon "button" at bounding box center [1473, 172] width 14 height 14
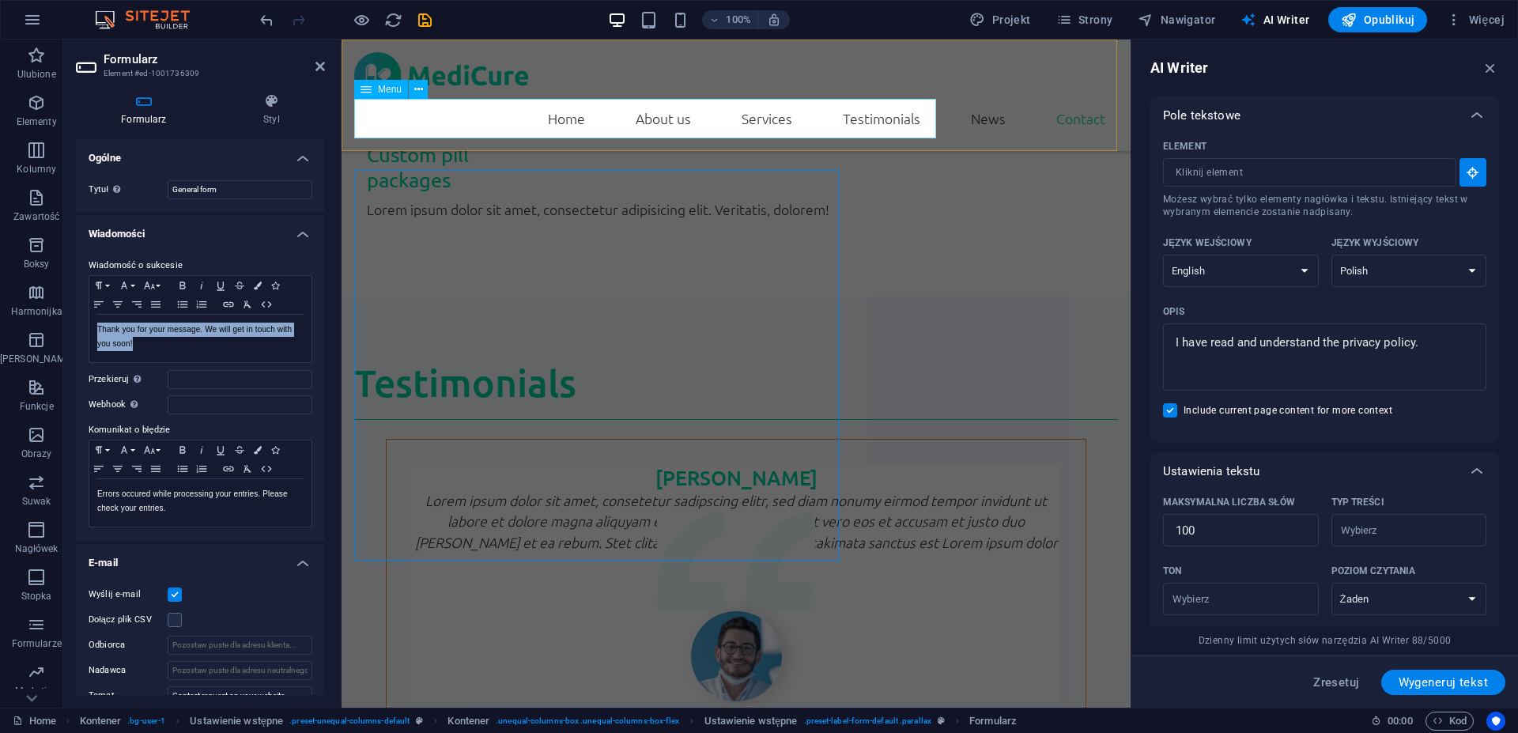
click at [387, 123] on nav "Home About us Services Testimonials News Contact" at bounding box center [736, 119] width 764 height 40
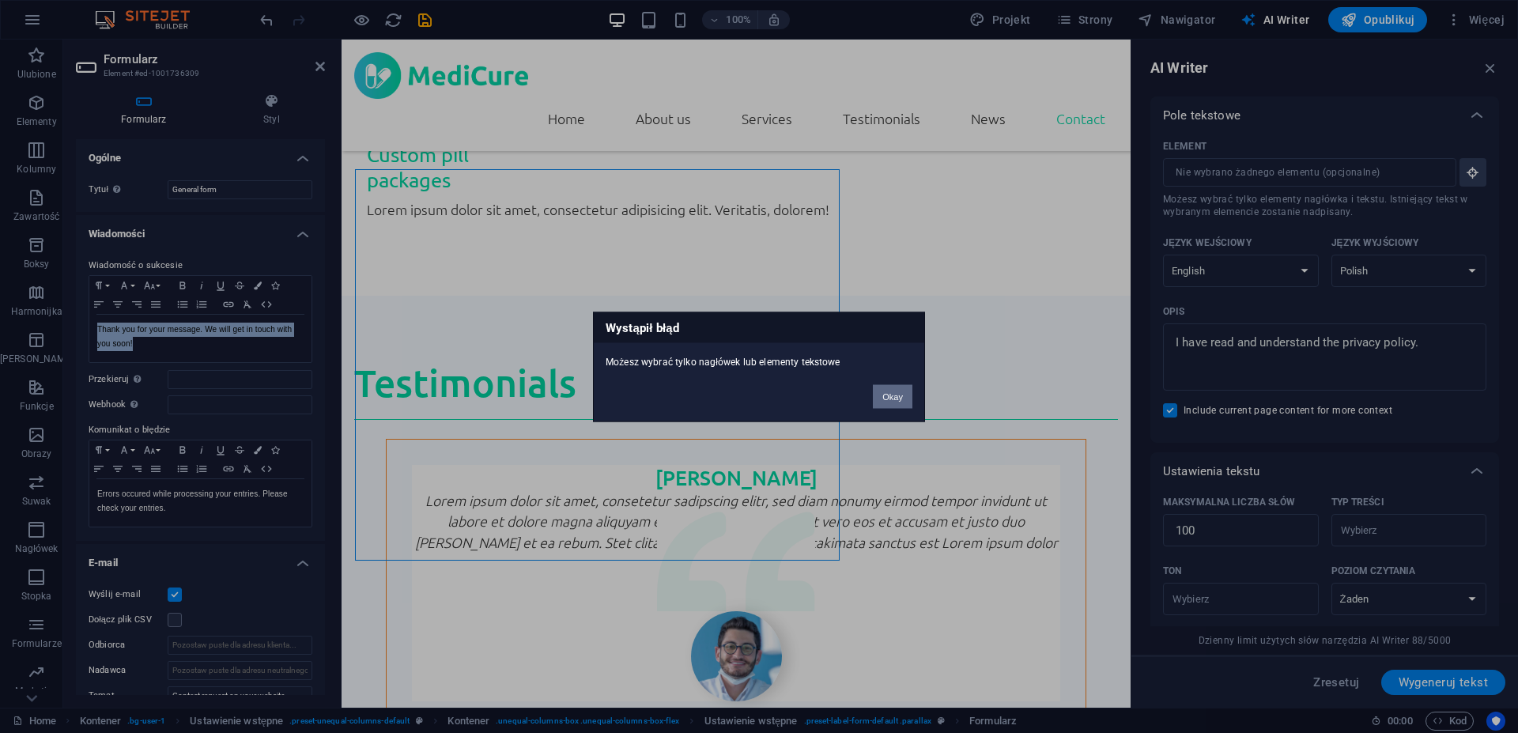
click at [893, 406] on button "Okay" at bounding box center [893, 396] width 40 height 24
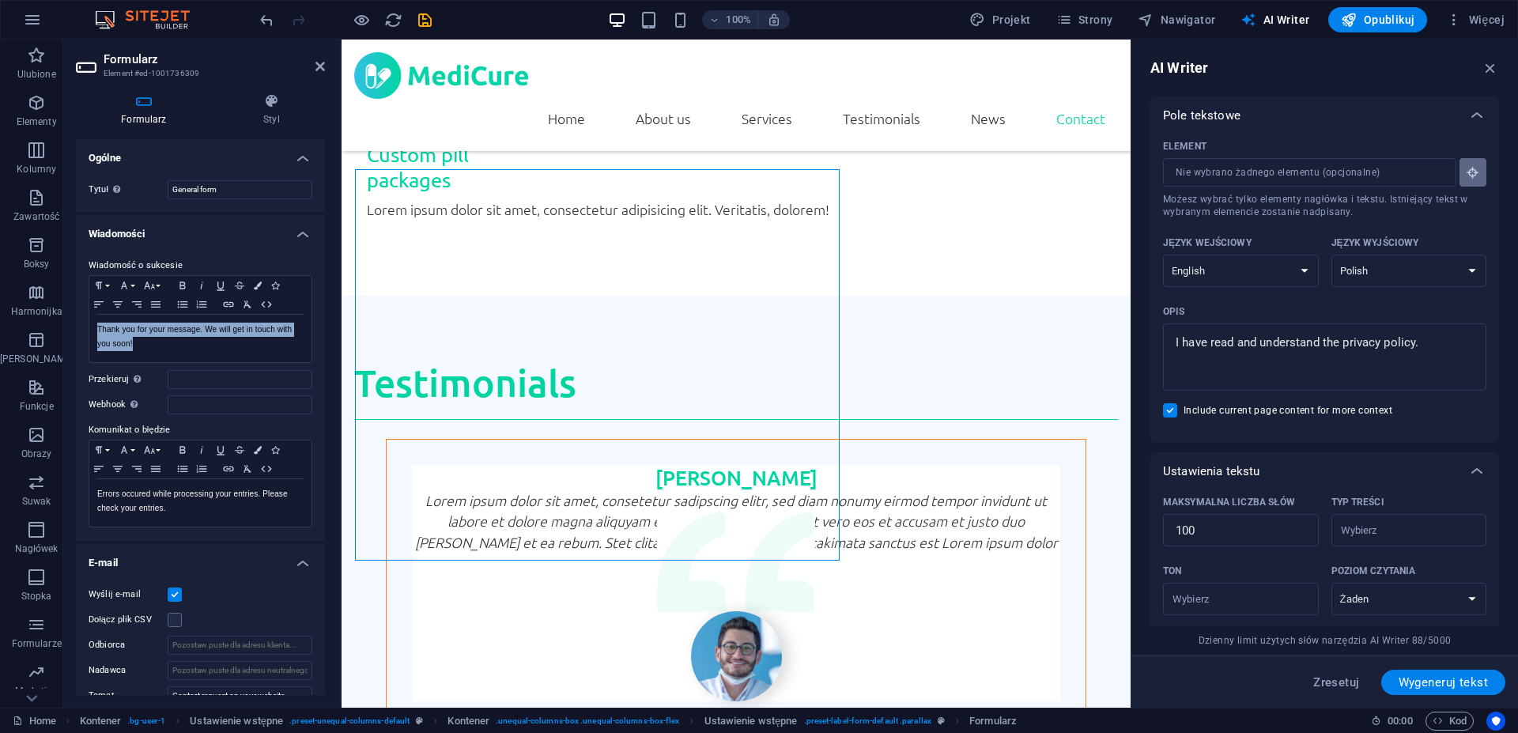
click at [1461, 161] on button "Element ​ Możesz wybrać tylko elementy nagłówka i tekstu. Istniejący tekst w wy…" at bounding box center [1473, 172] width 27 height 28
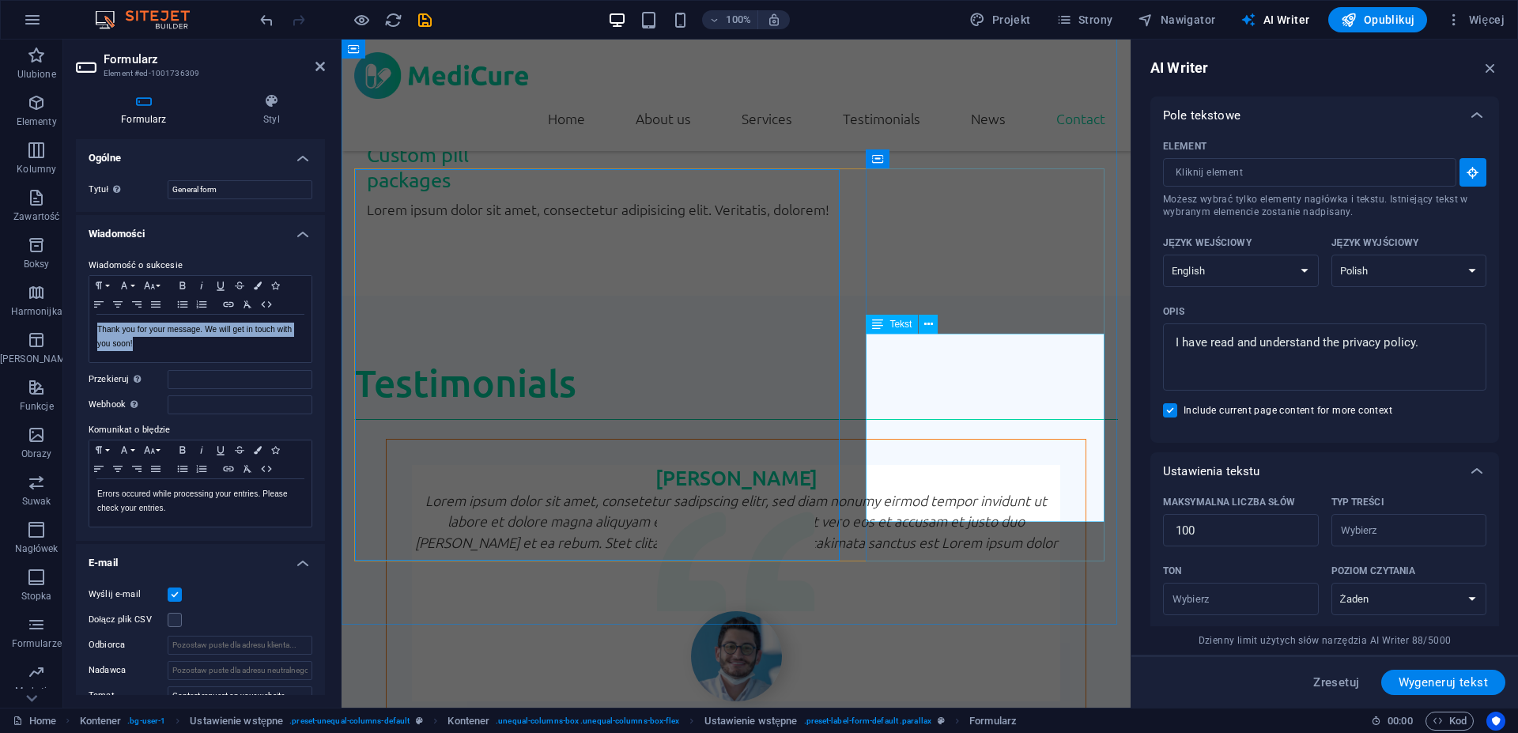
type input "#ed-1001736342"
type textarea "x"
type input "50"
type textarea "x"
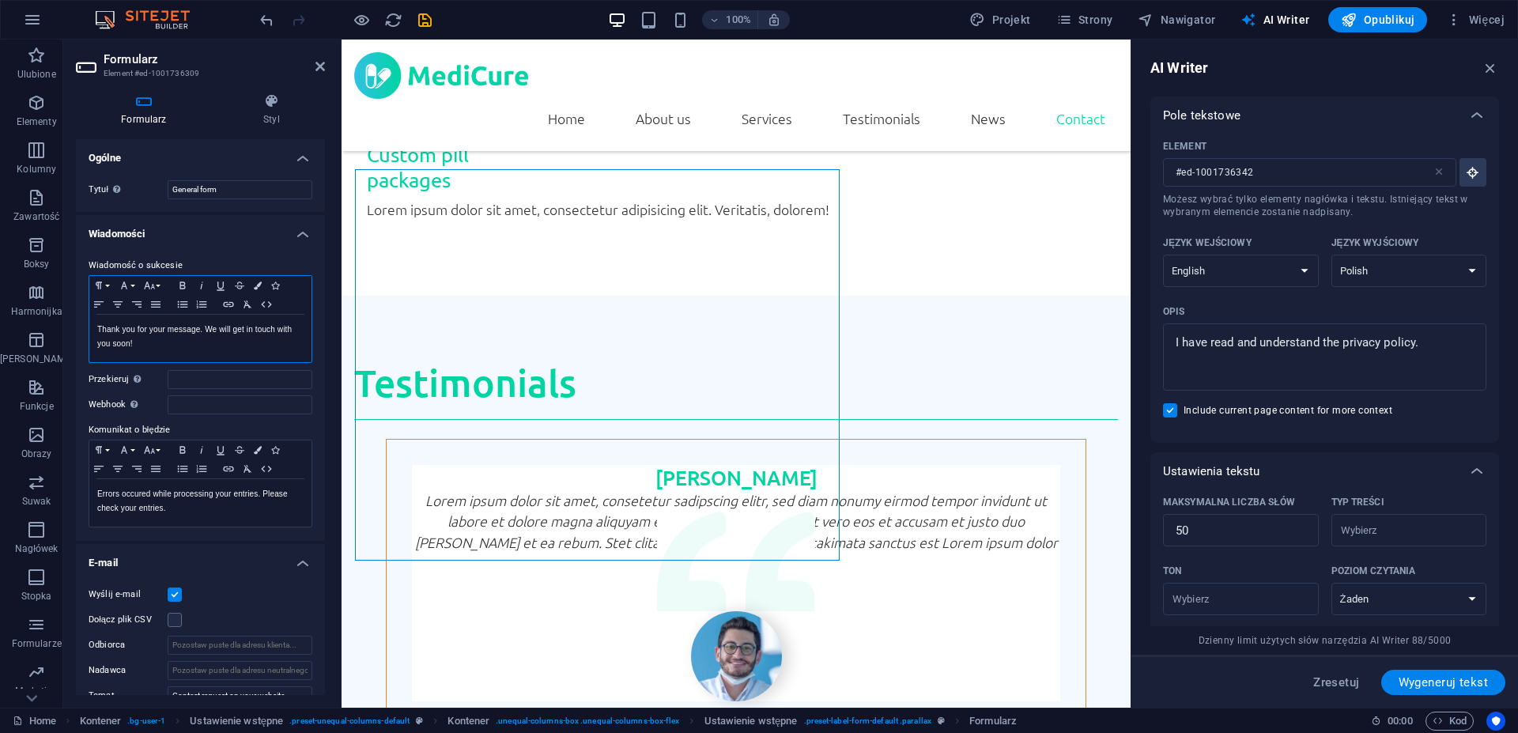
click at [227, 338] on p "Thank you for your message. We will get in touch with you soon!" at bounding box center [200, 337] width 206 height 28
drag, startPoint x: 191, startPoint y: 345, endPoint x: 77, endPoint y: 329, distance: 115.7
click at [89, 329] on div "Thank you for your message. We will get in touch with you soon! Wyświetlane po …" at bounding box center [200, 338] width 222 height 47
copy p "Thank you for your message. We will get in touch with you soon!"
type textarea "x"
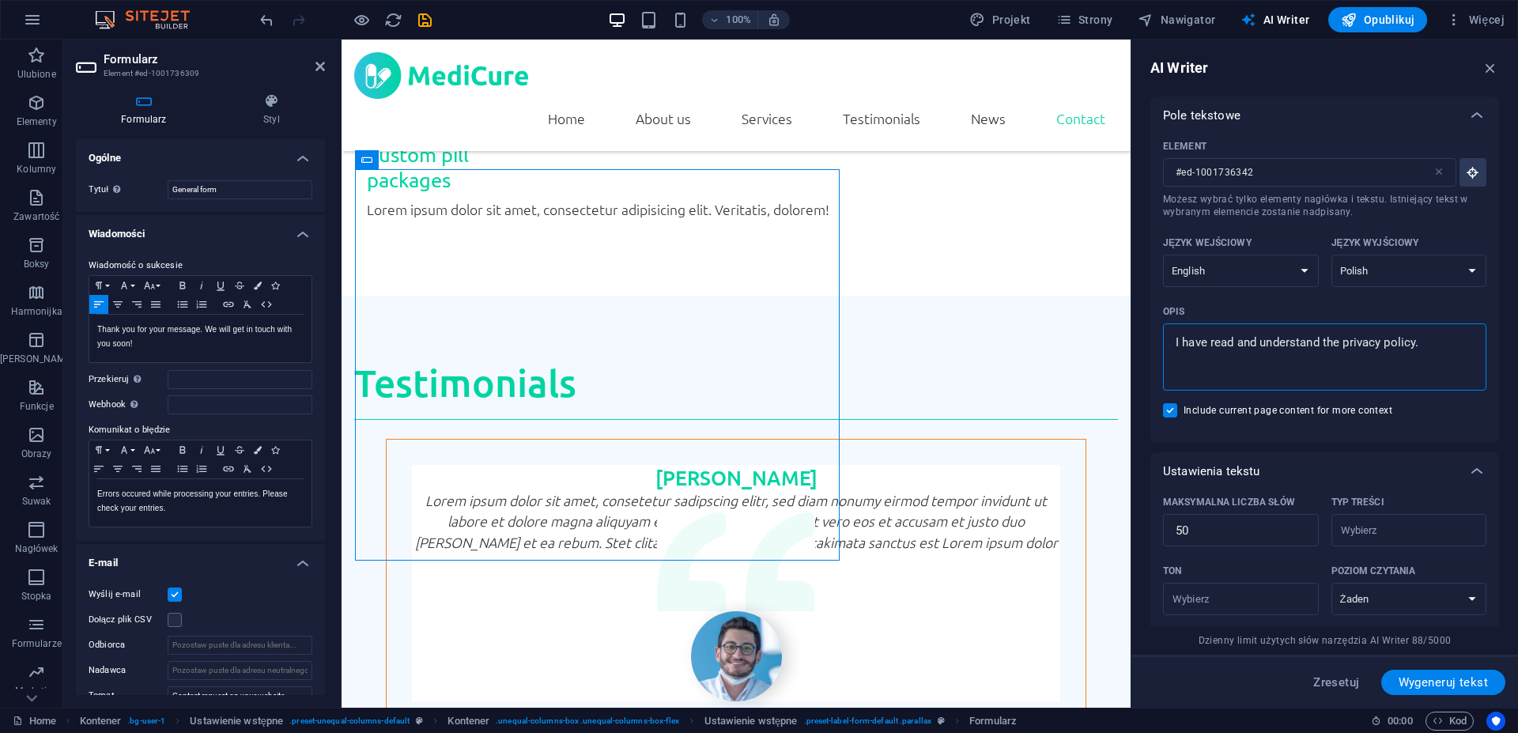
drag, startPoint x: 1436, startPoint y: 349, endPoint x: 1162, endPoint y: 323, distance: 274.8
click at [1171, 331] on textarea "I have read and understand the privacy policy." at bounding box center [1325, 356] width 308 height 51
paste textarea "Thank you for your message. We will get in touch with you soon!"
type textarea "Thank you for your message. We will get in touch with you soon!"
type textarea "x"
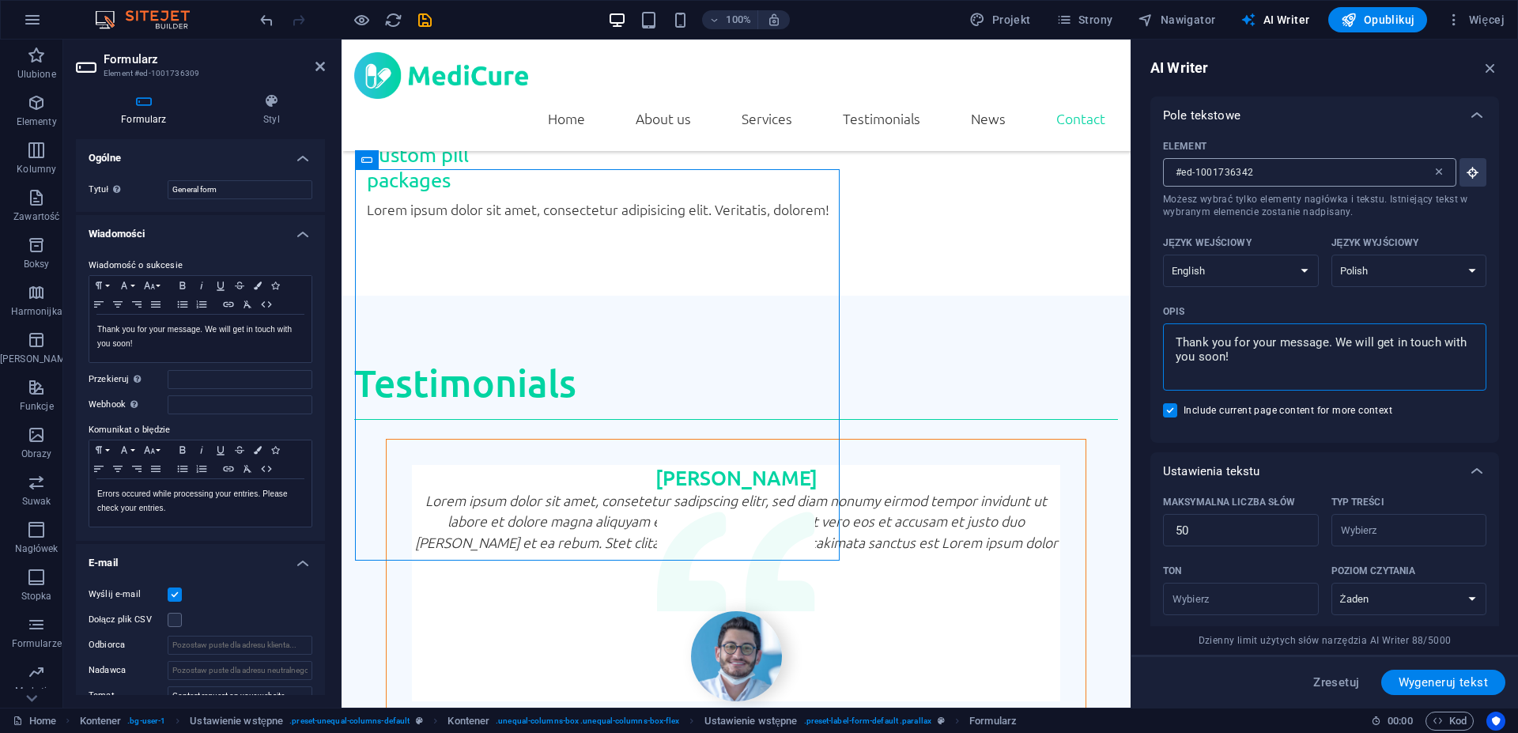
type textarea "Thank you for your message. We will get in touch with you soon!"
type textarea "x"
click at [1433, 175] on icon at bounding box center [1439, 172] width 13 height 13
click at [1426, 175] on input "#ed-1001736342" at bounding box center [1298, 172] width 270 height 28
click at [1434, 686] on span "Wygeneruj tekst" at bounding box center [1443, 682] width 89 height 13
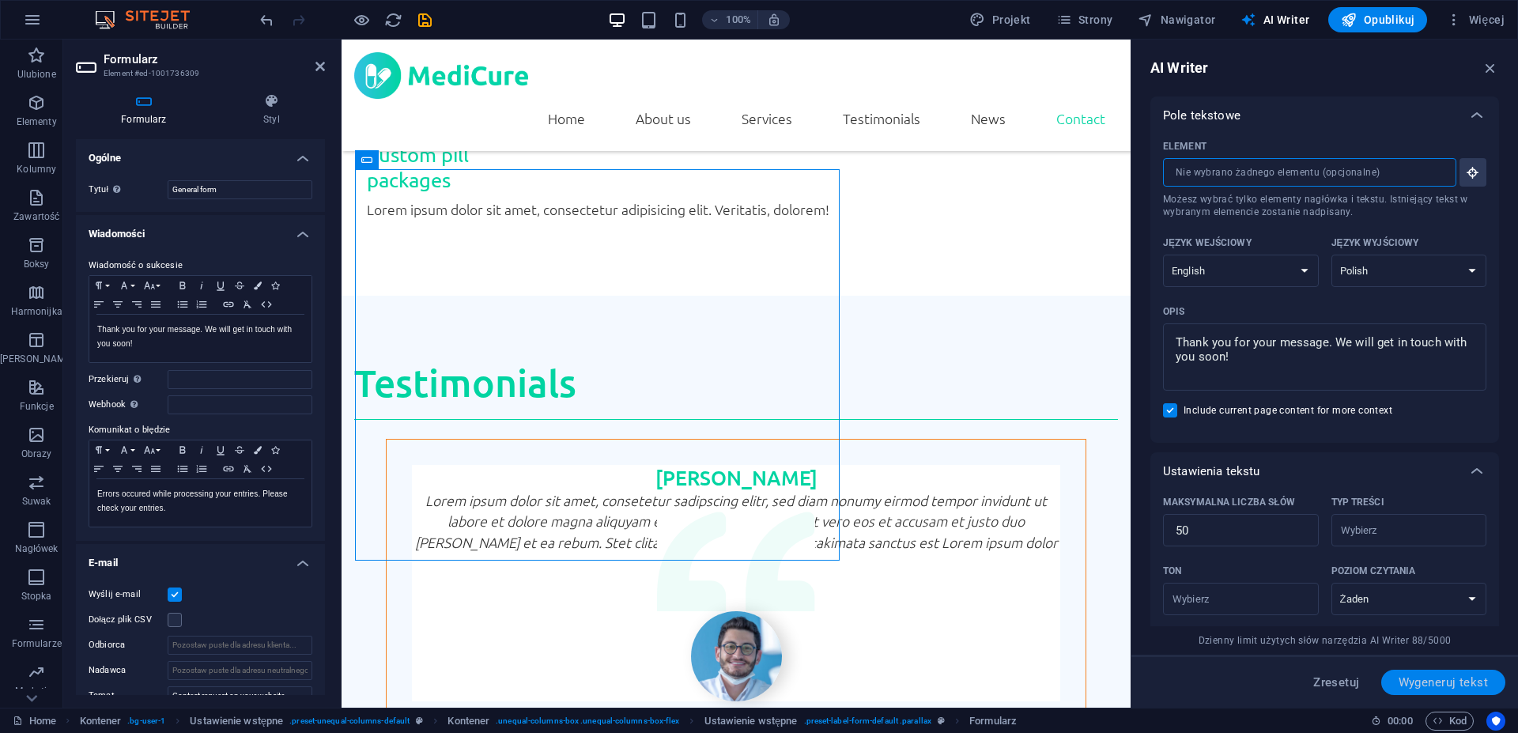
type textarea "x"
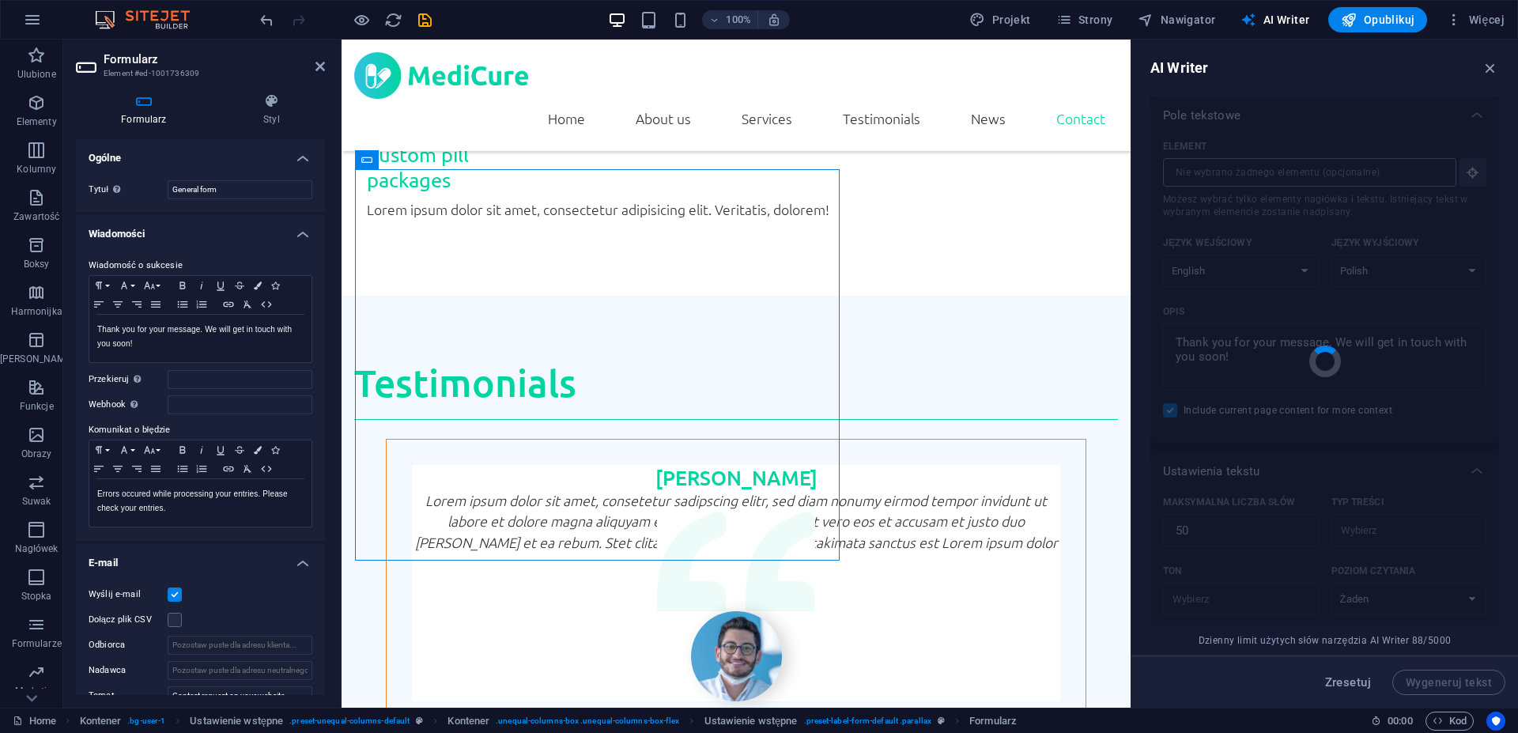
type textarea "x"
type textarea "Dziękujemy za wiadomość. Wkrótce się skontaktujemy!"
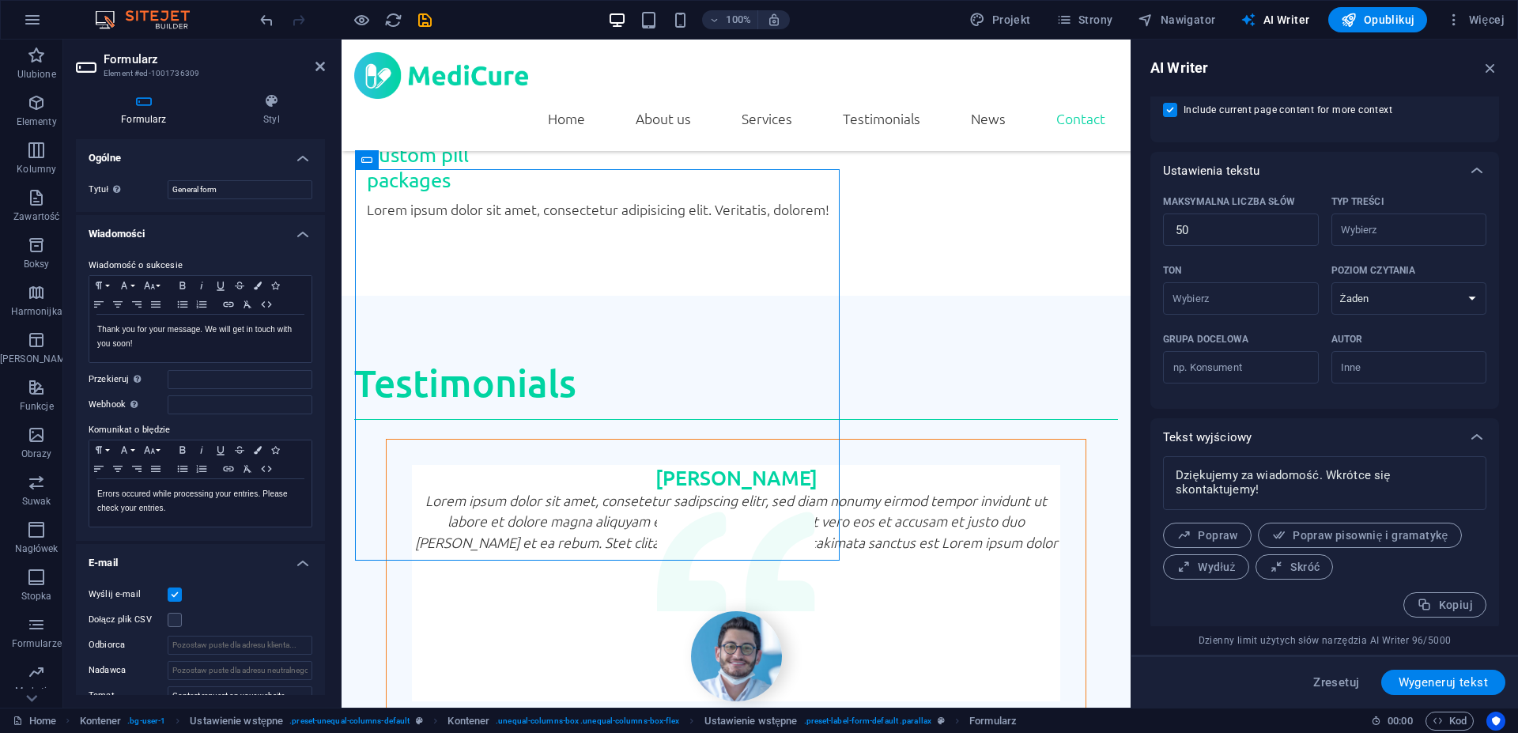
scroll to position [304, 0]
drag, startPoint x: 1359, startPoint y: 494, endPoint x: 418, endPoint y: 438, distance: 942.7
click at [1171, 461] on textarea "Dziękujemy za wiadomość. Wkrótce się skontaktujemy!" at bounding box center [1325, 479] width 308 height 38
type textarea "x"
drag, startPoint x: 170, startPoint y: 350, endPoint x: -45, endPoint y: 298, distance: 221.1
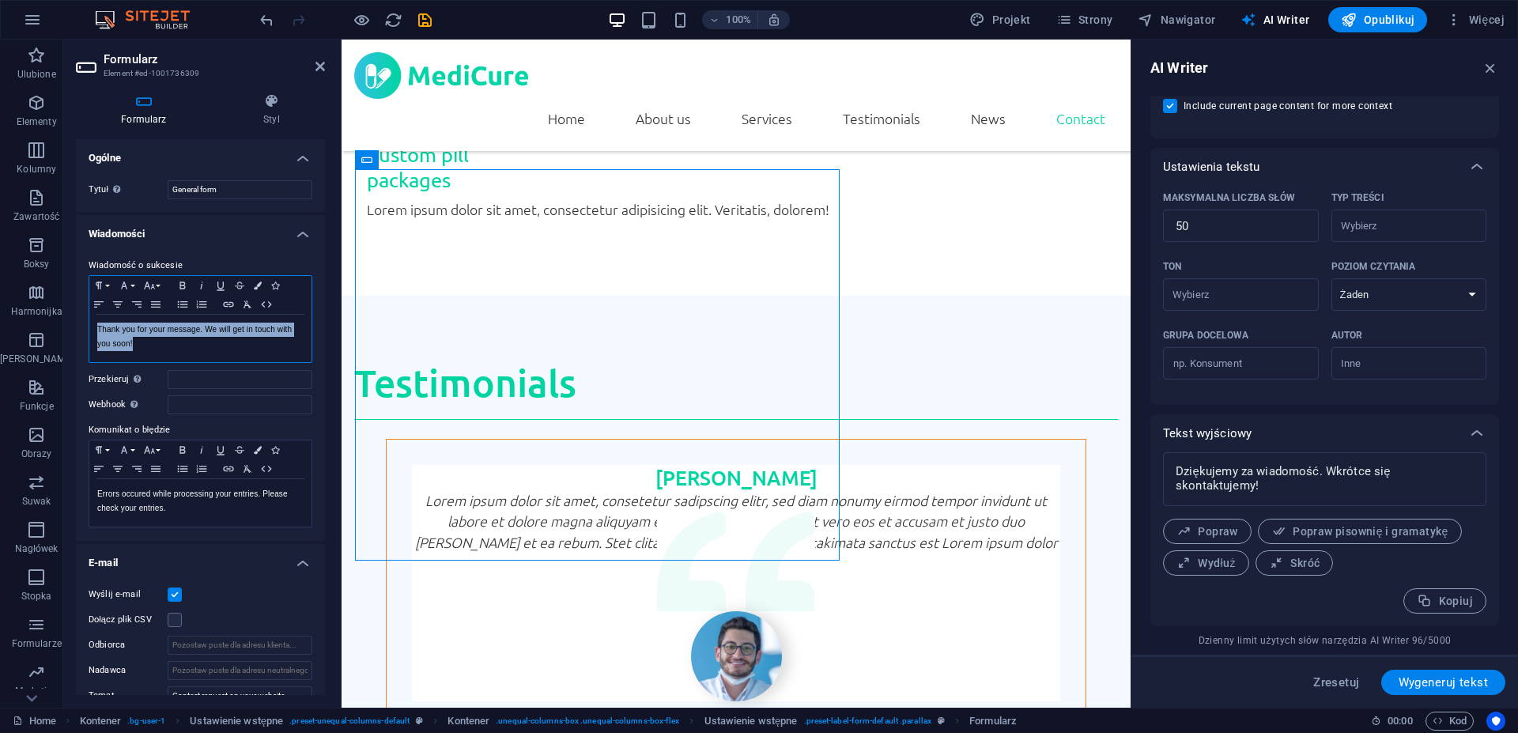
click at [89, 315] on div "Thank you for your message. We will get in touch with you soon! Wyświetlane po …" at bounding box center [200, 338] width 222 height 47
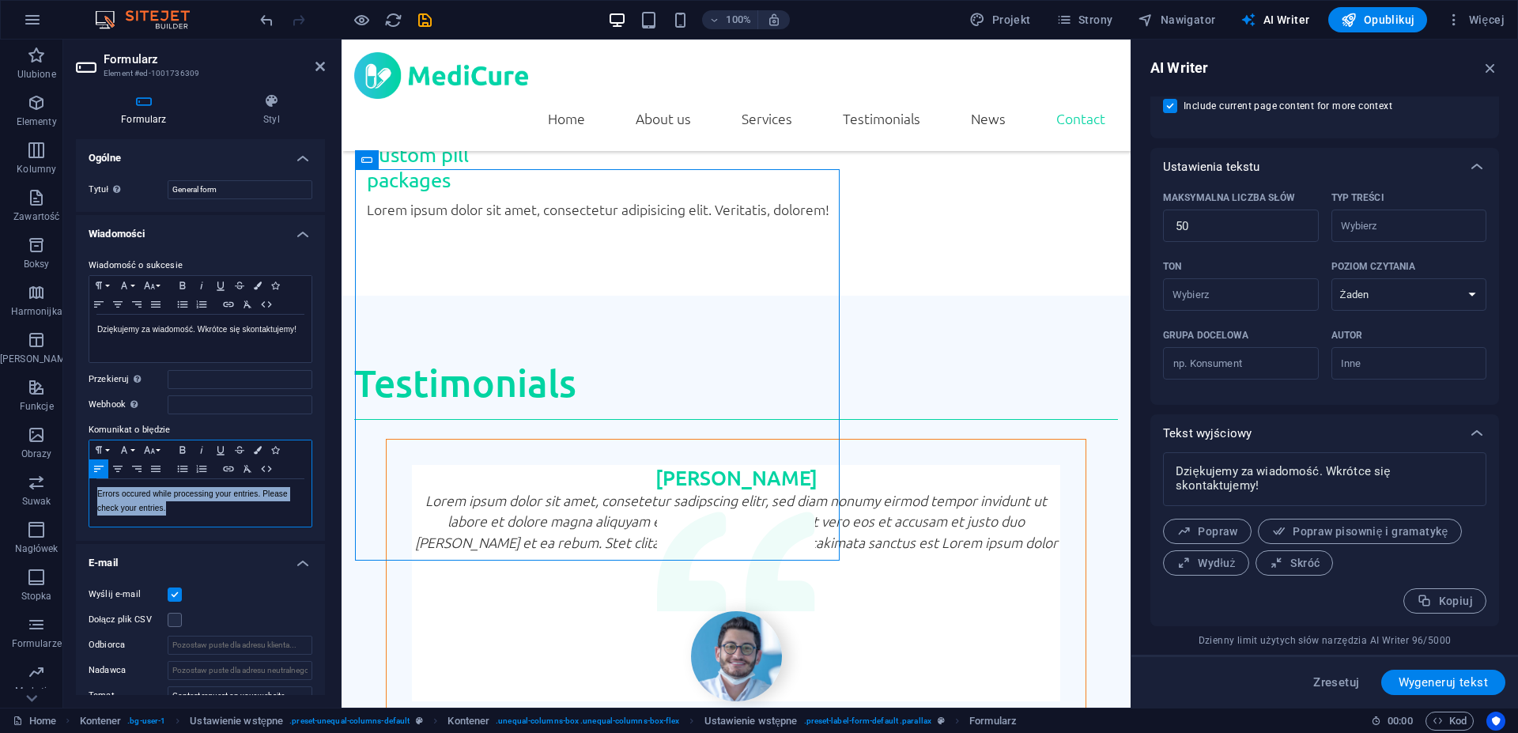
drag, startPoint x: 147, startPoint y: 504, endPoint x: 60, endPoint y: 488, distance: 88.6
click at [89, 488] on div "Errors occured while processing your entries. Please check your entries. Wyświe…" at bounding box center [200, 502] width 222 height 47
copy p "Errors occured while processing your entries. Please check your entries."
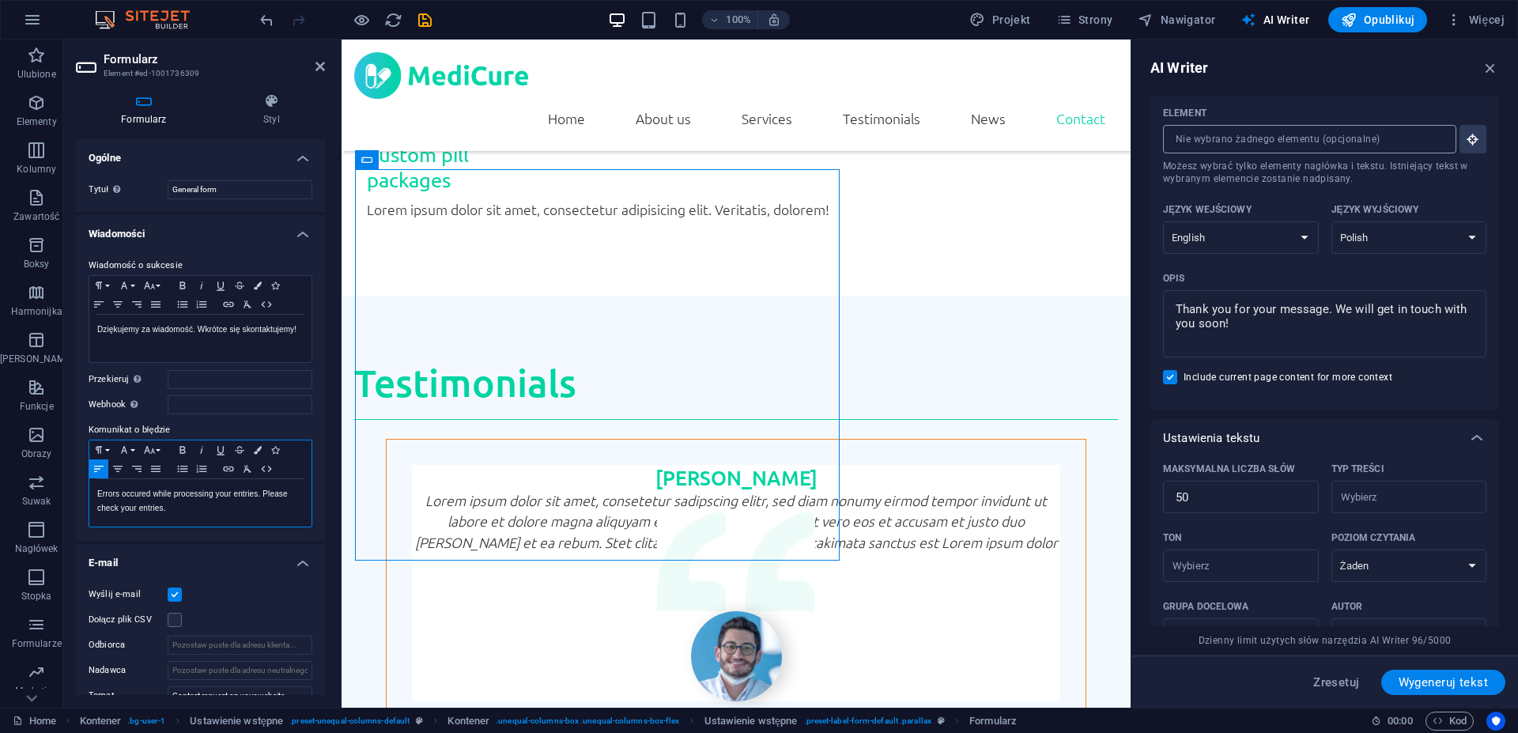
scroll to position [20, 0]
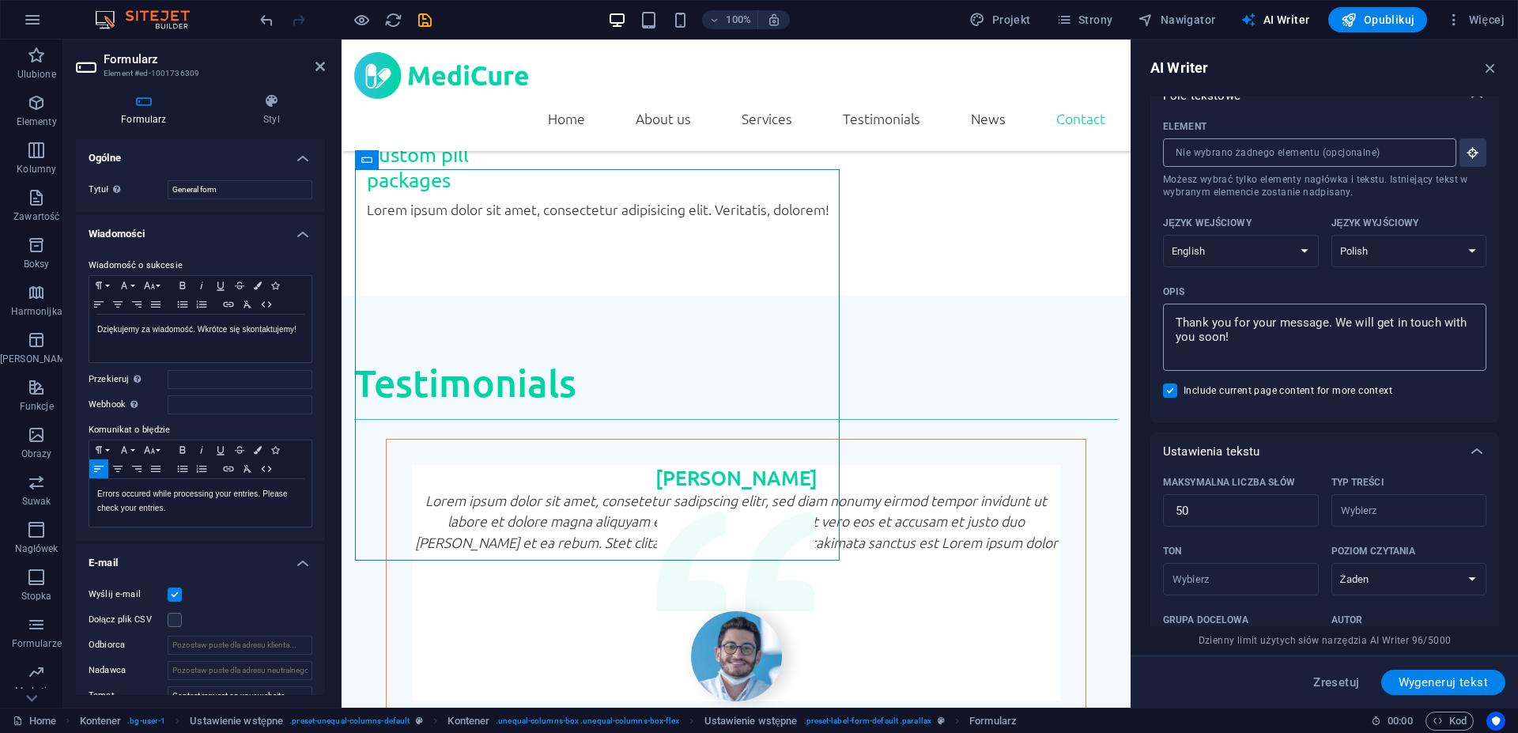
type textarea "x"
drag, startPoint x: 1307, startPoint y: 342, endPoint x: 1057, endPoint y: 273, distance: 259.2
click at [1171, 312] on textarea "Thank you for your message. We will get in touch with you soon!" at bounding box center [1325, 337] width 308 height 51
paste textarea "Errors occured while processing your entries. Please check your entries."
type textarea "Errors occured while processing your entries. Please check your entries."
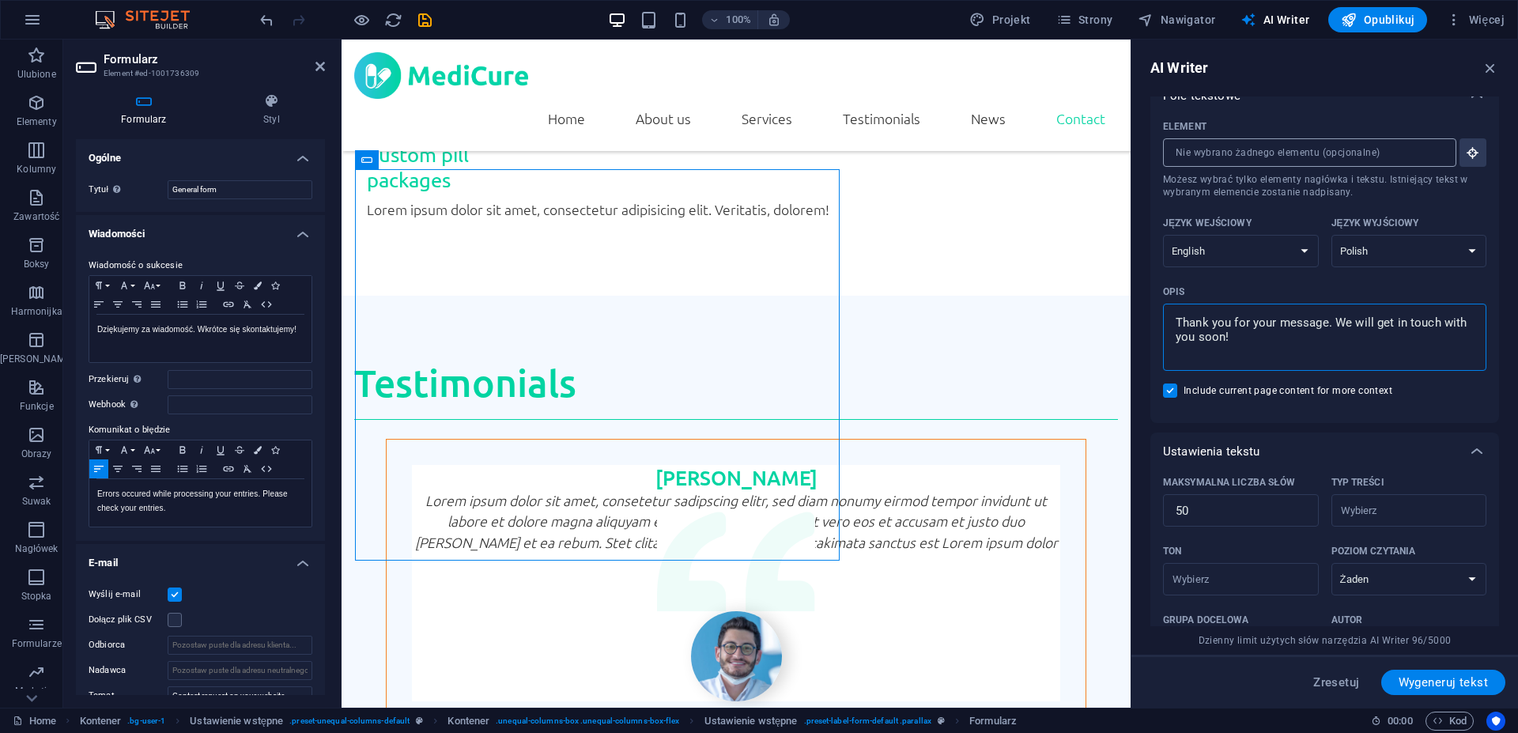
type textarea "x"
type textarea "Errors occured while processing your entries. Please check your entries."
click at [1433, 682] on span "Wygeneruj tekst" at bounding box center [1443, 682] width 89 height 13
type textarea "x"
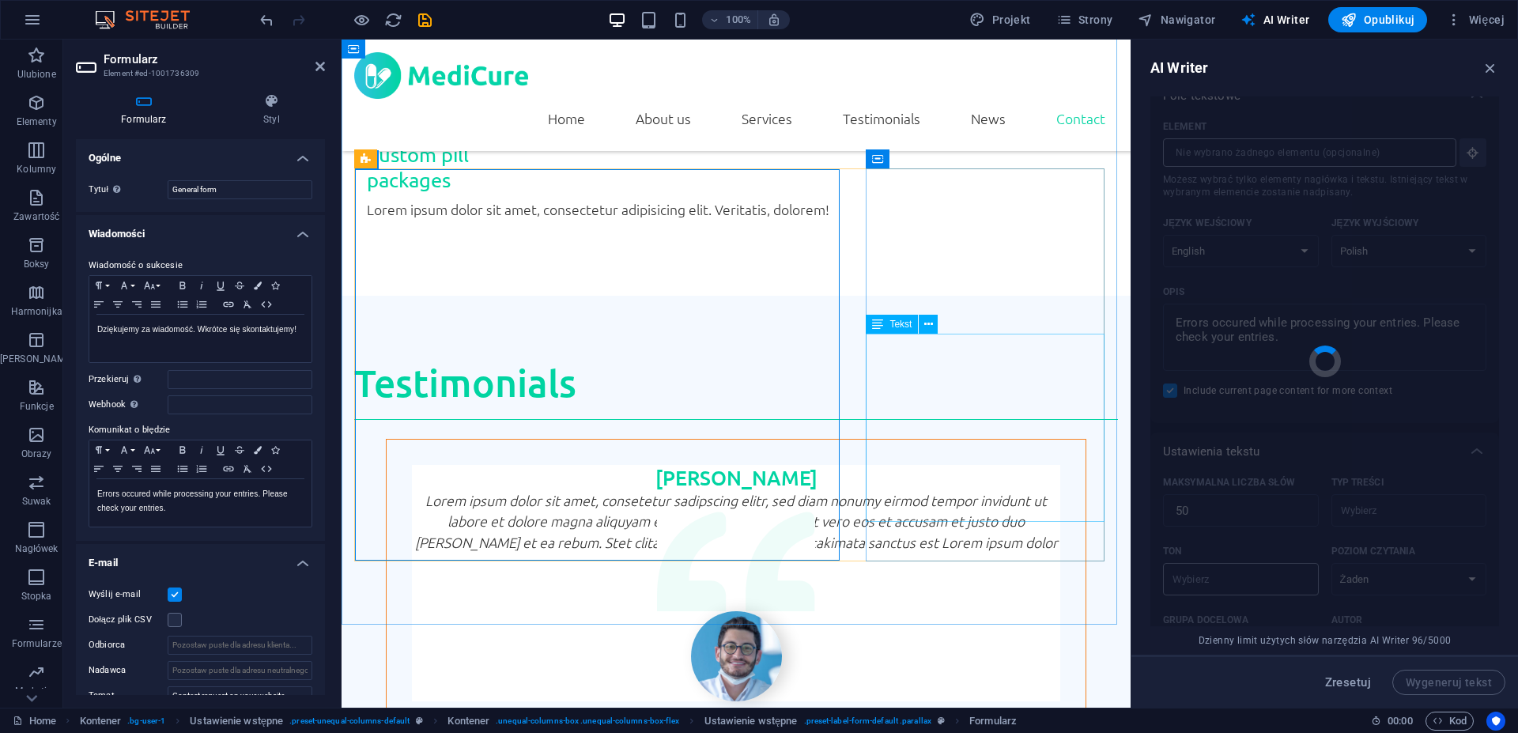
type textarea "x"
type textarea "Wystąpiły błędy podczas przetwarzania wpisów. Prosimy o sprawdzenie swoich dany…"
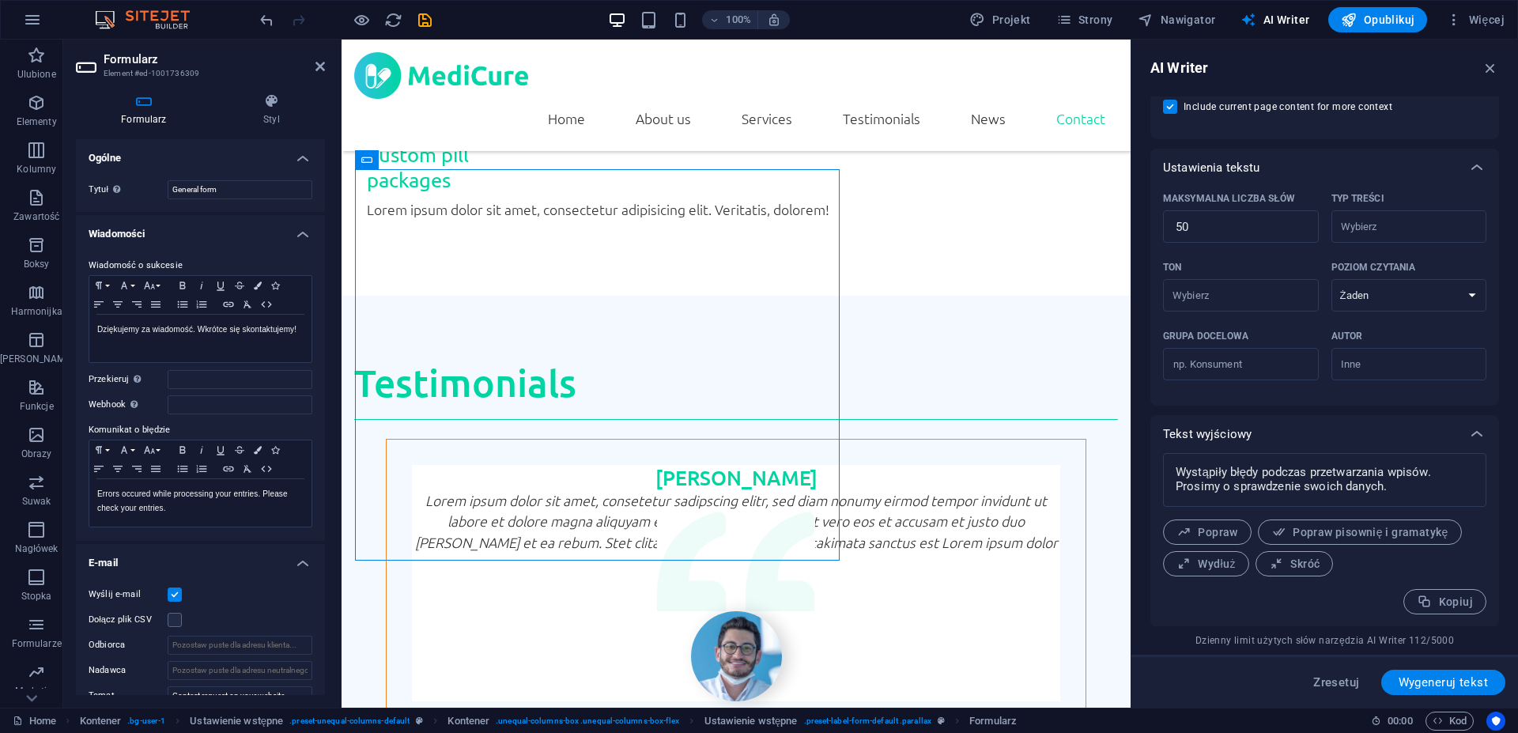
scroll to position [304, 0]
drag, startPoint x: 1401, startPoint y: 486, endPoint x: 1107, endPoint y: 447, distance: 296.8
click at [1171, 460] on textarea "Wystąpiły błędy podczas przetwarzania wpisów. Prosimy o sprawdzenie swoich dany…" at bounding box center [1325, 479] width 308 height 38
type textarea "x"
drag, startPoint x: 178, startPoint y: 515, endPoint x: -14, endPoint y: 451, distance: 202.5
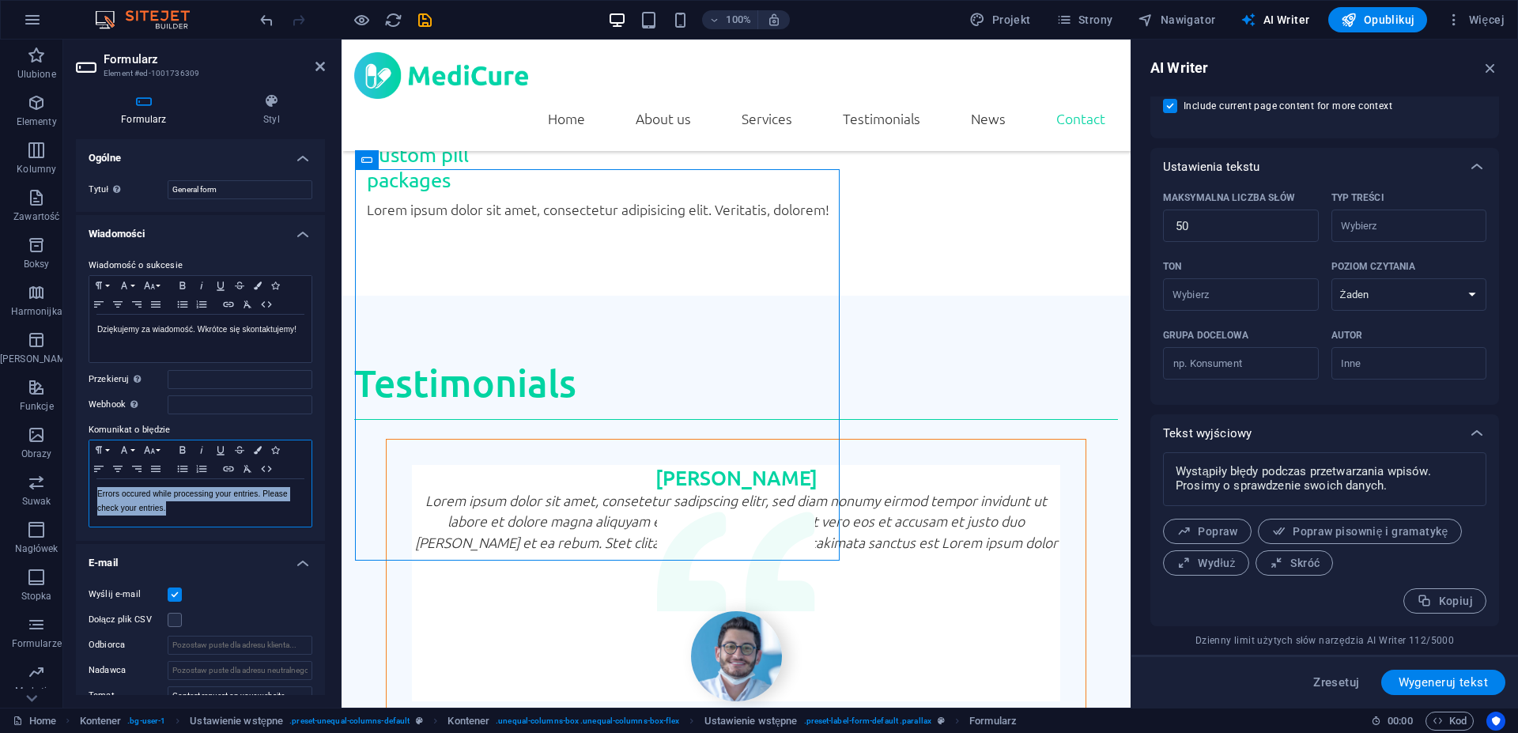
click at [89, 479] on div "Errors occured while processing your entries. Please check your entries. Wyświe…" at bounding box center [200, 502] width 222 height 47
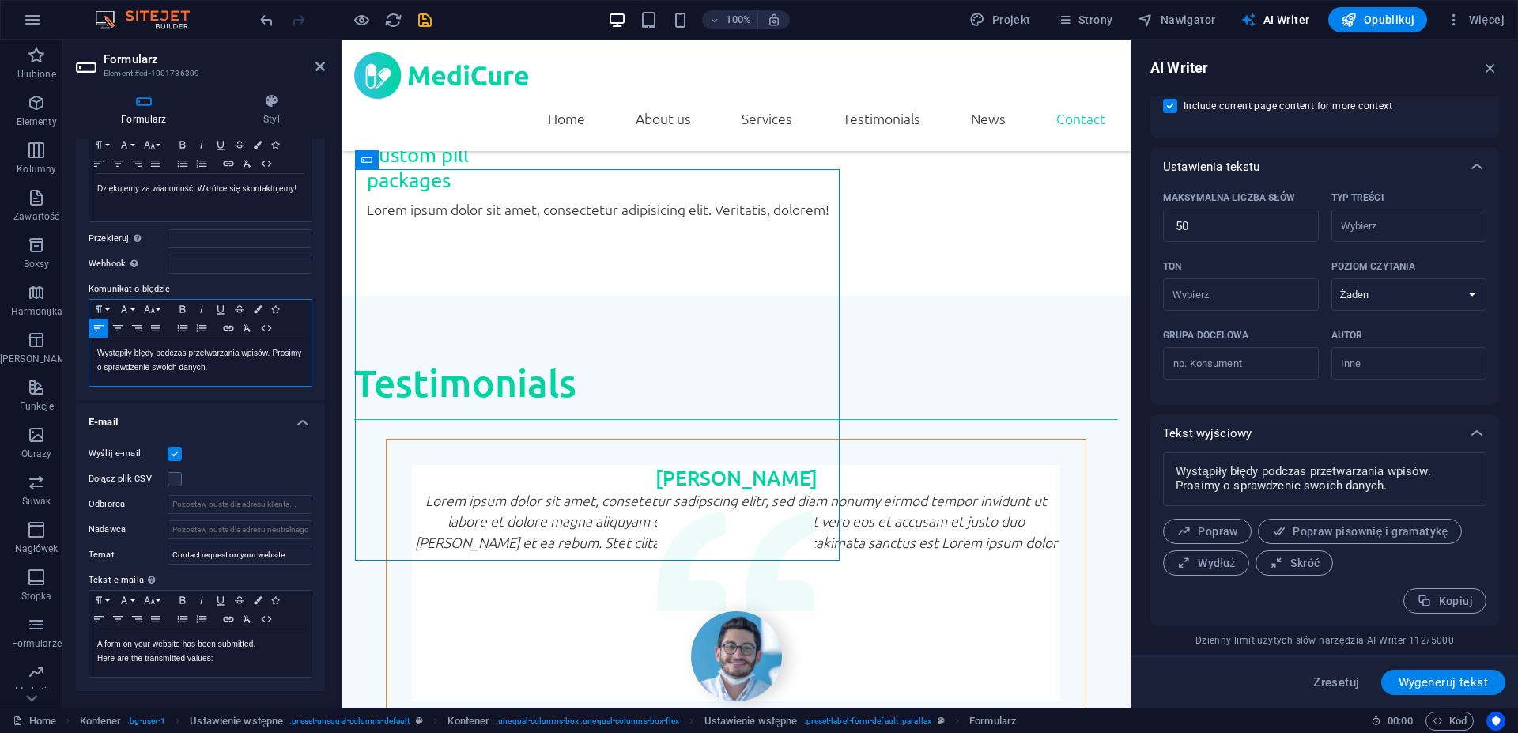
scroll to position [213, 0]
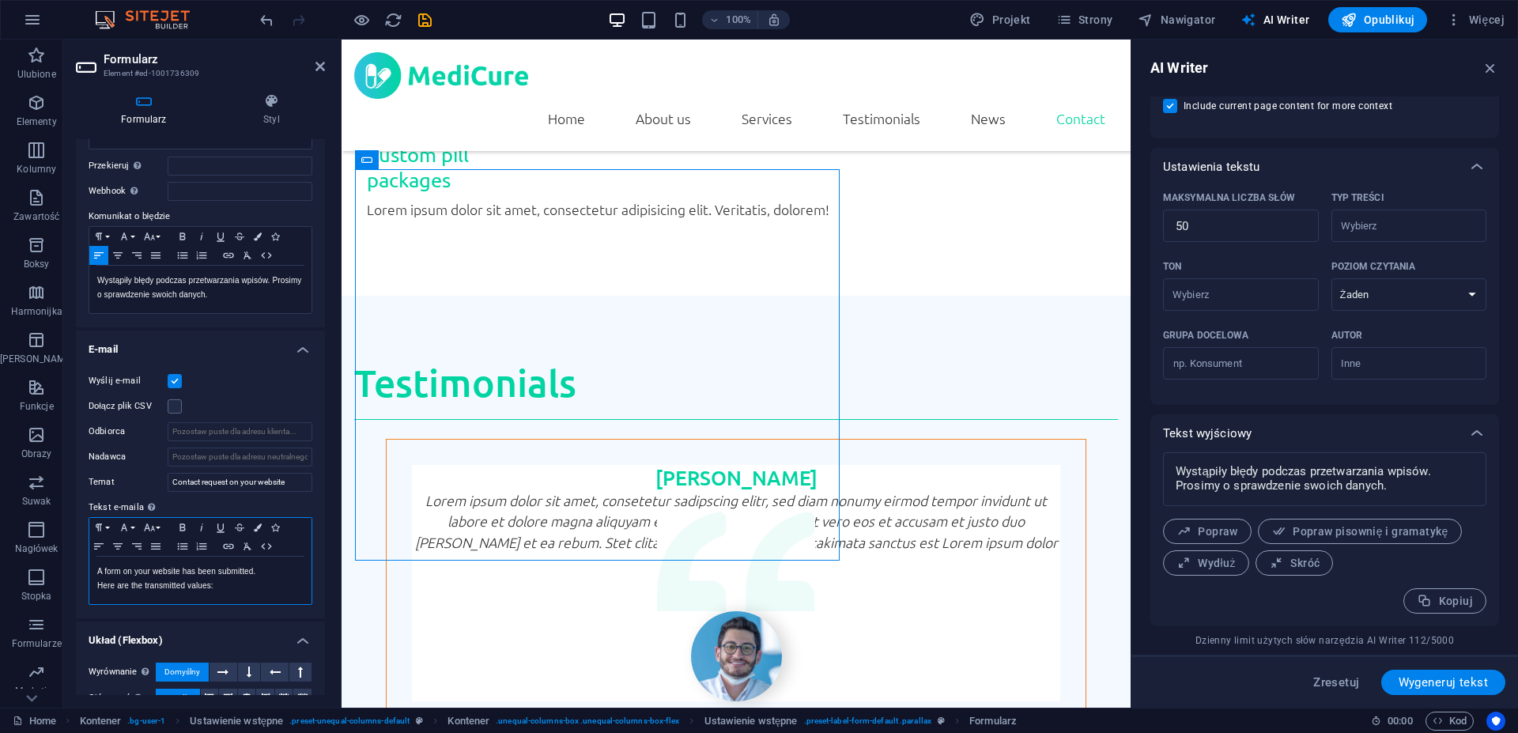
click at [236, 593] on div "A form on your website has been submitted. Here are the transmitted values:" at bounding box center [200, 580] width 222 height 47
drag, startPoint x: 240, startPoint y: 591, endPoint x: 58, endPoint y: 550, distance: 186.6
click at [89, 557] on div "A form on your website has been submitted. Here are the transmitted values: Tek…" at bounding box center [200, 580] width 222 height 47
copy div "A form on your website has been submitted. Here are the transmitted values:"
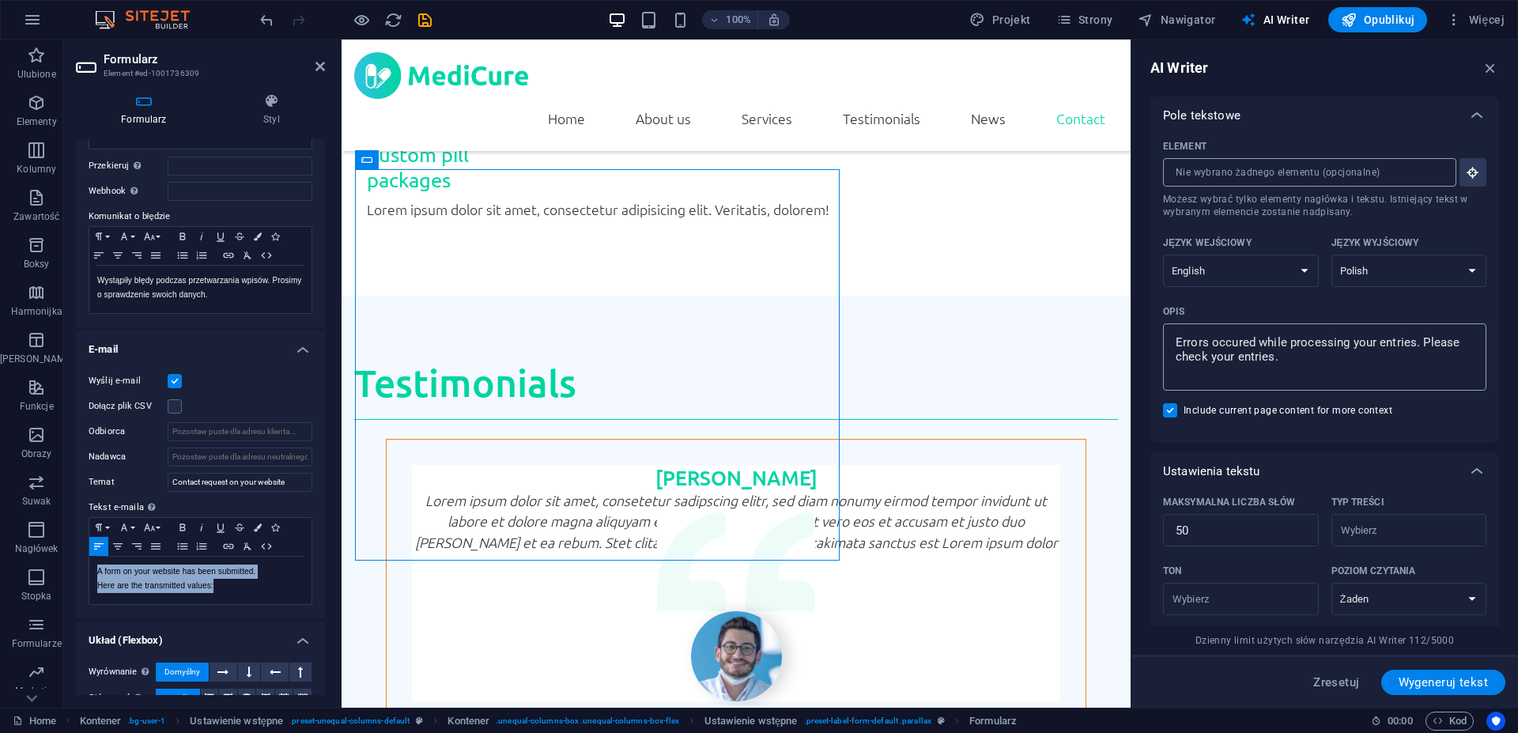
type textarea "x"
drag, startPoint x: 1348, startPoint y: 365, endPoint x: 889, endPoint y: 248, distance: 474.1
click at [1171, 331] on textarea "Errors occured while processing your entries. Please check your entries." at bounding box center [1325, 356] width 308 height 51
paste textarea "A form on your website has been submitted. Here are the transmitted values:"
type textarea "A form on your website has been submitted. Here are the transmitted values:"
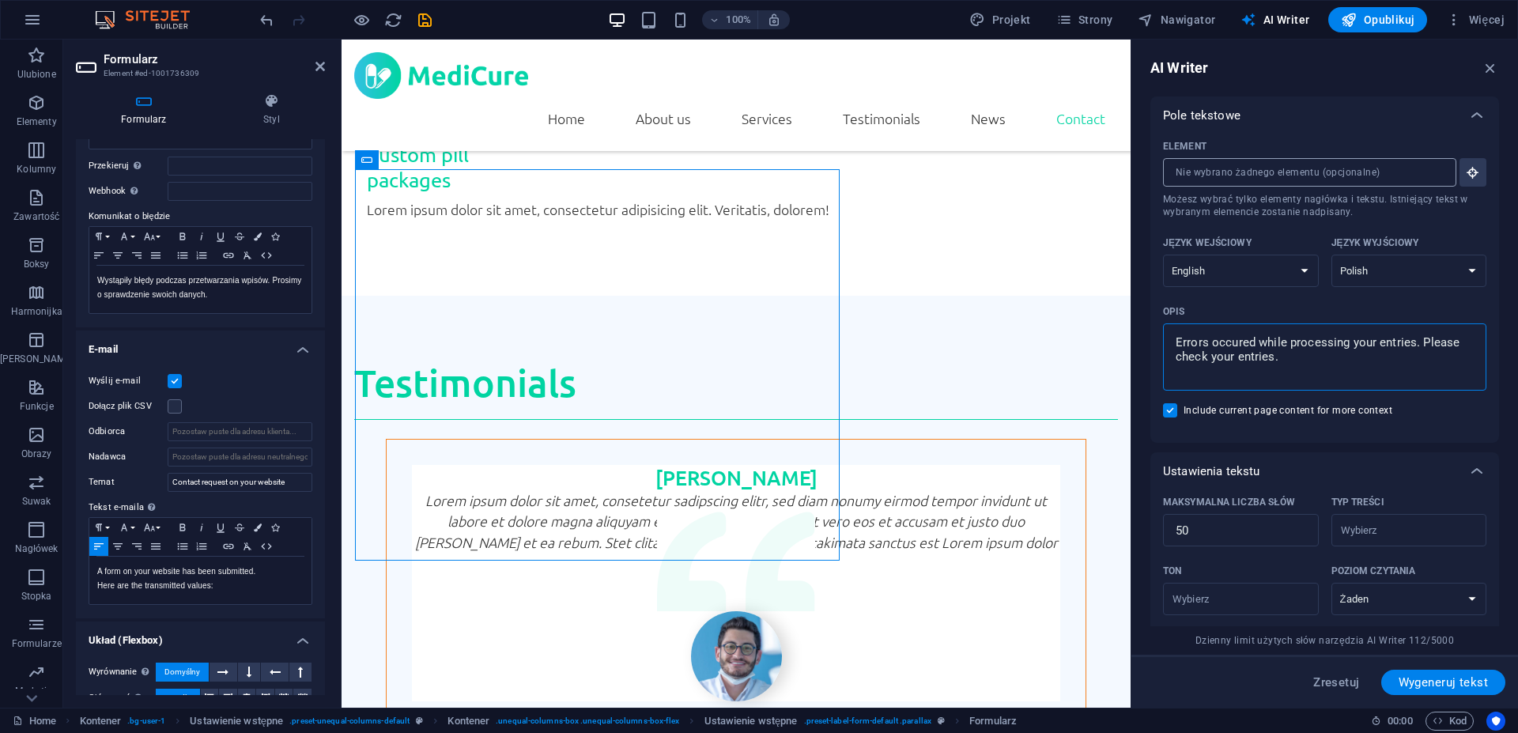
type textarea "x"
type textarea "A form on your website has been submitted. Here are the transmitted values:"
click at [1441, 685] on span "Wygeneruj tekst" at bounding box center [1443, 682] width 89 height 13
type textarea "x"
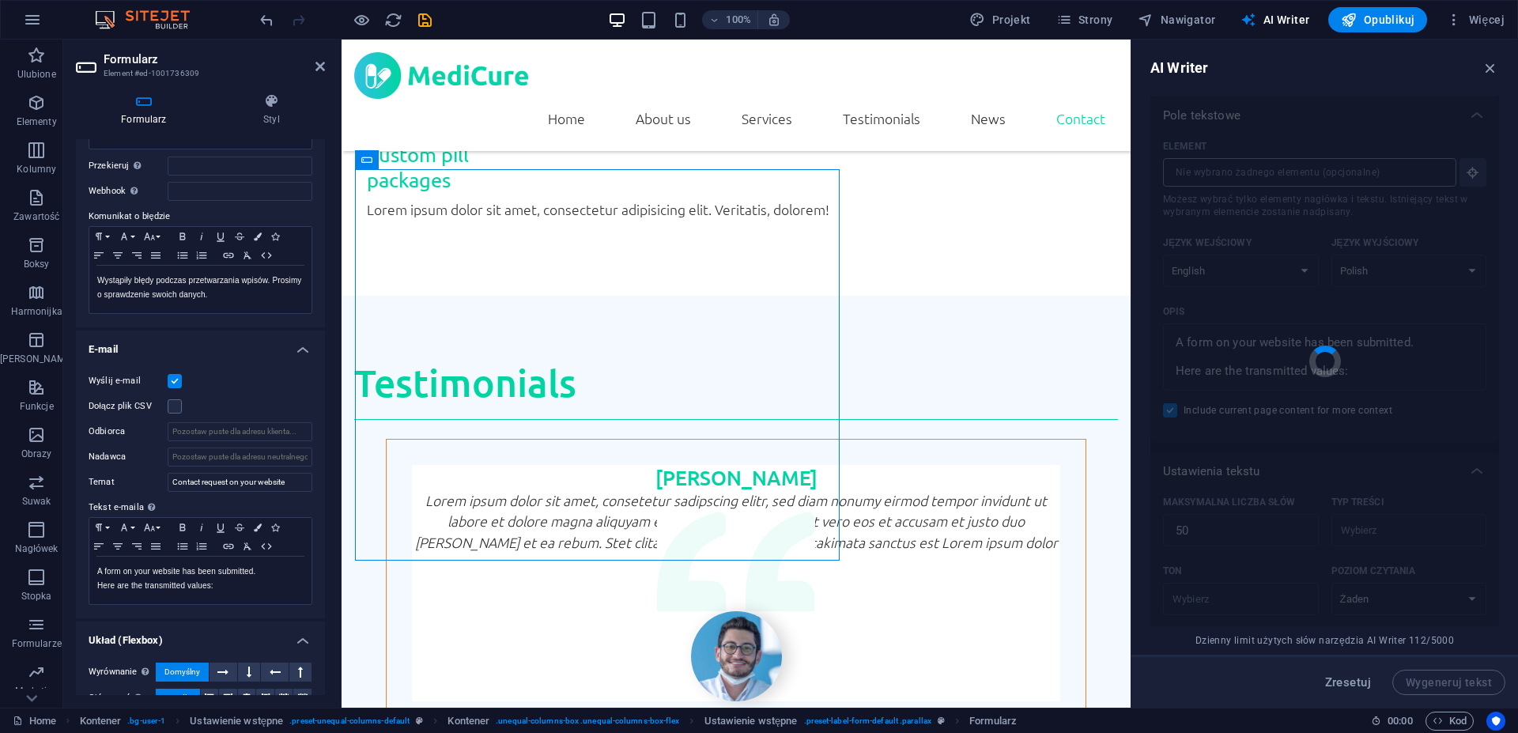
type textarea "x"
type textarea "Formularz został przesłany. Dziękujemy za kontakt z MediCure! Odpowiemy na Twoj…"
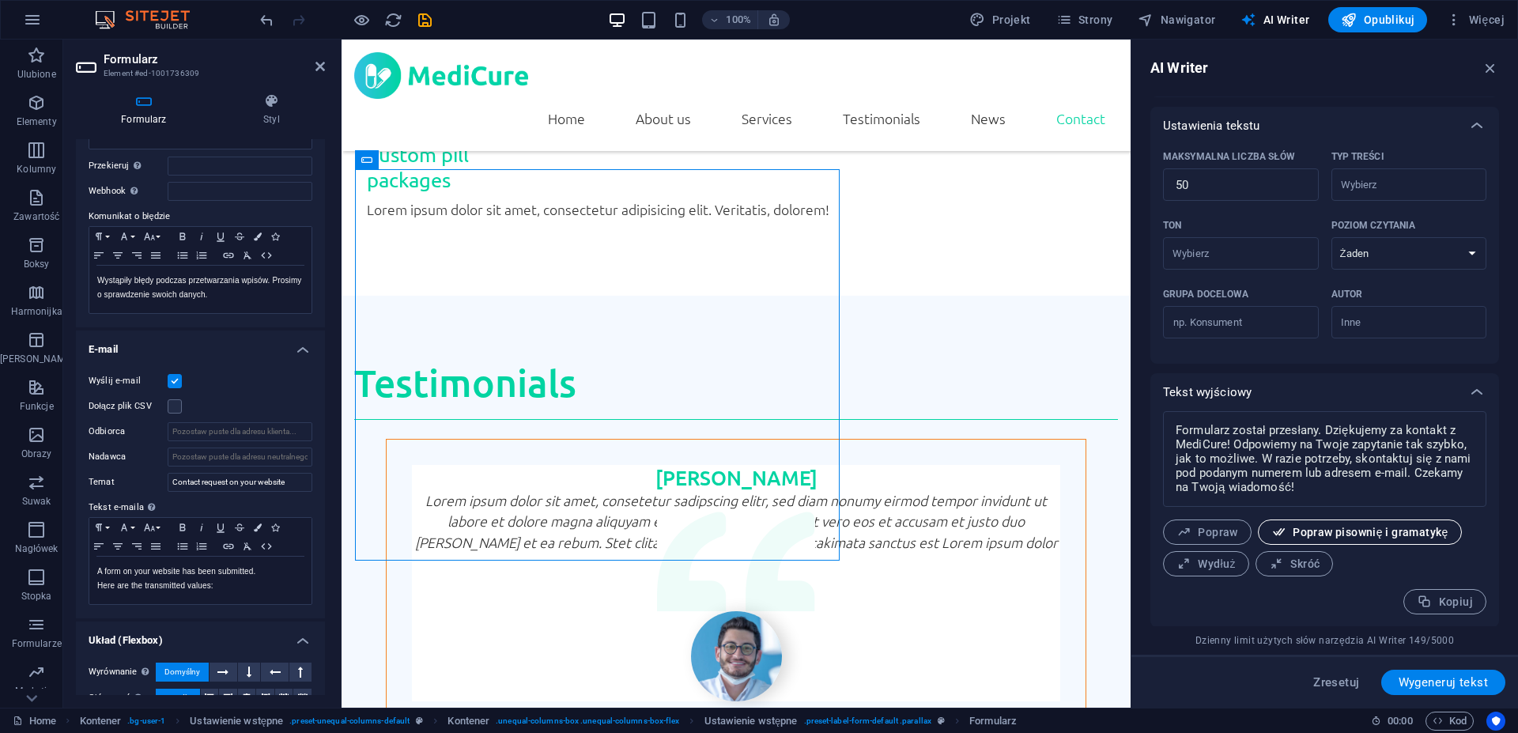
scroll to position [346, 0]
drag, startPoint x: 1229, startPoint y: 444, endPoint x: 1319, endPoint y: 444, distance: 90.1
click at [1319, 444] on textarea "Formularz został przesłany. Dziękujemy za kontakt z MediCure! Odpowiemy na Twoj…" at bounding box center [1325, 458] width 308 height 80
drag, startPoint x: 1400, startPoint y: 490, endPoint x: 1126, endPoint y: 399, distance: 288.3
click at [1171, 418] on textarea "Formularz został przesłany. Dziękujemy za kontakt z MediCure! Odpowiemy na Twoj…" at bounding box center [1325, 458] width 308 height 80
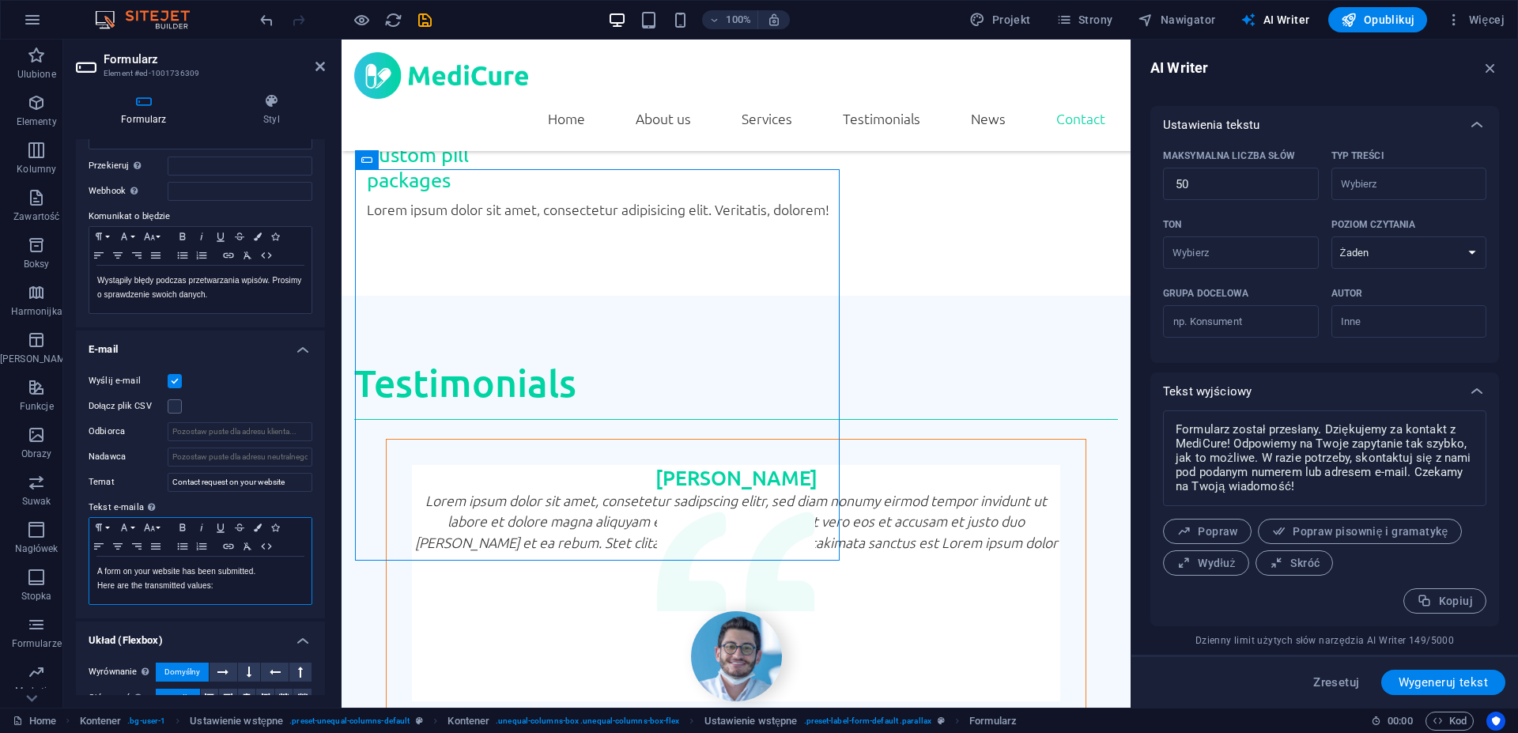
type textarea "x"
click at [246, 594] on div "A form on your website has been submitted. Here are the transmitted values:" at bounding box center [200, 580] width 222 height 47
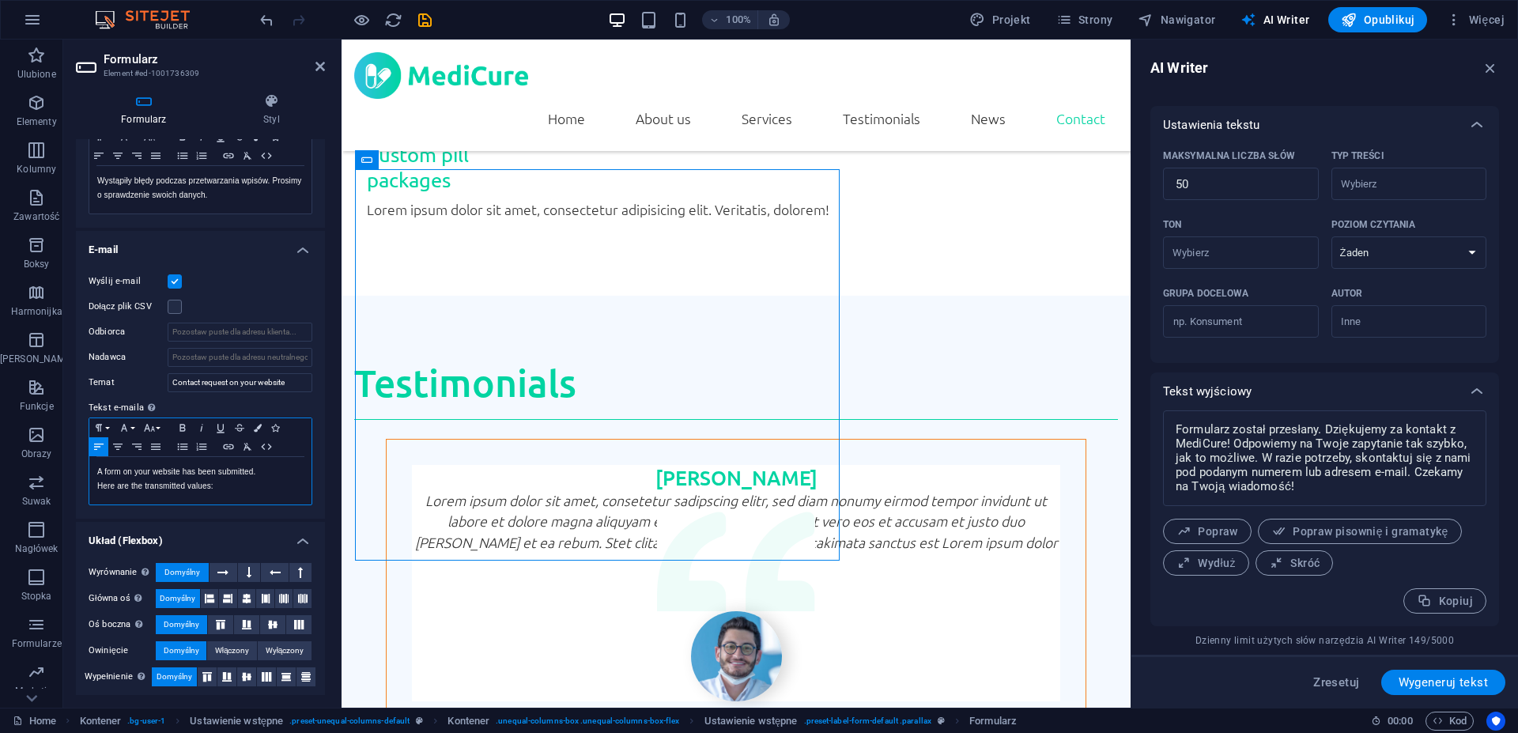
scroll to position [318, 0]
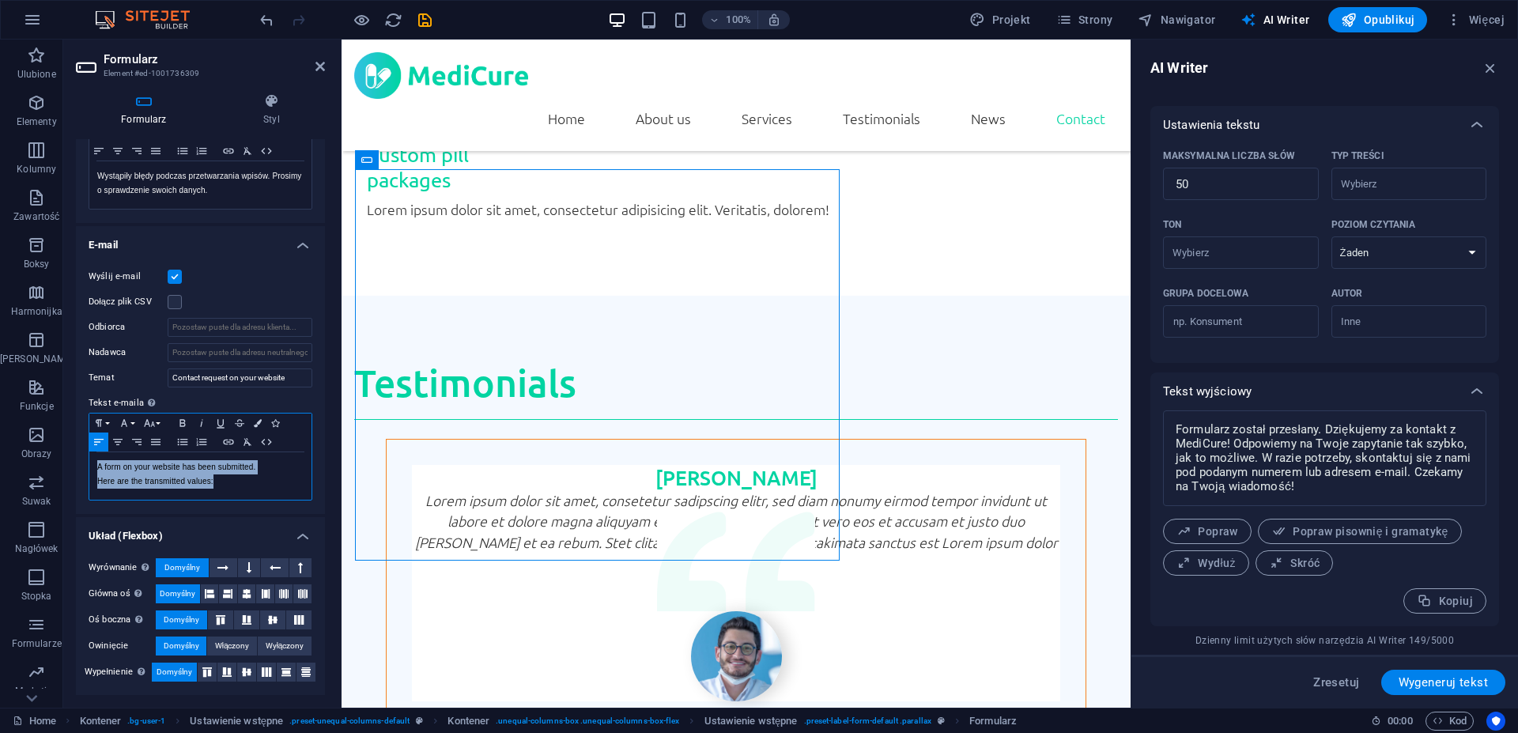
drag, startPoint x: 248, startPoint y: 486, endPoint x: -15, endPoint y: 421, distance: 271.2
click at [89, 452] on div "A form on your website has been submitted. Here are the transmitted values: Tek…" at bounding box center [200, 475] width 222 height 47
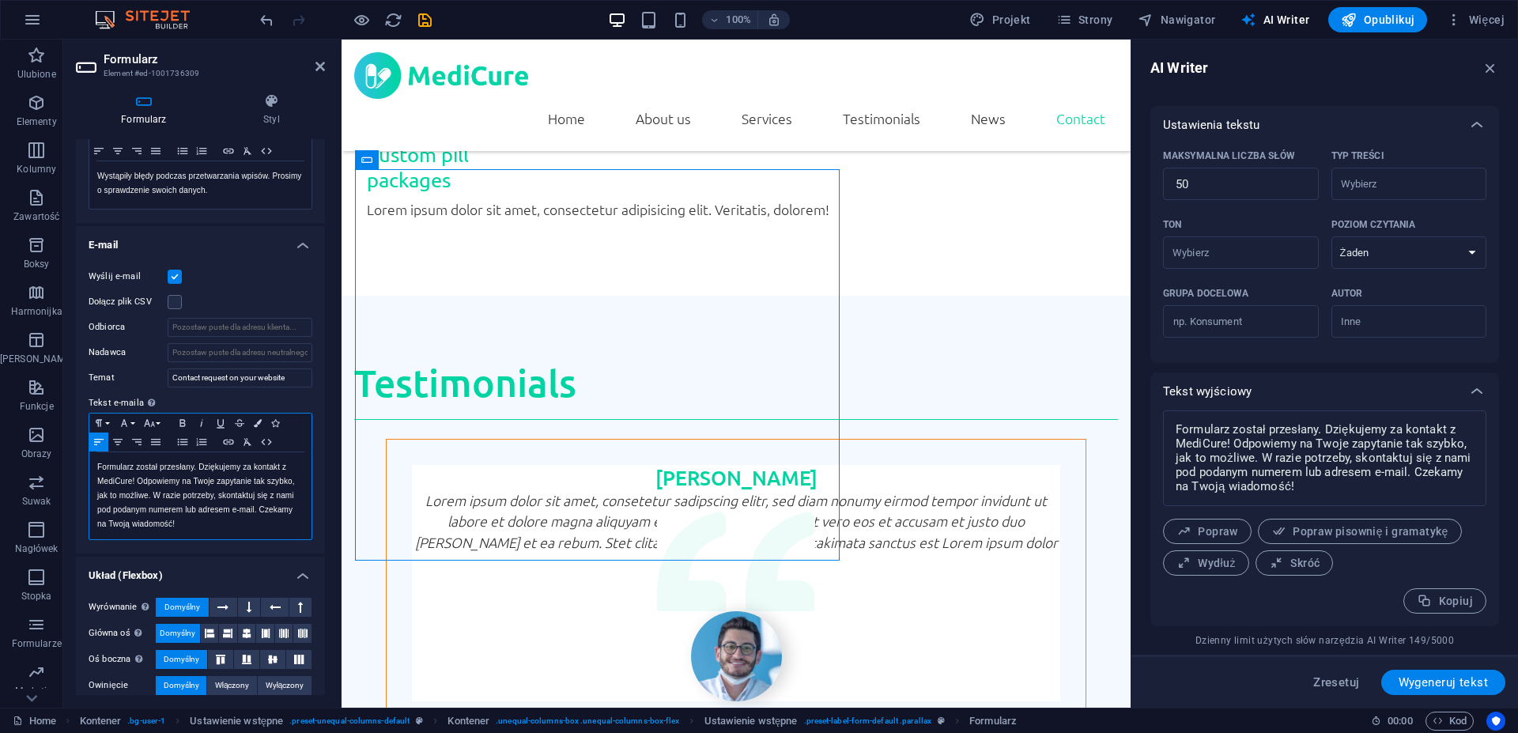
scroll to position [1337, 6]
drag, startPoint x: 133, startPoint y: 482, endPoint x: 82, endPoint y: 479, distance: 50.7
click at [89, 479] on div "Formularz został przesłany. Dziękujemy za kontakt z MediCure! Odpowiemy na Twoj…" at bounding box center [200, 495] width 222 height 87
click at [219, 526] on p "Formularz został przesłany. Dziękujemy za kontakt z Unimed! Odpowiemy na Twoje …" at bounding box center [200, 495] width 206 height 71
click at [231, 571] on h4 "Układ (Flexbox)" at bounding box center [200, 571] width 249 height 28
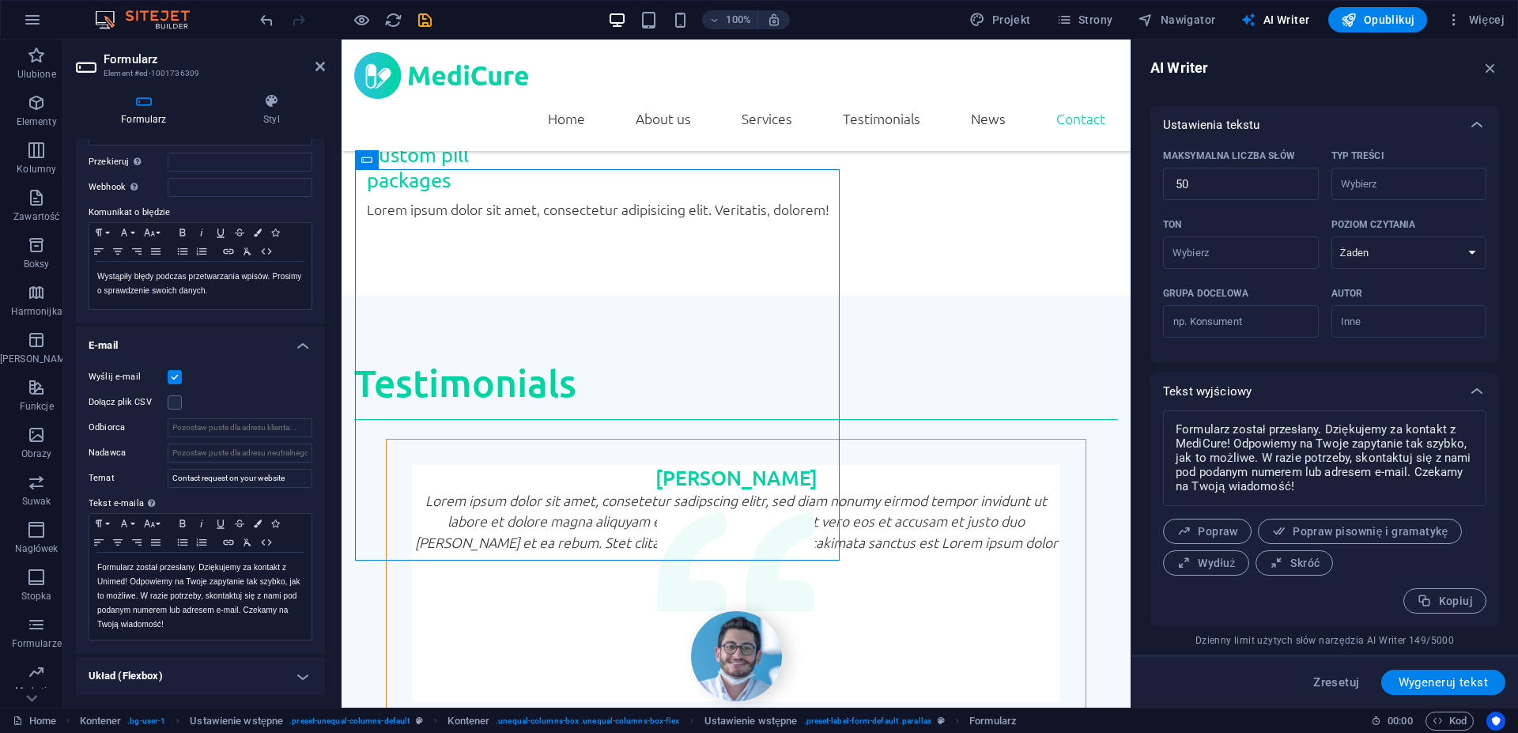
scroll to position [217, 0]
click at [229, 665] on h4 "Układ (Flexbox)" at bounding box center [200, 676] width 249 height 38
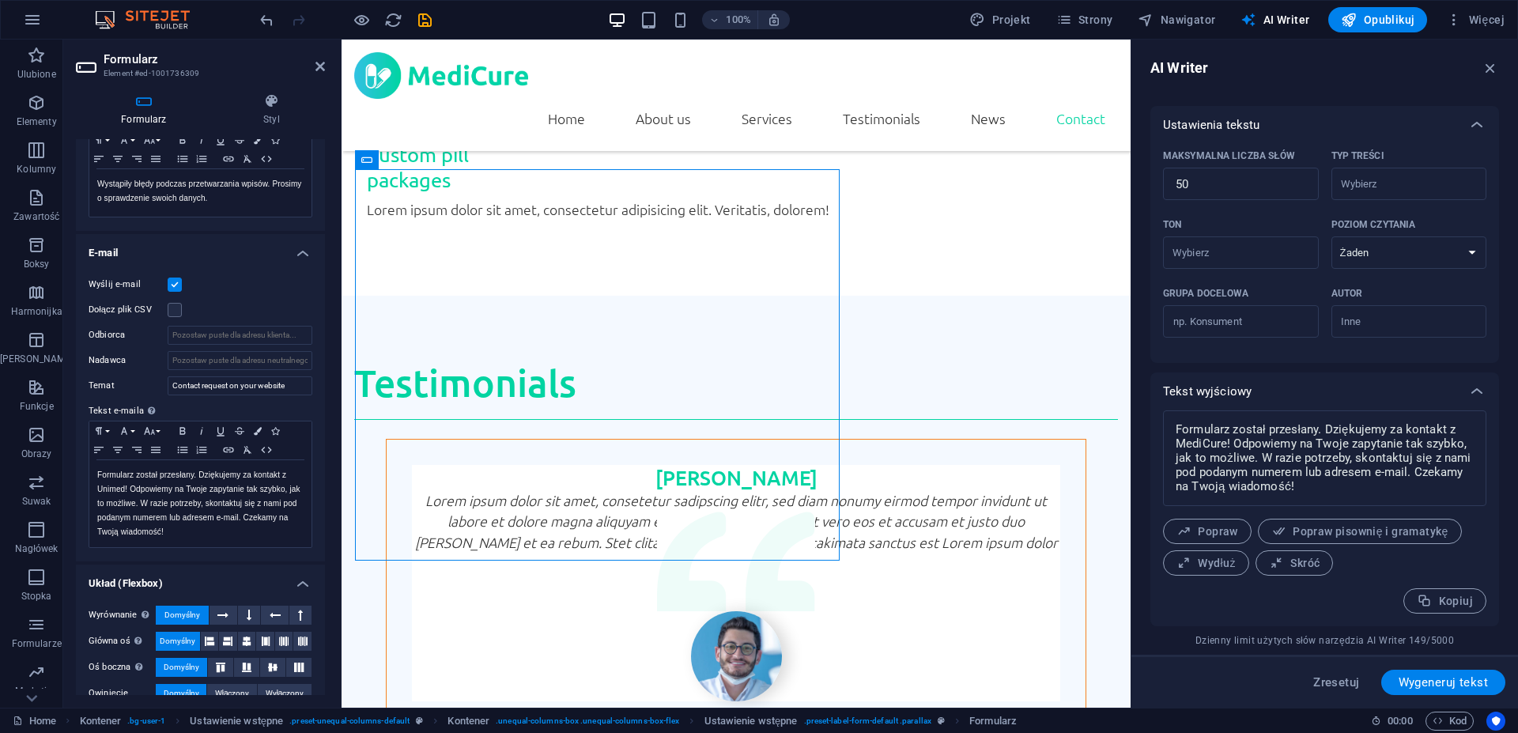
scroll to position [286, 0]
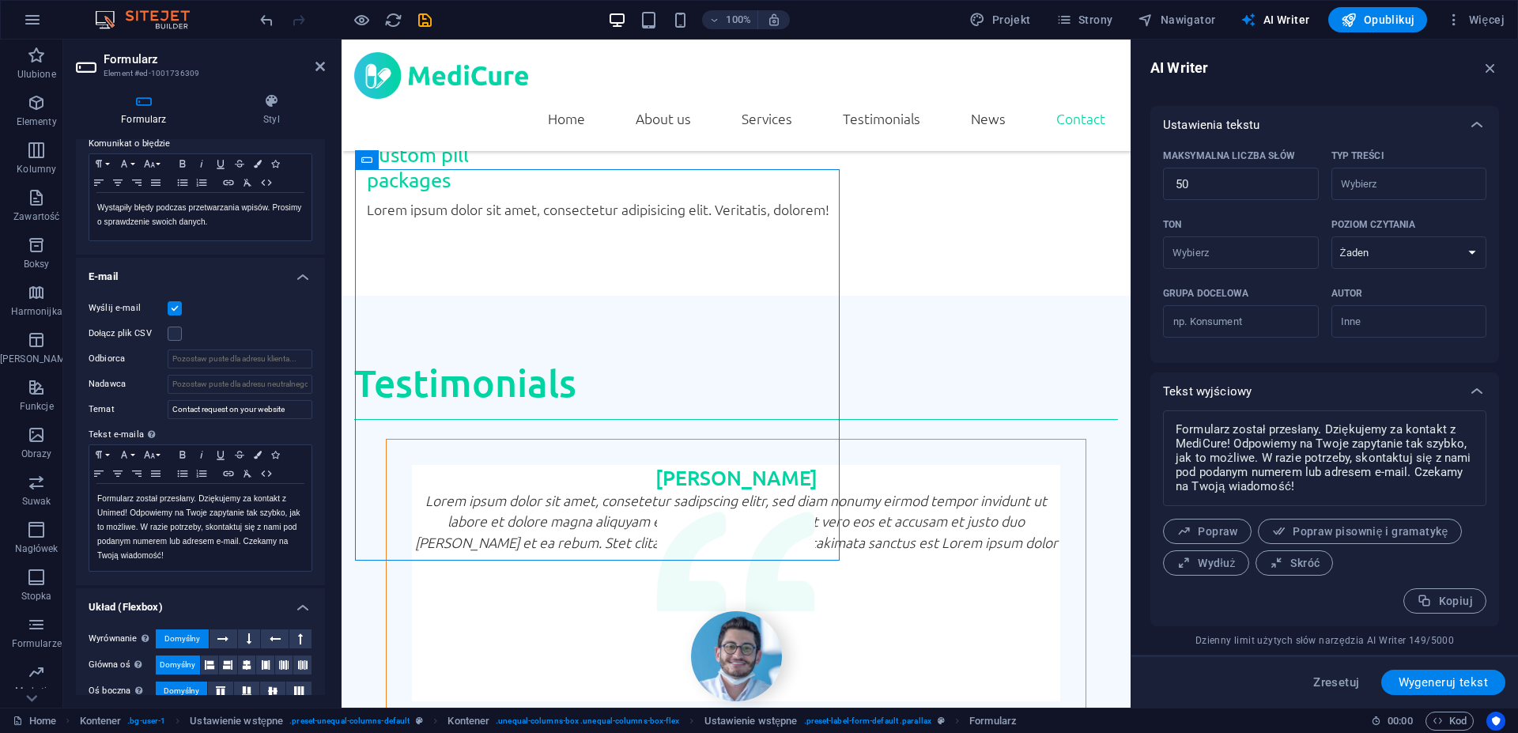
click at [236, 427] on label "Tekst e-maila Zdefiniuj tekst do wysłania, jeśli dane wejściowe z formularza ma…" at bounding box center [201, 434] width 224 height 19
drag, startPoint x: 293, startPoint y: 411, endPoint x: 151, endPoint y: 410, distance: 141.6
click at [168, 410] on input "Contact request on your website" at bounding box center [240, 409] width 145 height 19
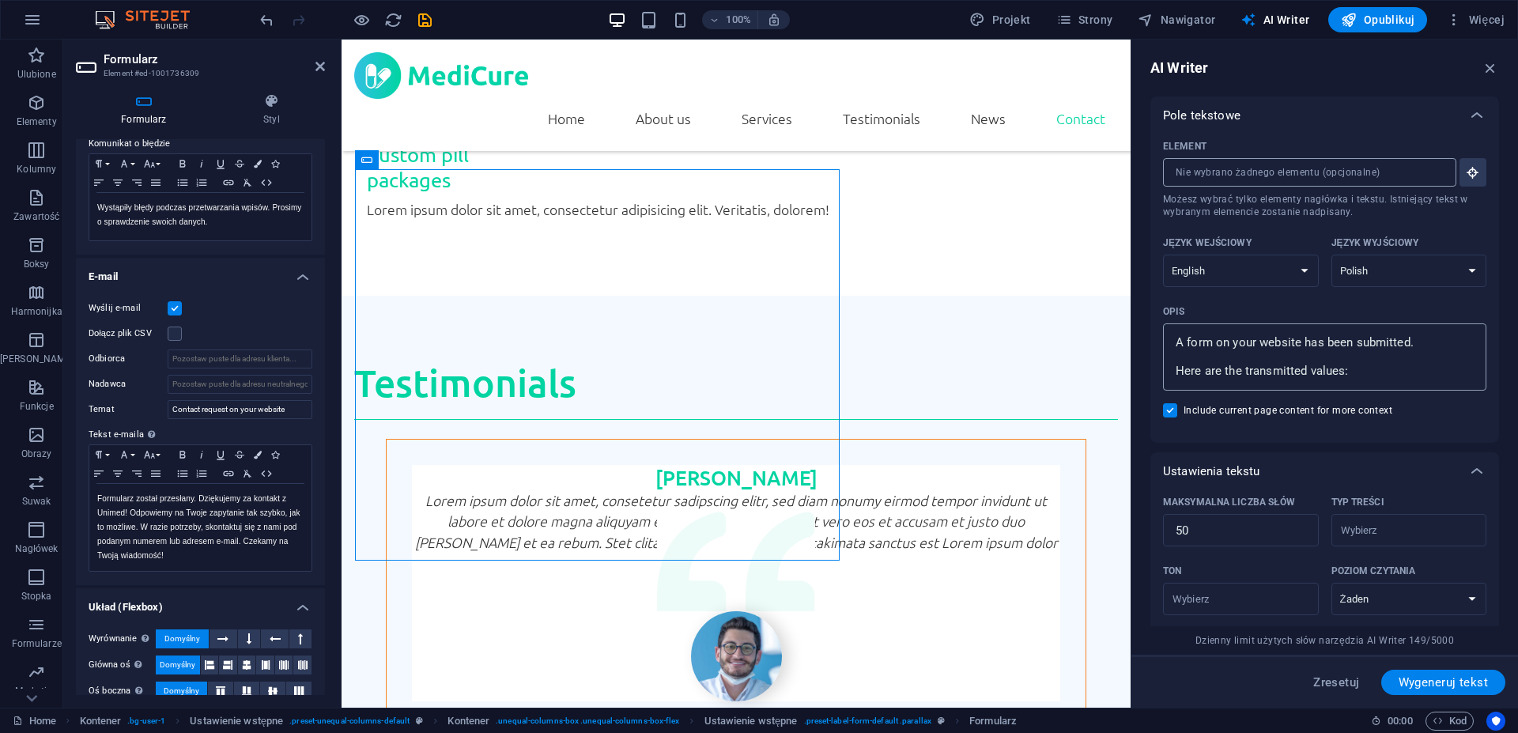
type textarea "x"
drag, startPoint x: 1390, startPoint y: 376, endPoint x: 805, endPoint y: 211, distance: 607.8
click at [1171, 331] on textarea "A form on your website has been submitted. Here are the transmitted values:" at bounding box center [1325, 356] width 308 height 51
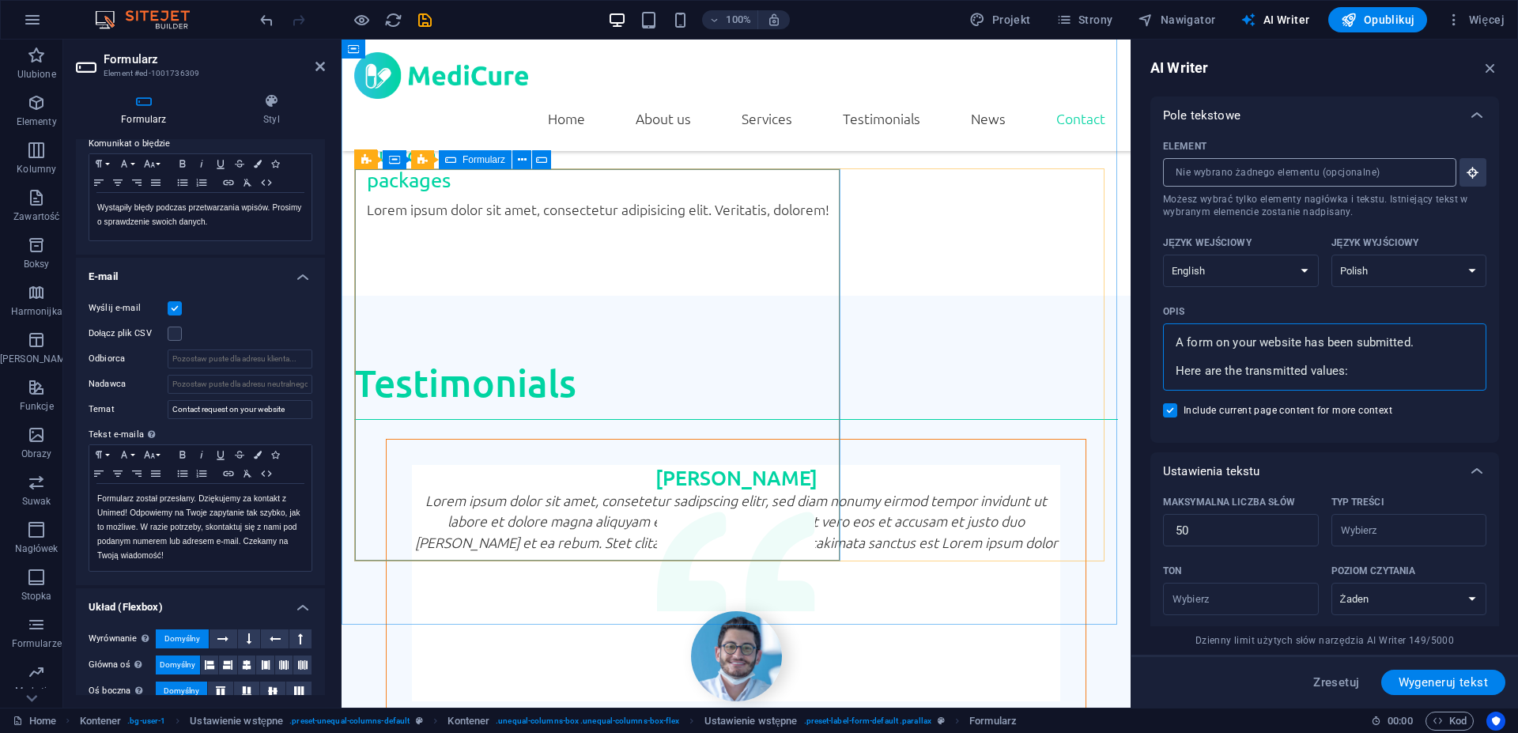
paste textarea "Contact request on your website"
type textarea "Contact request on your website"
type textarea "x"
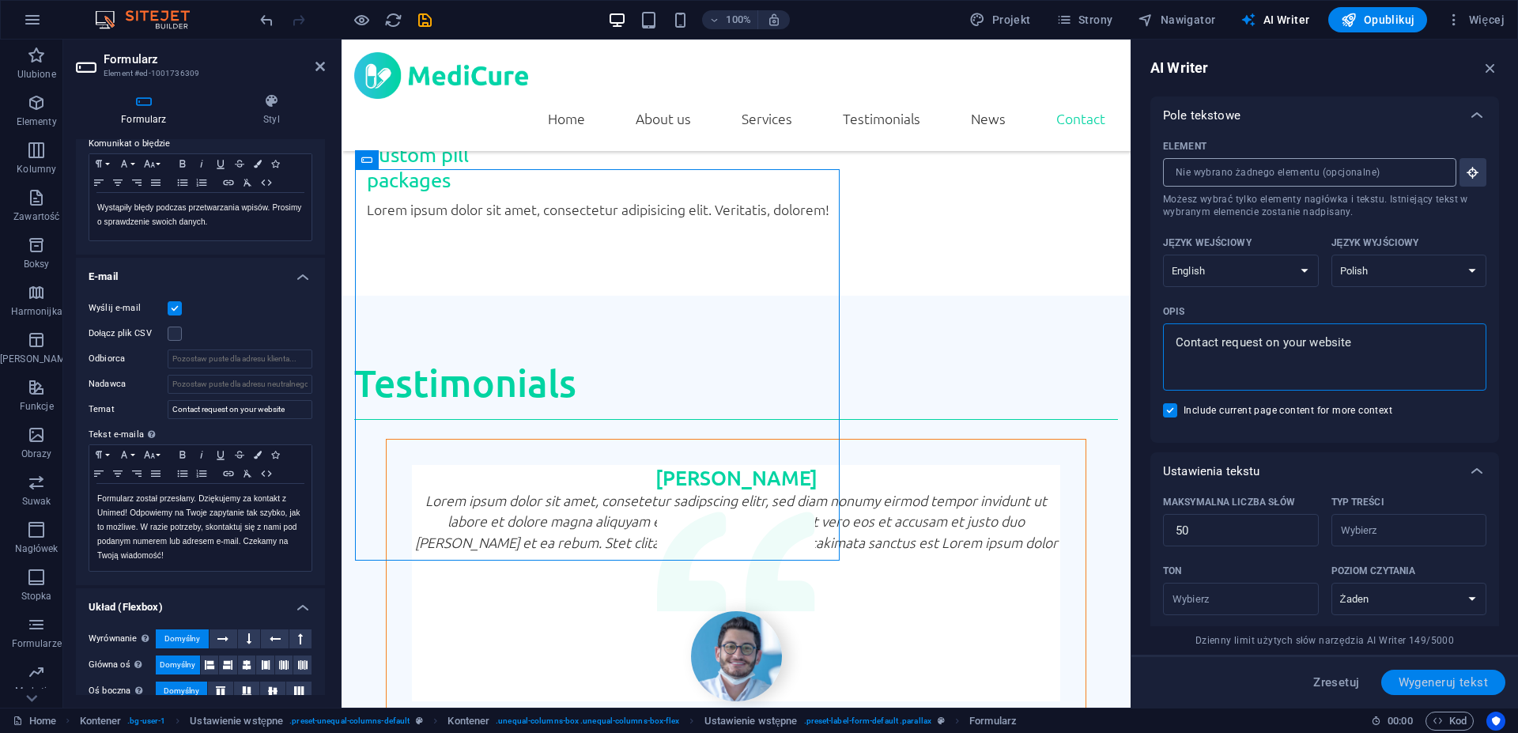
type textarea "Contact request on your website"
click at [1443, 684] on span "Wygeneruj tekst" at bounding box center [1443, 682] width 89 height 13
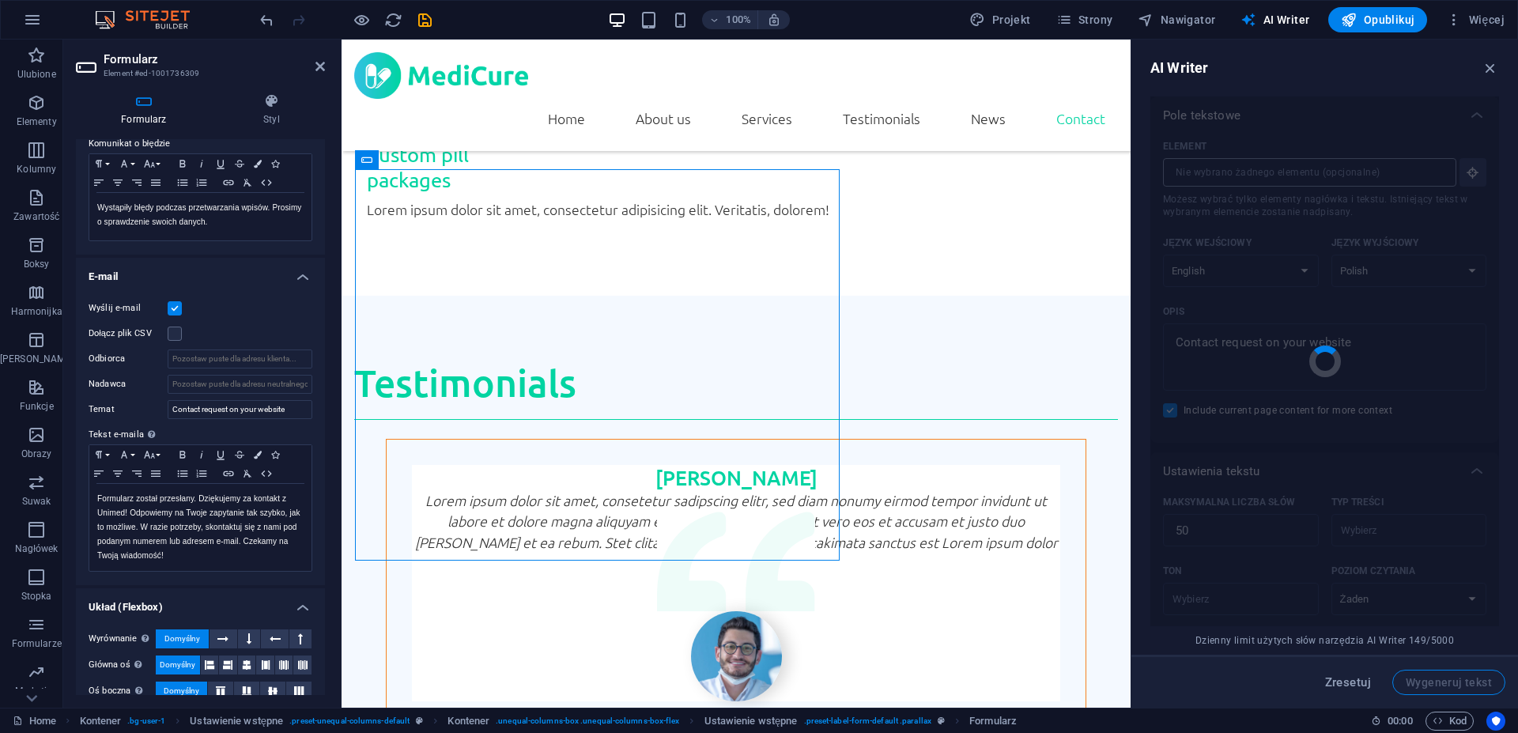
type textarea "x"
type textarea "Prosimy o kontakt z [PERSON_NAME] w sprawie wszelkich pytań. Nasz zespół jest d…"
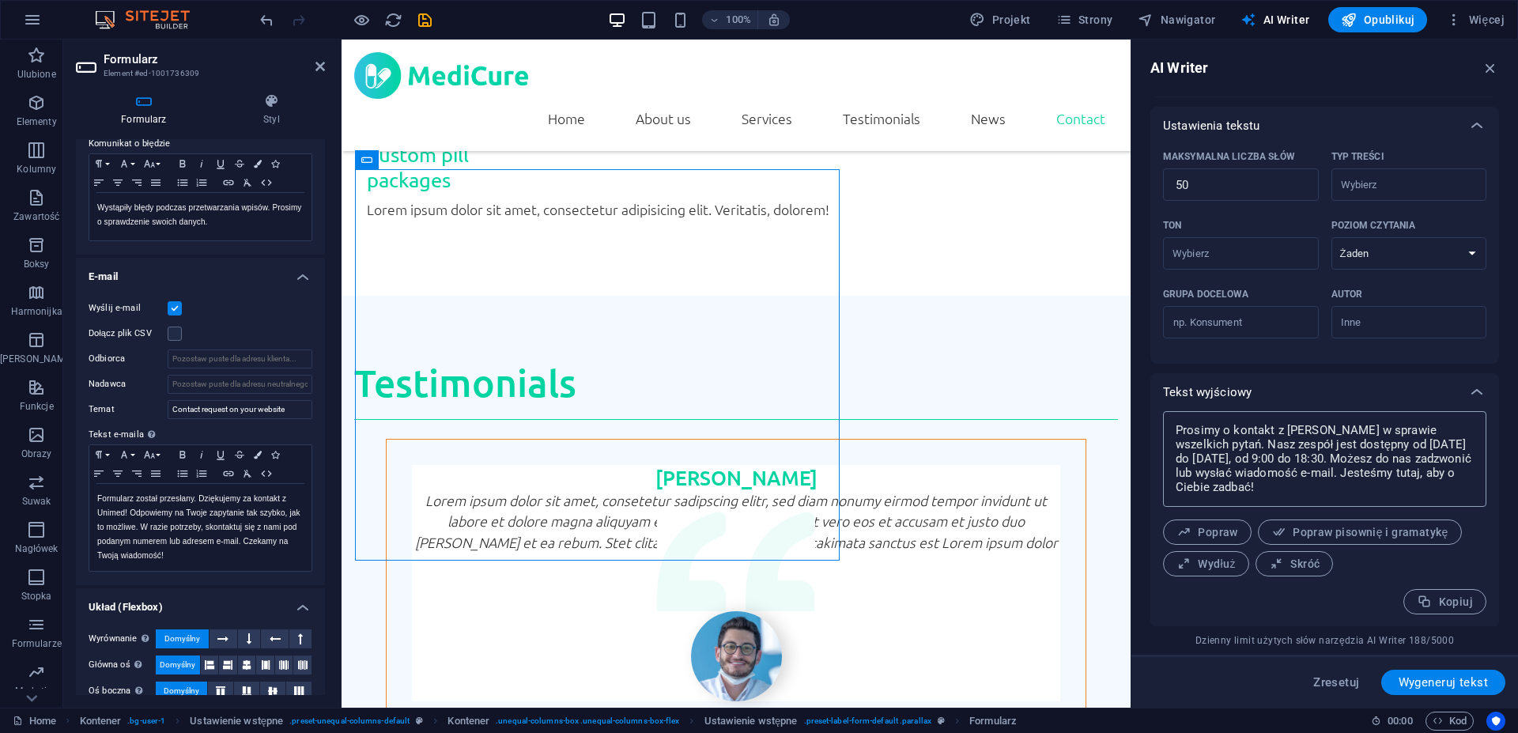
scroll to position [346, 0]
drag, startPoint x: 1176, startPoint y: 426, endPoint x: 1459, endPoint y: 433, distance: 283.2
click at [1459, 433] on textarea "Prosimy o kontakt z [PERSON_NAME] w sprawie wszelkich pytań. Nasz zespół jest d…" at bounding box center [1325, 458] width 308 height 80
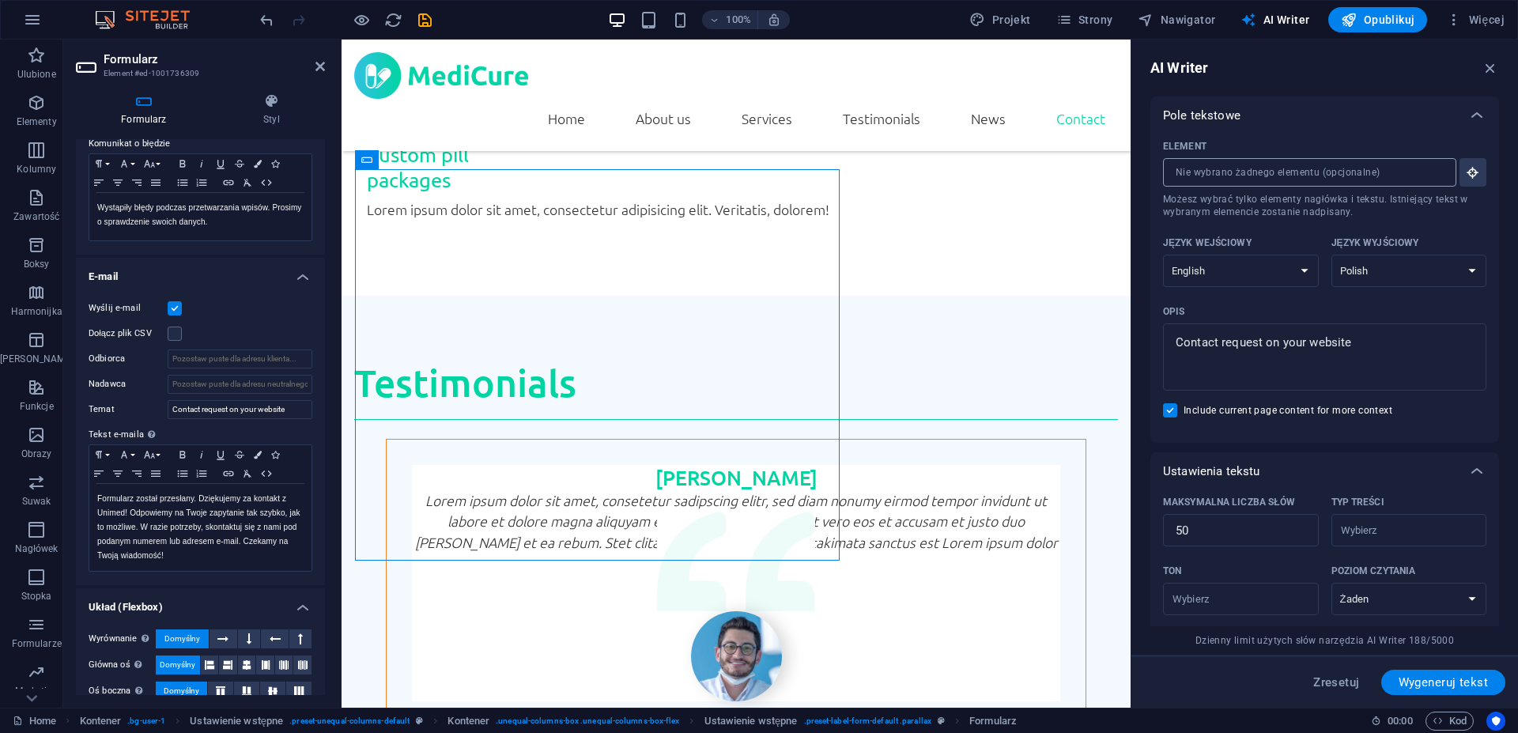
scroll to position [0, 0]
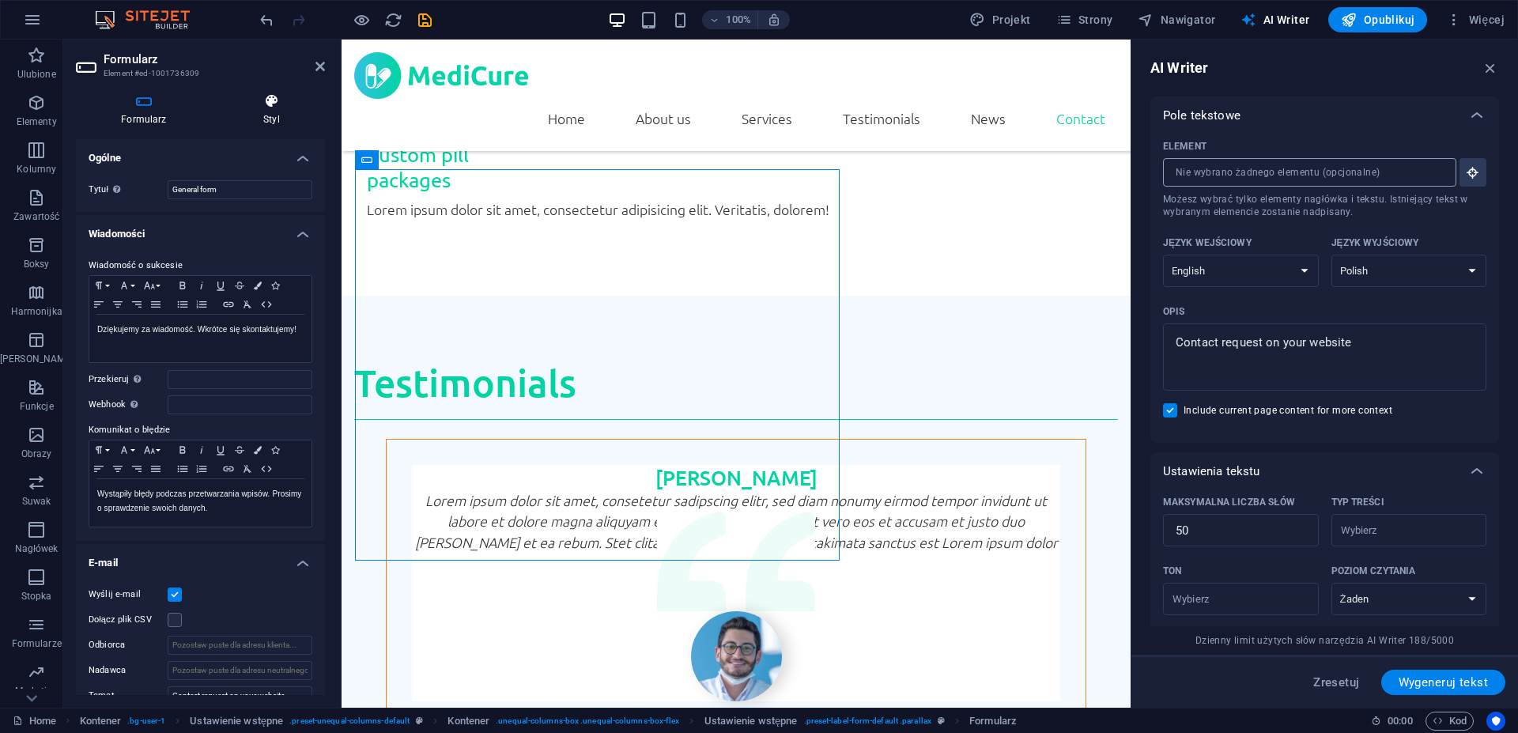
type textarea "x"
click at [255, 108] on icon at bounding box center [271, 101] width 107 height 16
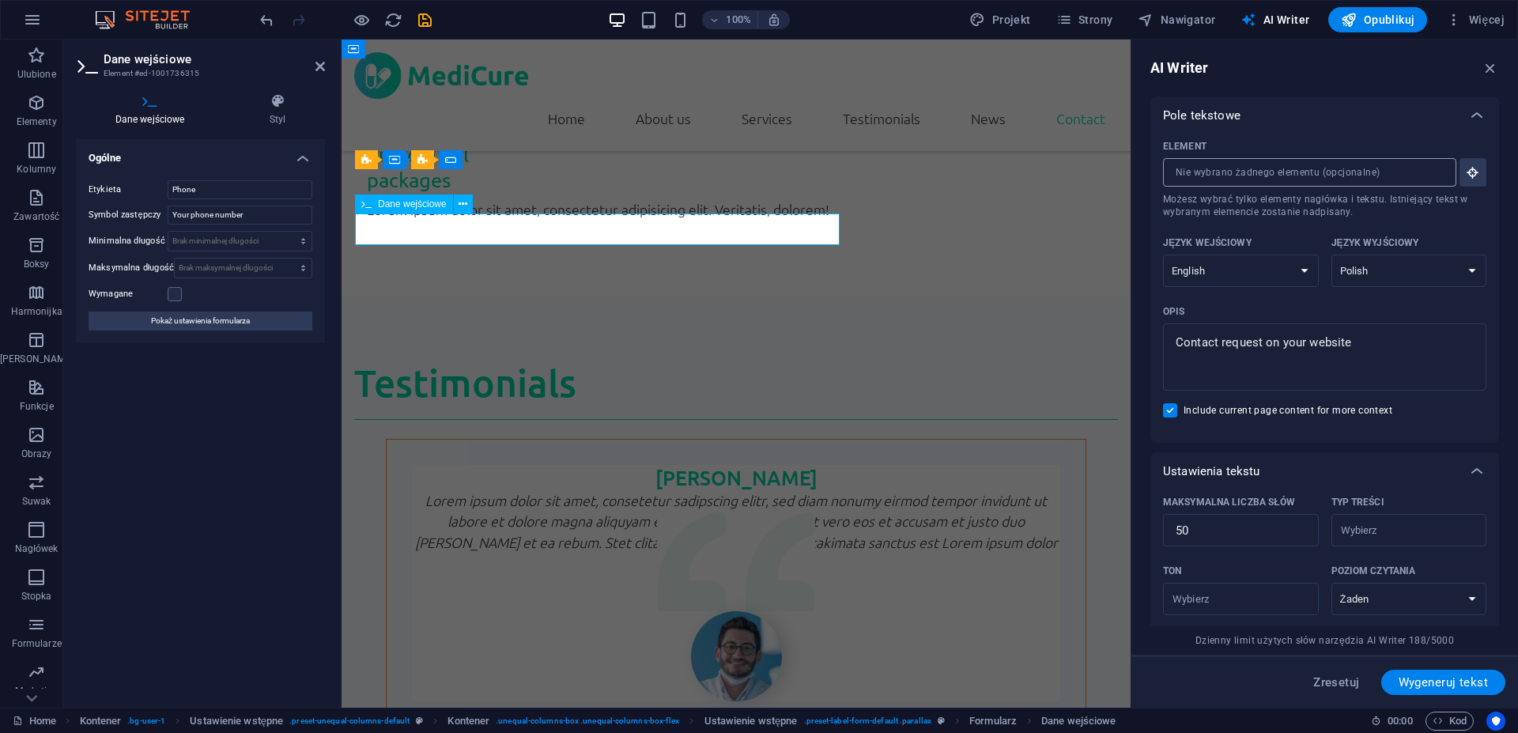
drag, startPoint x: 244, startPoint y: 190, endPoint x: 99, endPoint y: 190, distance: 144.7
click at [168, 190] on input "Phone" at bounding box center [240, 189] width 145 height 19
type input "T"
type input "Numer Telefonu"
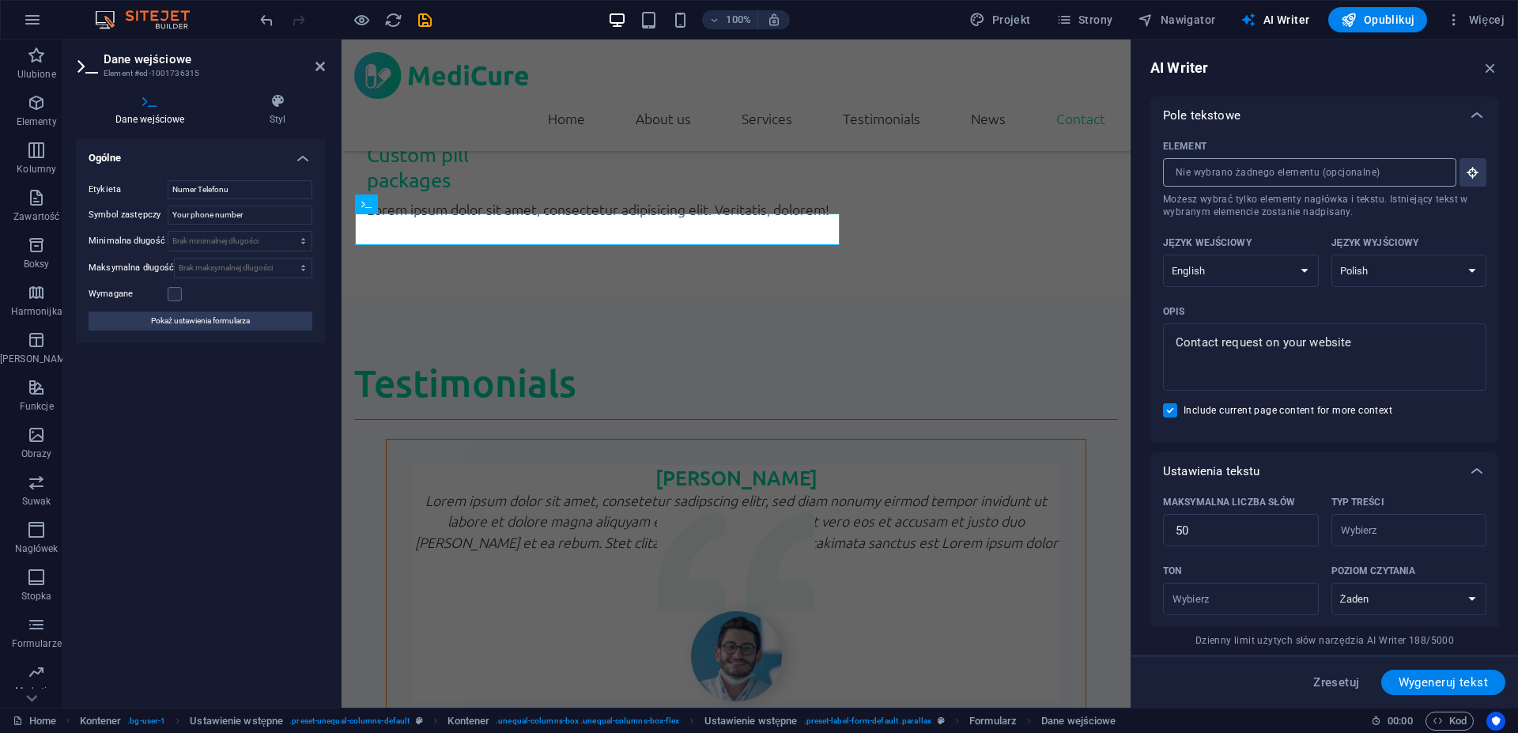
click at [254, 451] on div "Ogólne Etykieta Numer Telefonu Symbol zastępczy Your phone number Minimalna dłu…" at bounding box center [200, 417] width 249 height 556
drag, startPoint x: 260, startPoint y: 216, endPoint x: 151, endPoint y: 213, distance: 109.1
click at [168, 213] on input "Your phone number" at bounding box center [240, 215] width 145 height 19
type input "Twój numer telefonu"
click at [166, 463] on div "Ogólne Etykieta Numer Telefonu Symbol zastępczy Twój numer telefonu Minimalna d…" at bounding box center [200, 417] width 249 height 556
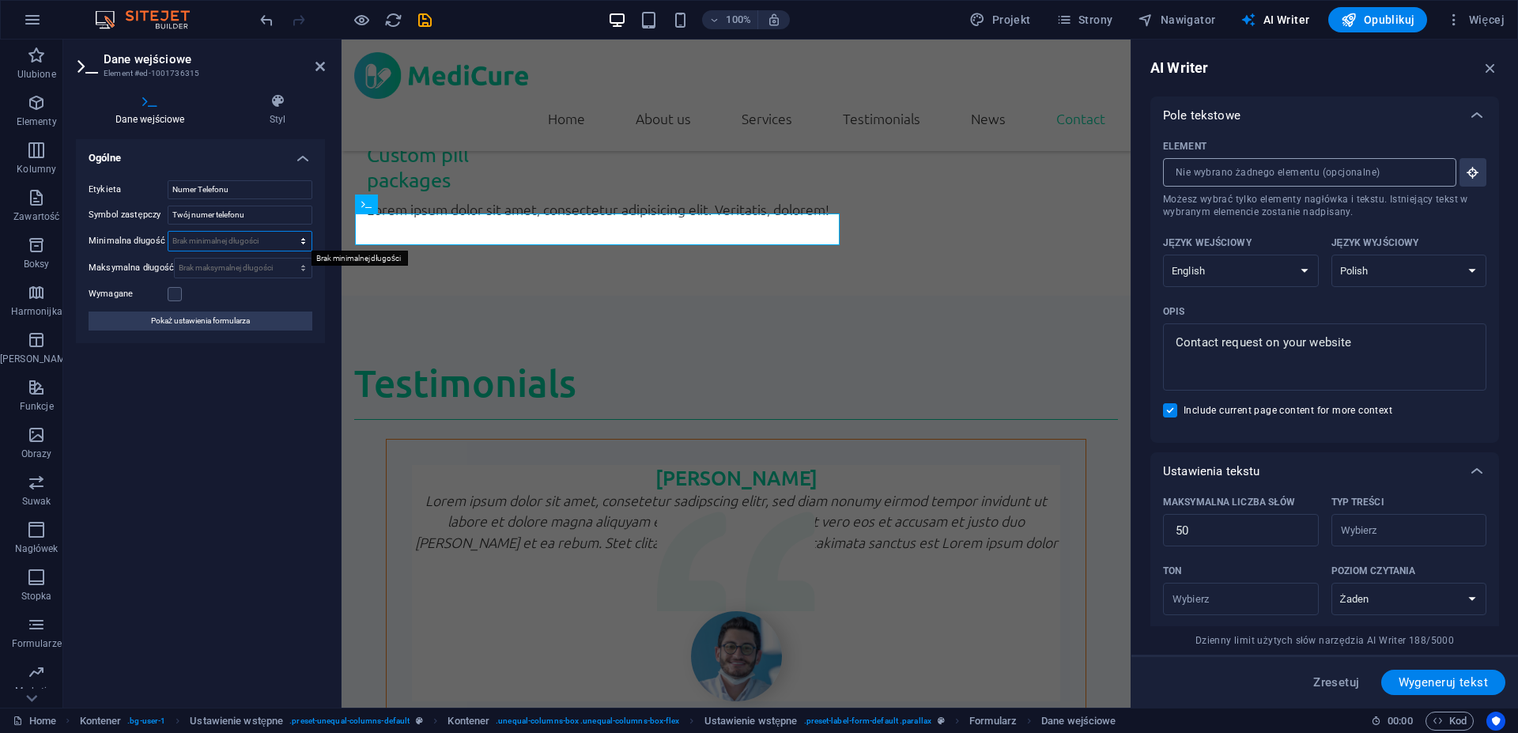
click at [168, 232] on select "Brak minimalnej długości znaki" at bounding box center [239, 241] width 143 height 19
select select "characters"
click option "znaki" at bounding box center [0, 0] width 0 height 0
drag, startPoint x: 244, startPoint y: 246, endPoint x: 100, endPoint y: 229, distance: 145.0
click at [168, 232] on input "0" at bounding box center [239, 241] width 143 height 19
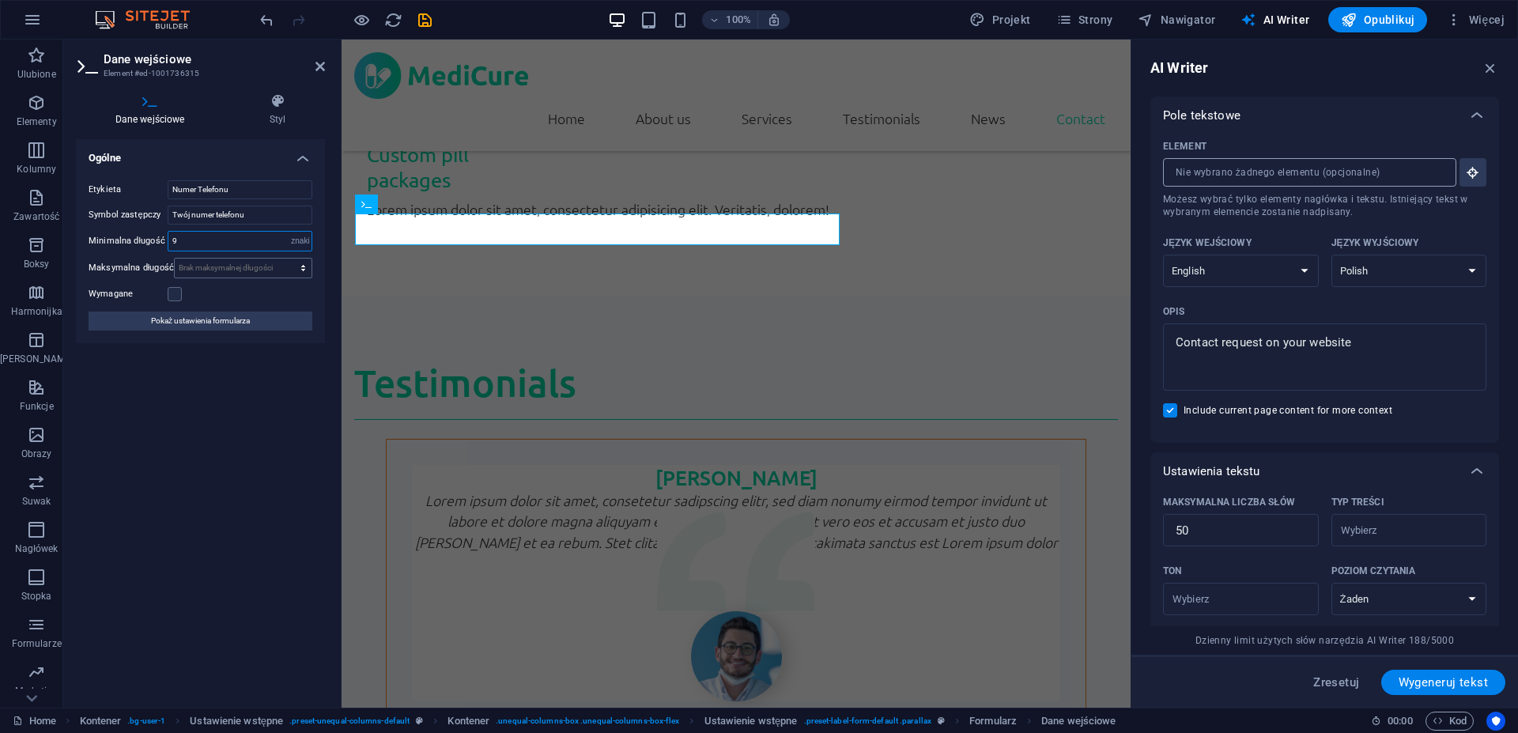
type input "9"
click at [175, 259] on select "Brak maksymalnej długości znaki" at bounding box center [243, 268] width 137 height 19
select select "characters"
click option "znaki" at bounding box center [0, 0] width 0 height 0
type input "15"
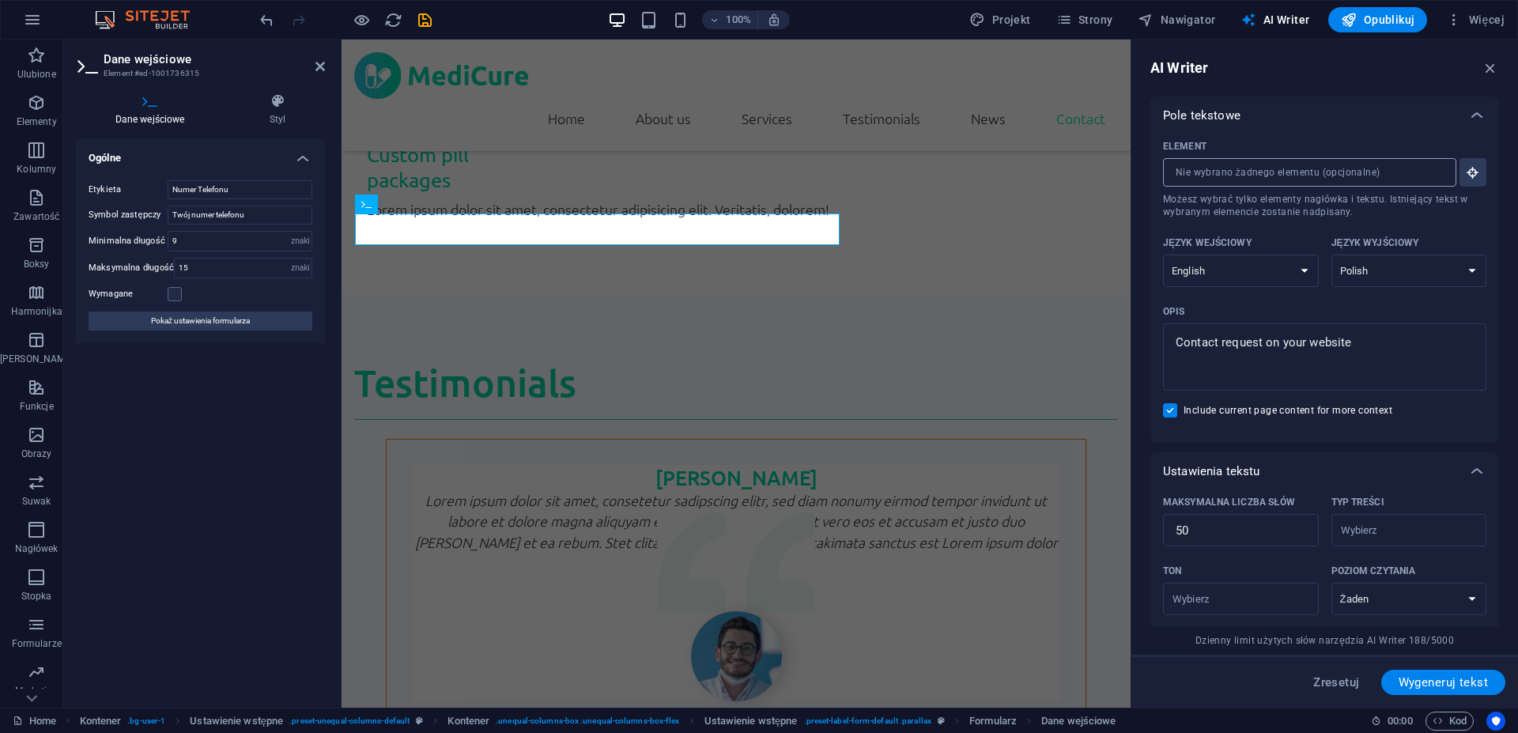
click at [194, 451] on div "Ogólne Etykieta Numer Telefonu Symbol zastępczy Twój numer telefonu Minimalna d…" at bounding box center [200, 417] width 249 height 556
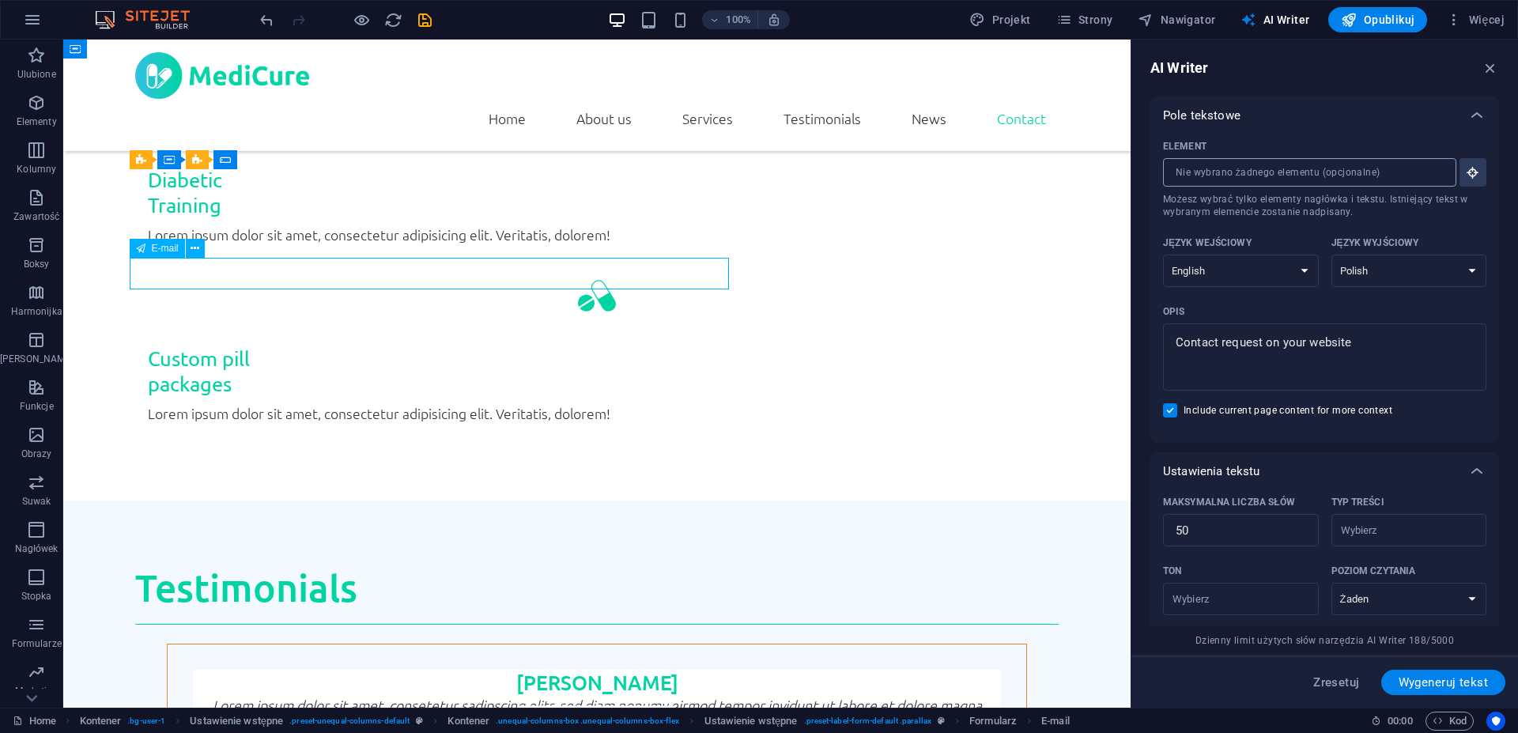
scroll to position [4087, 0]
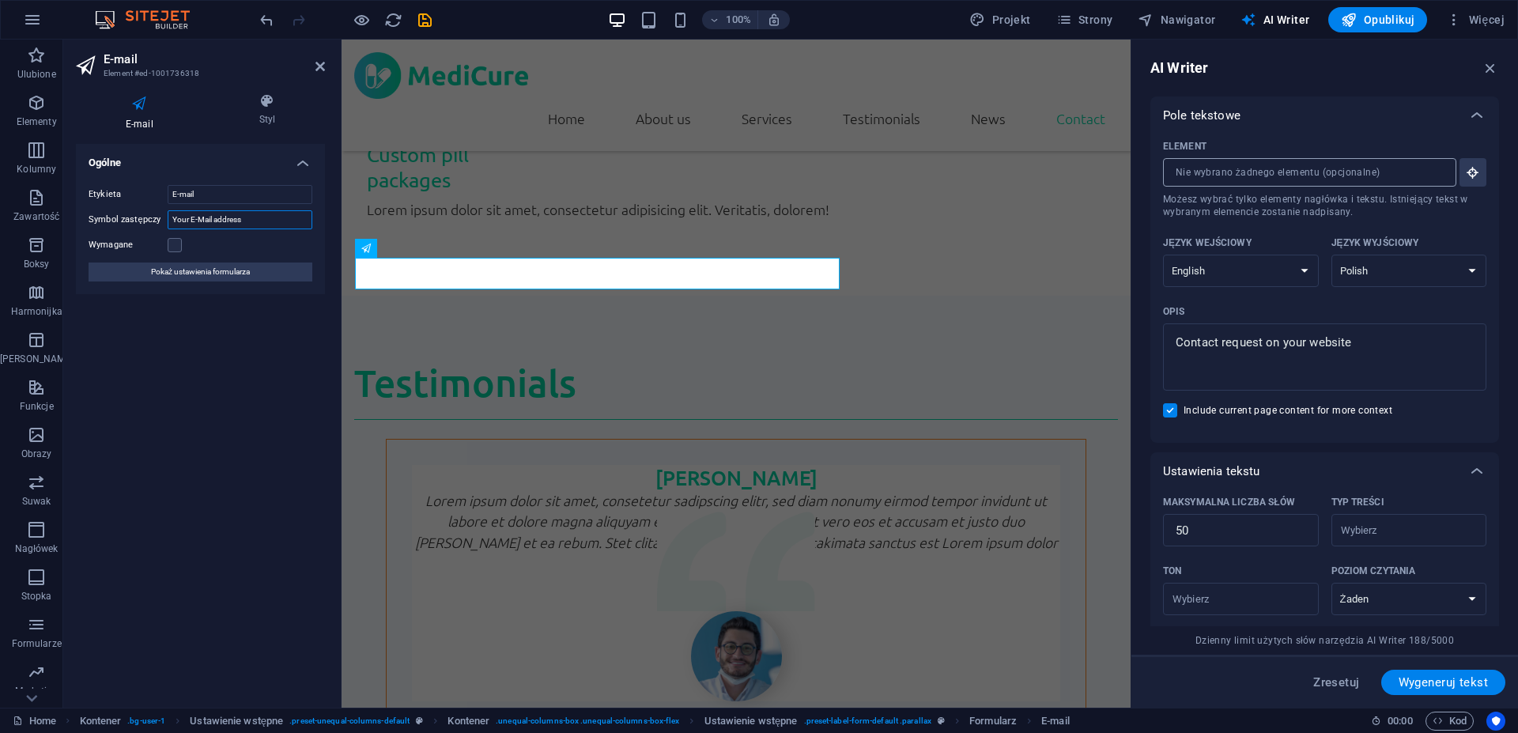
click at [187, 221] on input "Your E-Mail address" at bounding box center [240, 219] width 145 height 19
drag, startPoint x: 257, startPoint y: 221, endPoint x: 96, endPoint y: 212, distance: 160.8
click at [168, 212] on input "Your E-Mail address" at bounding box center [240, 219] width 145 height 19
type input "Twój adres email"
click at [182, 435] on div "Ogólne Etykieta E-mail Symbol zastępczy Twój adres email Wymagane Pokaż ustawie…" at bounding box center [200, 419] width 249 height 551
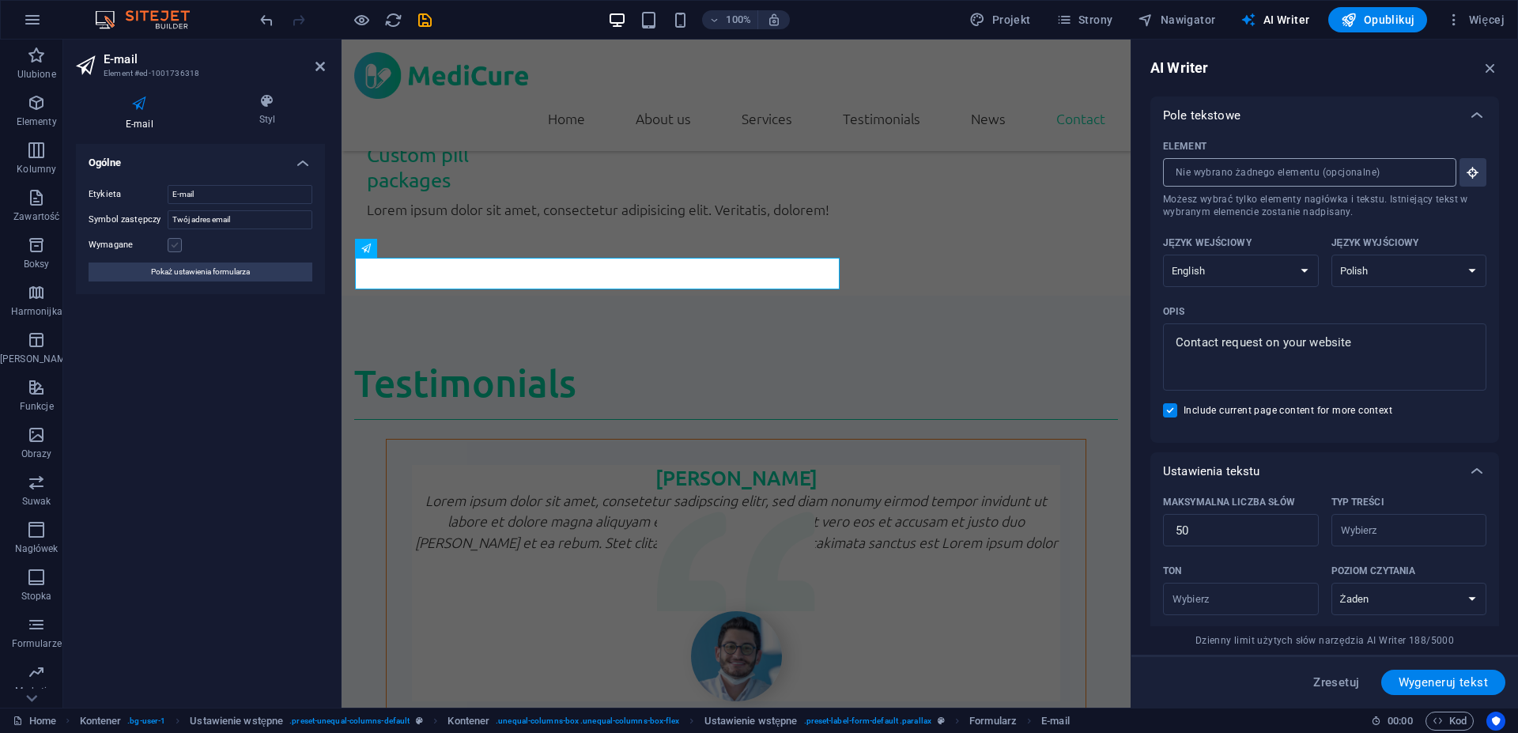
click at [180, 244] on label at bounding box center [175, 245] width 14 height 14
click at [0, 0] on input "Wymagane" at bounding box center [0, 0] width 0 height 0
click at [200, 366] on div "Ogólne Etykieta E-mail Symbol zastępczy Twój adres email Wymagane Pokaż ustawie…" at bounding box center [200, 419] width 249 height 551
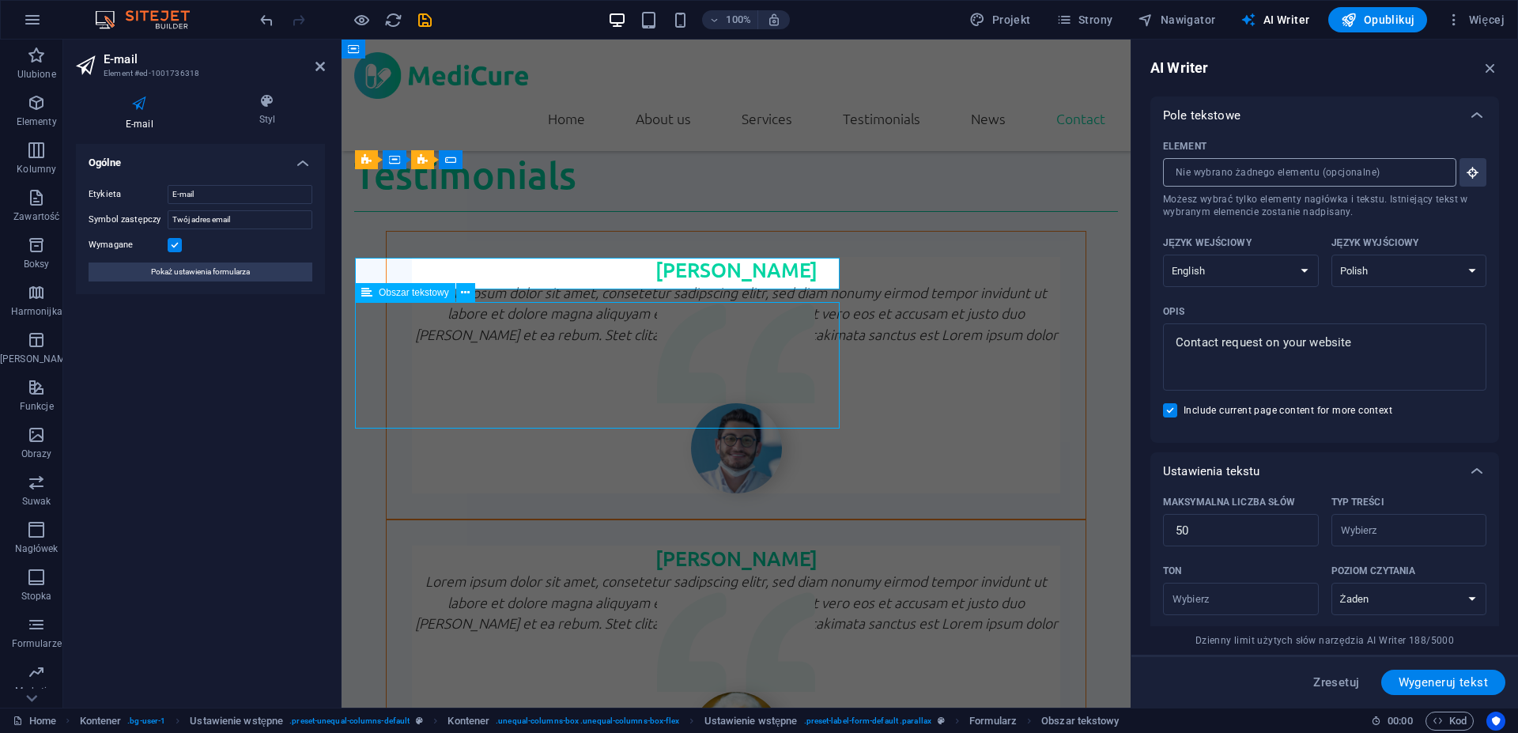
scroll to position [3820, 0]
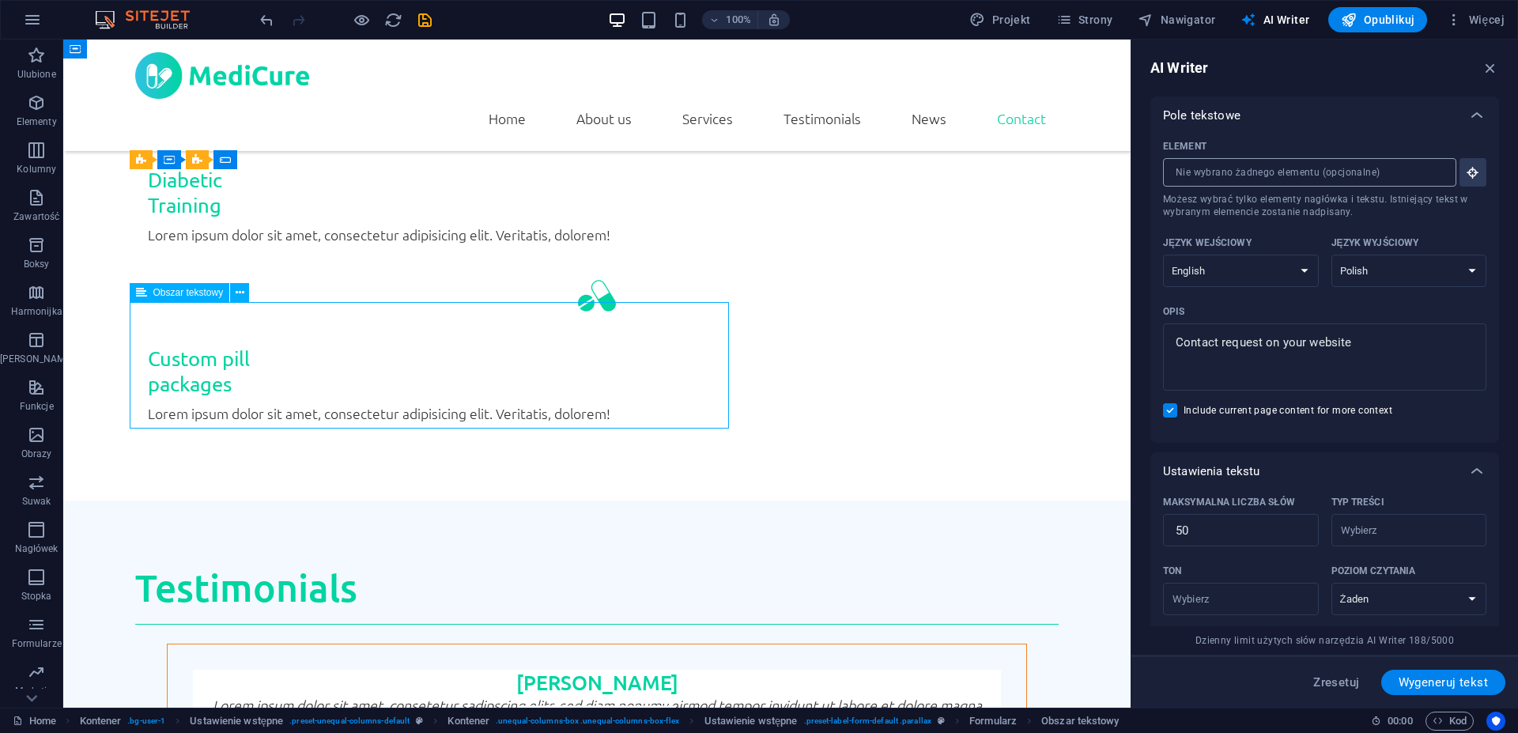
scroll to position [4087, 0]
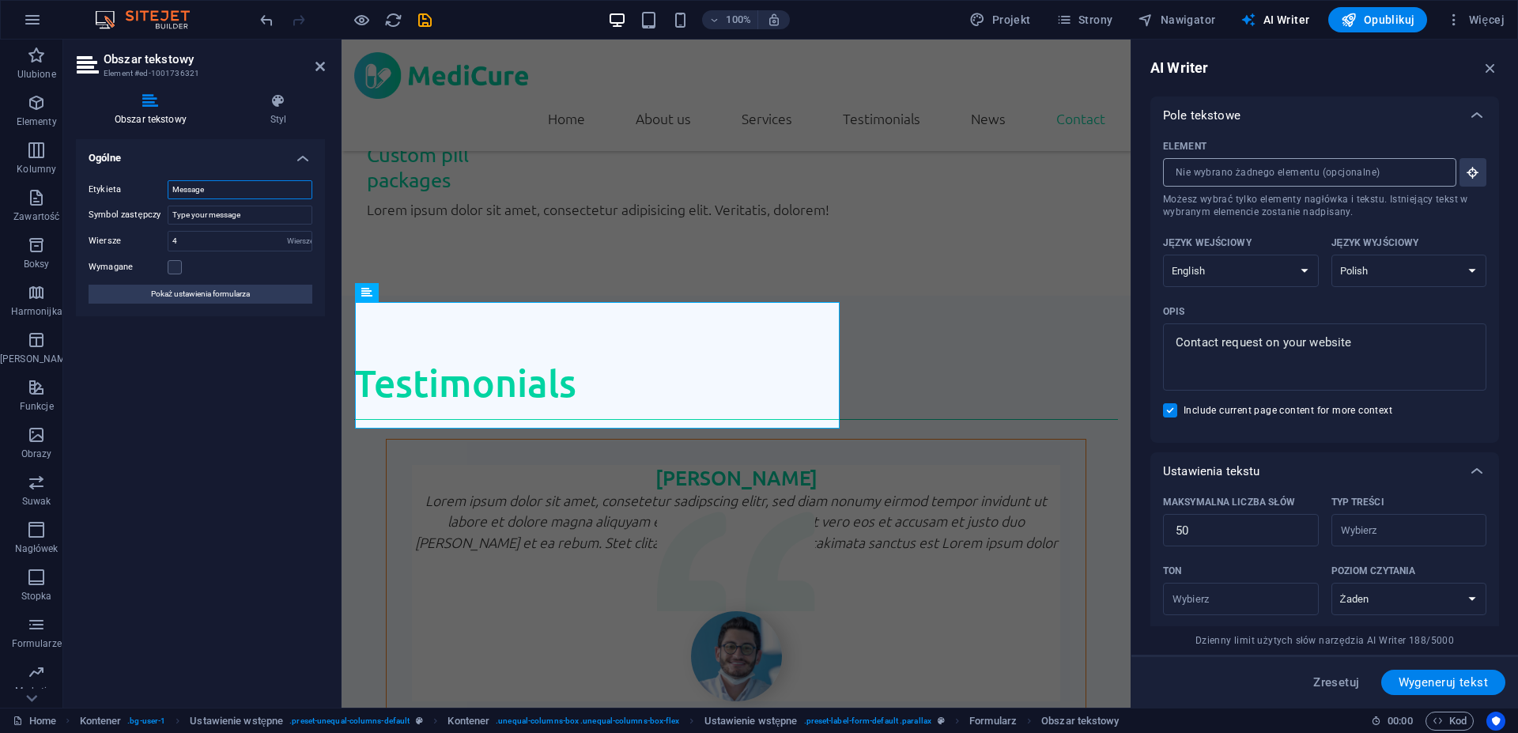
drag, startPoint x: 225, startPoint y: 188, endPoint x: 162, endPoint y: 183, distance: 63.5
click at [168, 183] on input "Message" at bounding box center [240, 189] width 145 height 19
type input "Wiadomość"
drag, startPoint x: 268, startPoint y: 213, endPoint x: 17, endPoint y: 185, distance: 253.1
click at [168, 206] on input "Type your message" at bounding box center [240, 215] width 145 height 19
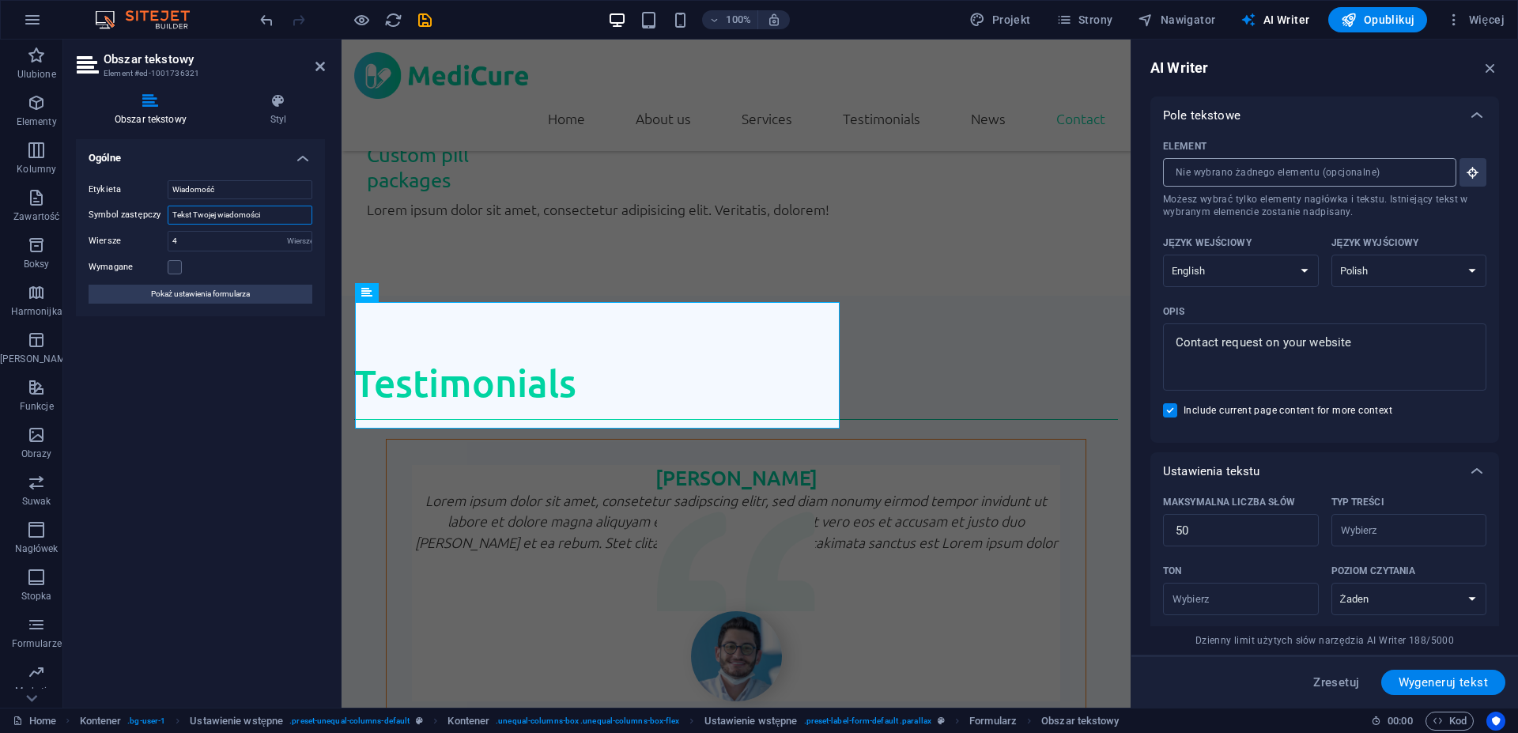
type input "Tekst Twojej wiadomości"
click at [168, 456] on div "Ogólne Etykieta Wiadomość Symbol zastępczy Tekst Twojej wiadomości Wiersze 4 Wi…" at bounding box center [200, 417] width 249 height 556
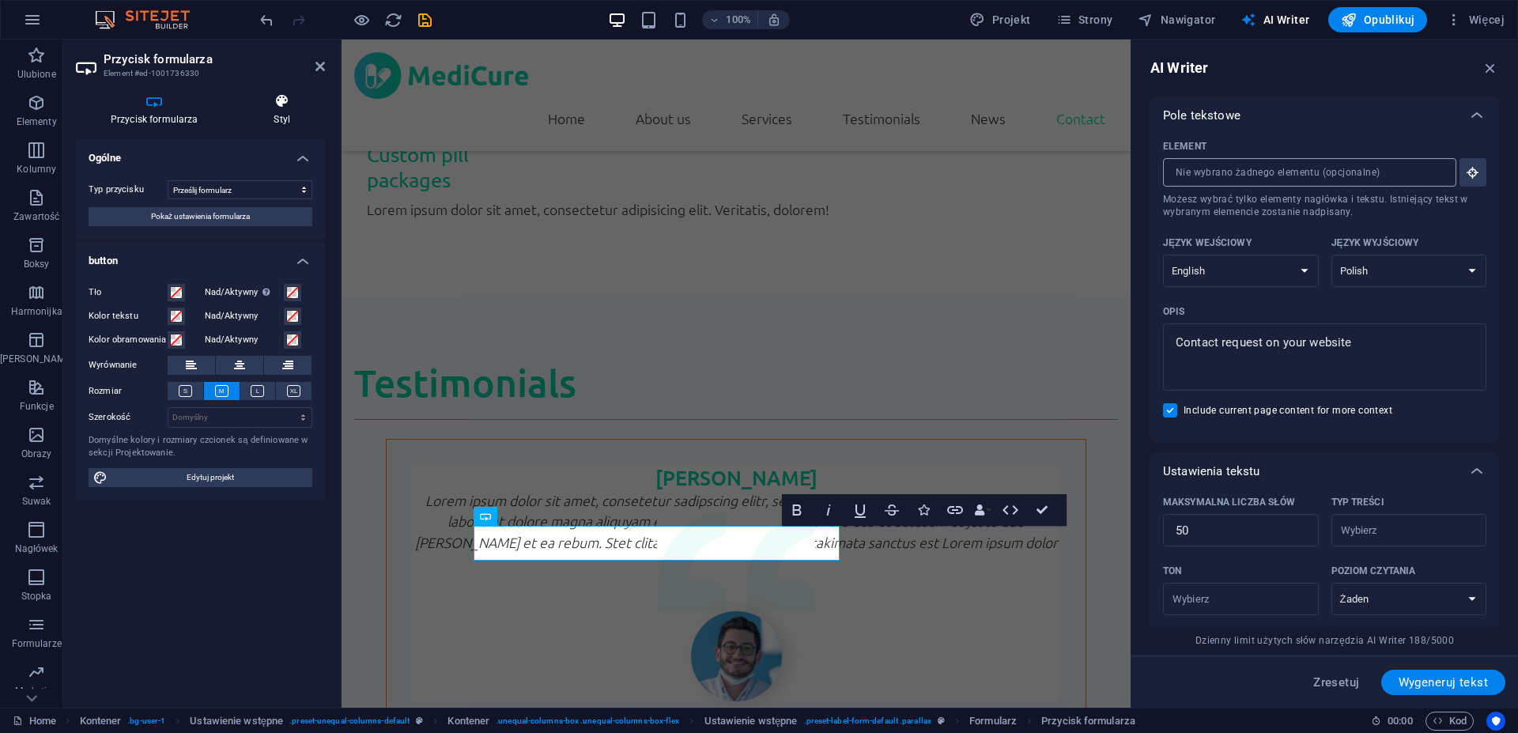
click at [263, 96] on icon at bounding box center [282, 101] width 85 height 16
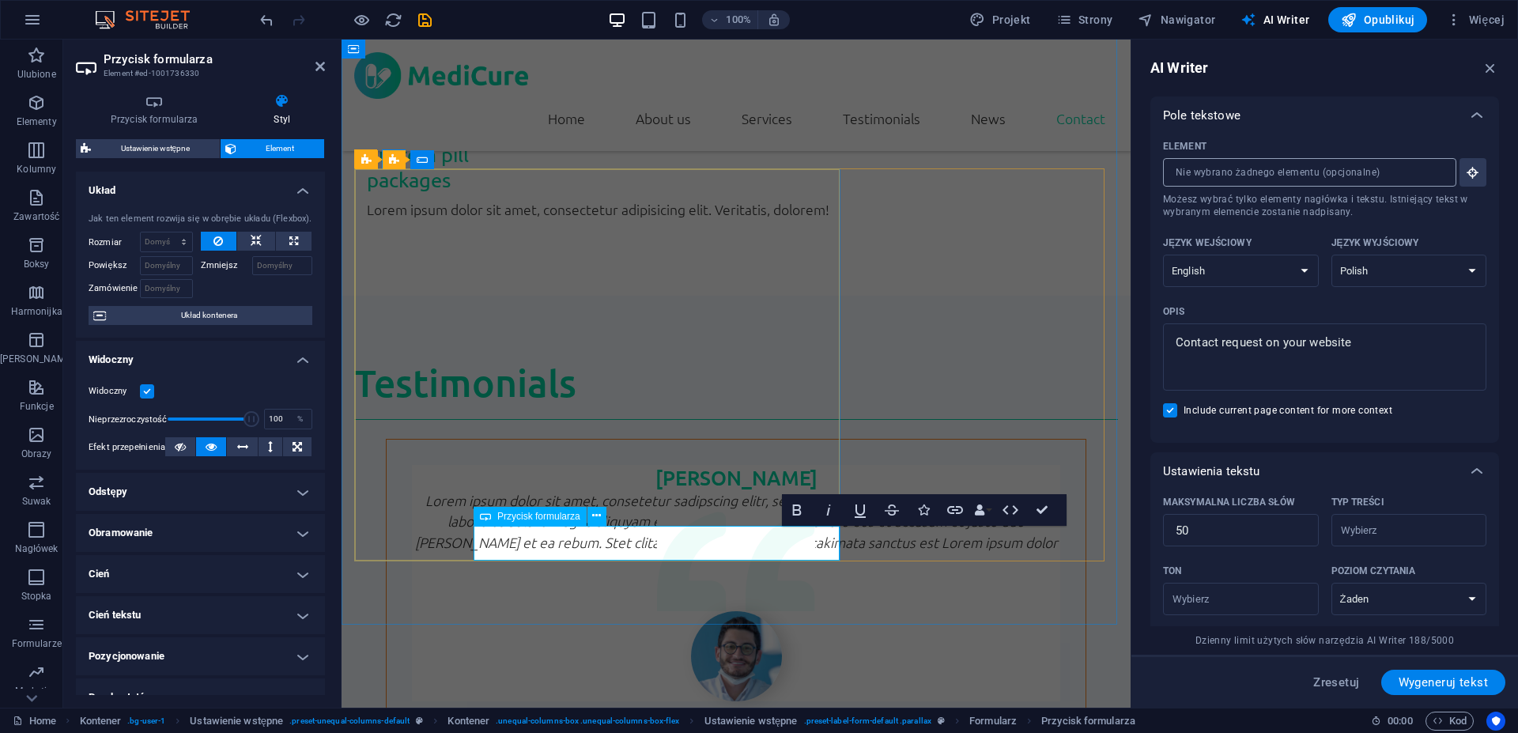
type button "Send"
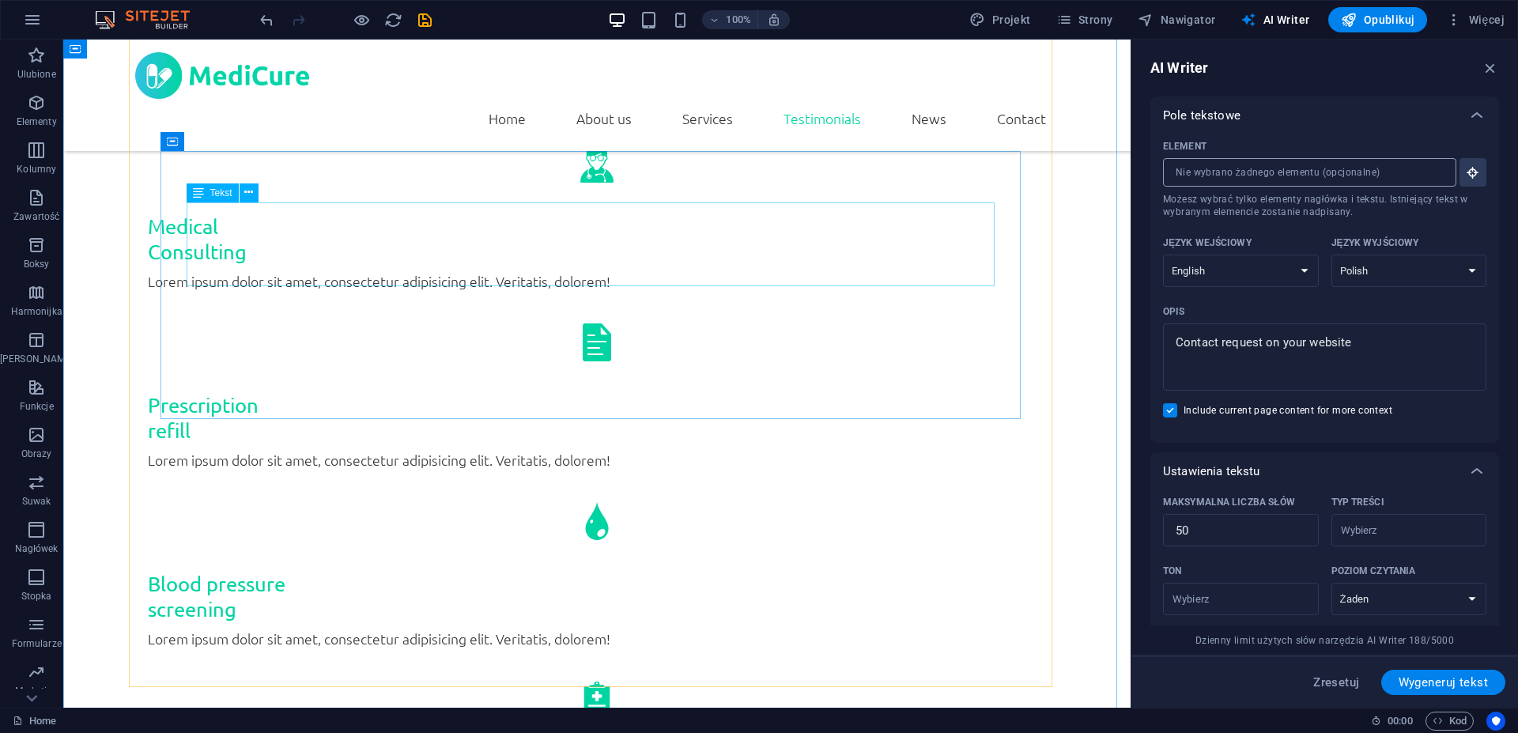
scroll to position [2852, 0]
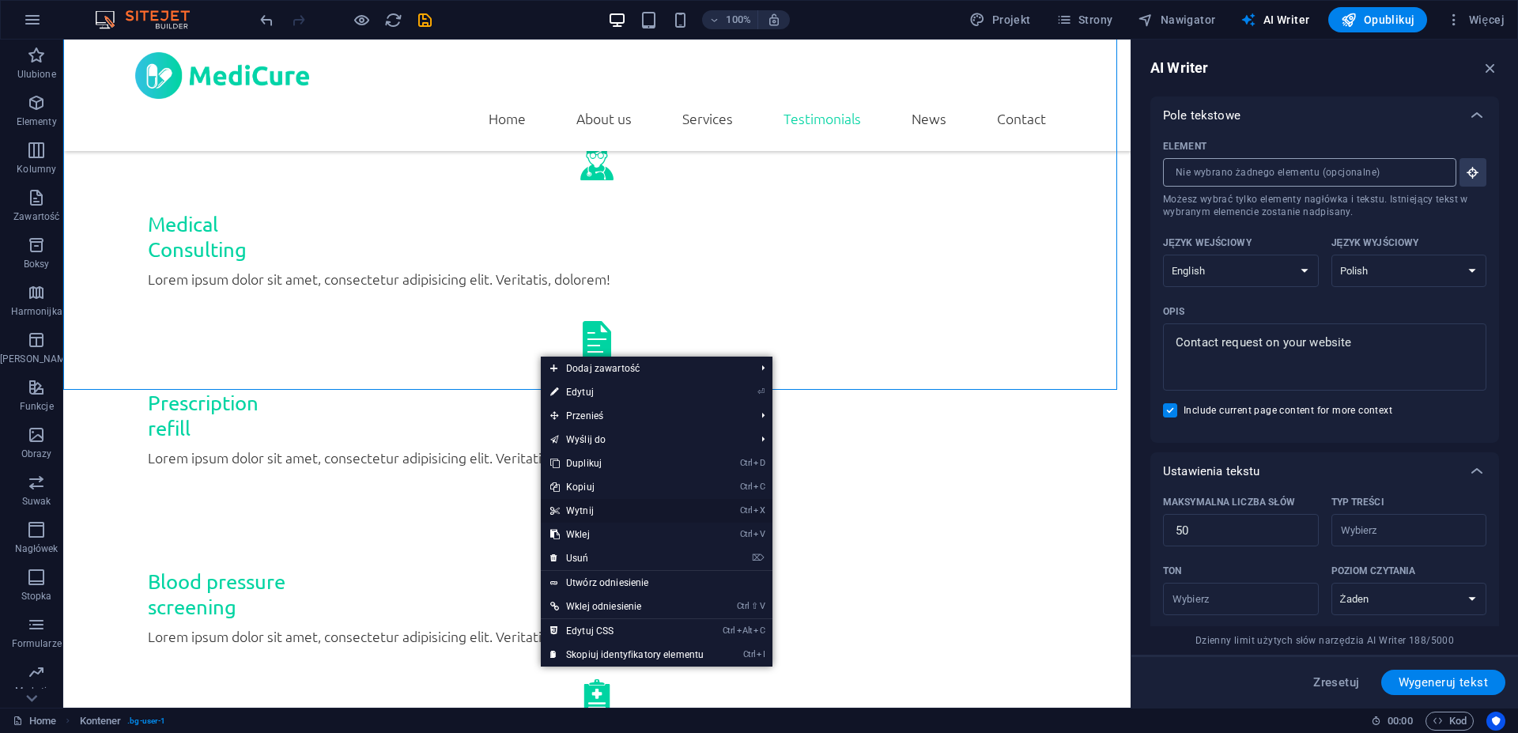
click at [633, 510] on link "Ctrl X Wytnij" at bounding box center [627, 511] width 172 height 24
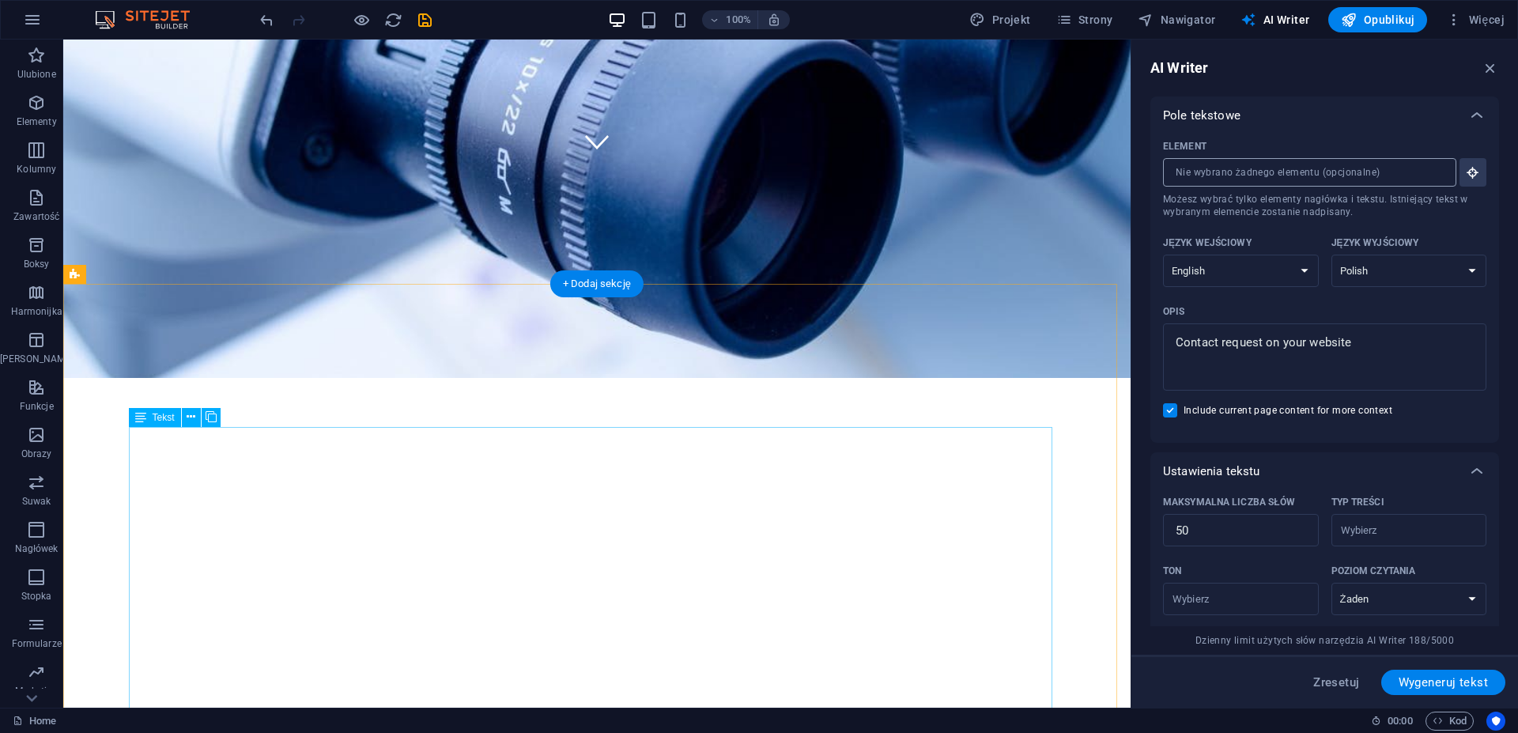
scroll to position [645, 0]
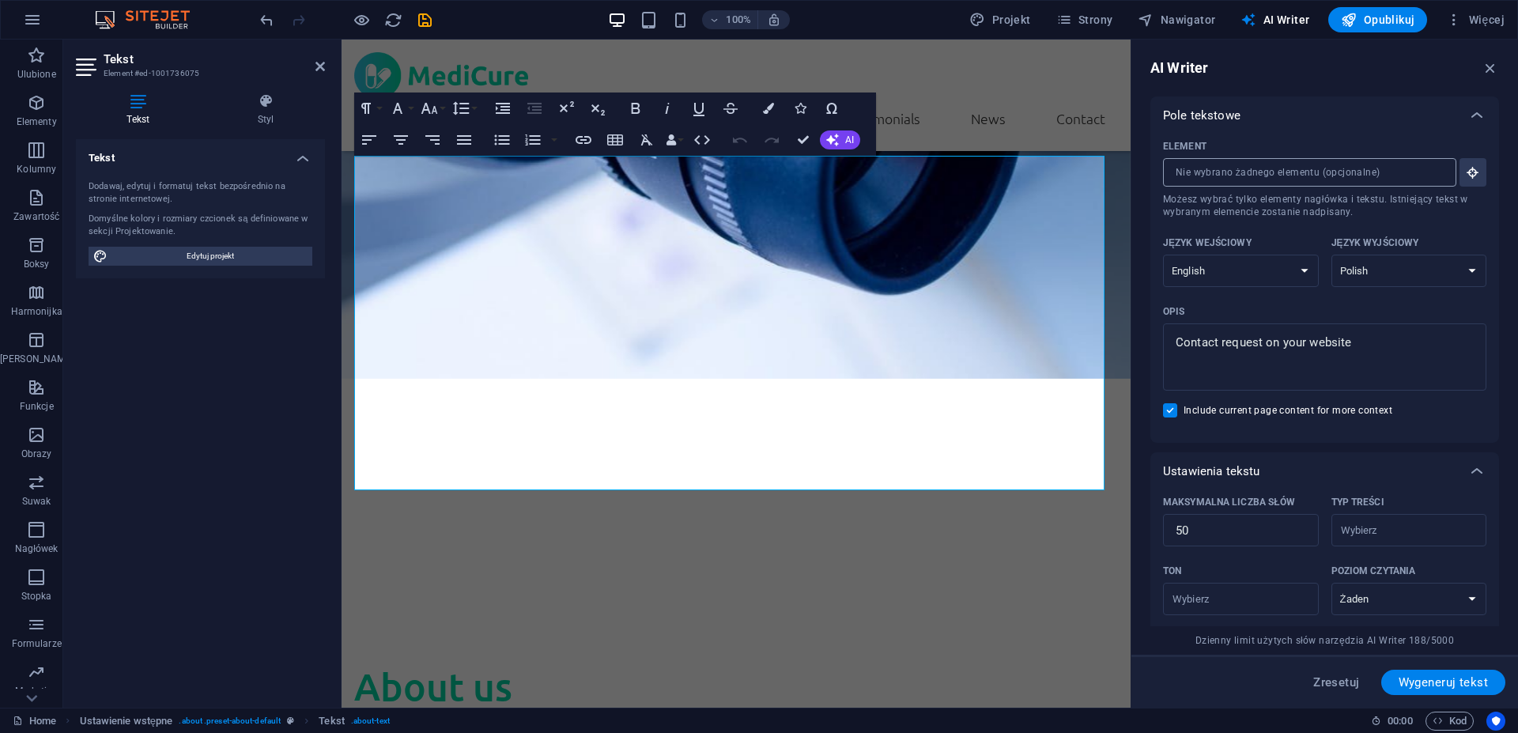
click at [216, 218] on div "Domyślne kolory i rozmiary czcionek są definiowane w sekcji Projektowanie." at bounding box center [201, 226] width 224 height 26
click at [220, 260] on span "Edytuj projekt" at bounding box center [209, 256] width 195 height 19
select select "rem"
select select "300"
select select "px"
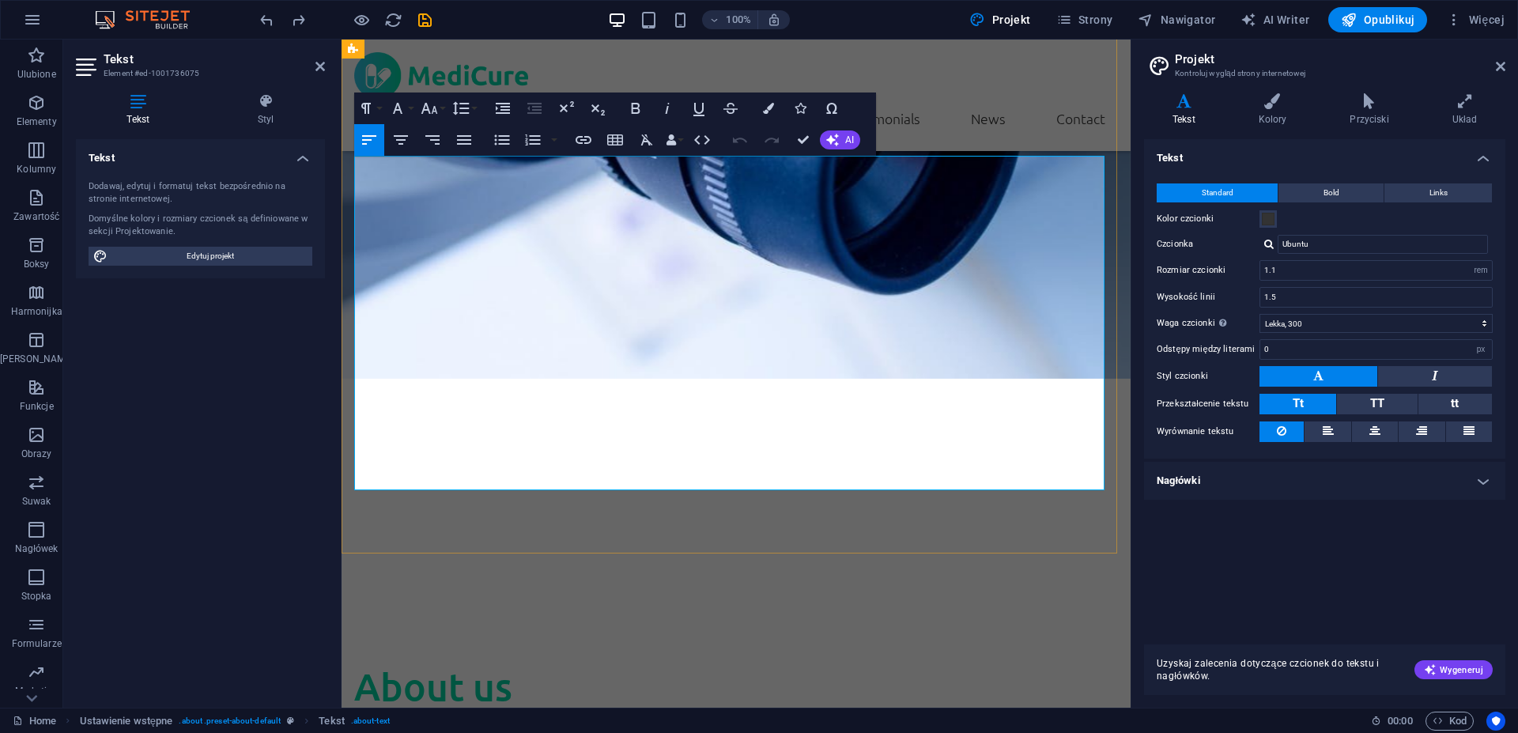
drag, startPoint x: 860, startPoint y: 489, endPoint x: 354, endPoint y: 168, distance: 599.3
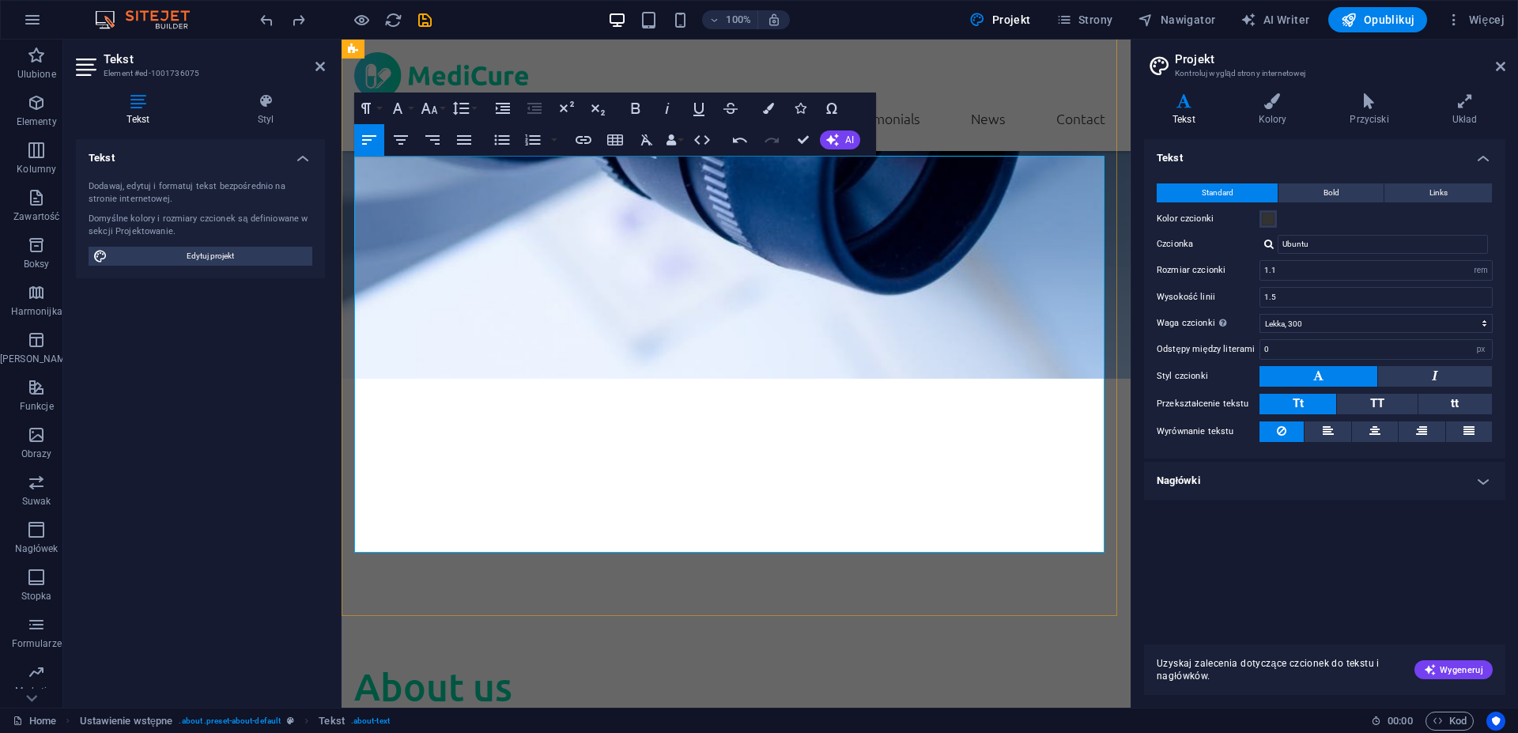
scroll to position [11973, 19]
drag, startPoint x: 357, startPoint y: 519, endPoint x: 355, endPoint y: 477, distance: 41.9
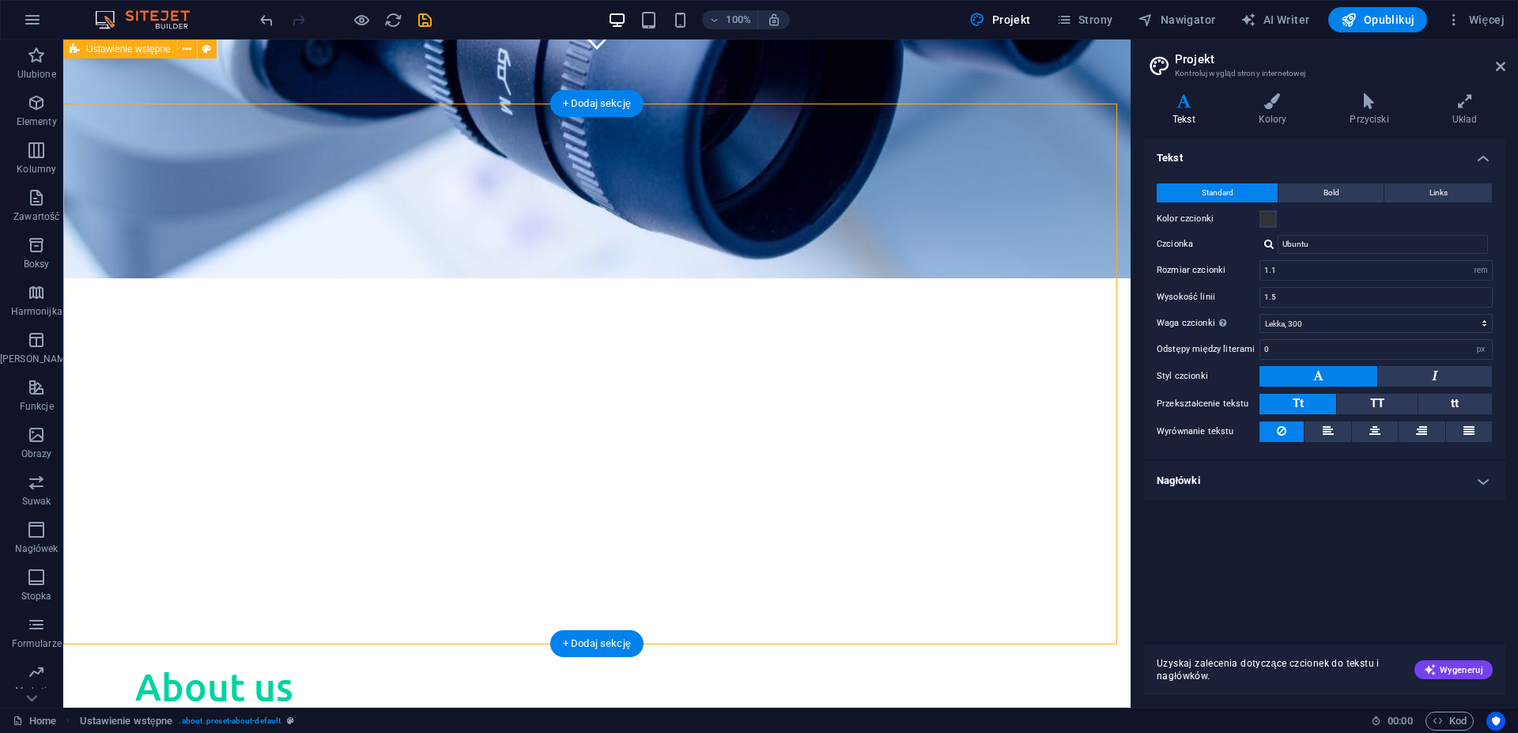
scroll to position [484, 0]
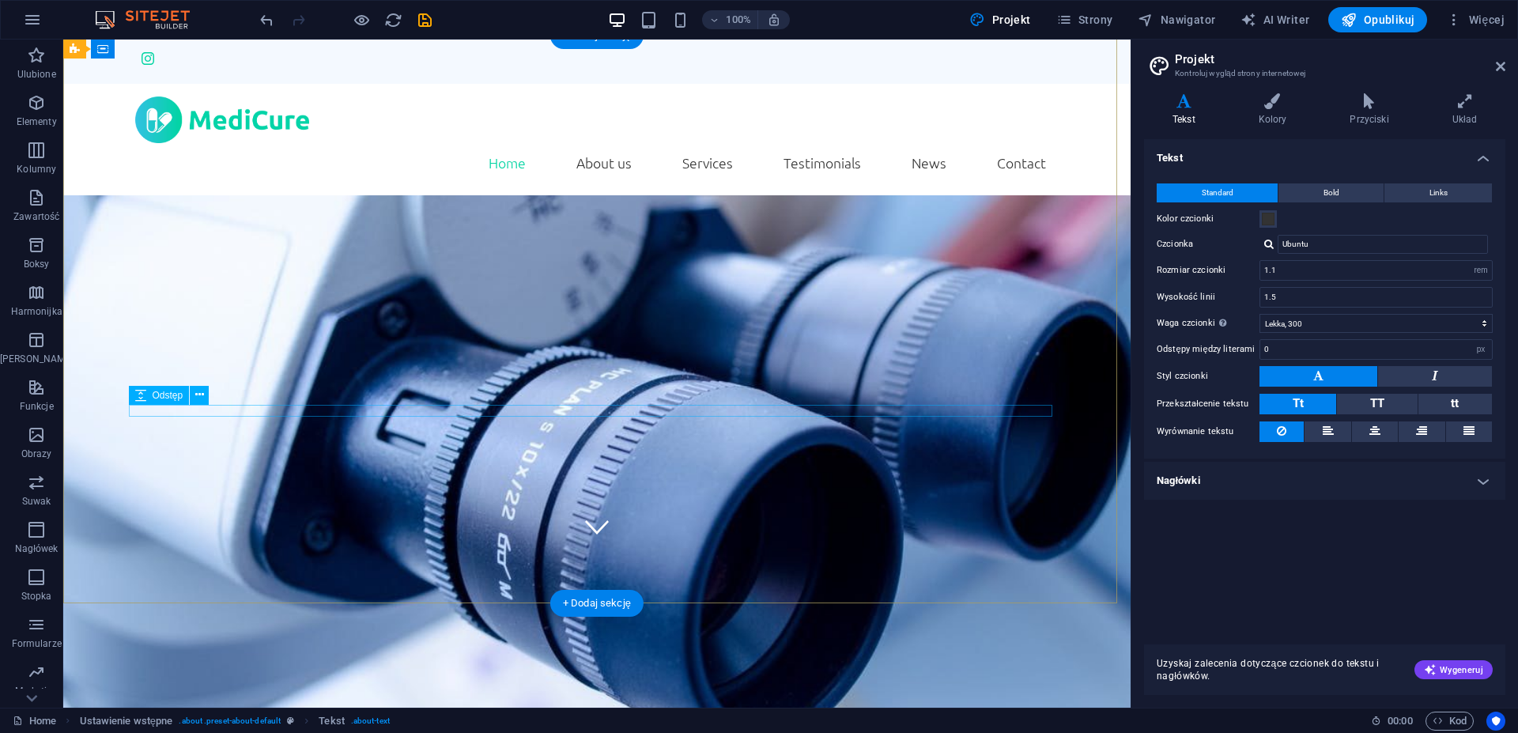
scroll to position [41, 0]
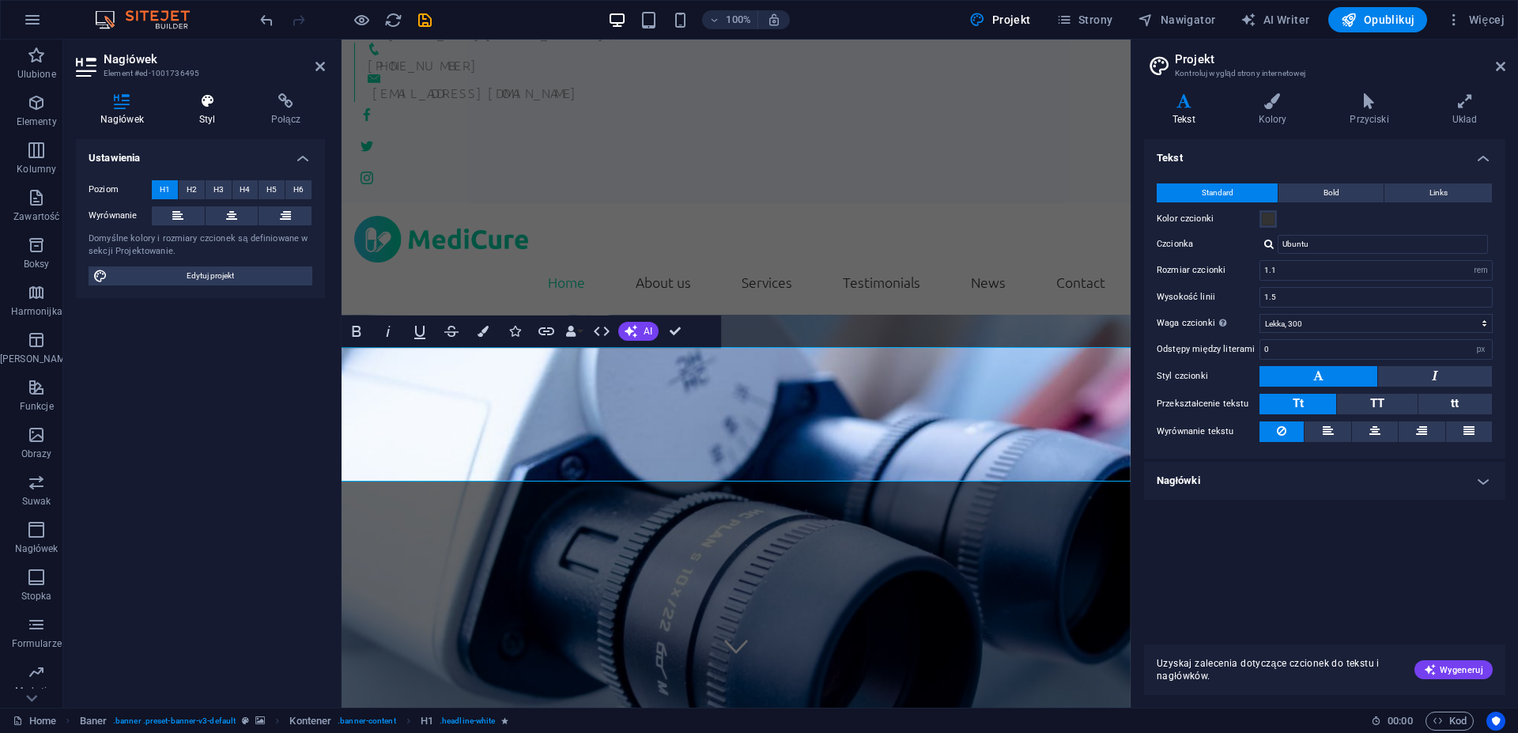
click at [232, 104] on icon at bounding box center [208, 101] width 66 height 16
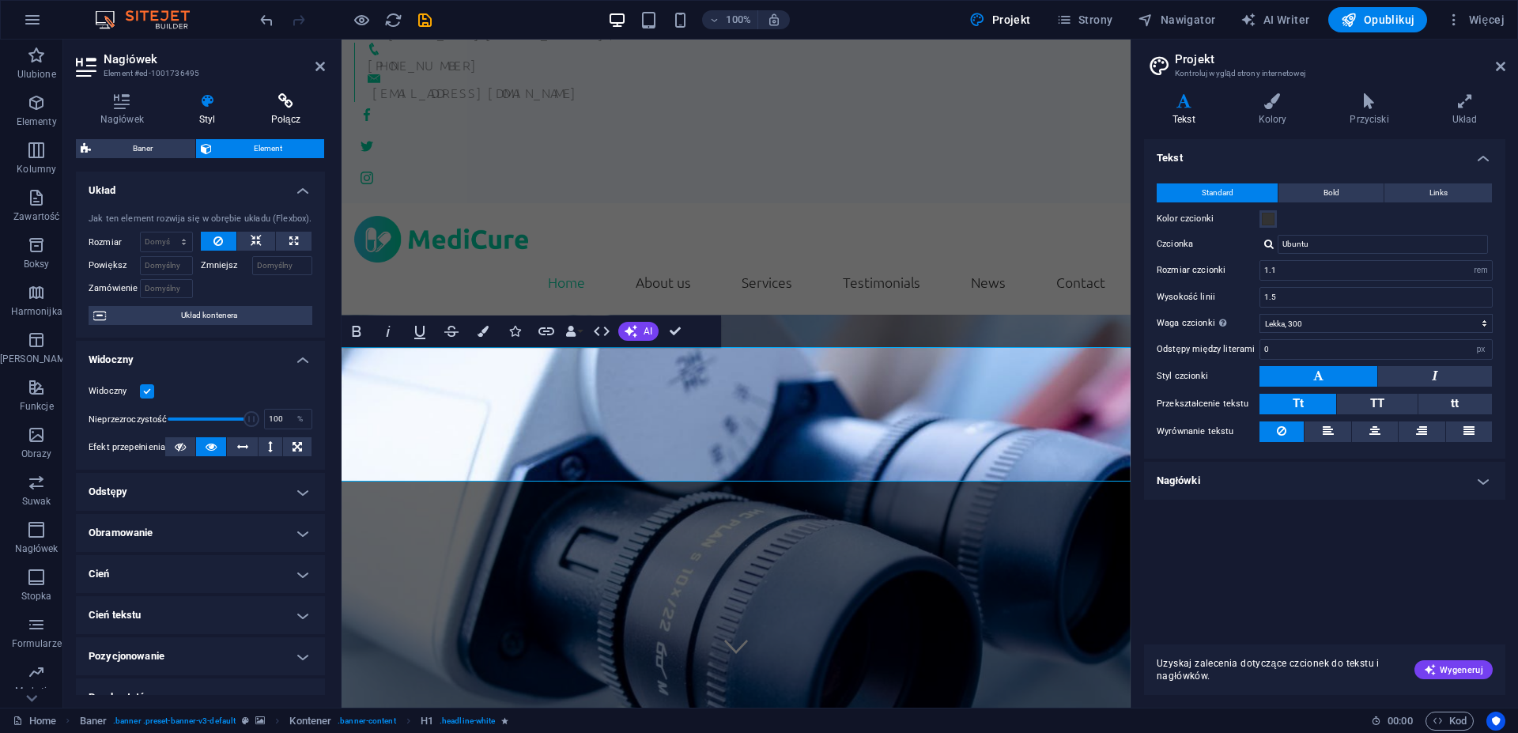
click at [285, 110] on h4 "Połącz" at bounding box center [286, 109] width 78 height 33
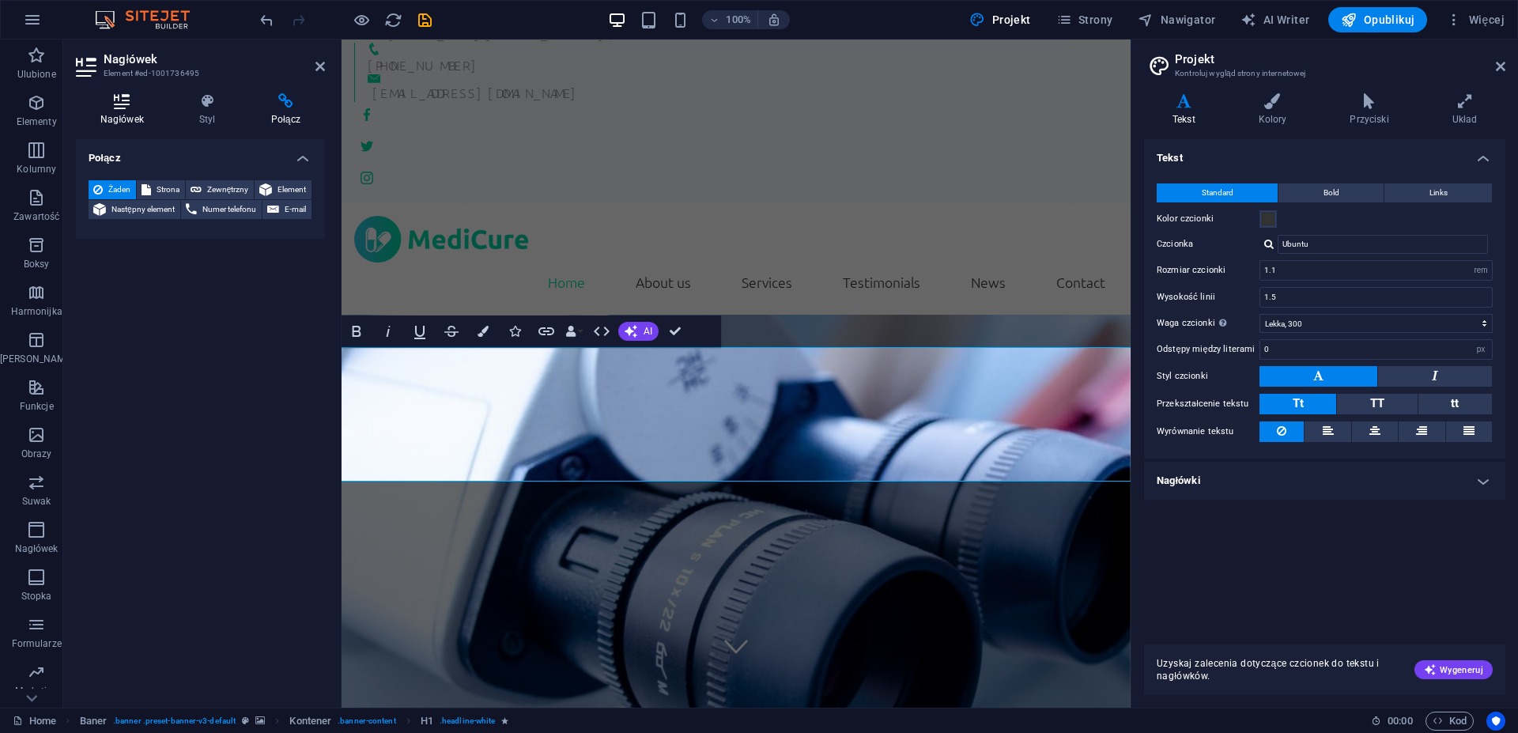
click at [120, 97] on icon at bounding box center [122, 101] width 93 height 16
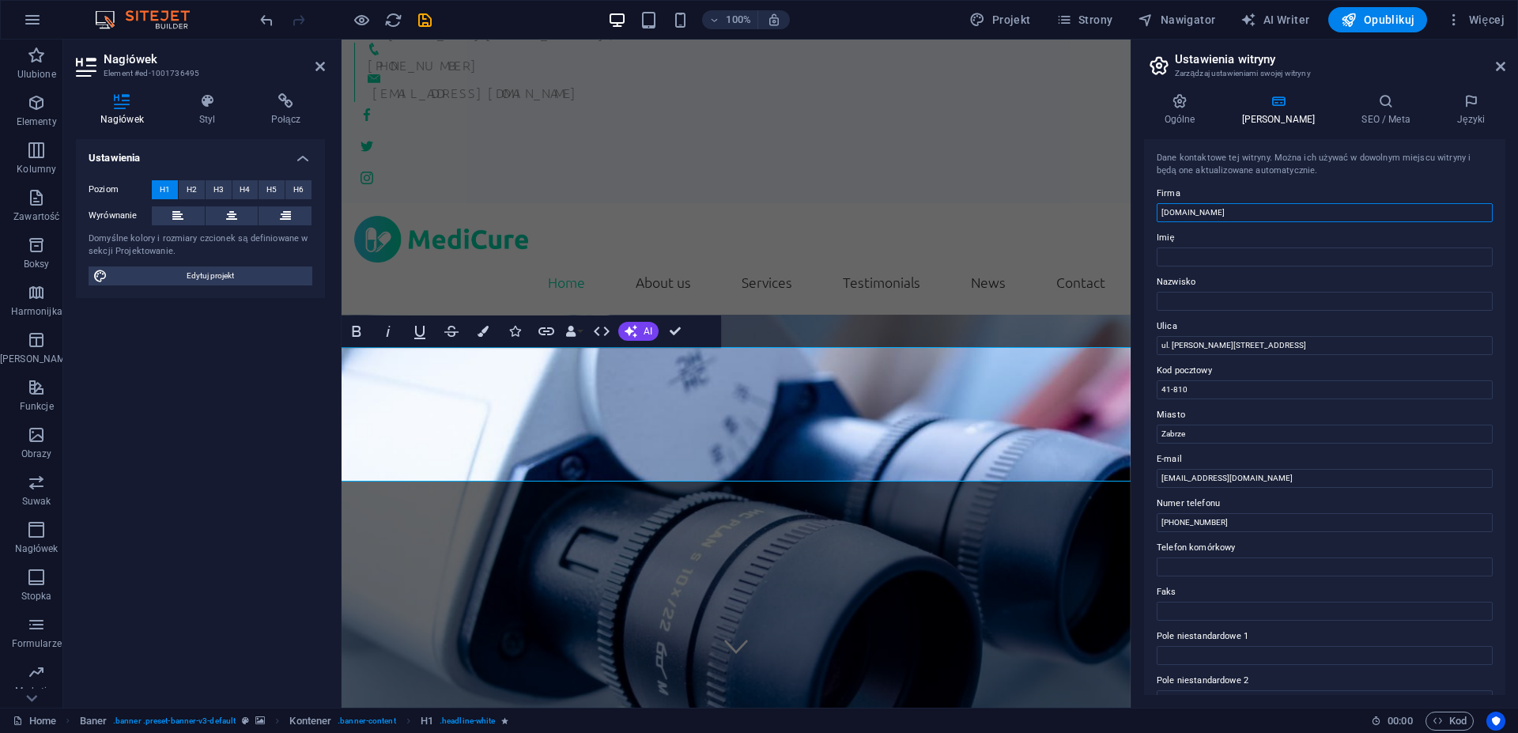
drag, startPoint x: 1247, startPoint y: 206, endPoint x: 1085, endPoint y: 208, distance: 162.1
click at [1157, 208] on input "[DOMAIN_NAME]" at bounding box center [1325, 212] width 336 height 19
type input "Unimed Zabrze"
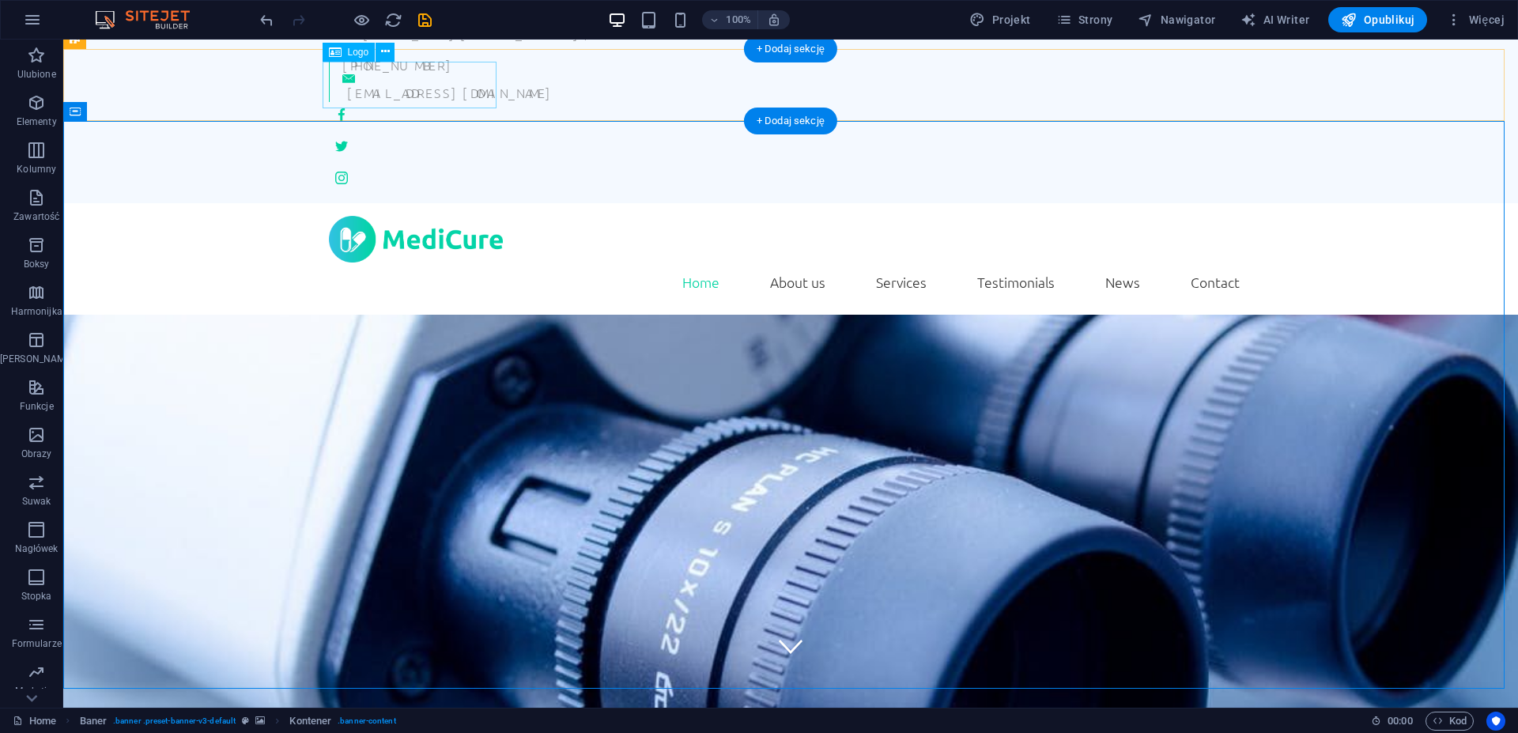
click at [420, 216] on div at bounding box center [791, 239] width 924 height 47
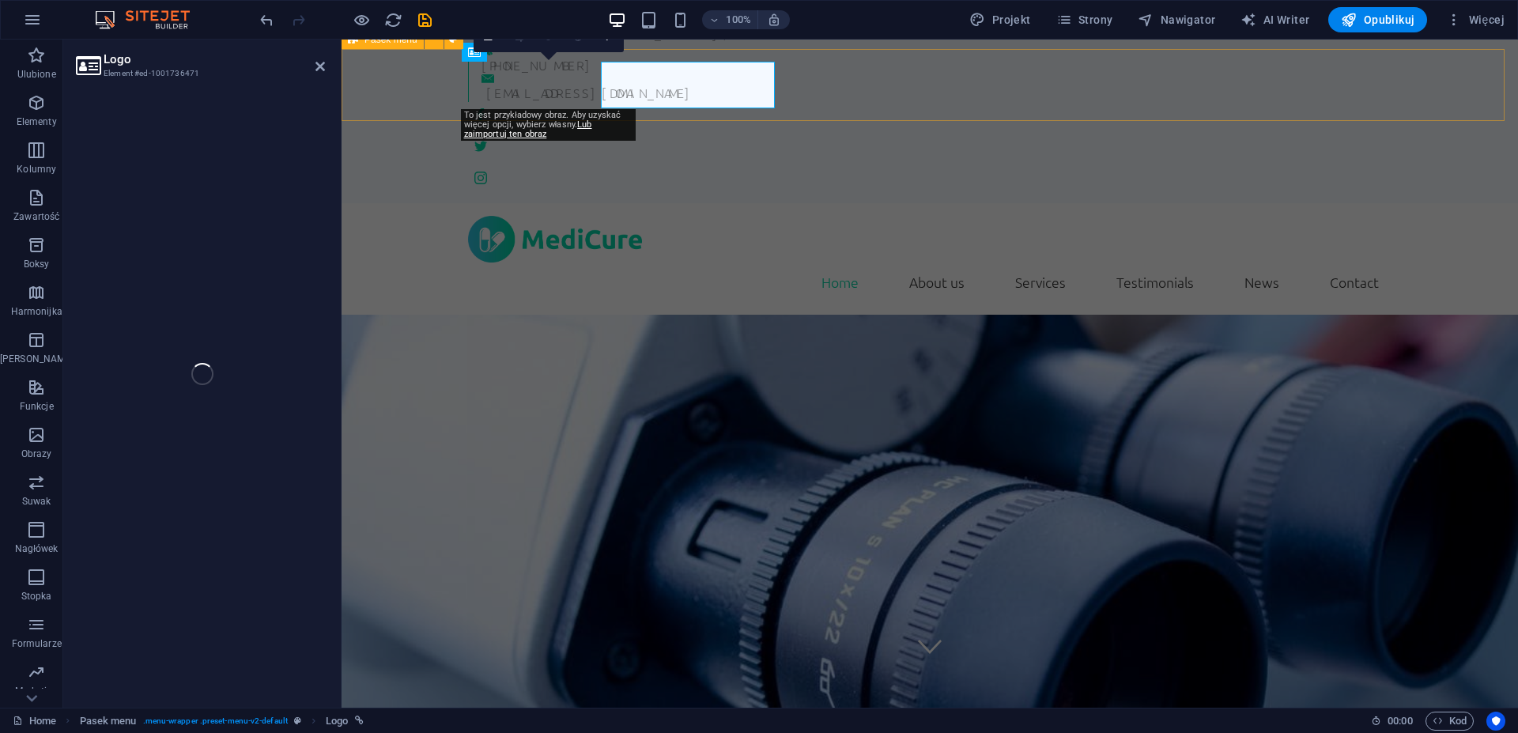
select select "px"
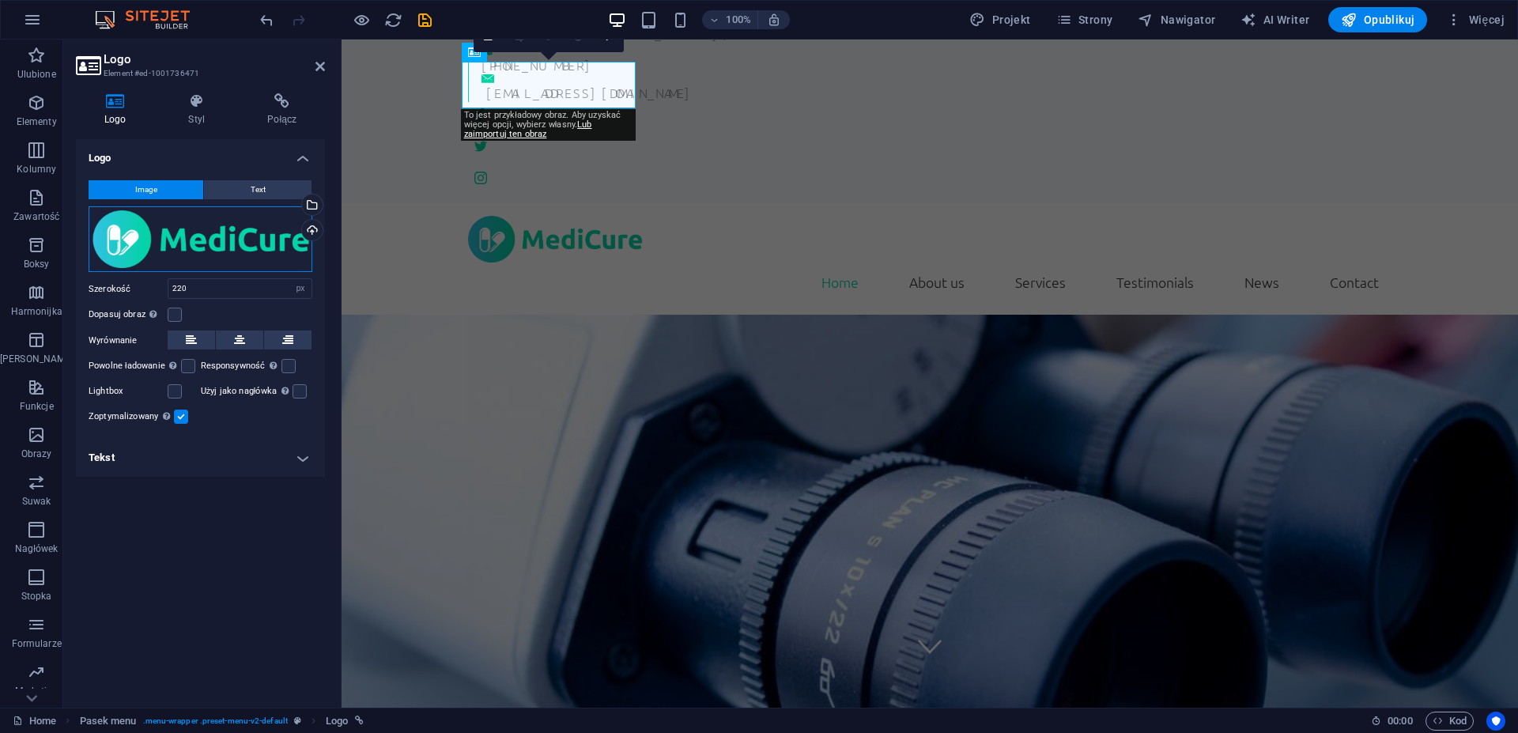
click at [195, 246] on div "Przeciągnij pliki tutaj, kliknij, aby wybrać pliki lub wybierz pliki z Plików l…" at bounding box center [201, 239] width 224 height 66
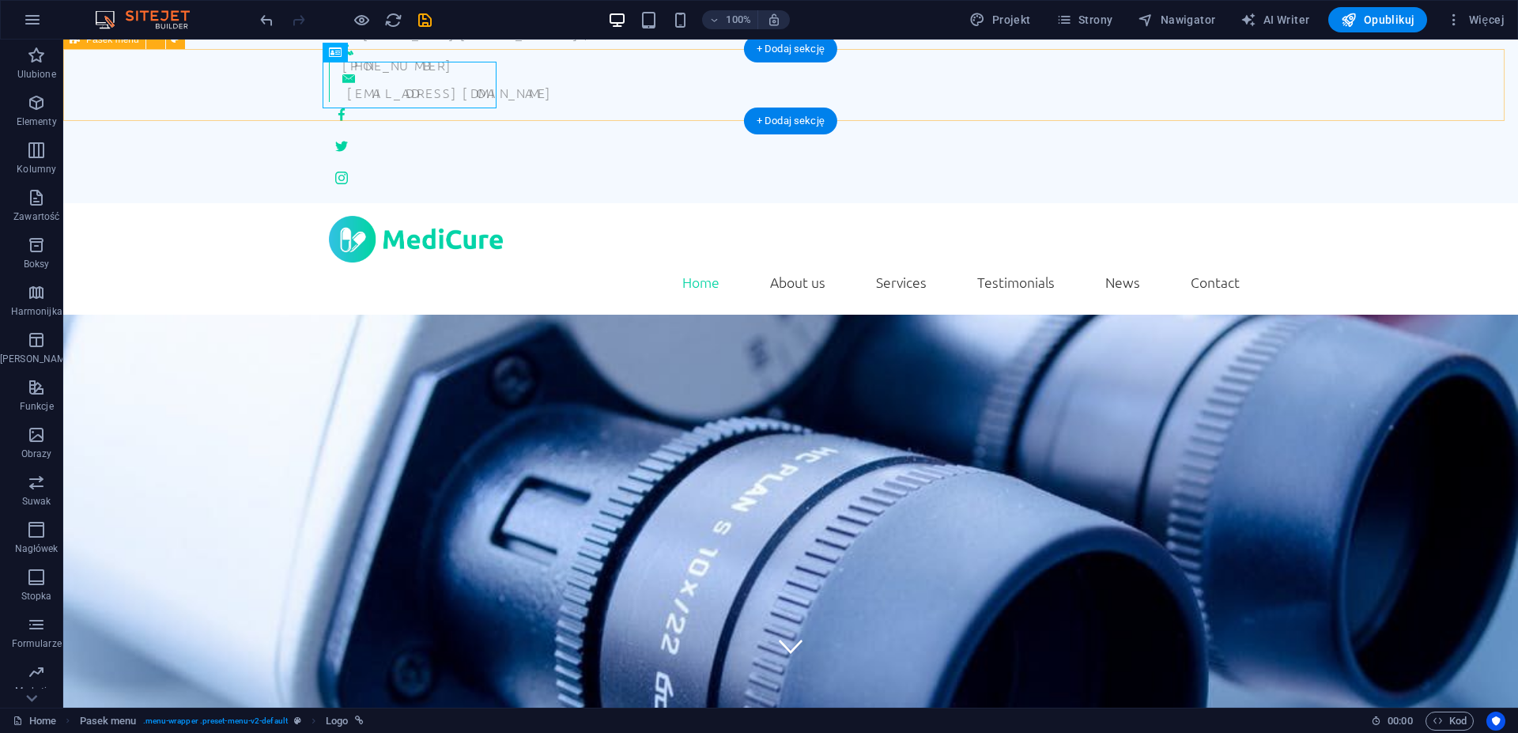
click at [1363, 203] on div "Home About us Services Testimonials News Contact Menu" at bounding box center [790, 258] width 1455 height 111
click at [1336, 203] on div "Home About us Services Testimonials News Contact Menu" at bounding box center [790, 258] width 1455 height 111
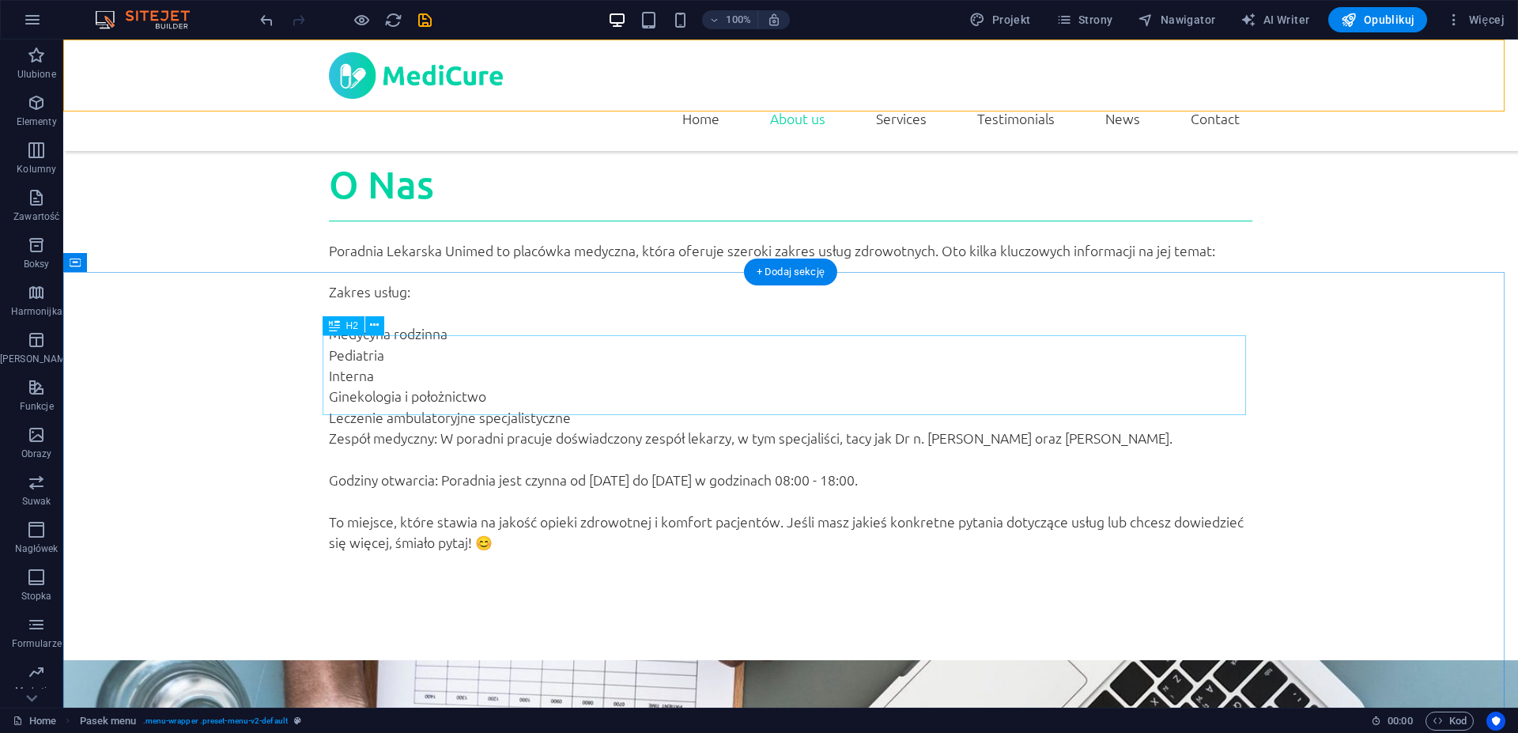
scroll to position [892, 0]
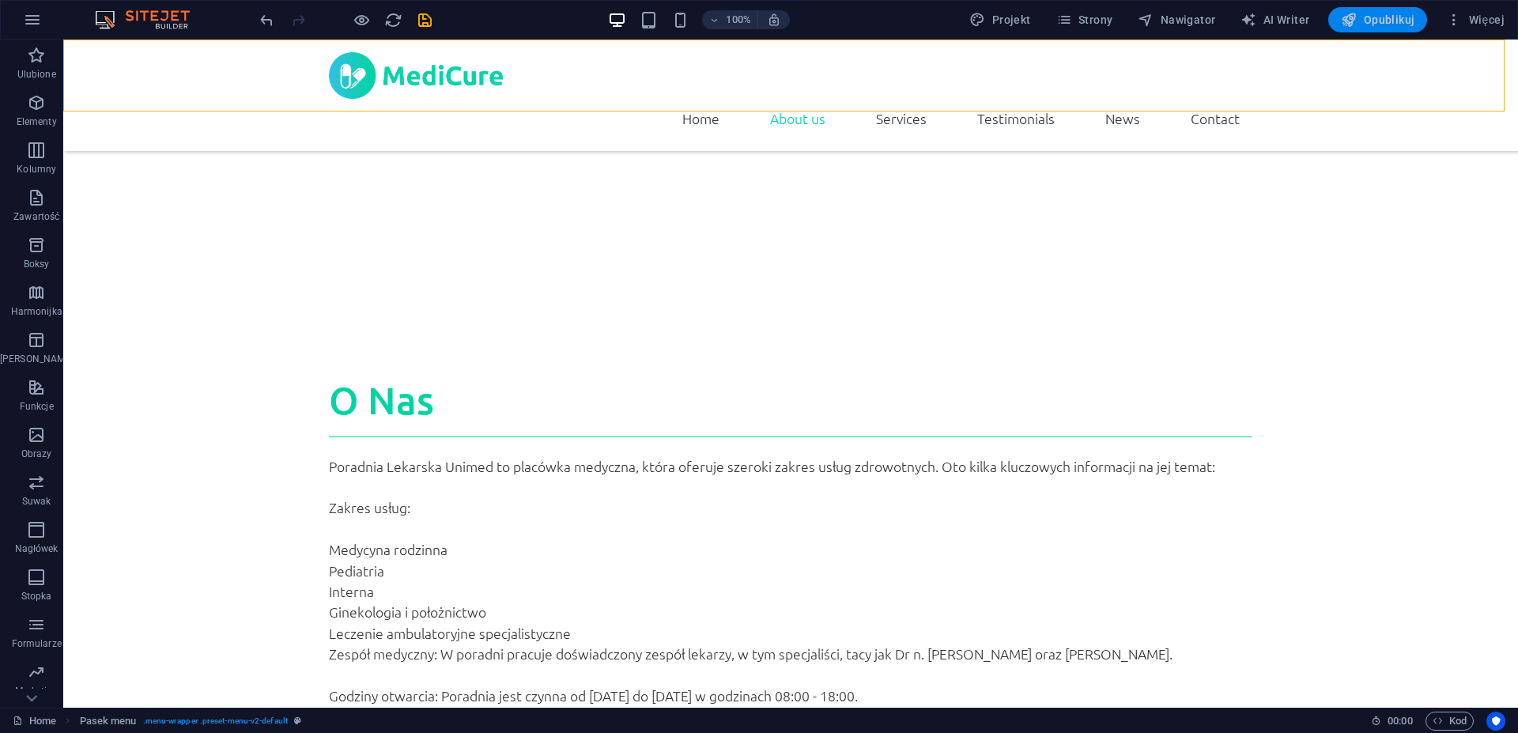
click at [1382, 14] on span "Opublikuj" at bounding box center [1378, 20] width 74 height 16
checkbox input "false"
